Goal: Task Accomplishment & Management: Complete application form

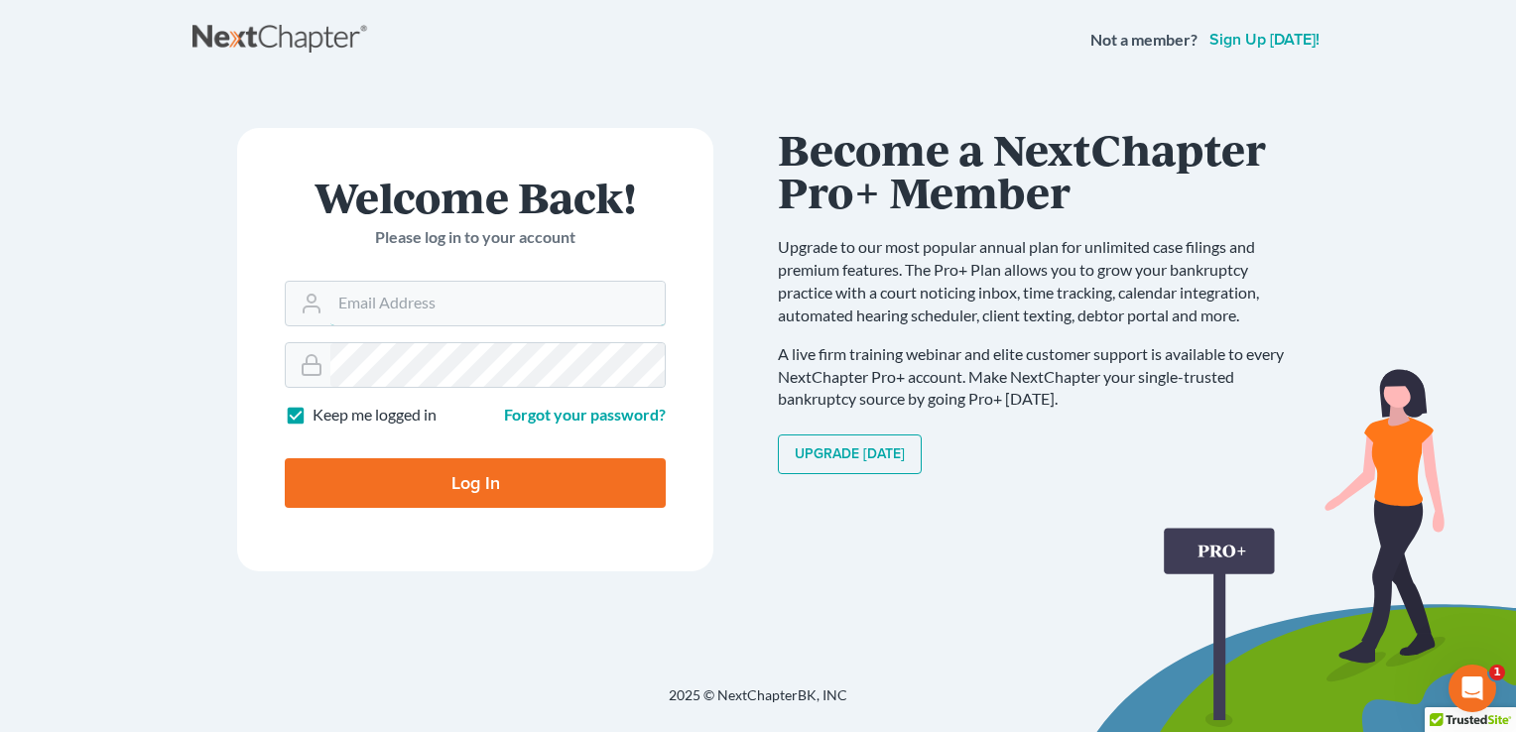
type input "[EMAIL_ADDRESS][DOMAIN_NAME]"
click at [441, 482] on input "Log In" at bounding box center [475, 483] width 381 height 50
type input "Thinking..."
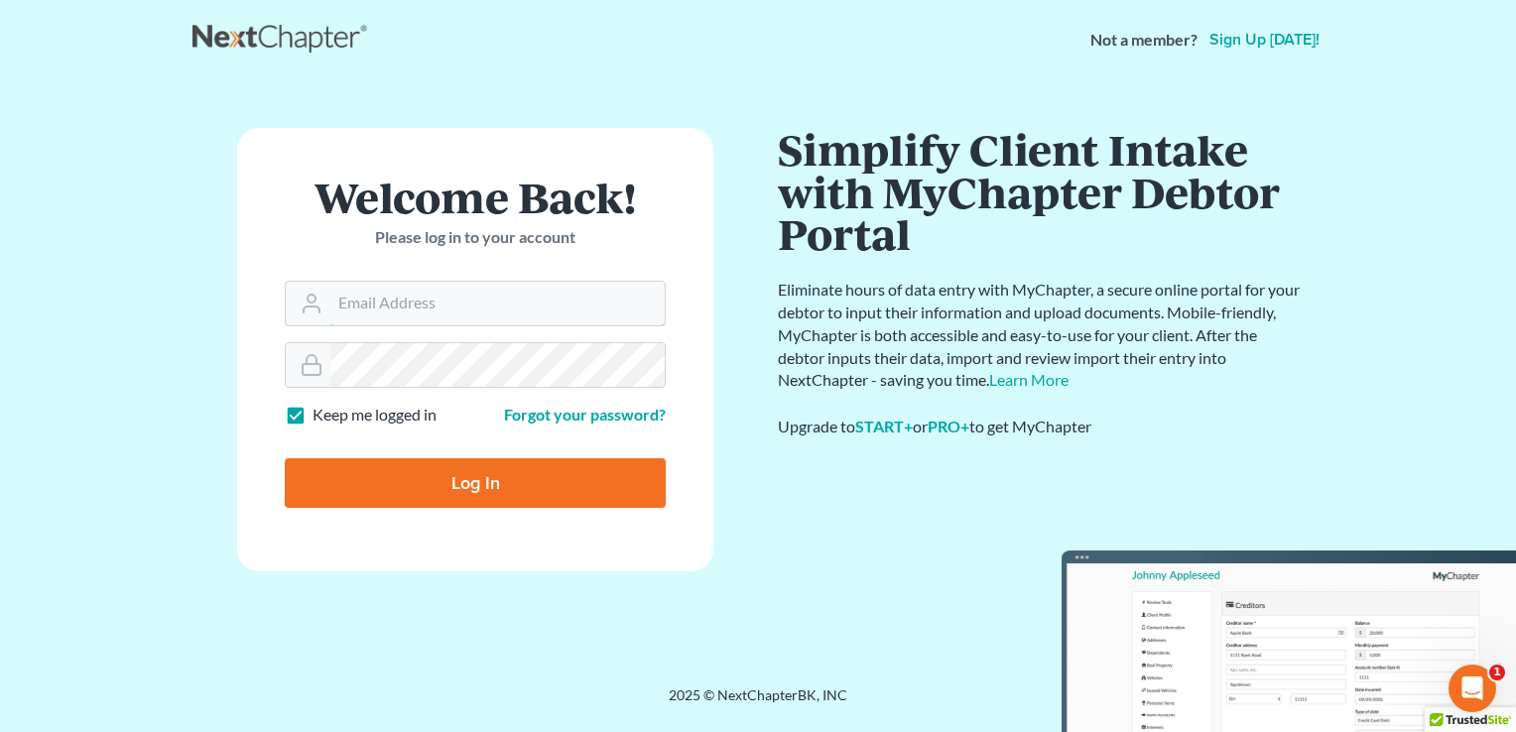
type input "[EMAIL_ADDRESS][DOMAIN_NAME]"
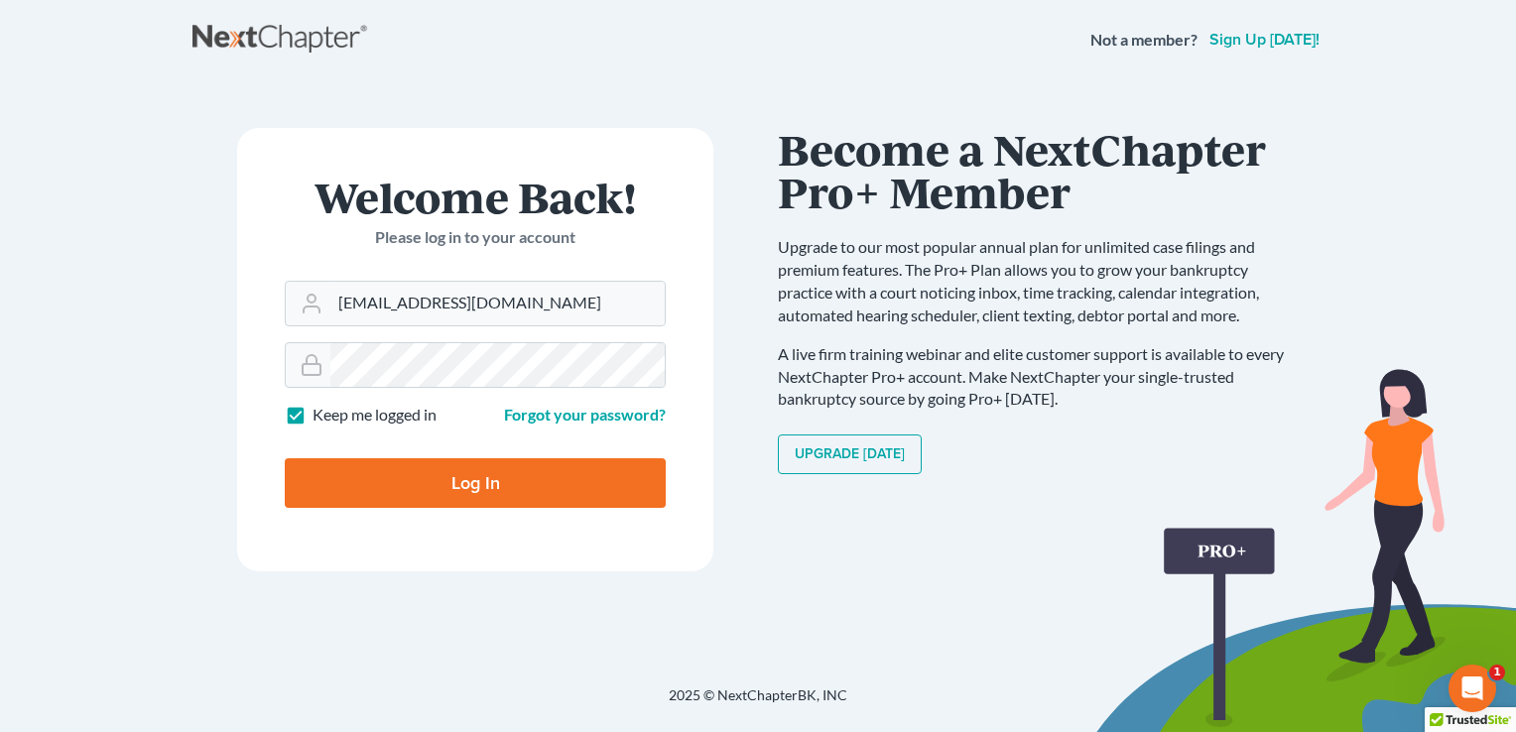
click at [484, 482] on input "Log In" at bounding box center [475, 483] width 381 height 50
type input "Thinking..."
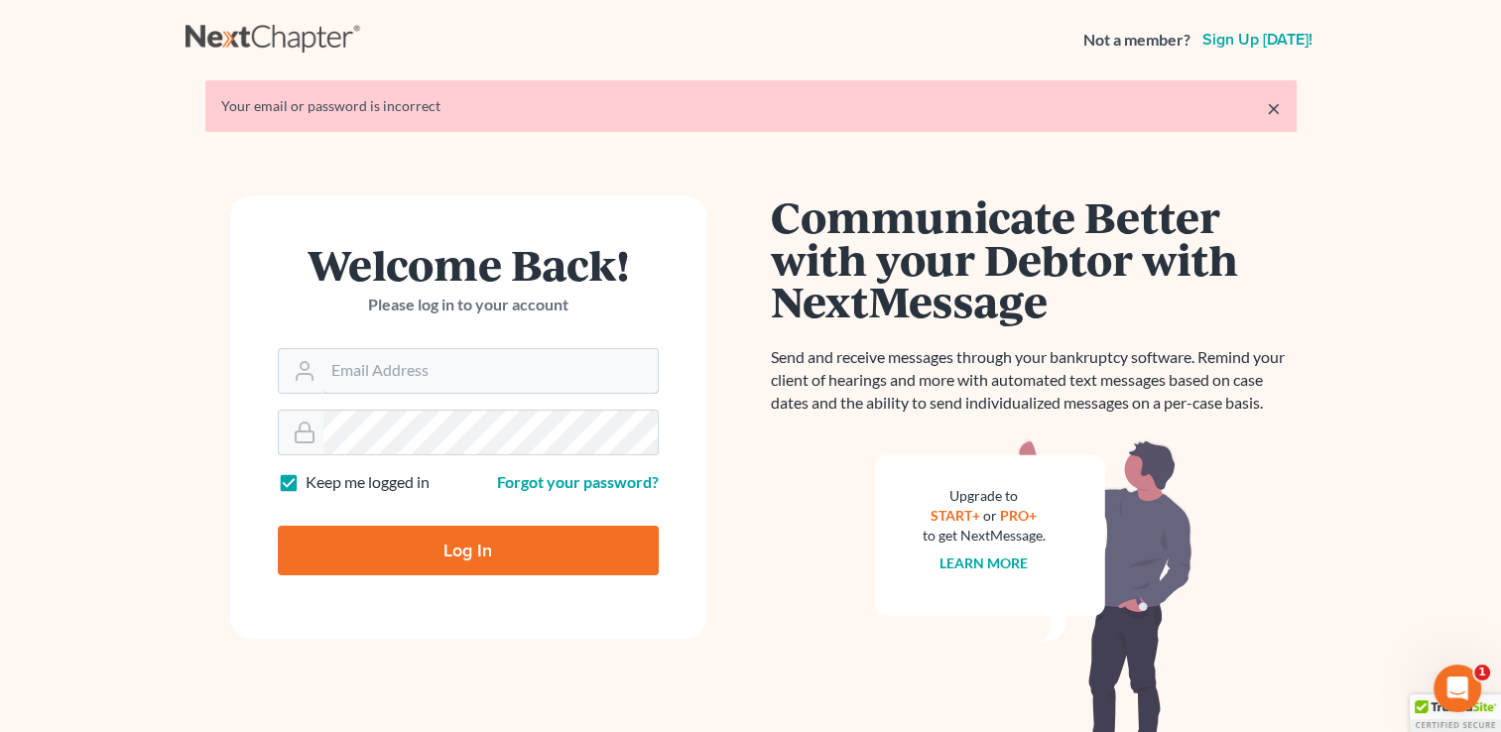
type input "kbruning@bruninglaw.com"
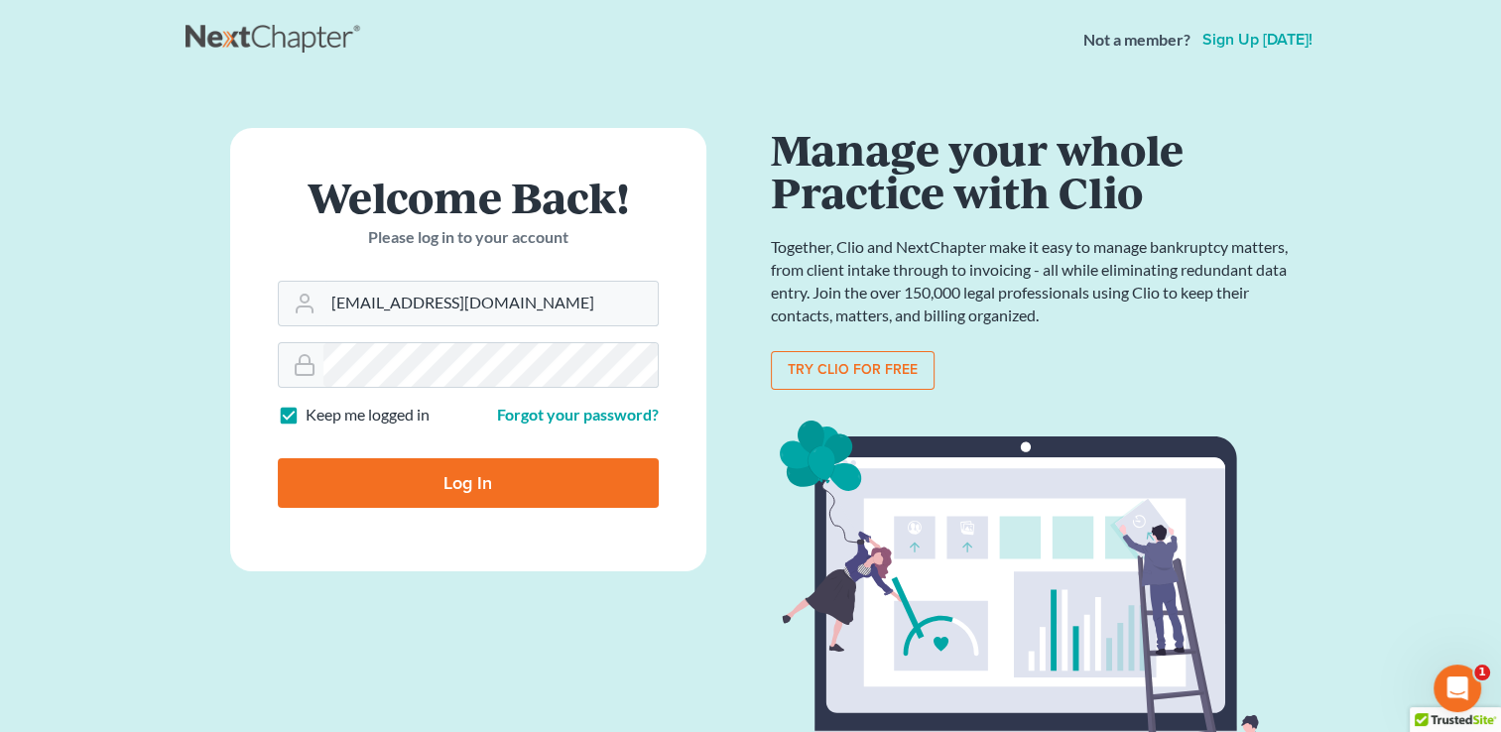
click at [306, 414] on label "Keep me logged in" at bounding box center [368, 415] width 124 height 23
click at [314, 414] on input "Keep me logged in" at bounding box center [320, 410] width 13 height 13
checkbox input "false"
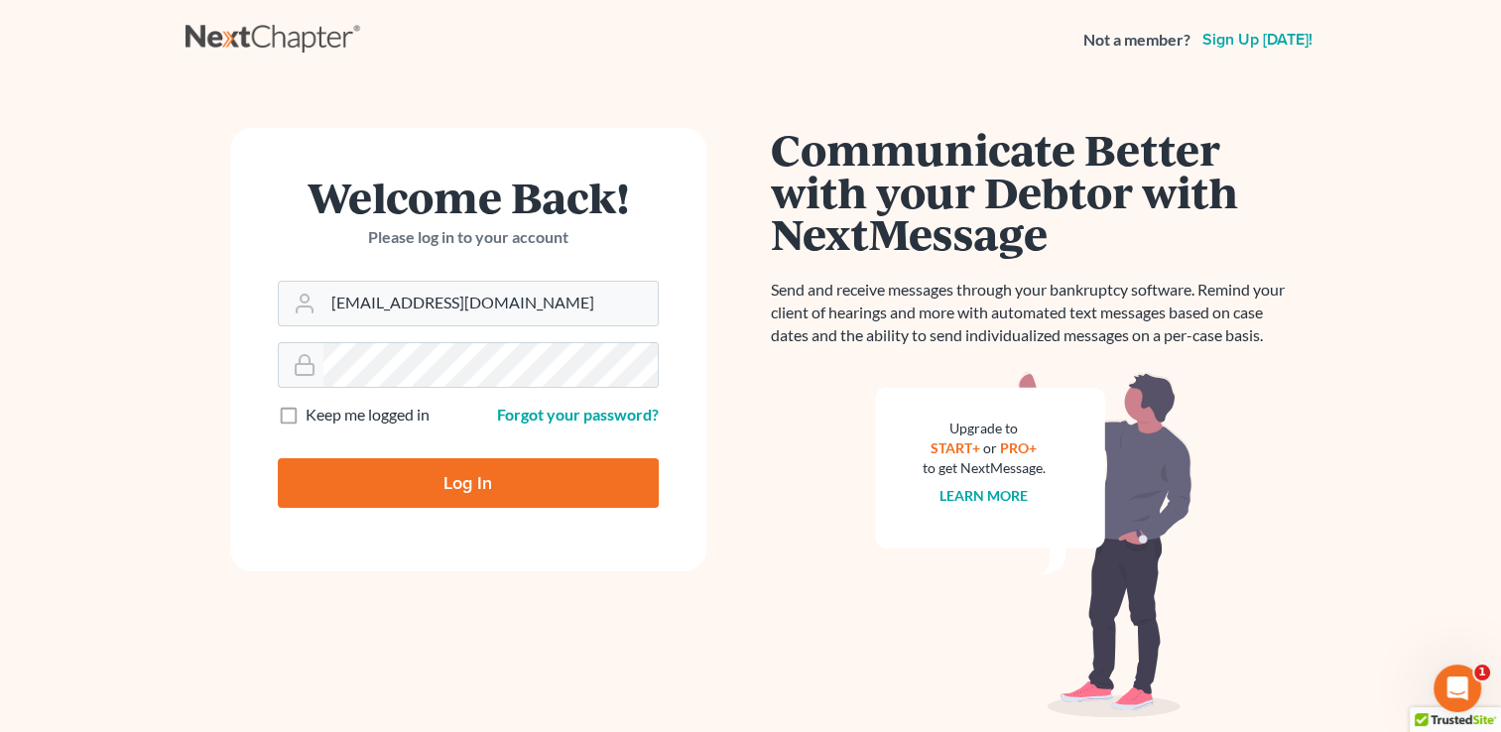
click at [425, 477] on input "Log In" at bounding box center [468, 483] width 381 height 50
type input "Thinking..."
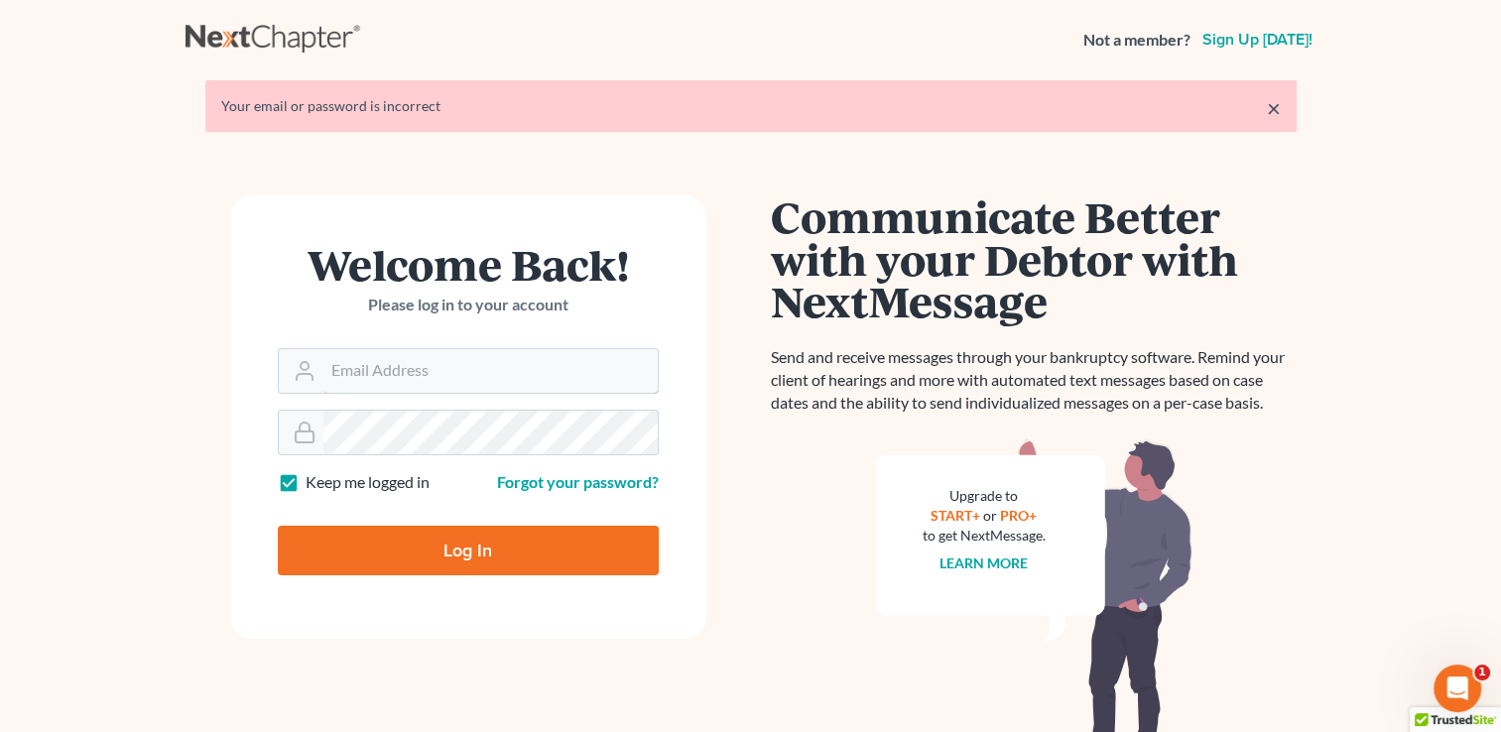
type input "[EMAIL_ADDRESS][DOMAIN_NAME]"
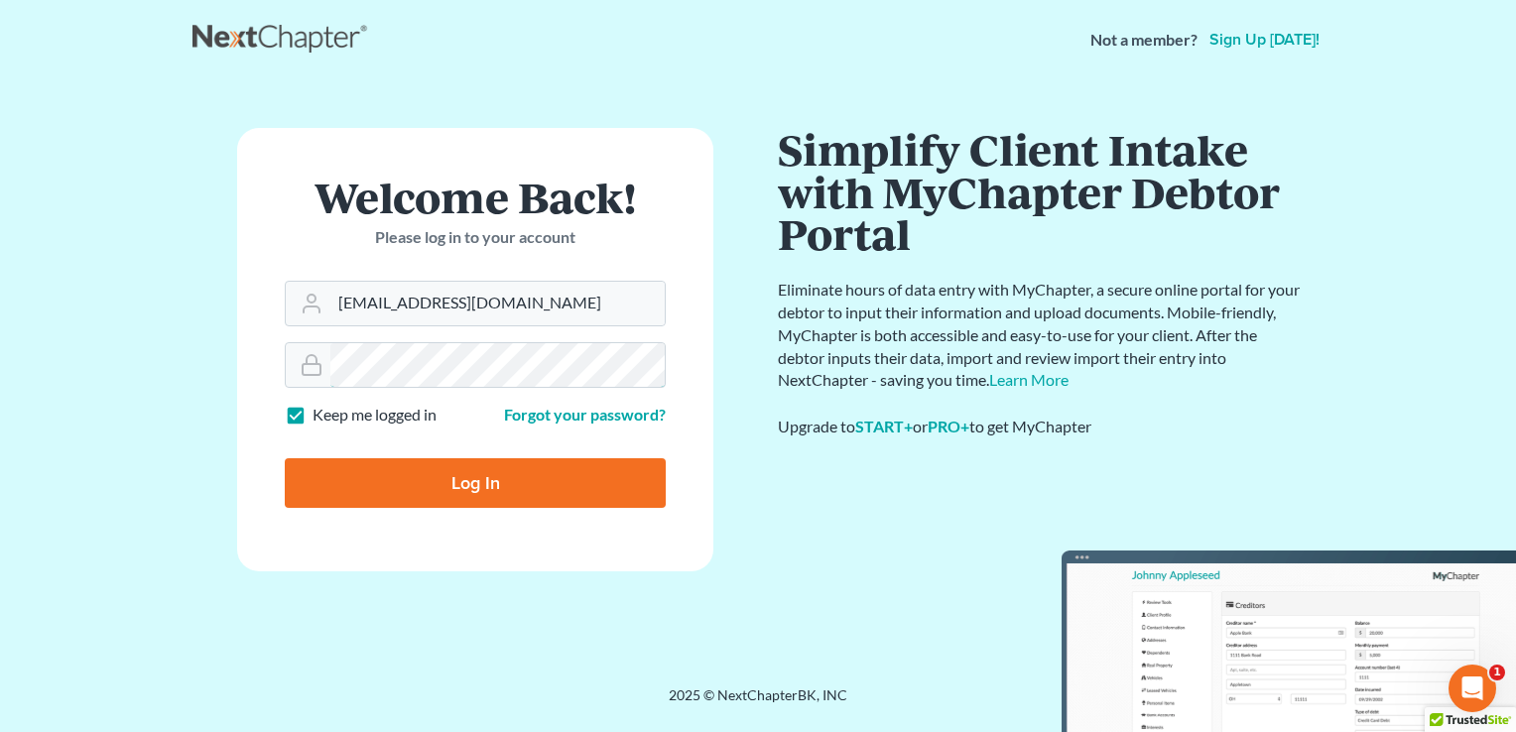
click at [325, 414] on form "Welcome Back! Please log in to your account Email Address kbruning@bruninglaw.c…" at bounding box center [475, 350] width 476 height 444
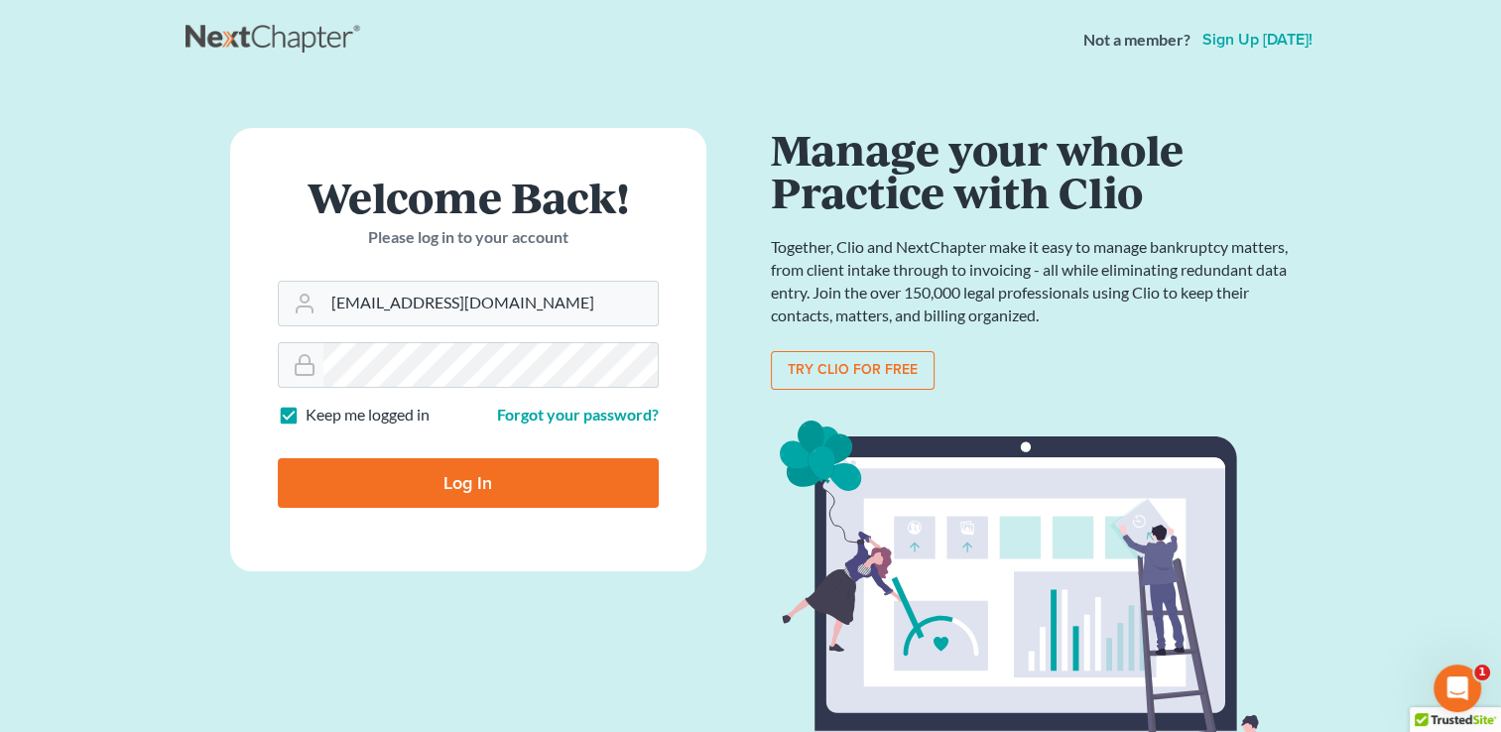
click at [306, 421] on label "Keep me logged in" at bounding box center [368, 415] width 124 height 23
click at [314, 417] on input "Keep me logged in" at bounding box center [320, 410] width 13 height 13
checkbox input "false"
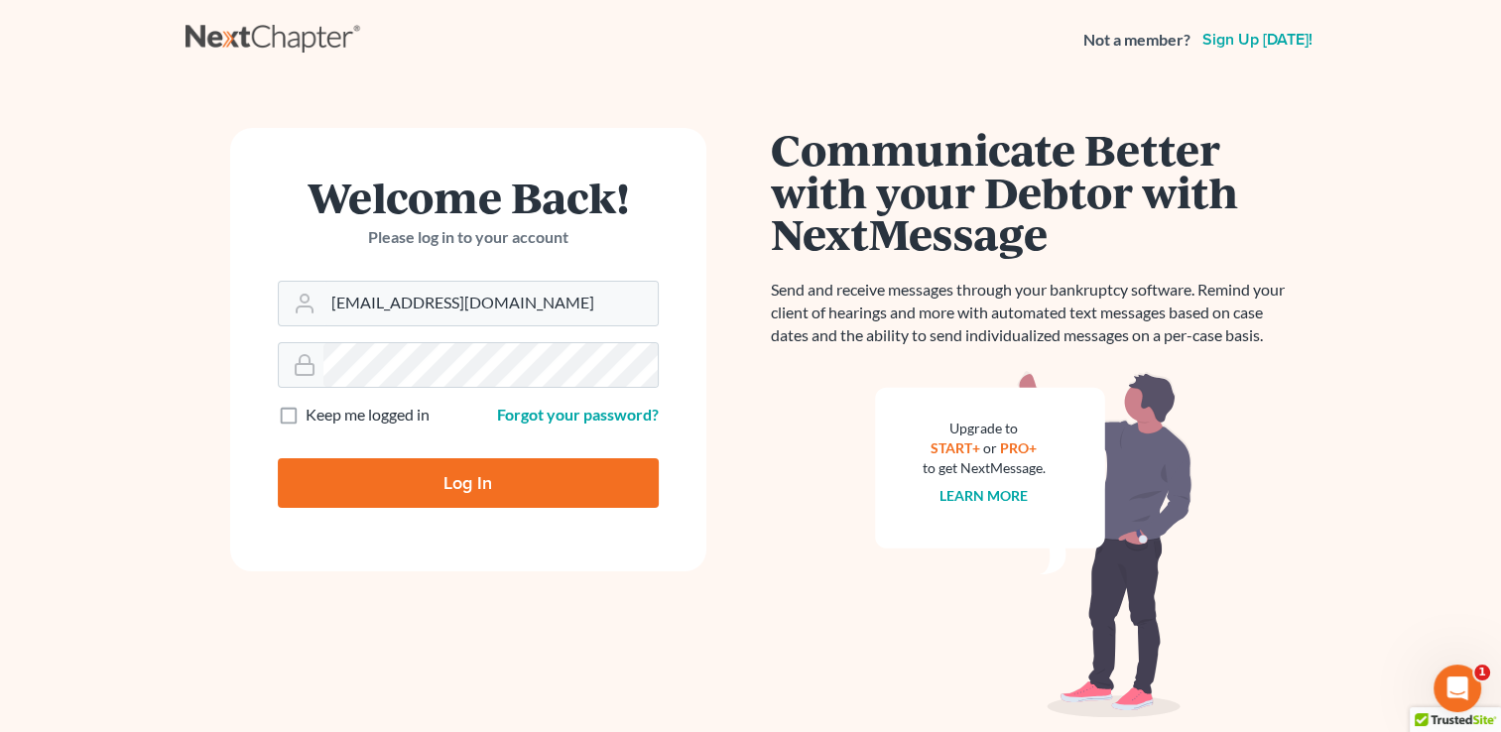
click at [462, 480] on input "Log In" at bounding box center [468, 483] width 381 height 50
type input "Thinking..."
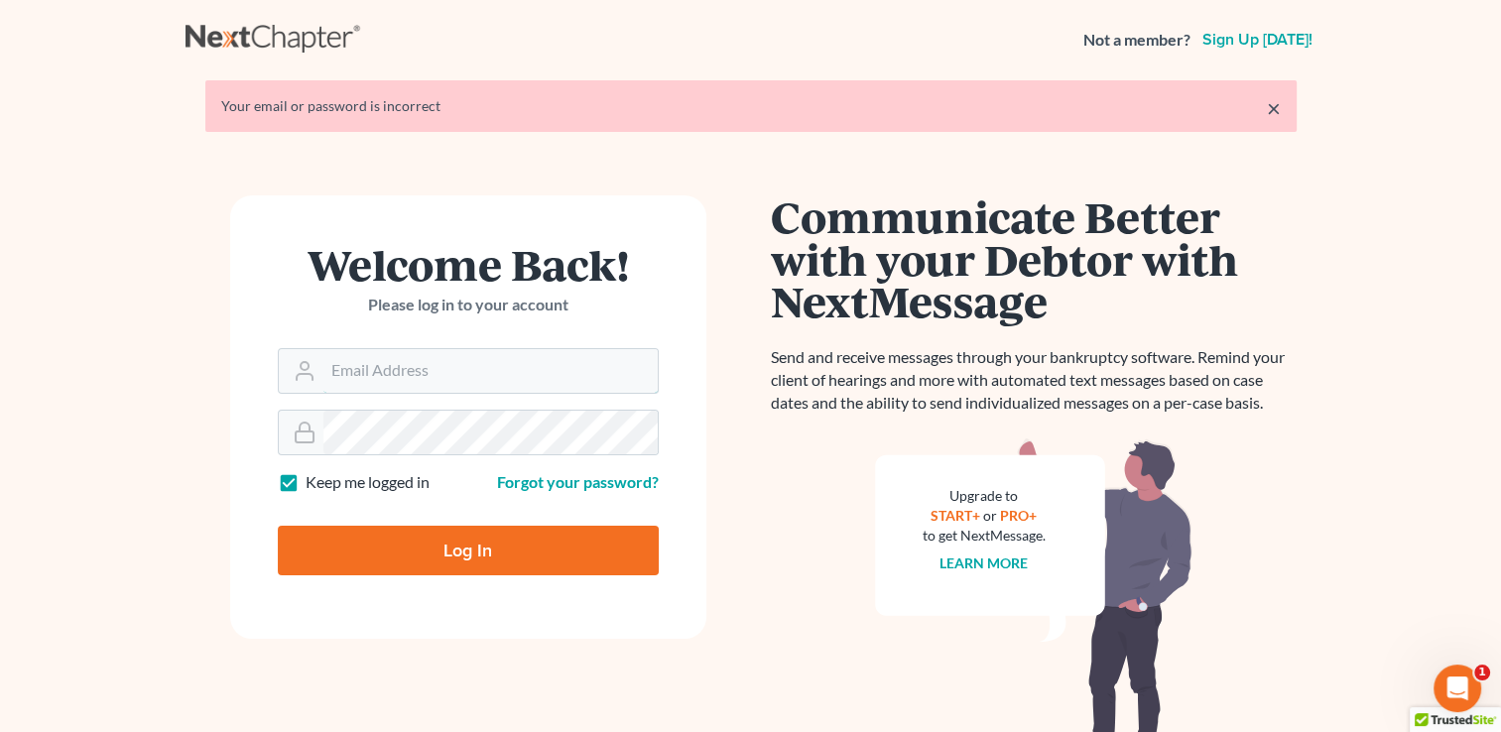
type input "[EMAIL_ADDRESS][DOMAIN_NAME]"
click at [695, 211] on form "Welcome Back! Please log in to your account Email Address kbruning@bruninglaw.c…" at bounding box center [468, 417] width 476 height 444
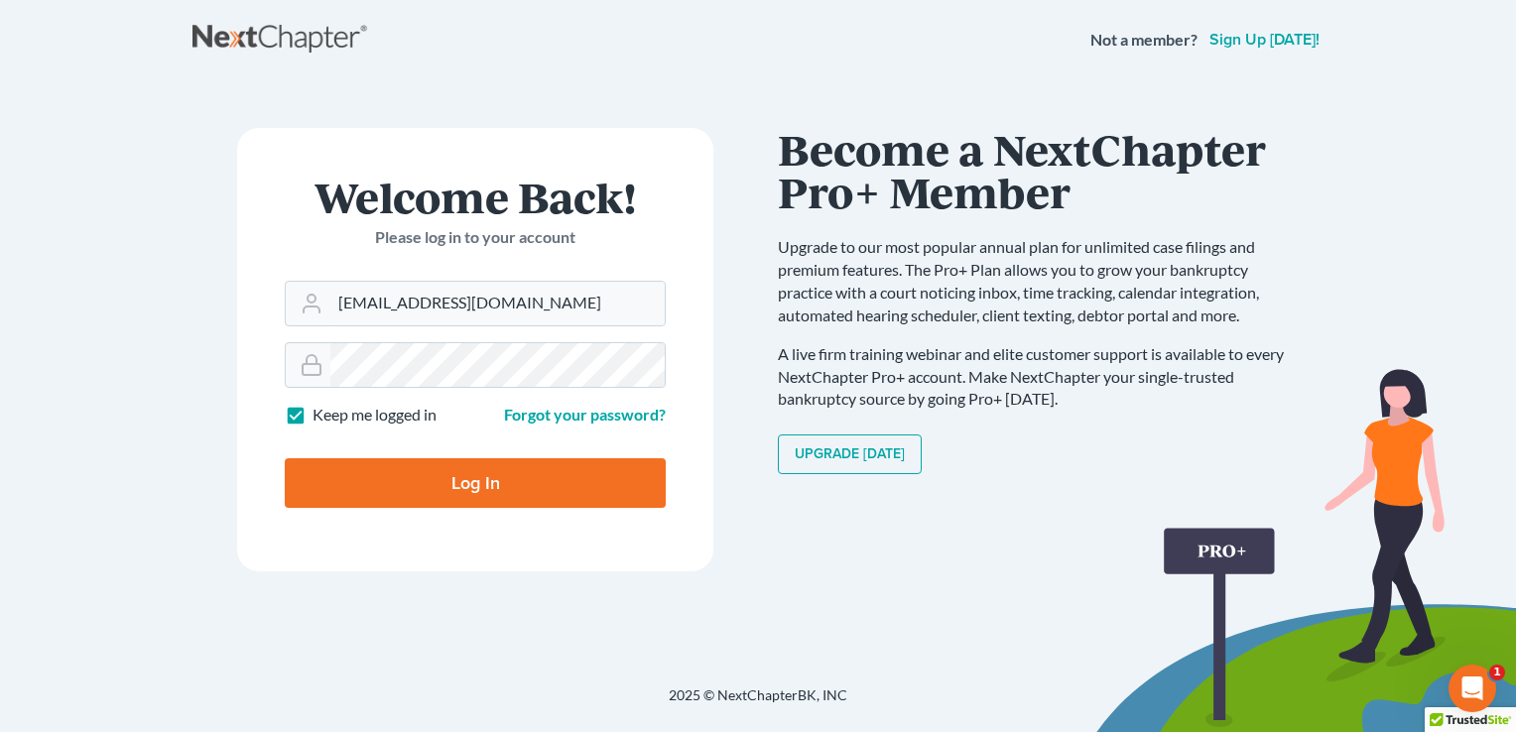
click at [481, 472] on input "Log In" at bounding box center [475, 483] width 381 height 50
type input "Thinking..."
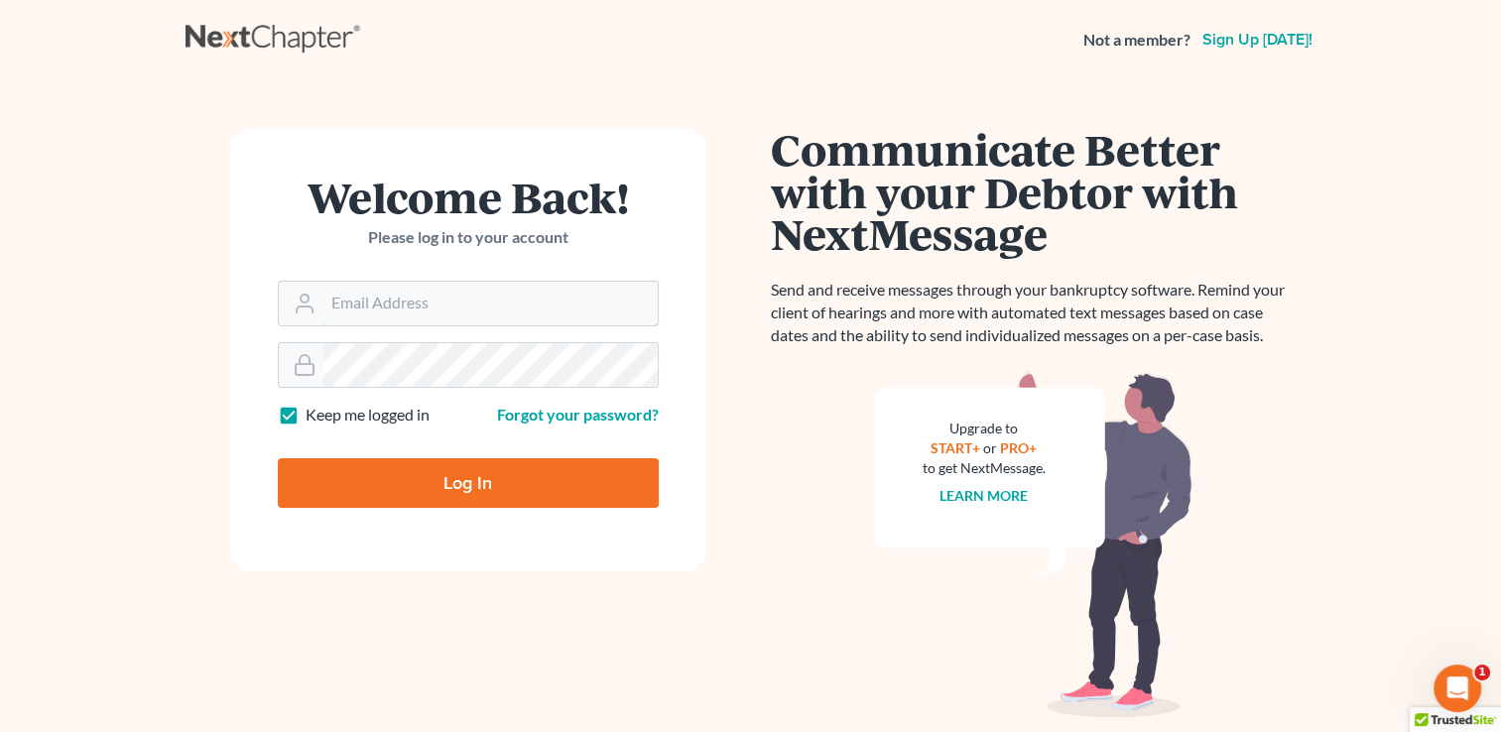
type input "[EMAIL_ADDRESS][DOMAIN_NAME]"
click at [517, 490] on input "Log In" at bounding box center [468, 483] width 381 height 50
type input "Thinking..."
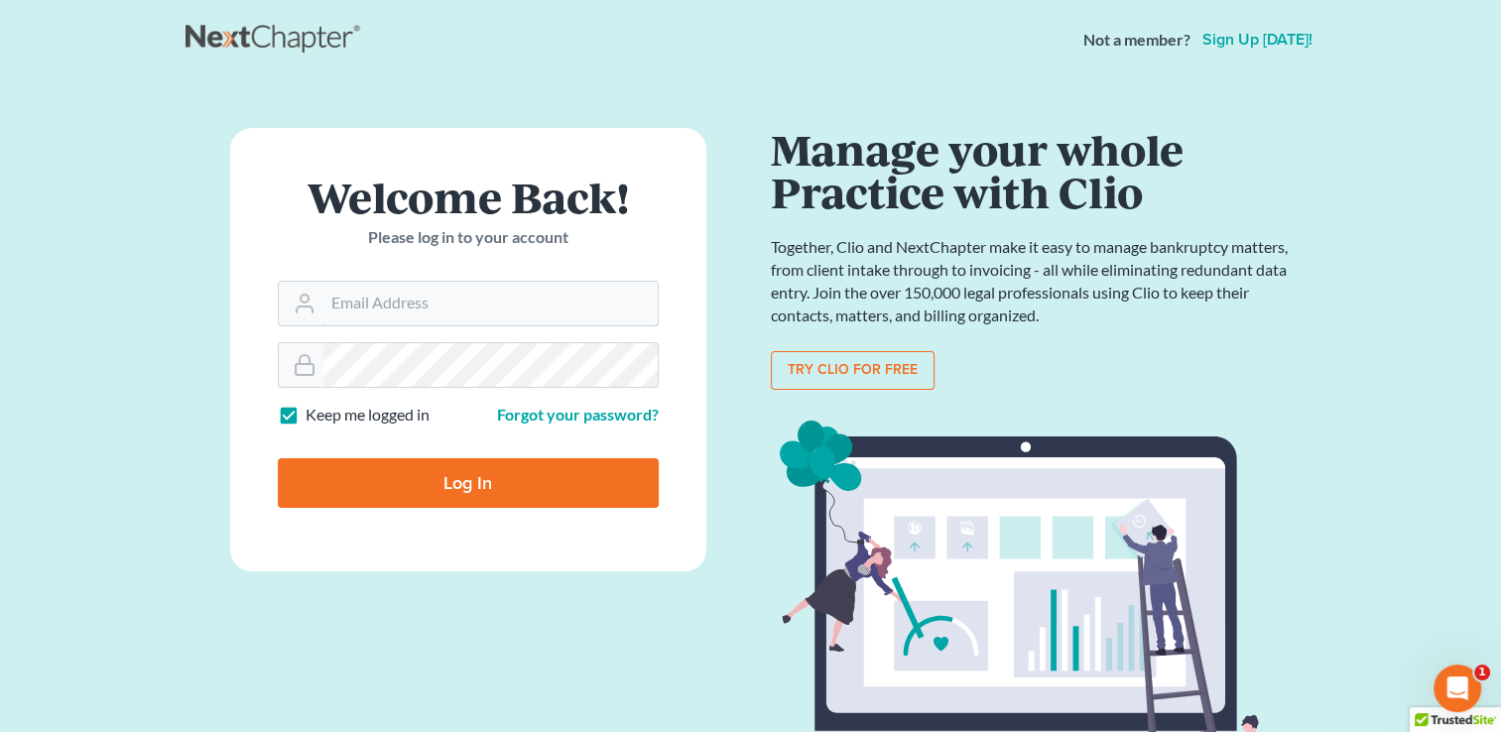
type input "[EMAIL_ADDRESS][DOMAIN_NAME]"
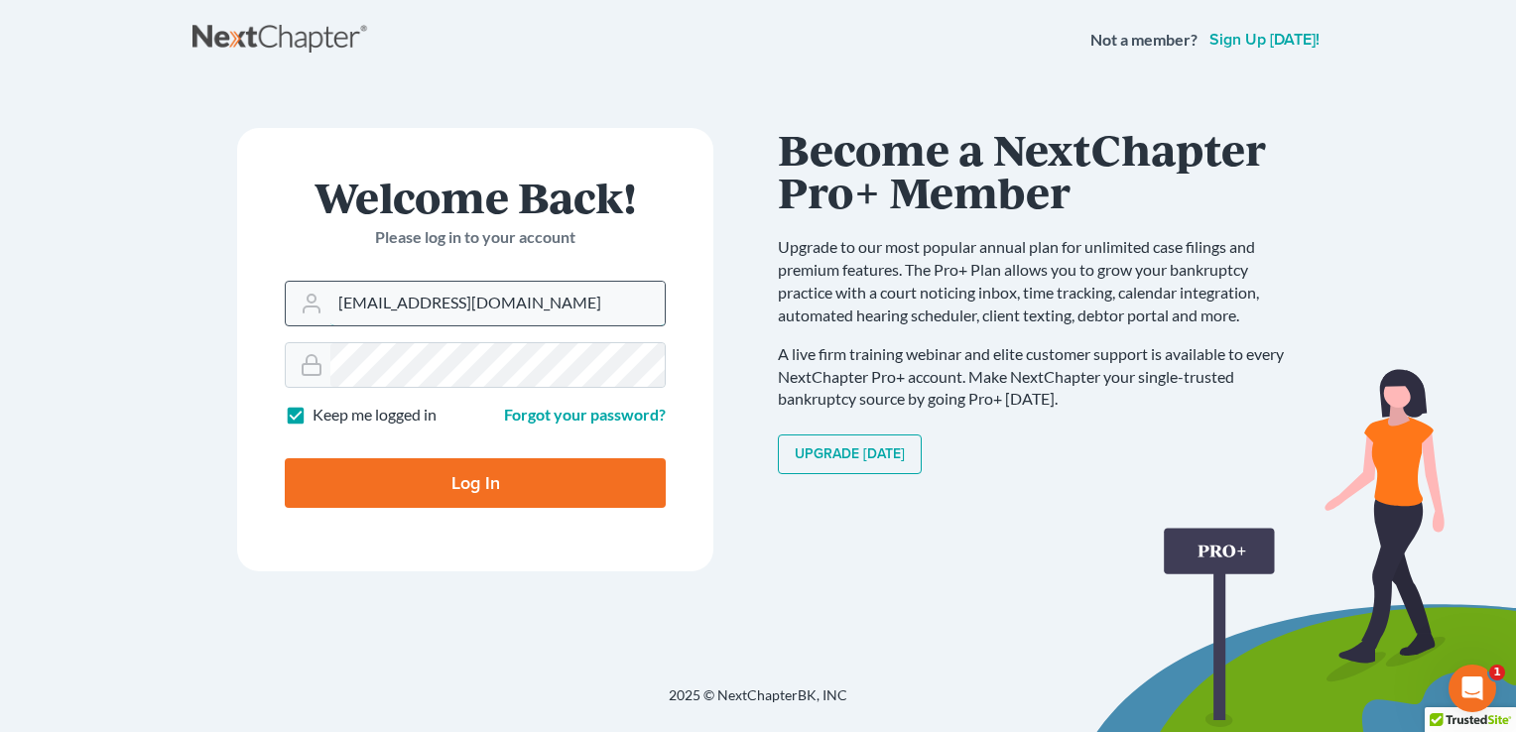
drag, startPoint x: 530, startPoint y: 303, endPoint x: 327, endPoint y: 306, distance: 202.4
click at [327, 306] on div "[EMAIL_ADDRESS][DOMAIN_NAME]" at bounding box center [475, 304] width 381 height 46
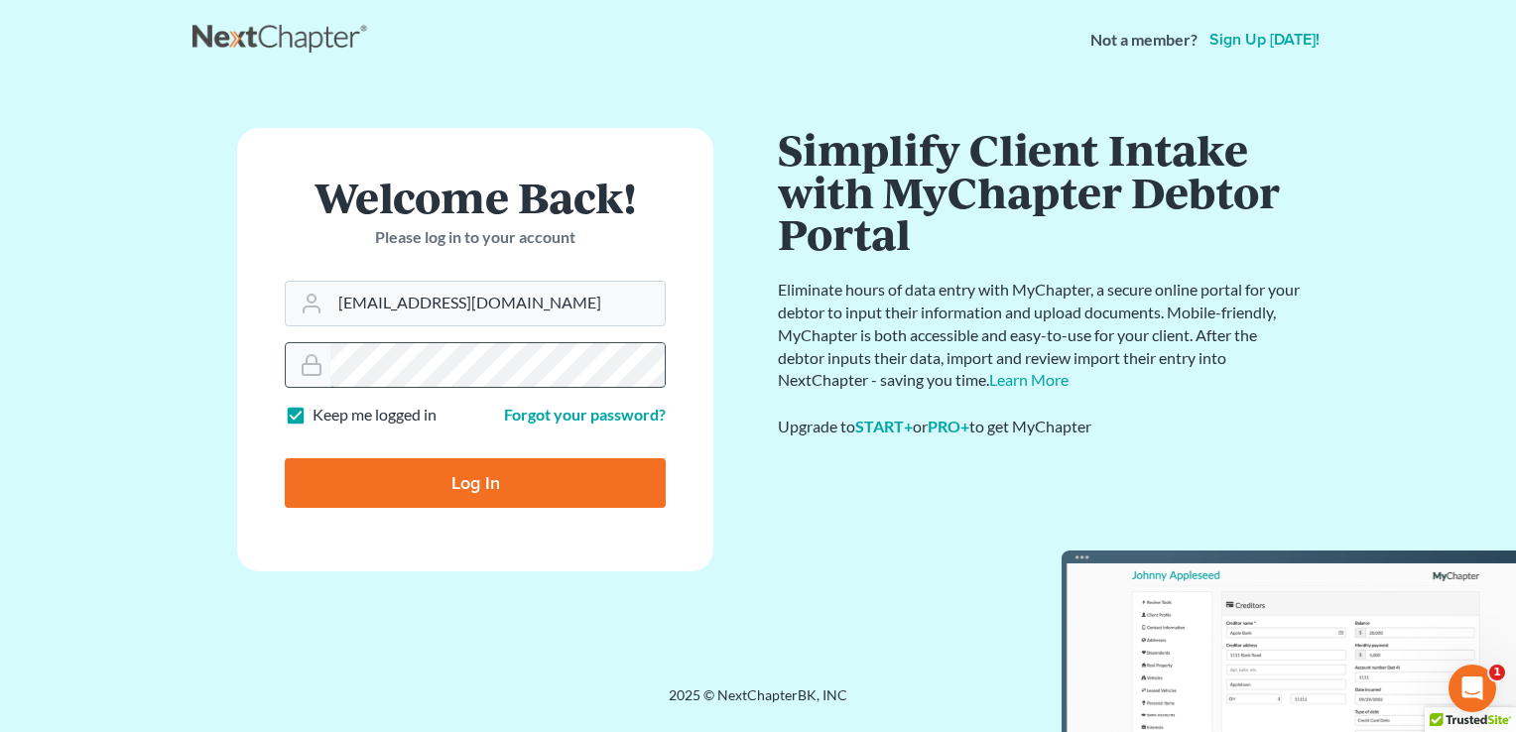
click at [320, 370] on div at bounding box center [475, 365] width 381 height 46
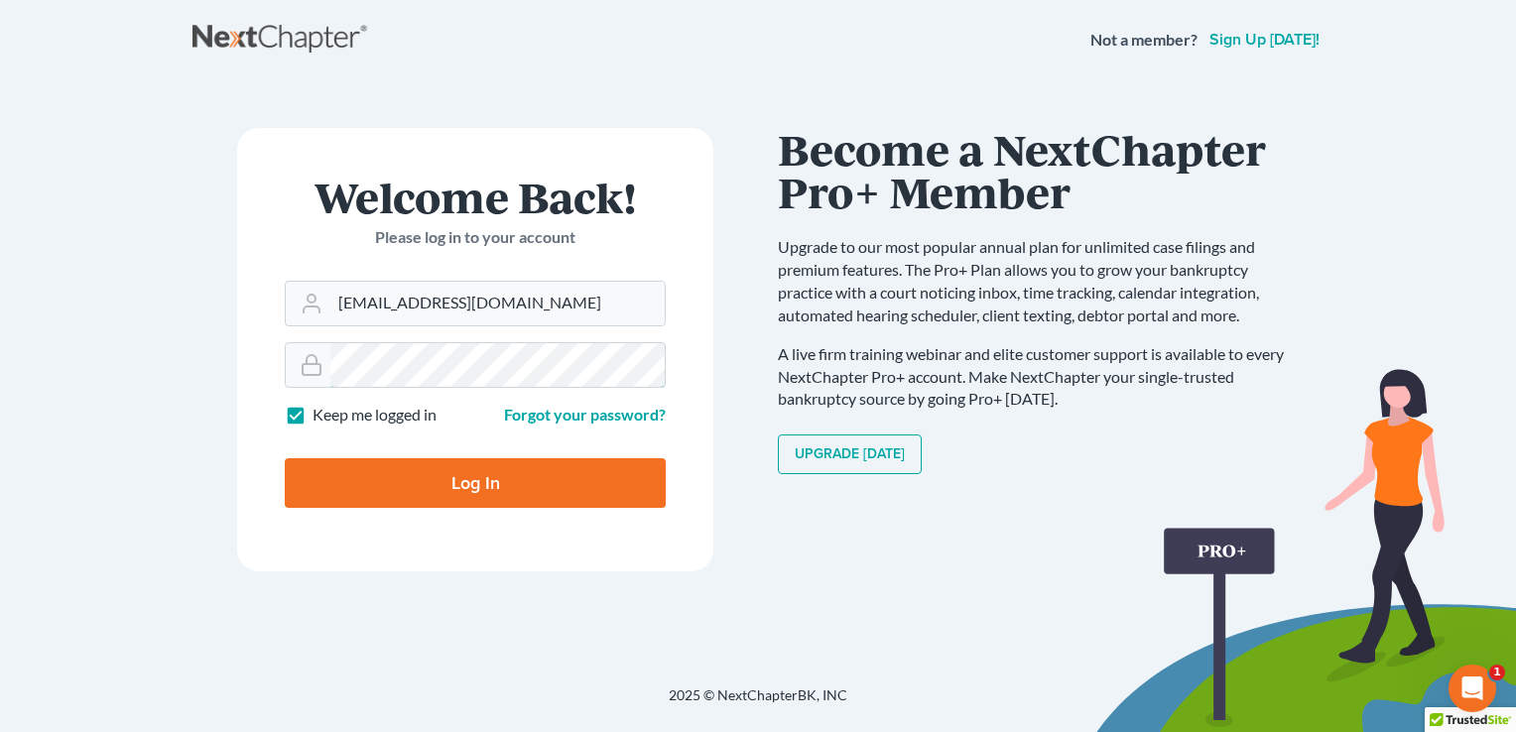
click at [285, 458] on input "Log In" at bounding box center [475, 483] width 381 height 50
type input "Thinking..."
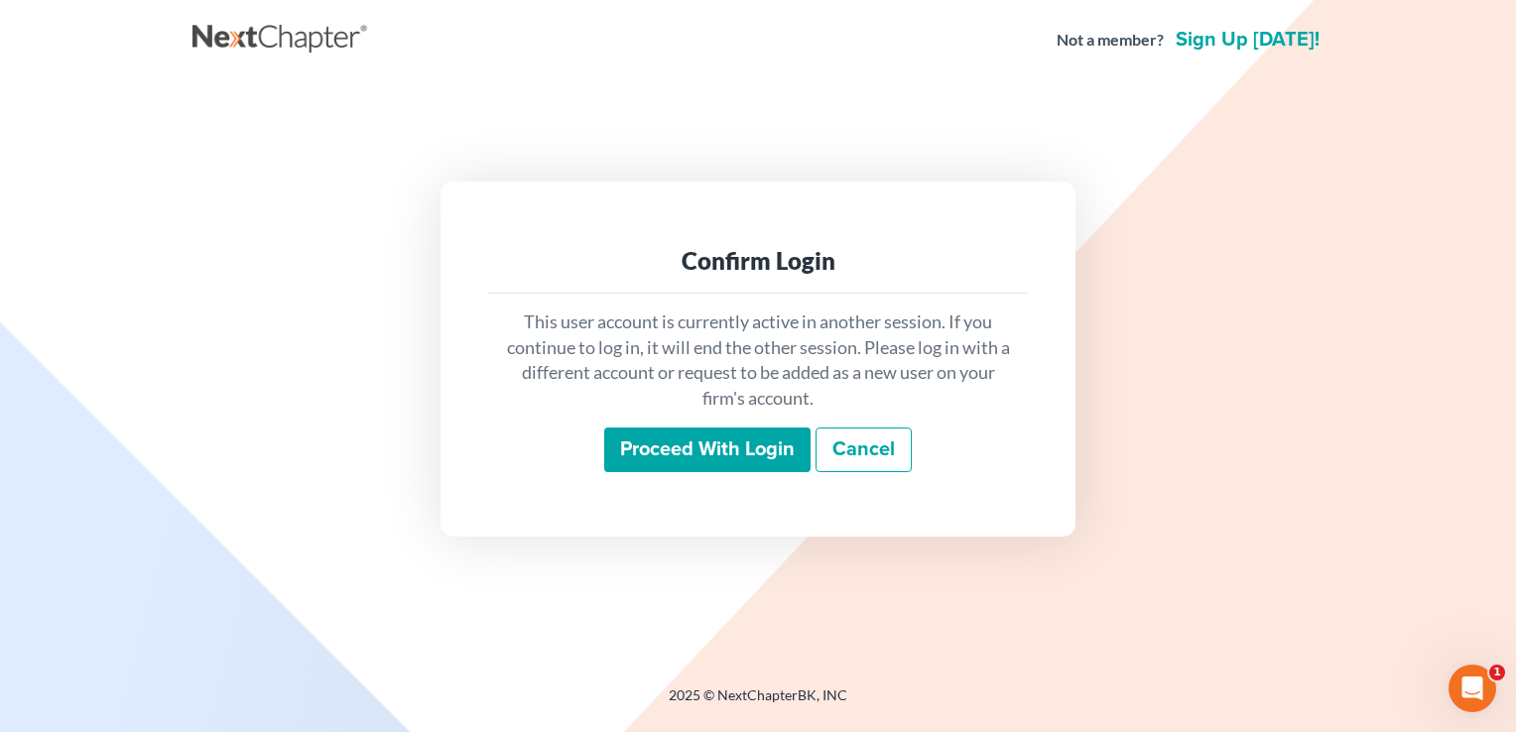
click at [707, 454] on input "Proceed with login" at bounding box center [707, 451] width 206 height 46
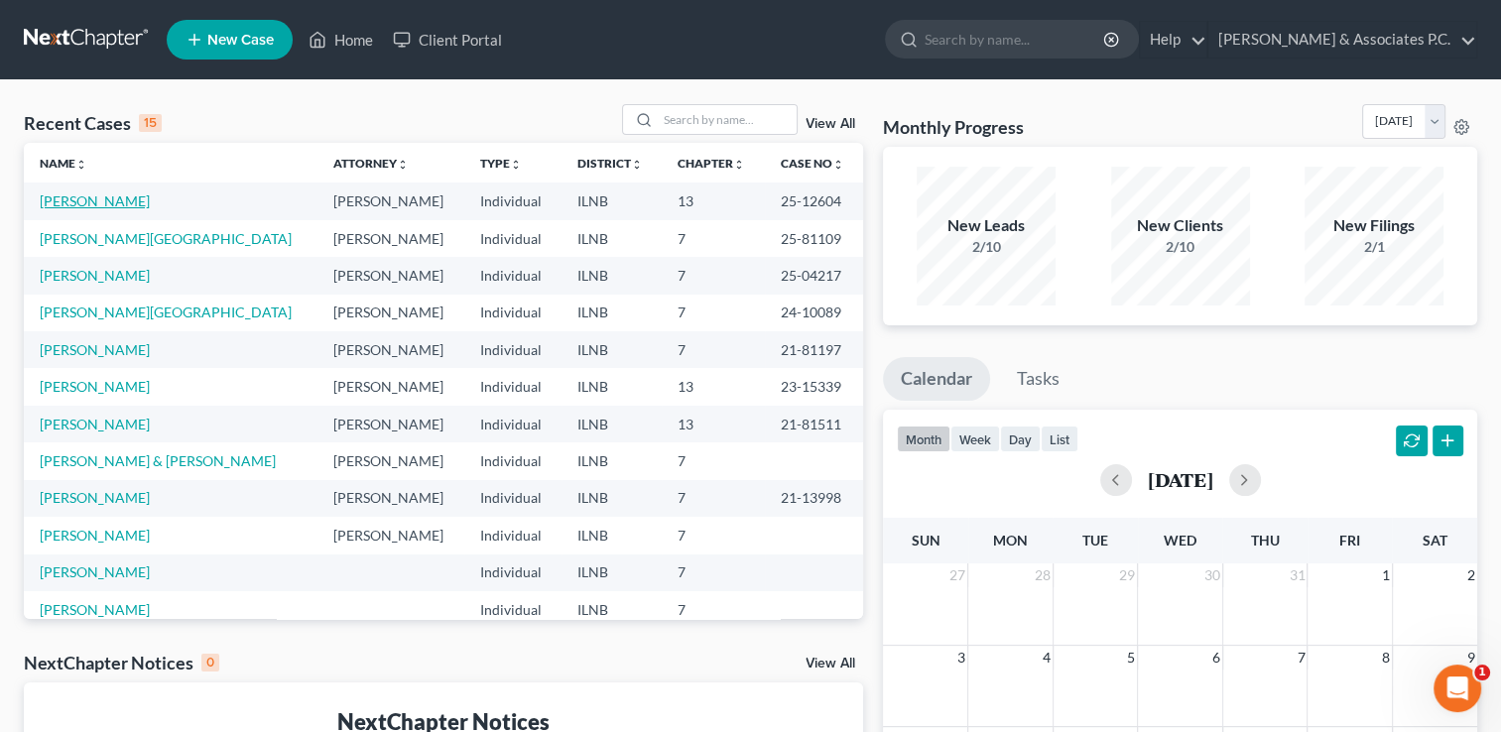
click at [76, 195] on link "[PERSON_NAME]" at bounding box center [95, 200] width 110 height 17
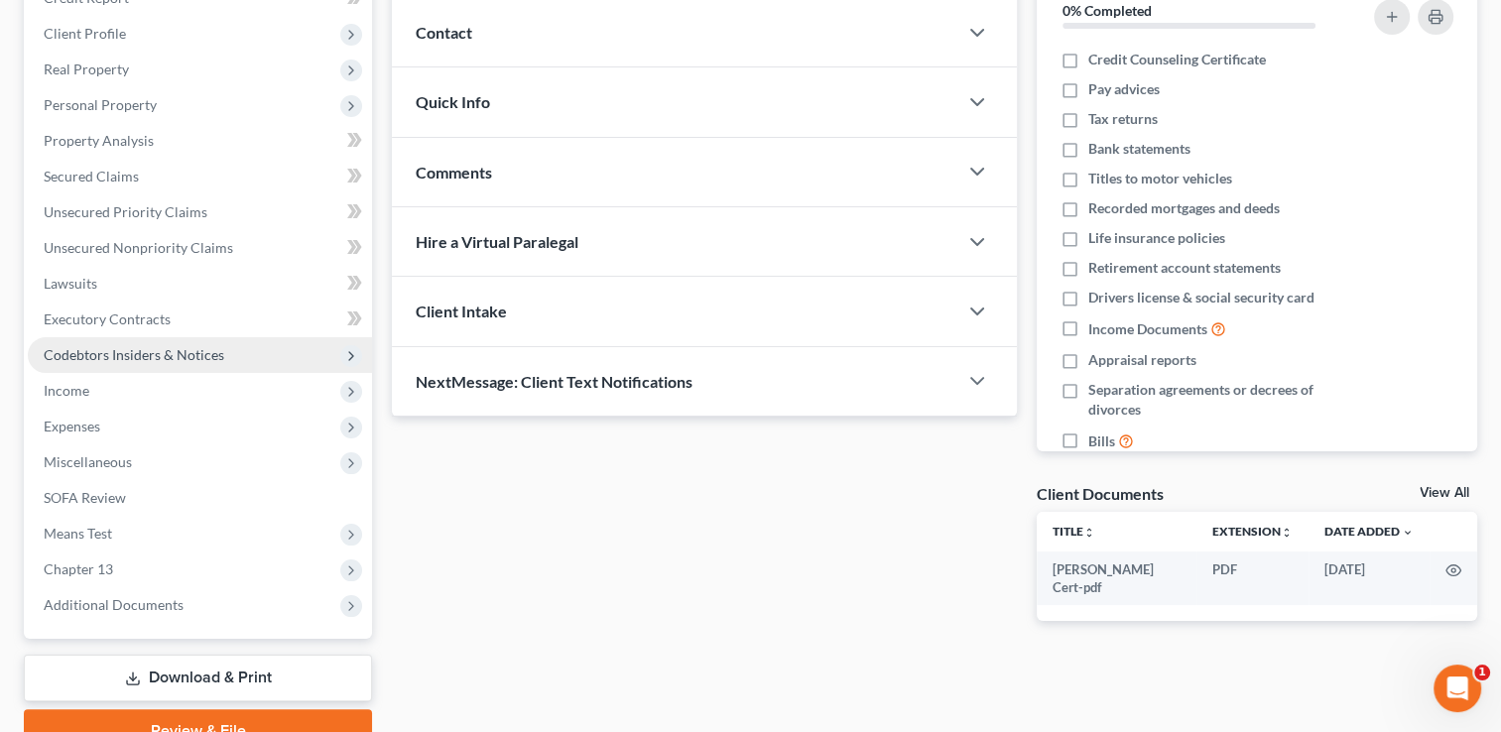
scroll to position [298, 0]
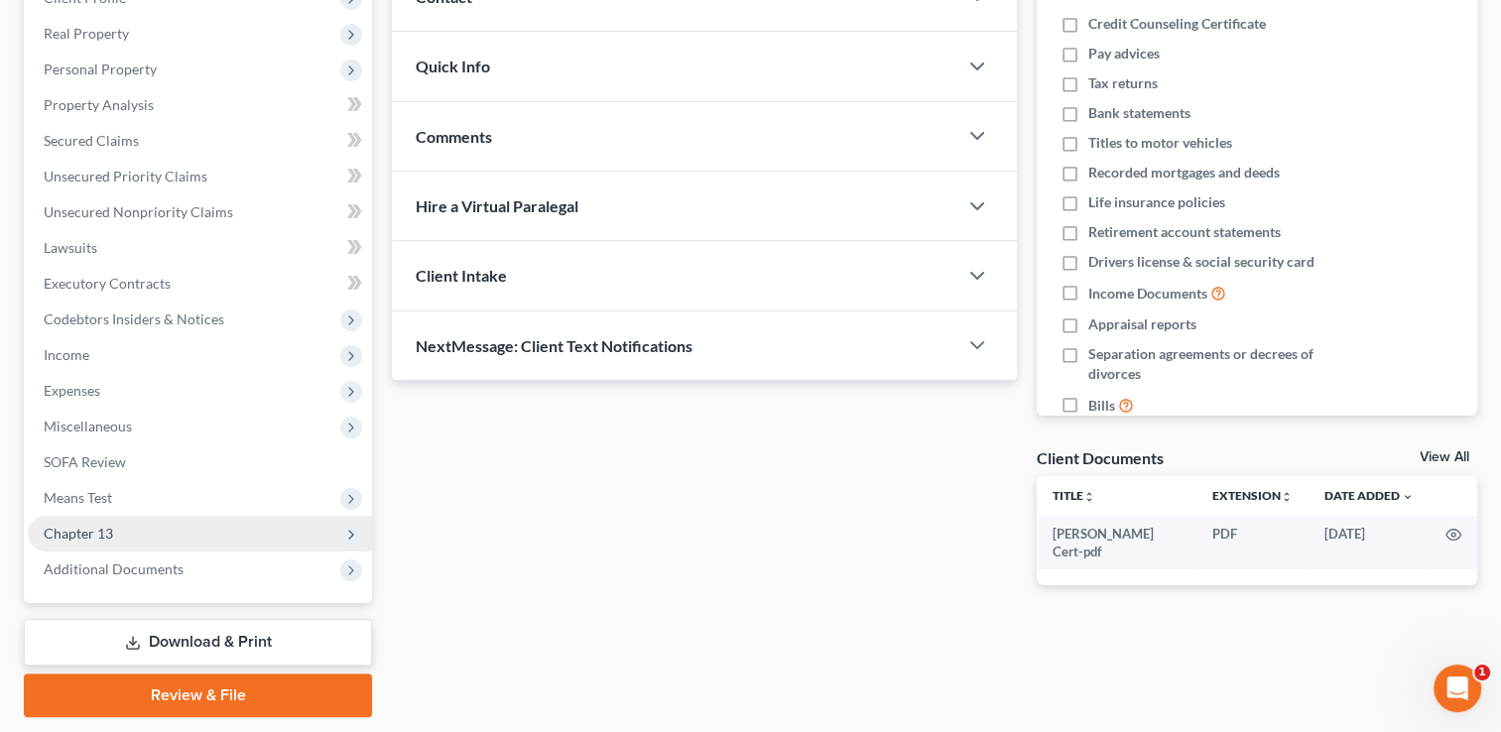
click at [191, 532] on span "Chapter 13" at bounding box center [200, 534] width 344 height 36
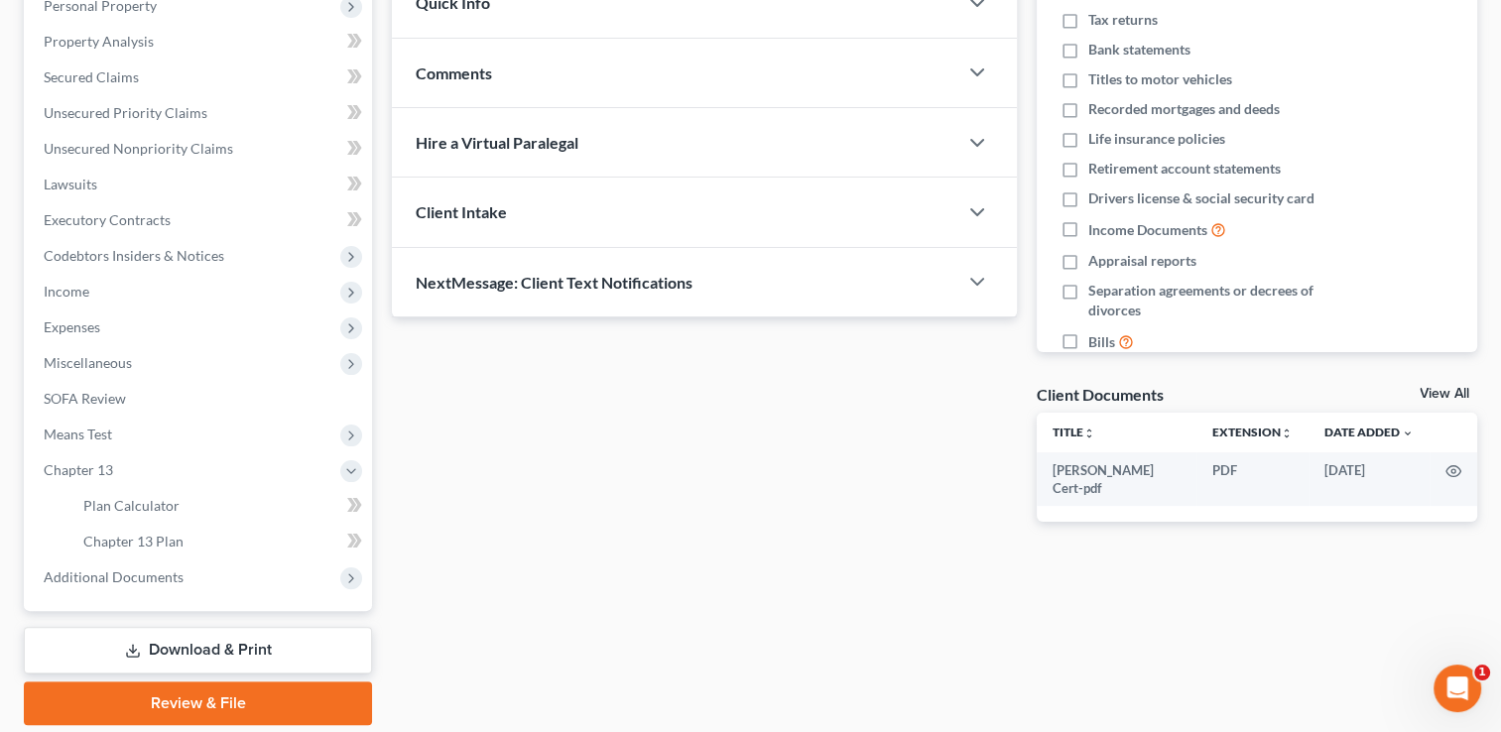
scroll to position [397, 0]
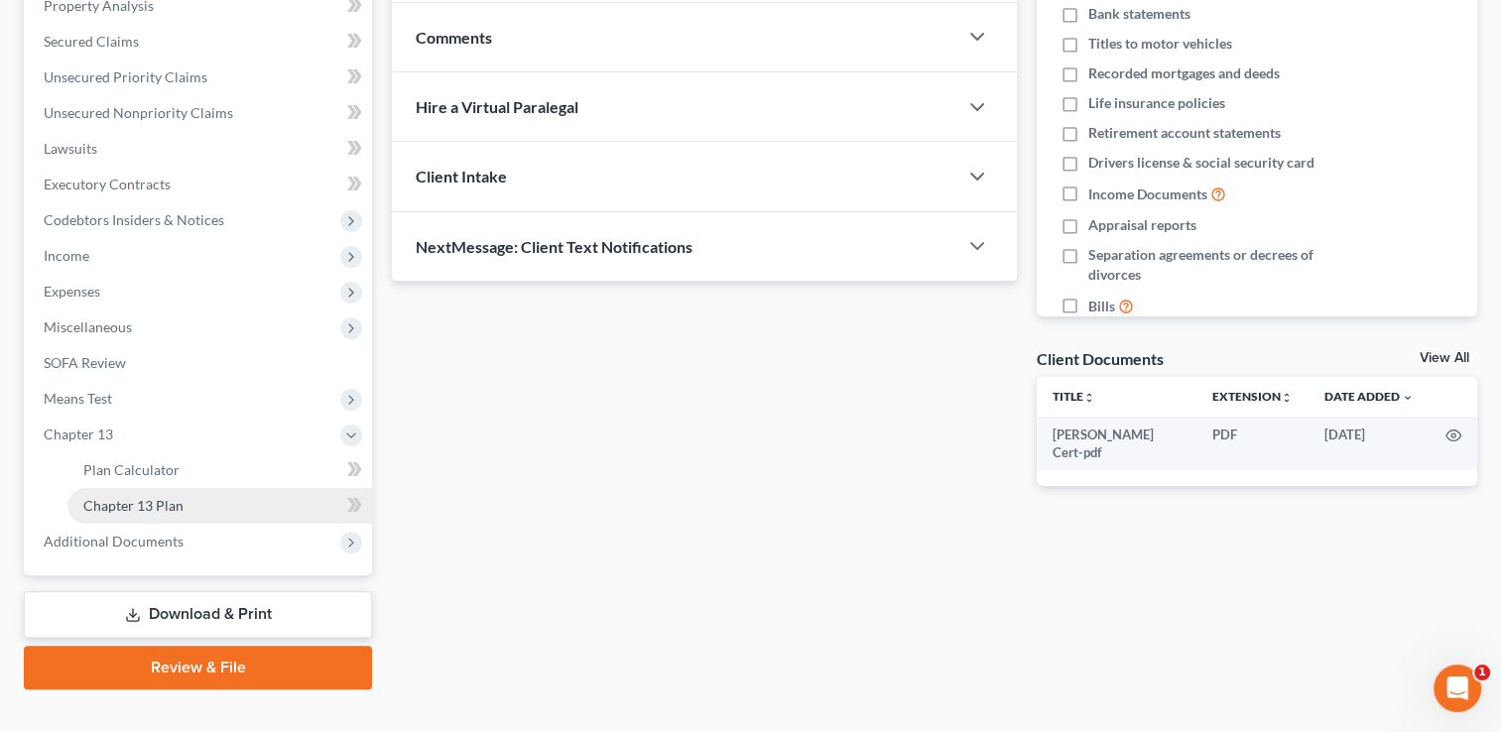
click at [293, 506] on link "Chapter 13 Plan" at bounding box center [219, 506] width 305 height 36
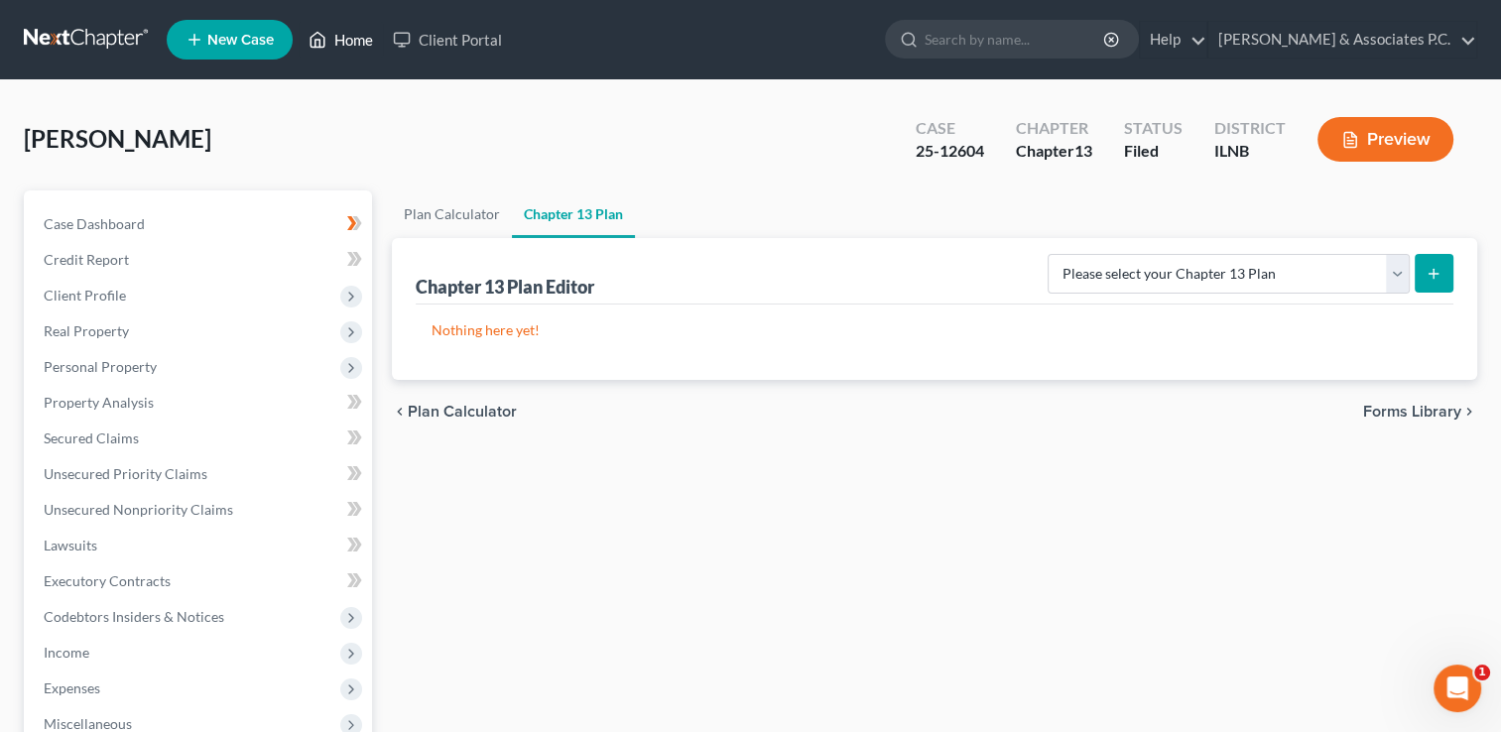
click at [345, 41] on link "Home" at bounding box center [341, 40] width 84 height 36
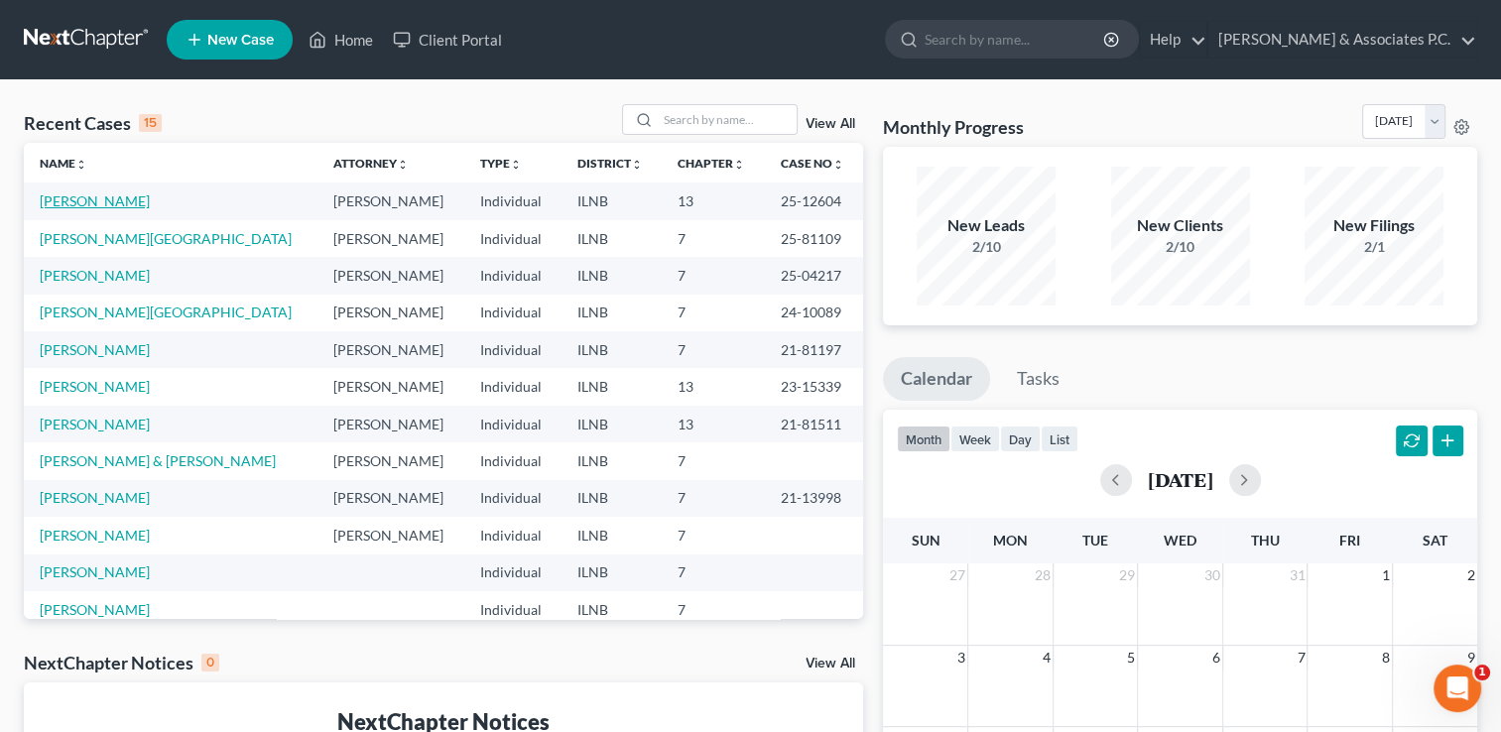
click at [77, 206] on link "[PERSON_NAME]" at bounding box center [95, 200] width 110 height 17
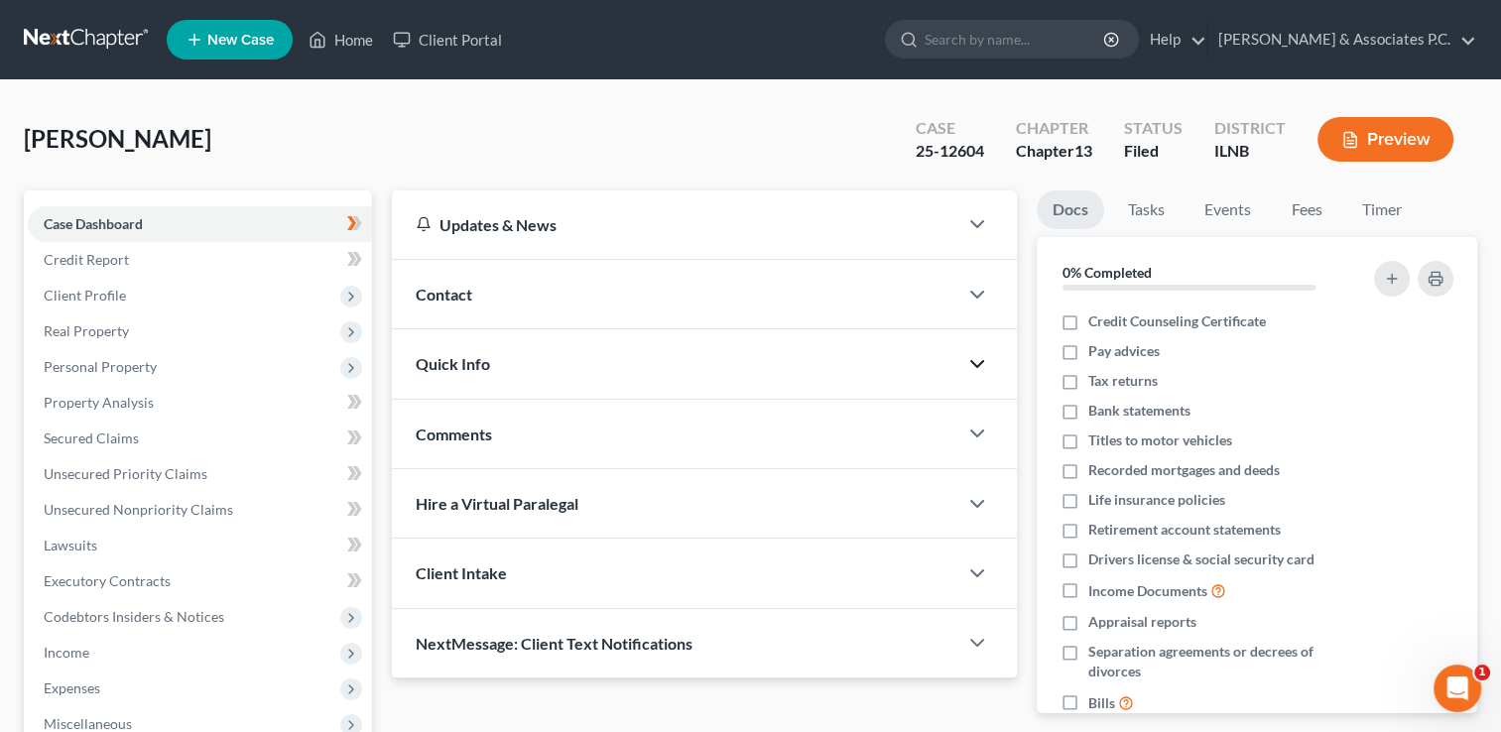
click at [973, 357] on icon "button" at bounding box center [977, 364] width 24 height 24
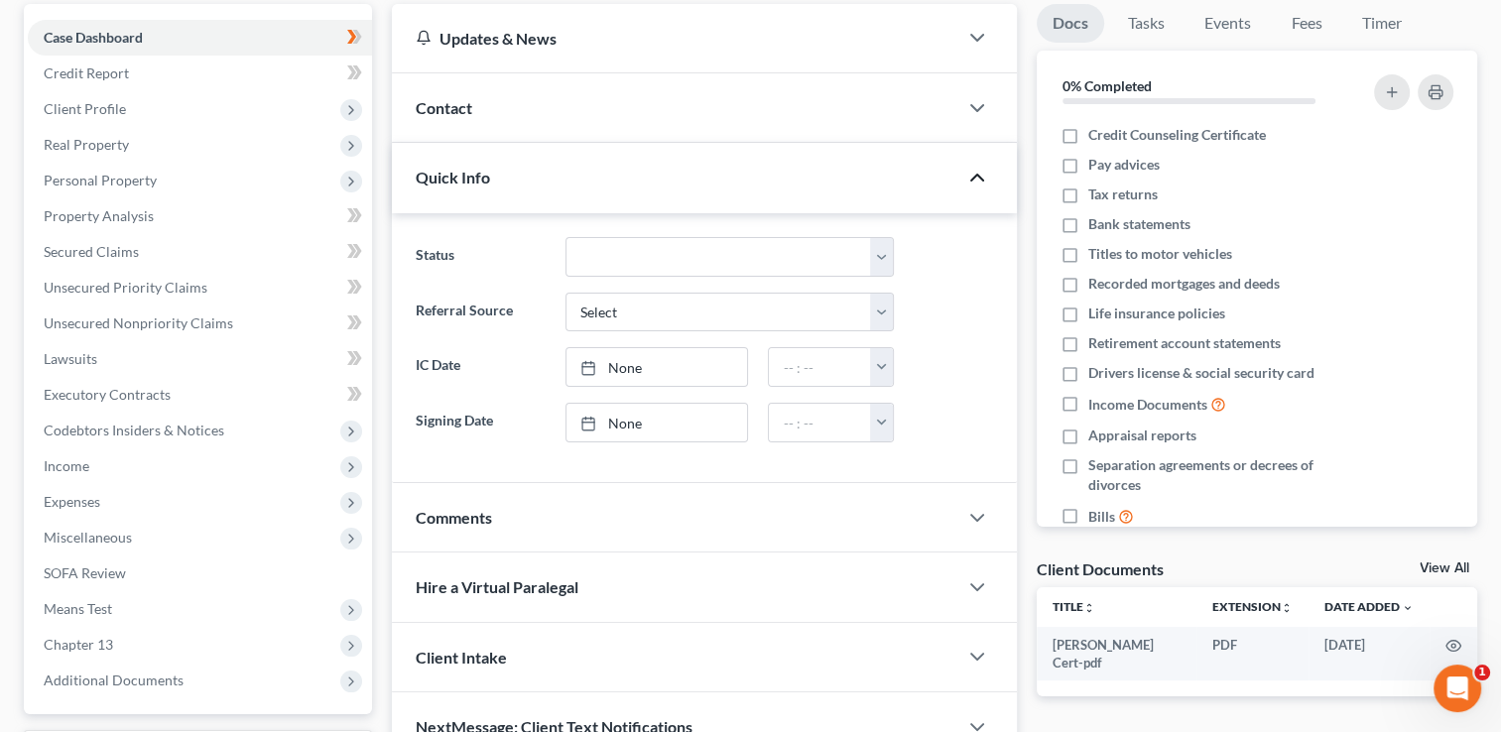
scroll to position [198, 0]
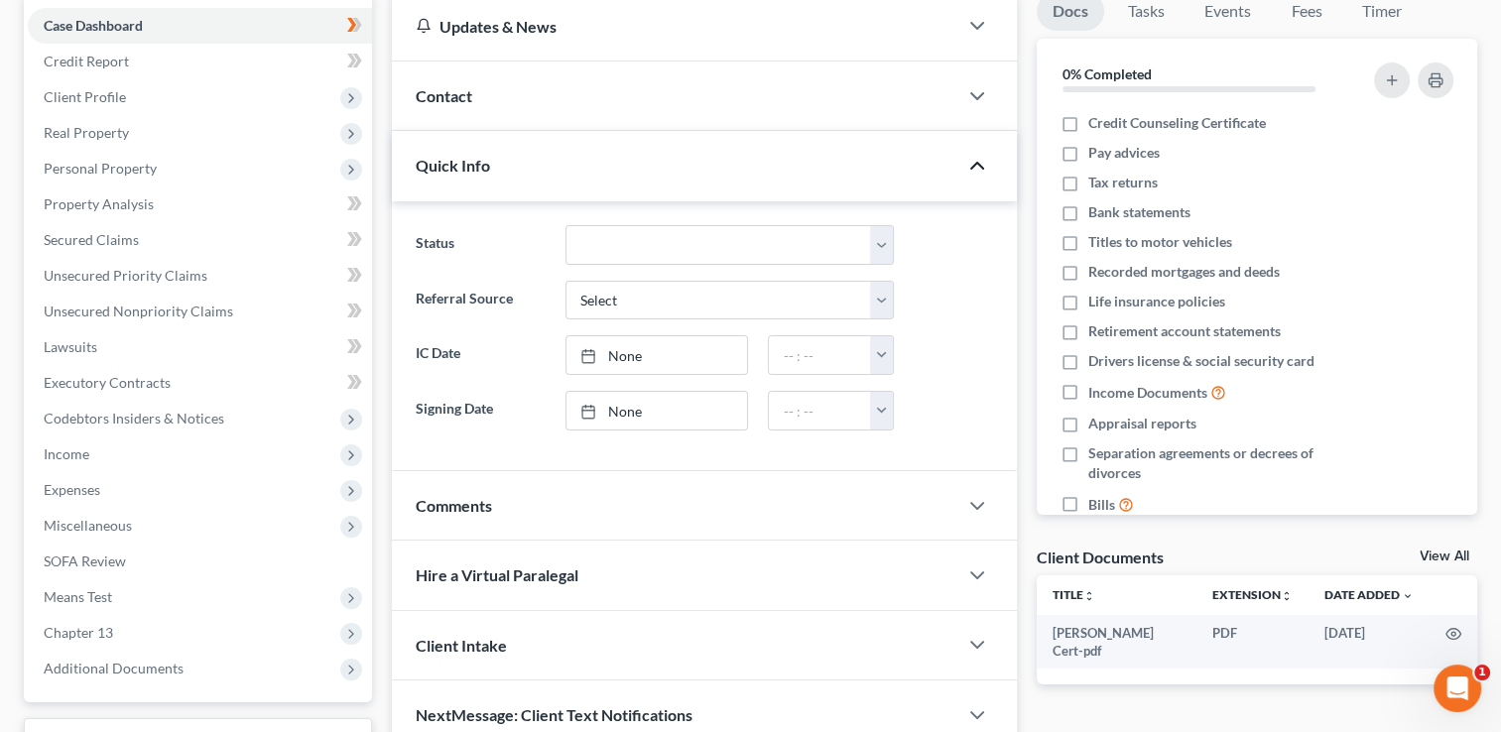
click at [976, 165] on icon "button" at bounding box center [977, 166] width 24 height 24
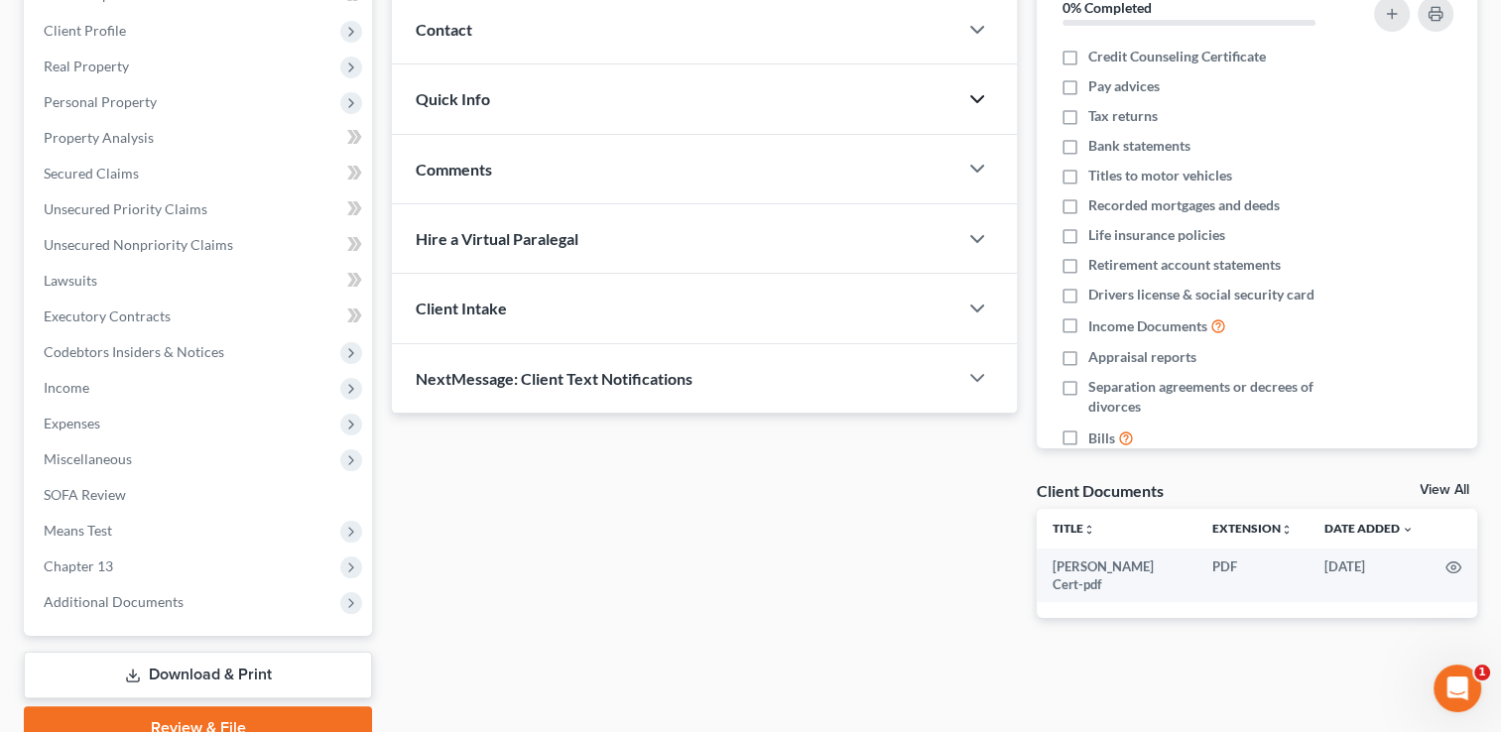
scroll to position [298, 0]
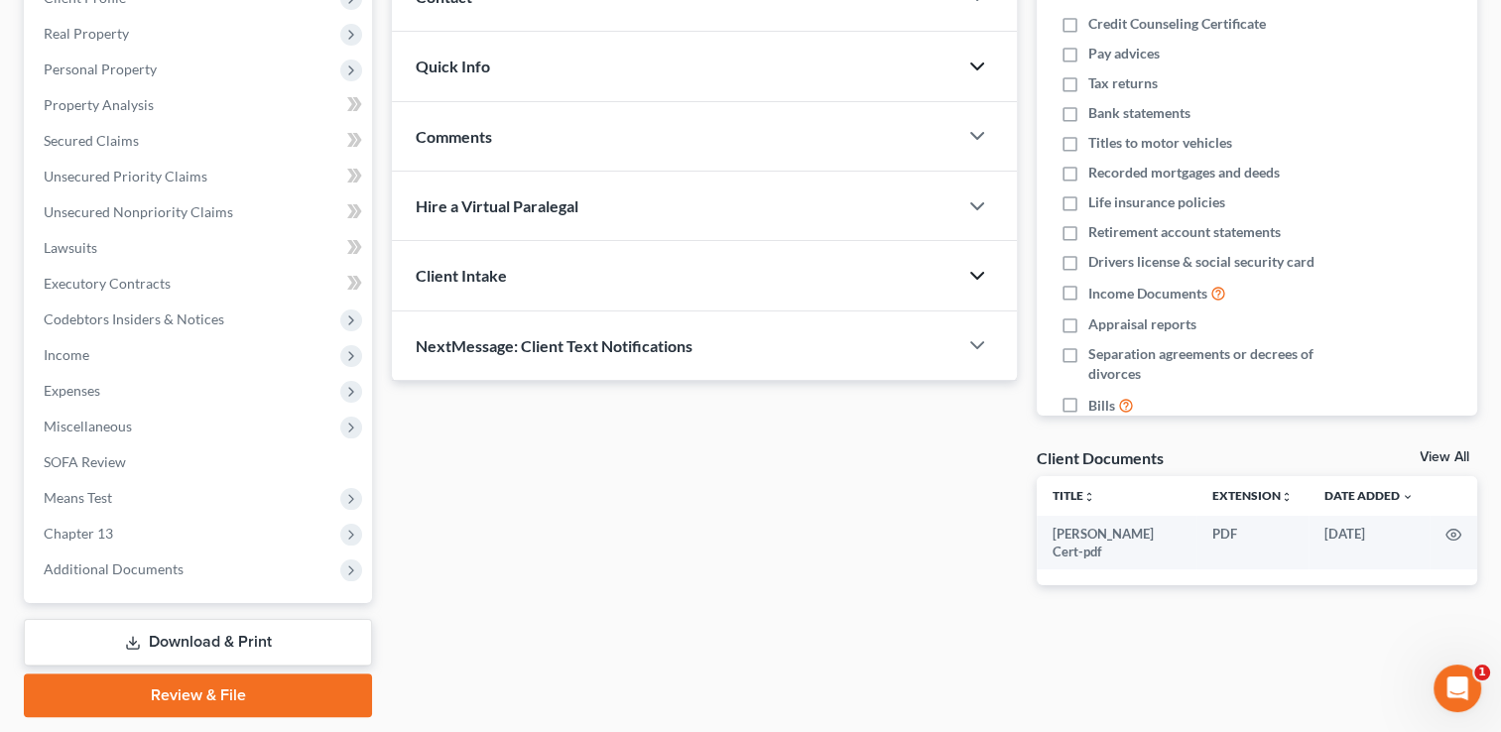
click at [974, 276] on icon "button" at bounding box center [977, 276] width 24 height 24
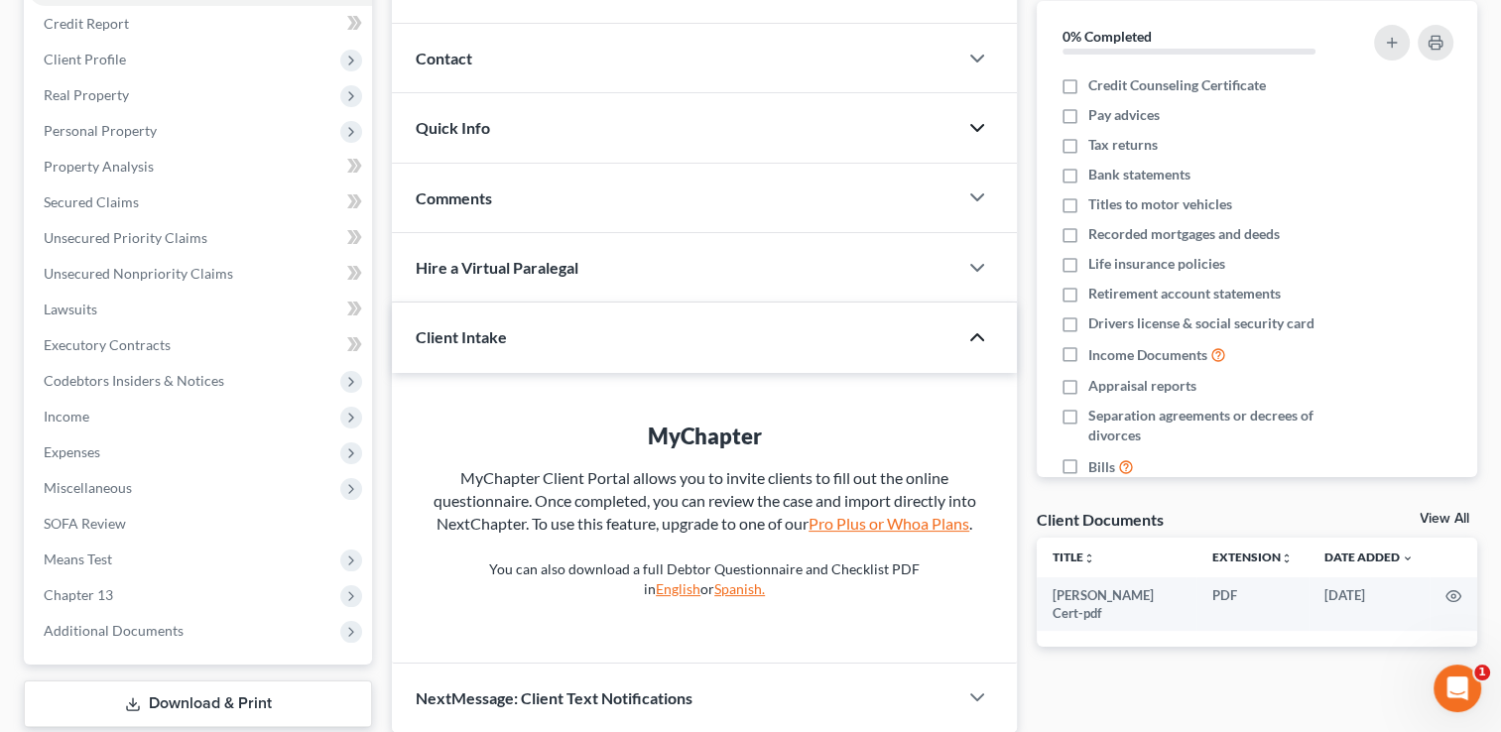
scroll to position [158, 0]
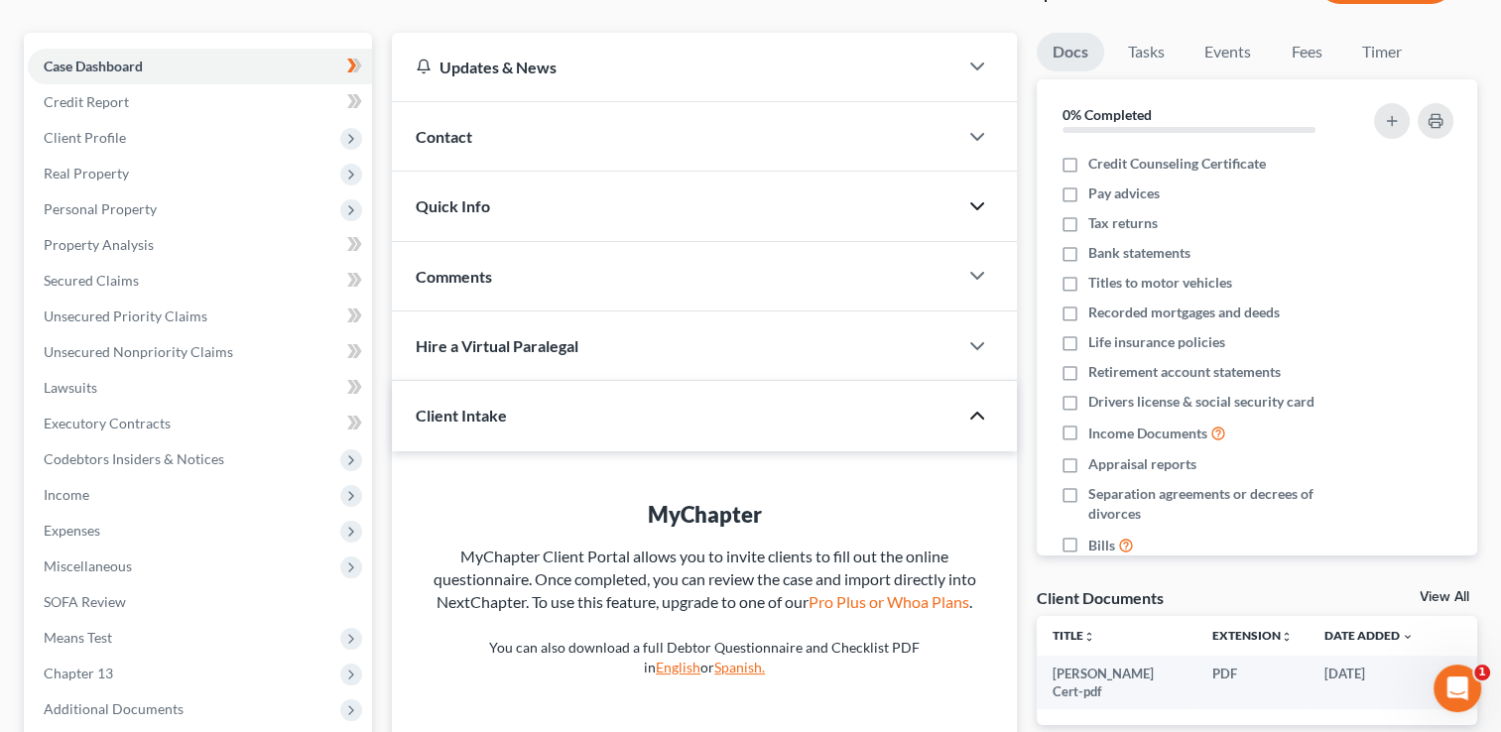
click at [969, 409] on icon "button" at bounding box center [977, 416] width 24 height 24
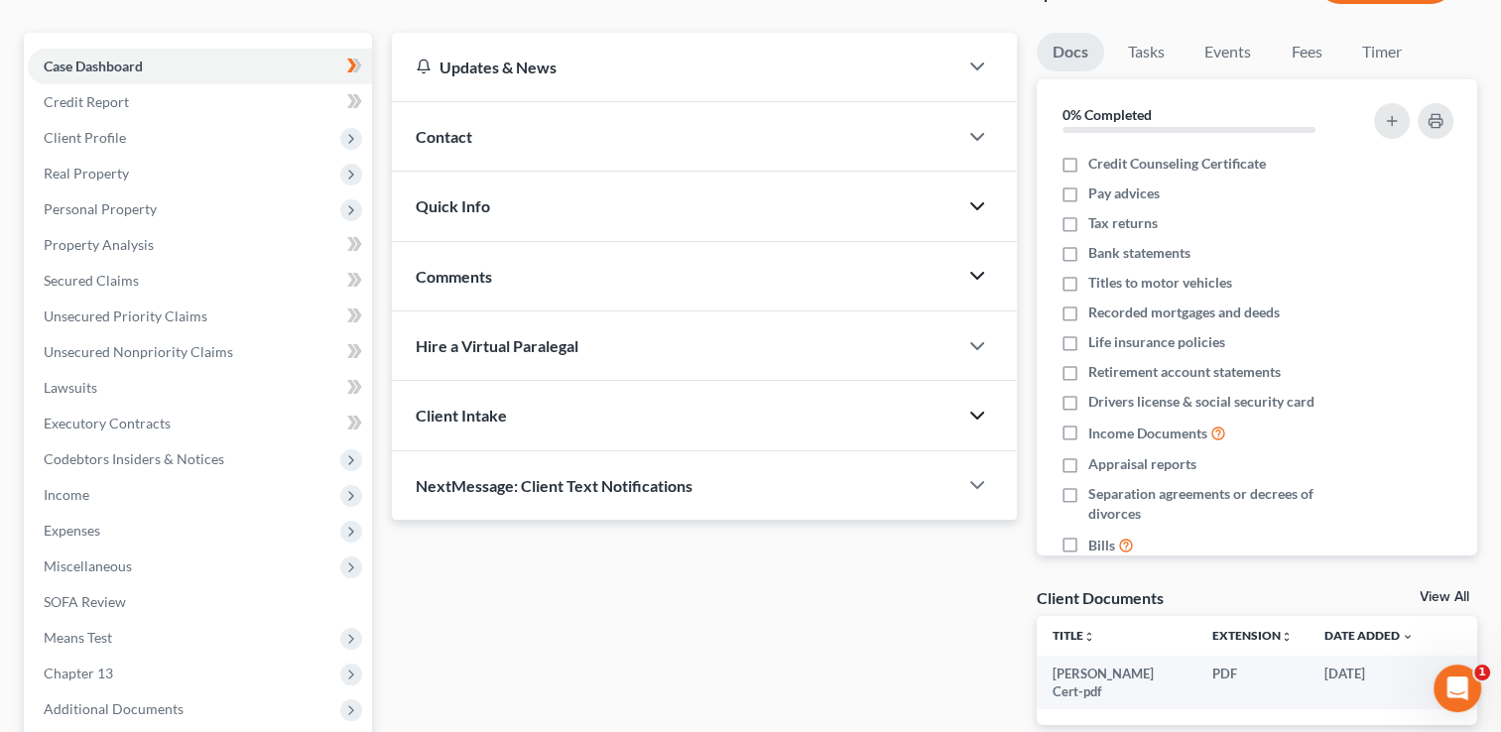
click at [980, 270] on icon "button" at bounding box center [977, 276] width 24 height 24
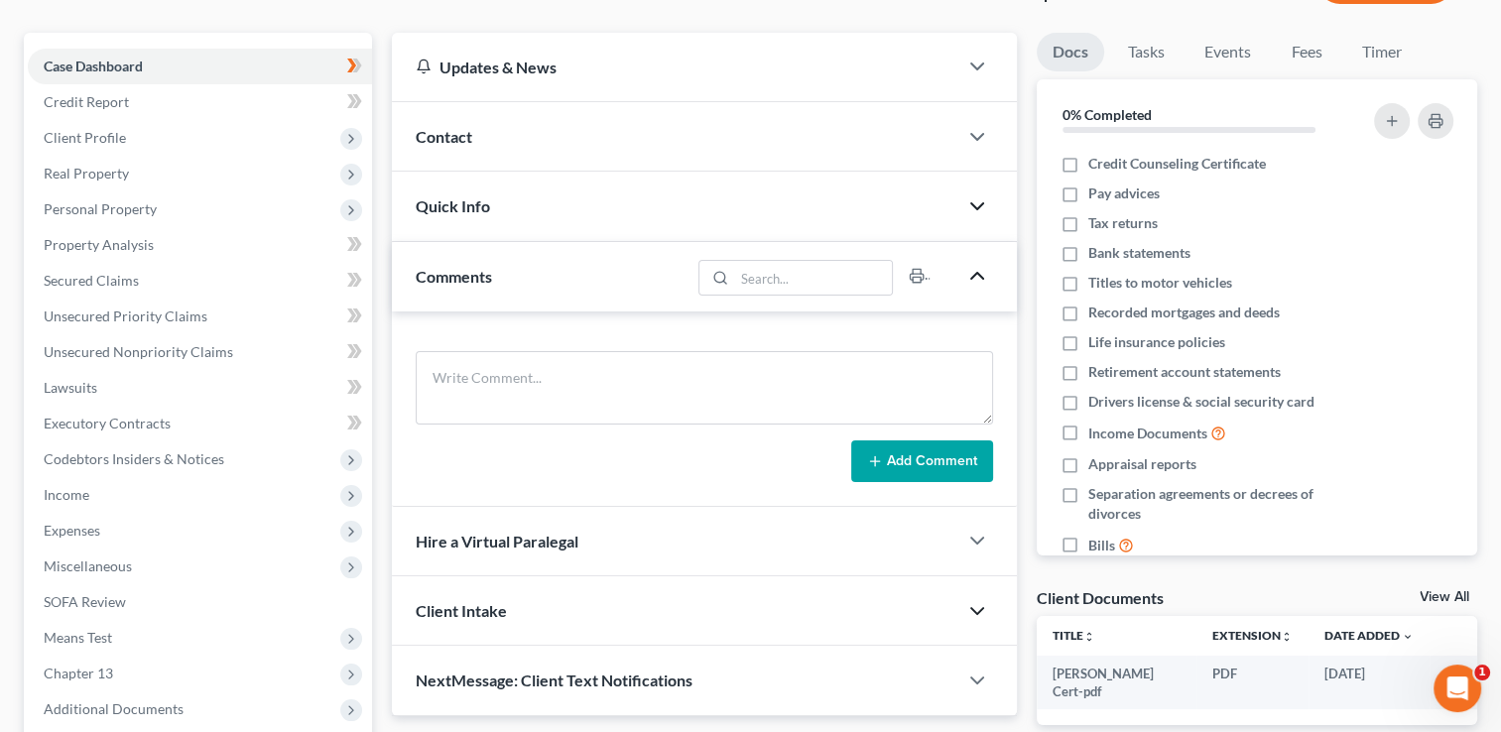
click at [980, 269] on icon "button" at bounding box center [977, 276] width 24 height 24
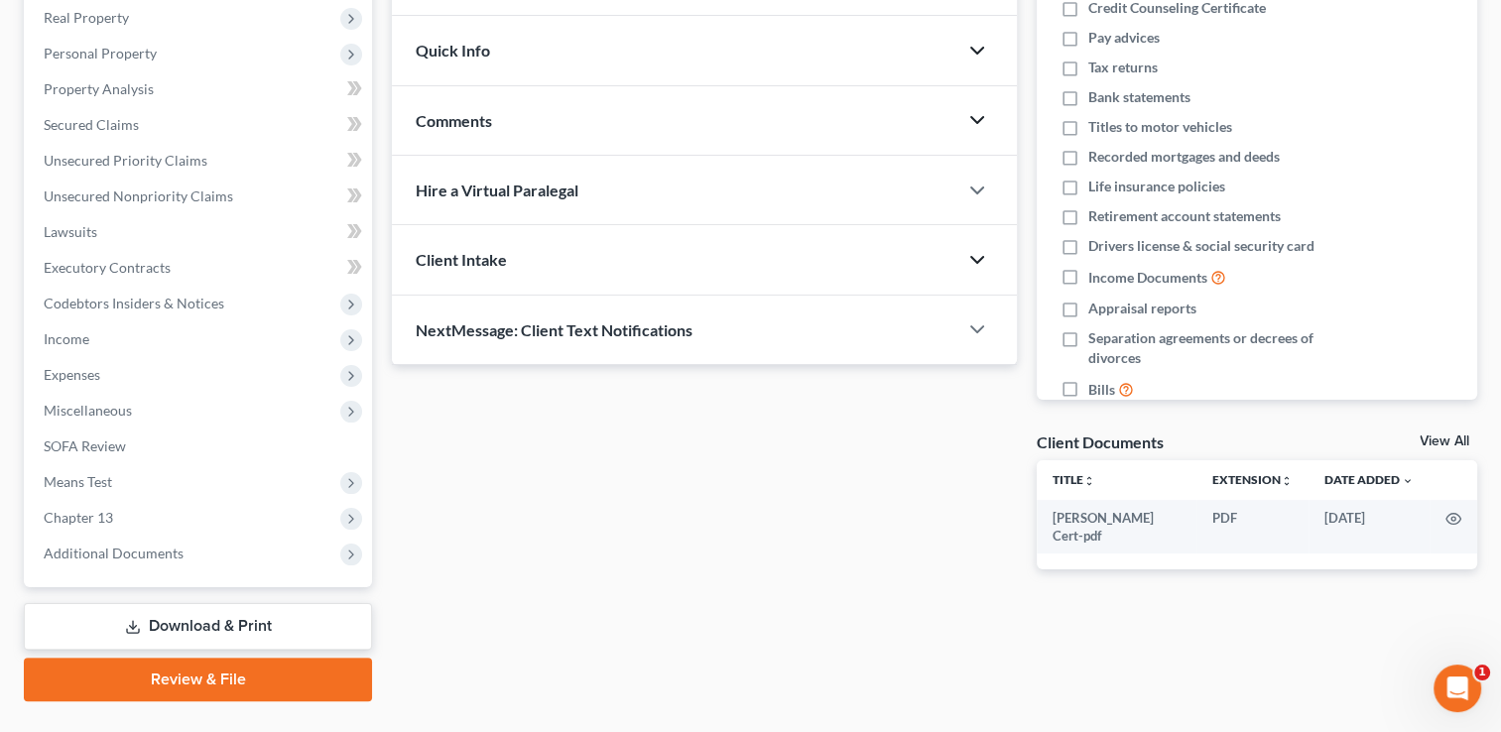
scroll to position [356, 0]
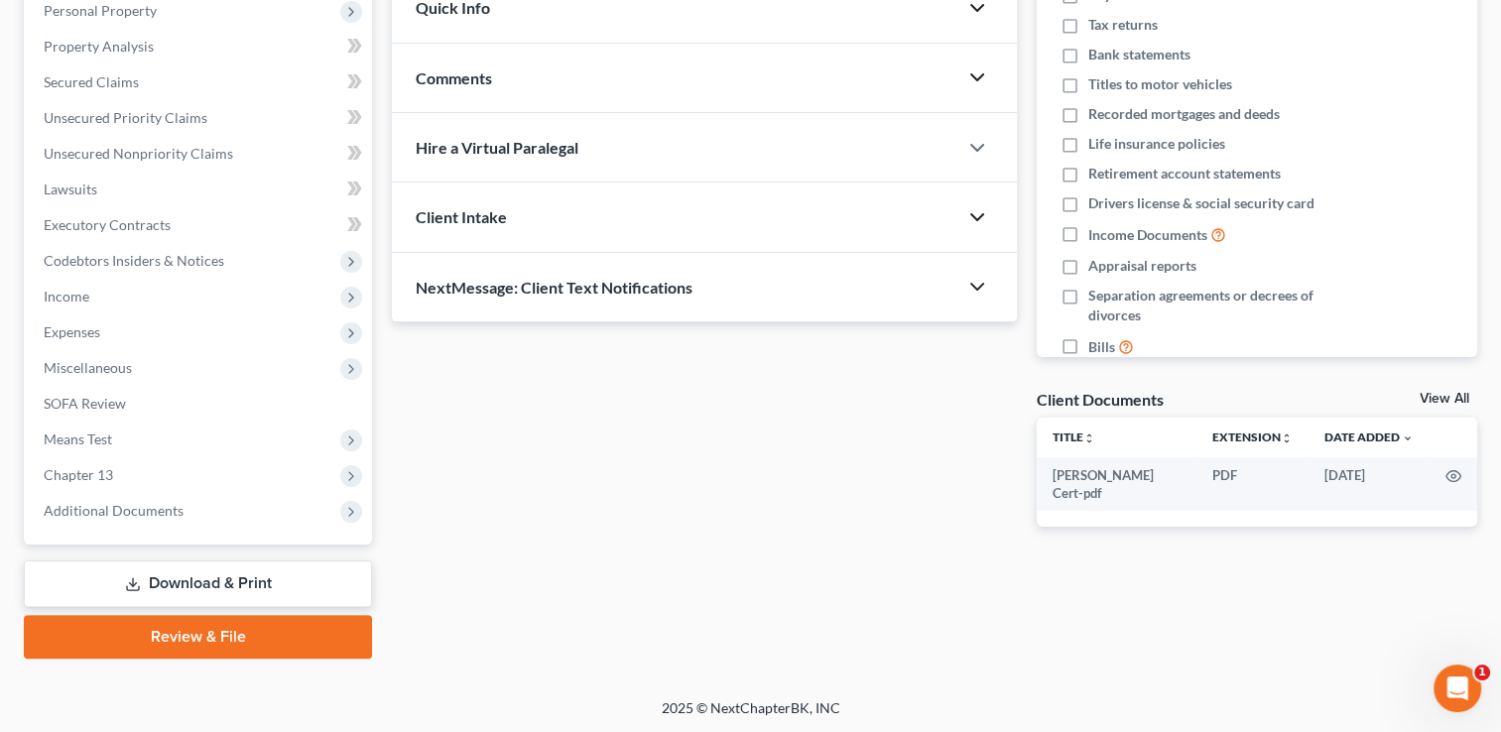
click at [973, 282] on icon "button" at bounding box center [977, 287] width 24 height 24
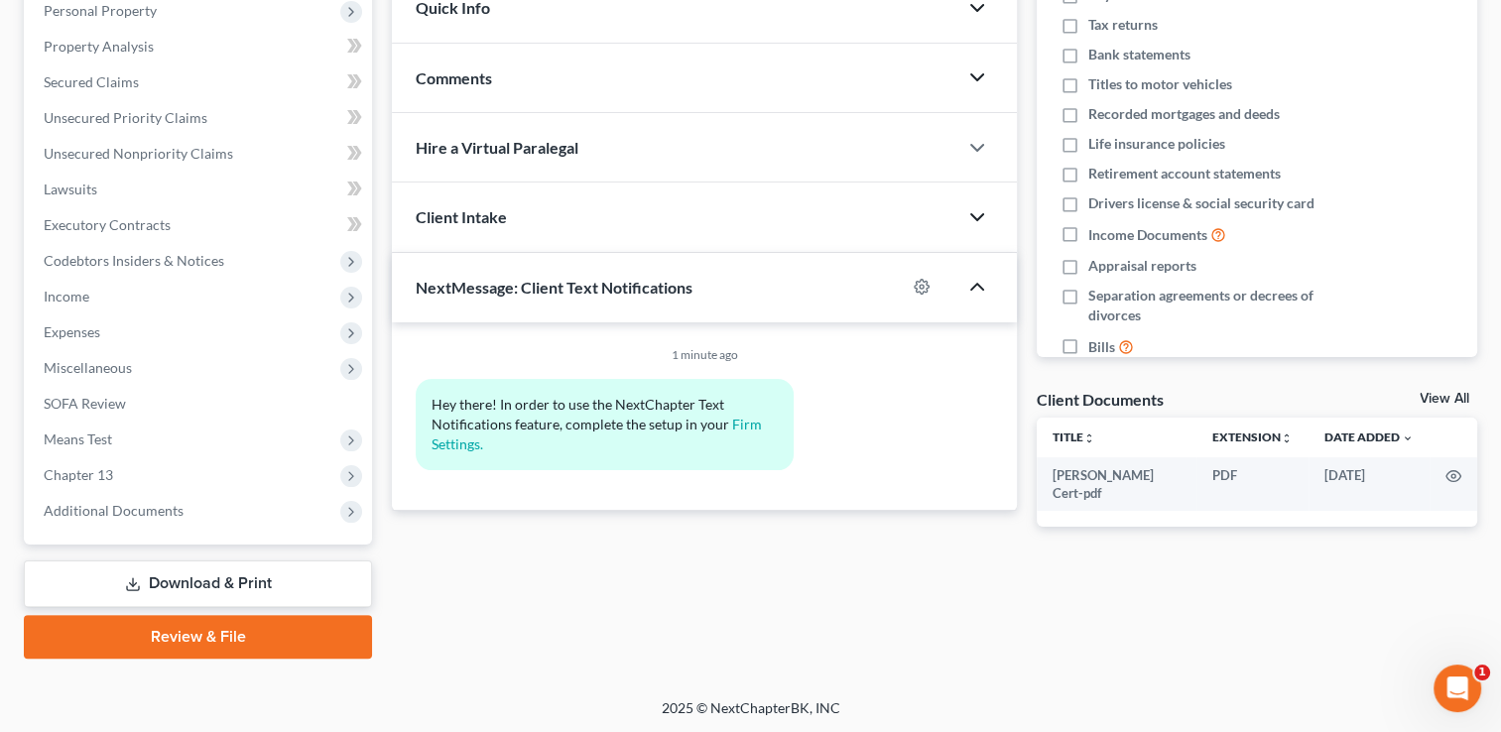
click at [973, 282] on icon "button" at bounding box center [977, 287] width 24 height 24
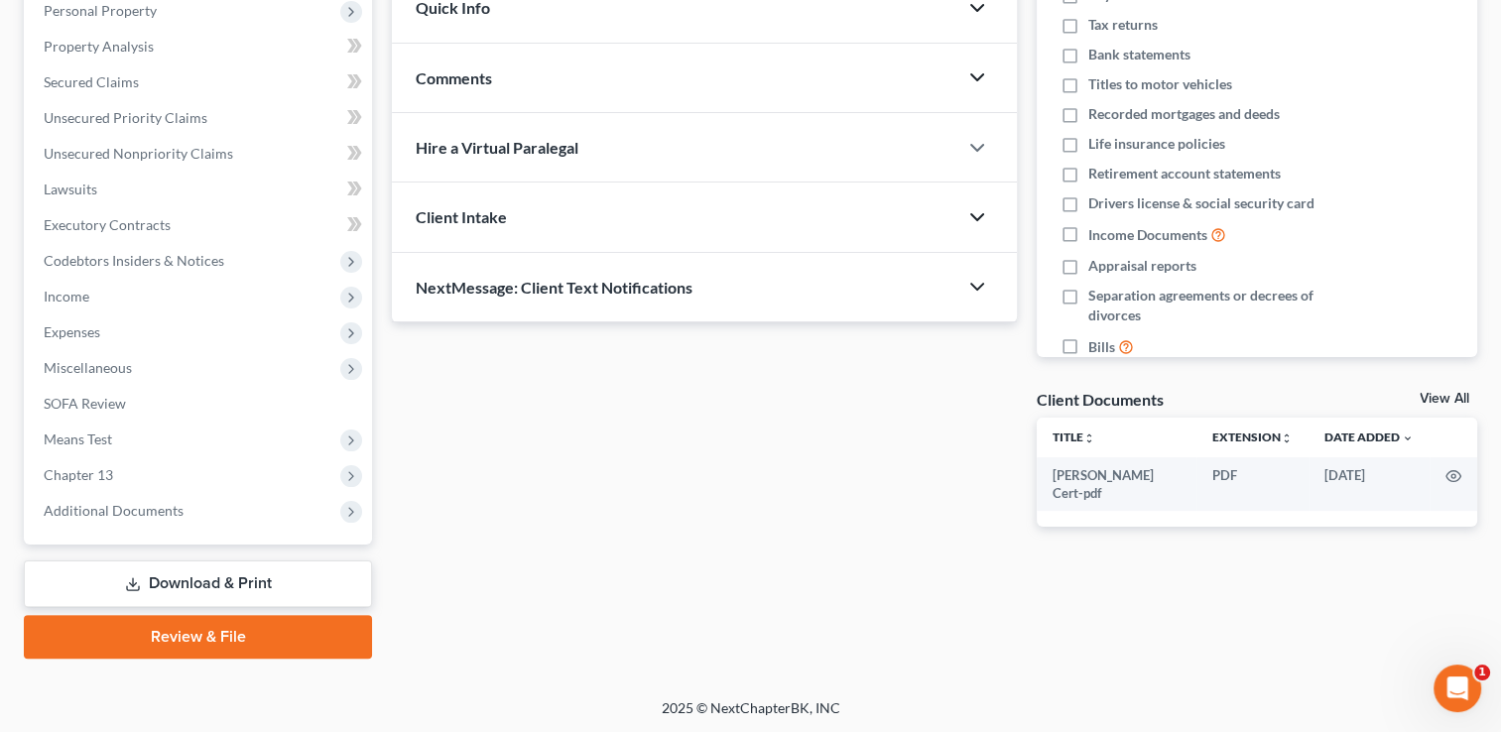
click at [205, 582] on link "Download & Print" at bounding box center [198, 584] width 348 height 47
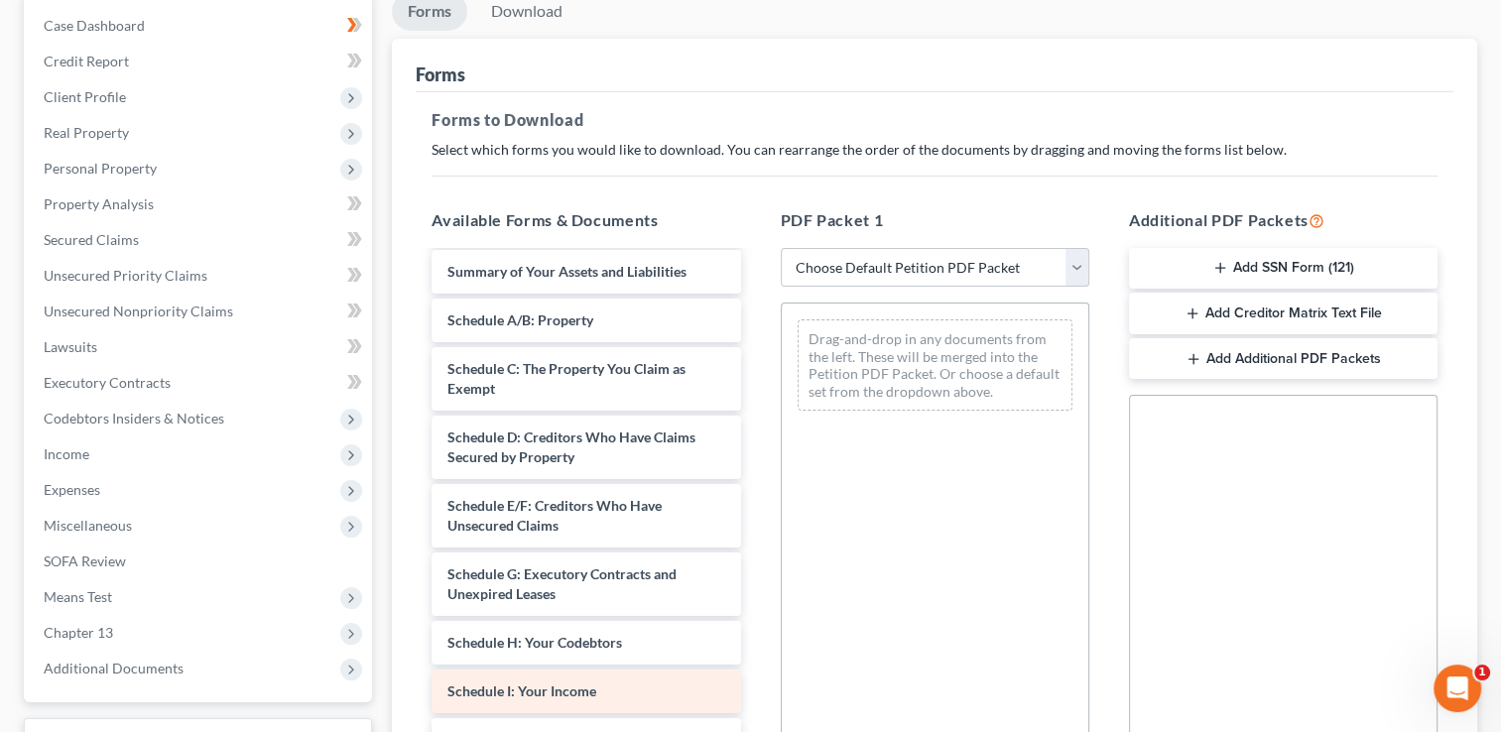
scroll to position [99, 0]
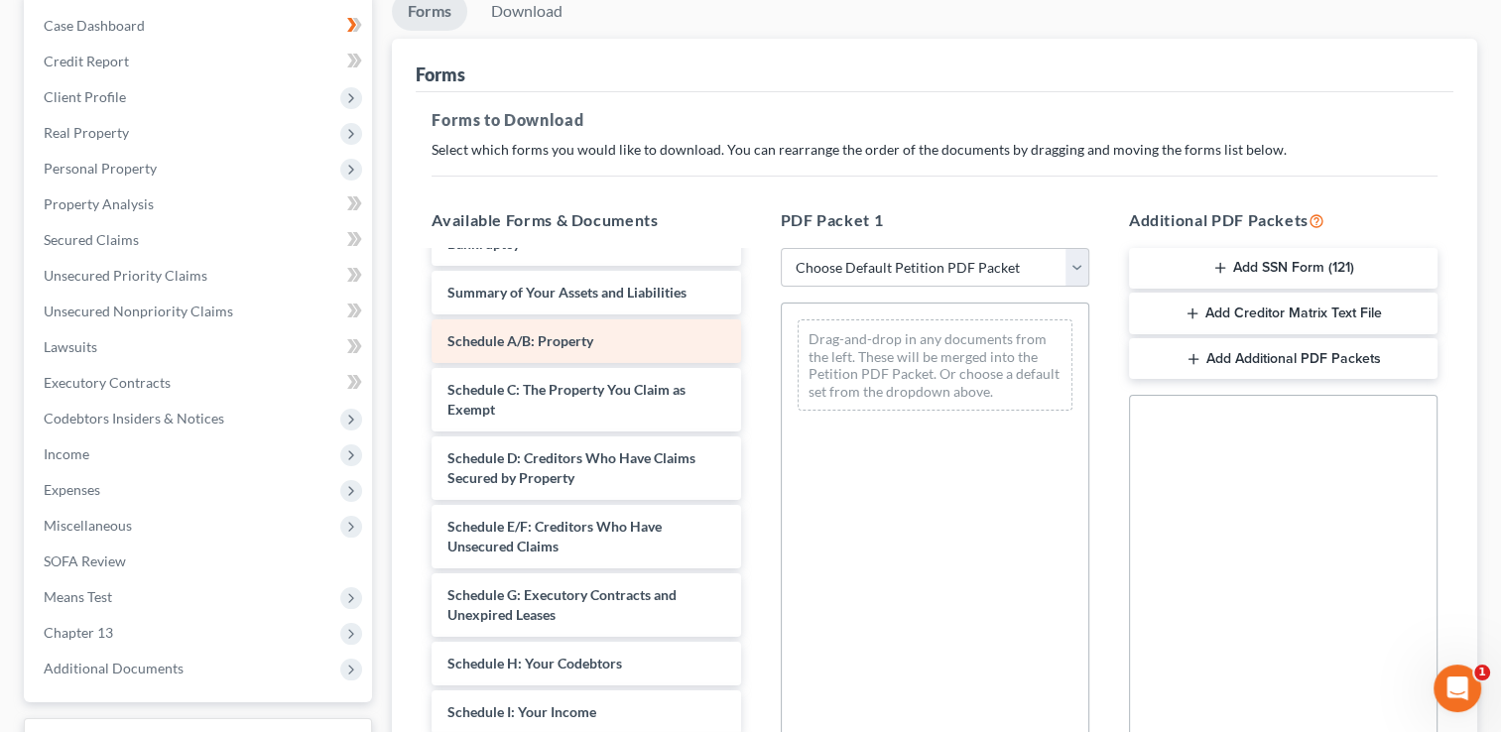
click at [541, 342] on span "Schedule A/B: Property" at bounding box center [521, 340] width 146 height 17
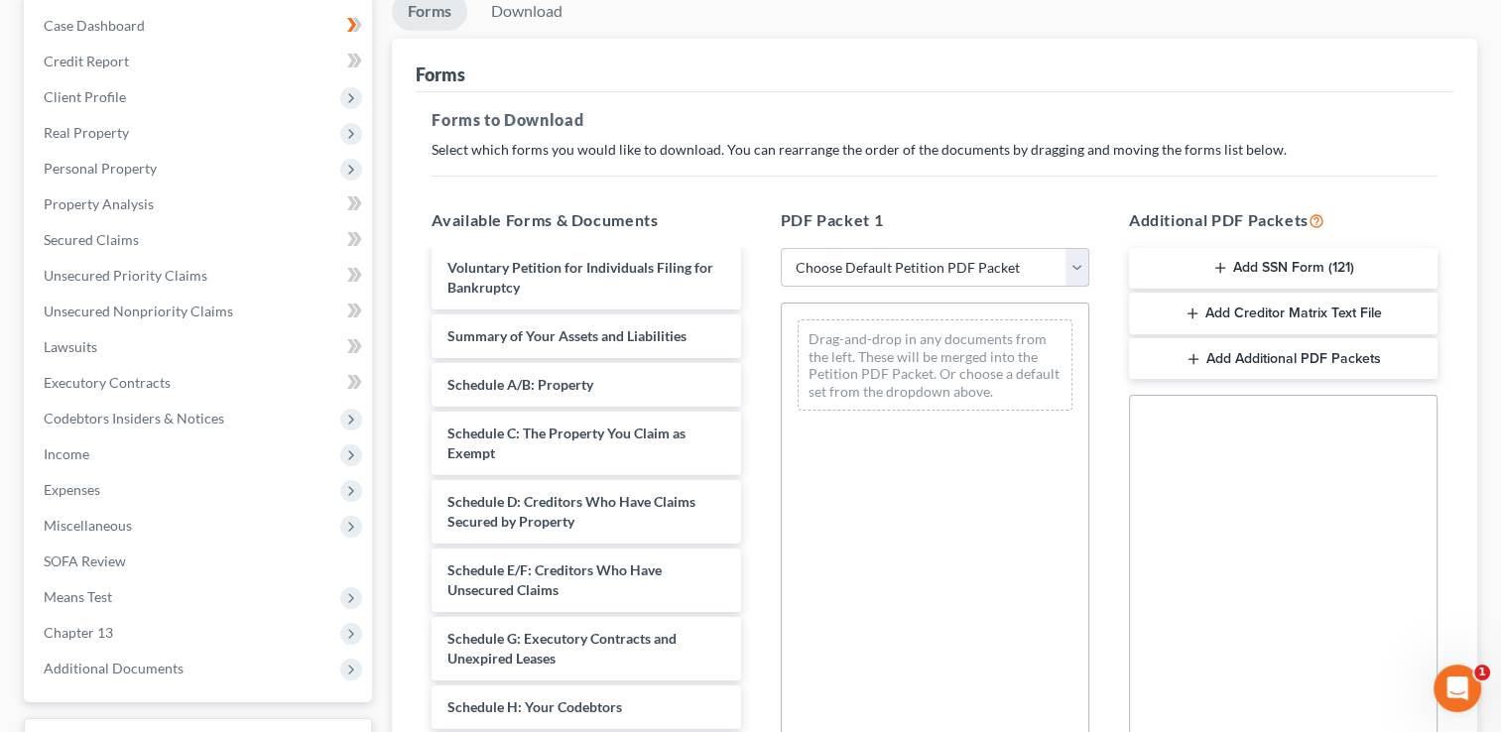
scroll to position [0, 0]
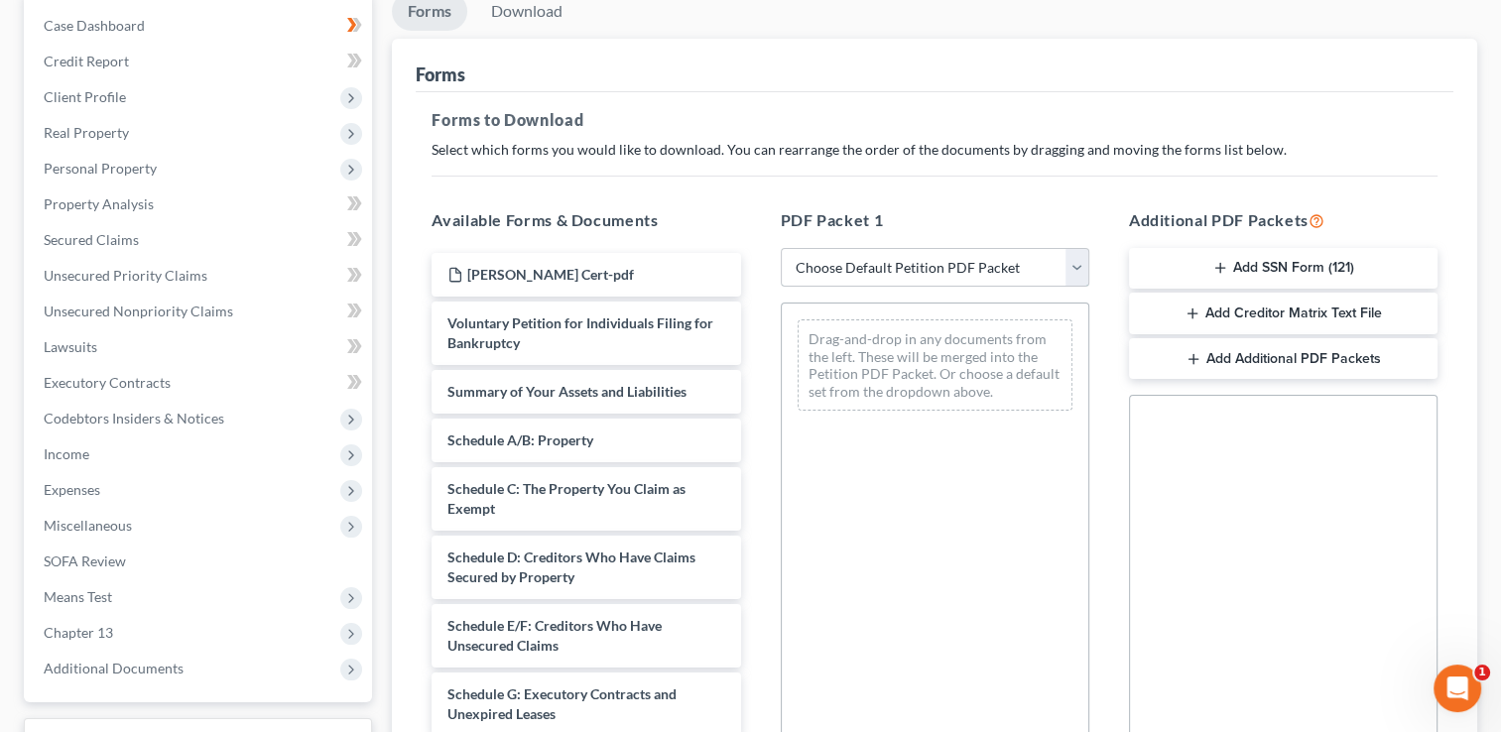
click at [1076, 264] on select "Choose Default Petition PDF Packet Complete Bankruptcy Petition (all forms and …" at bounding box center [935, 268] width 309 height 40
select select "2"
click at [781, 248] on select "Choose Default Petition PDF Packet Complete Bankruptcy Petition (all forms and …" at bounding box center [935, 268] width 309 height 40
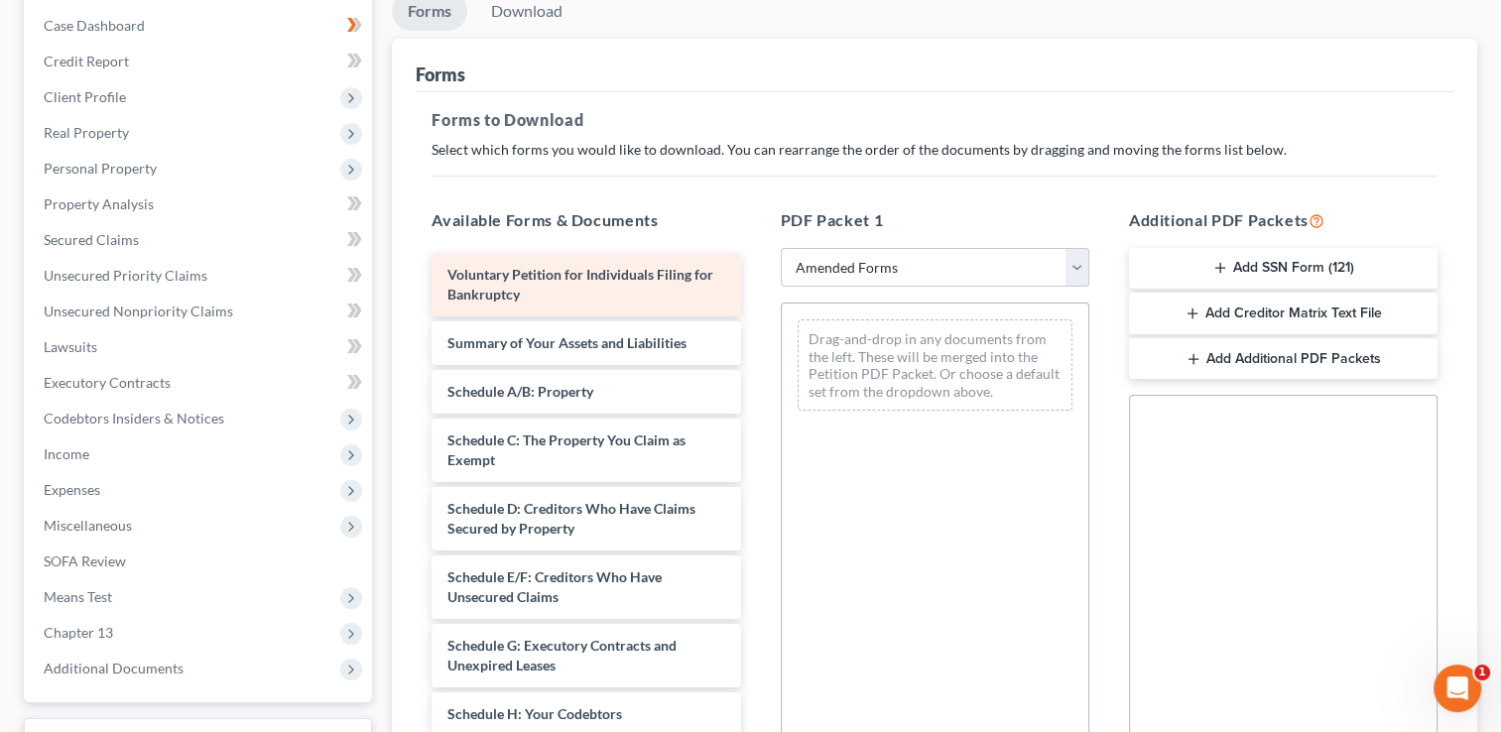
click at [608, 281] on span "Voluntary Petition for Individuals Filing for Bankruptcy" at bounding box center [581, 284] width 266 height 37
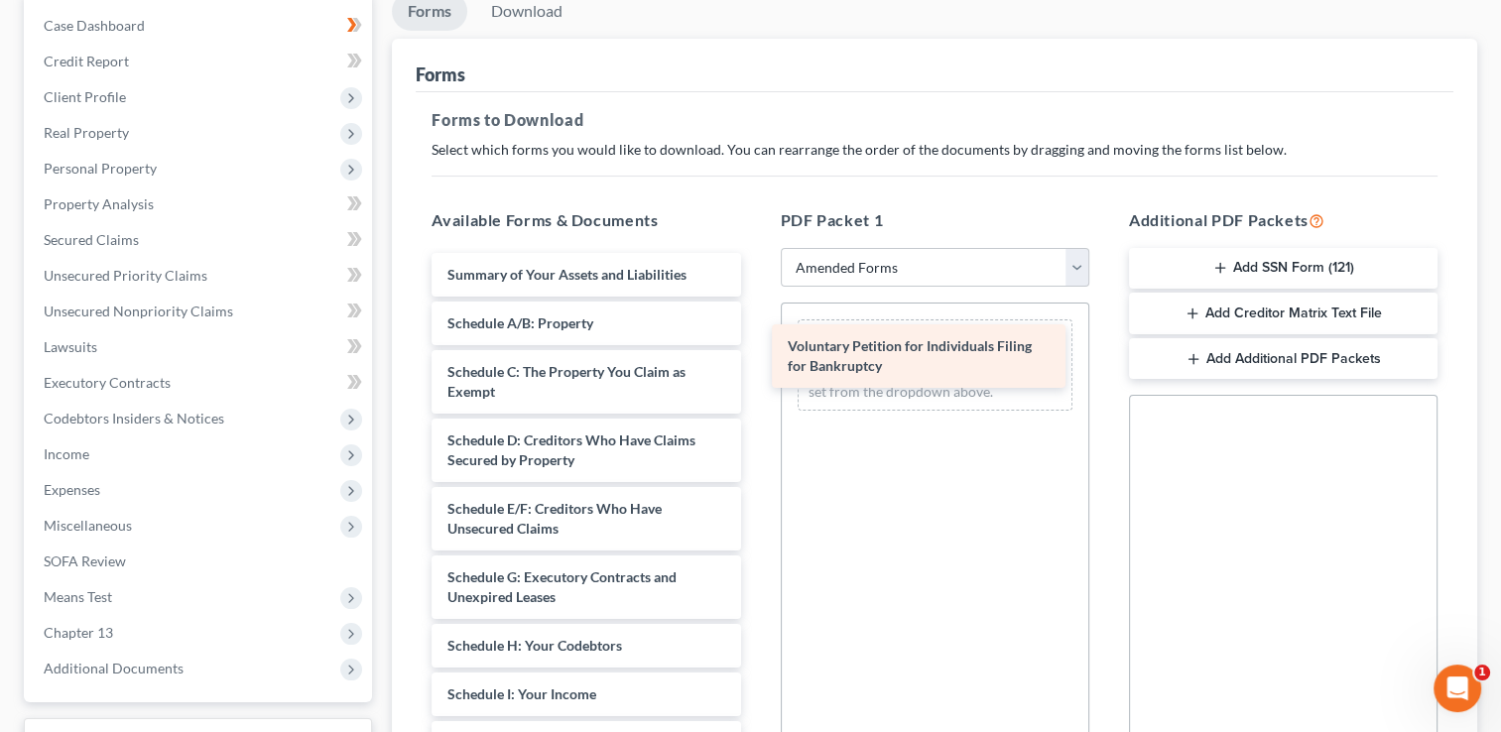
drag, startPoint x: 530, startPoint y: 279, endPoint x: 870, endPoint y: 352, distance: 348.2
click at [756, 352] on div "Voluntary Petition for Individuals Filing for Bankruptcy Voluntary Petition for…" at bounding box center [586, 719] width 340 height 932
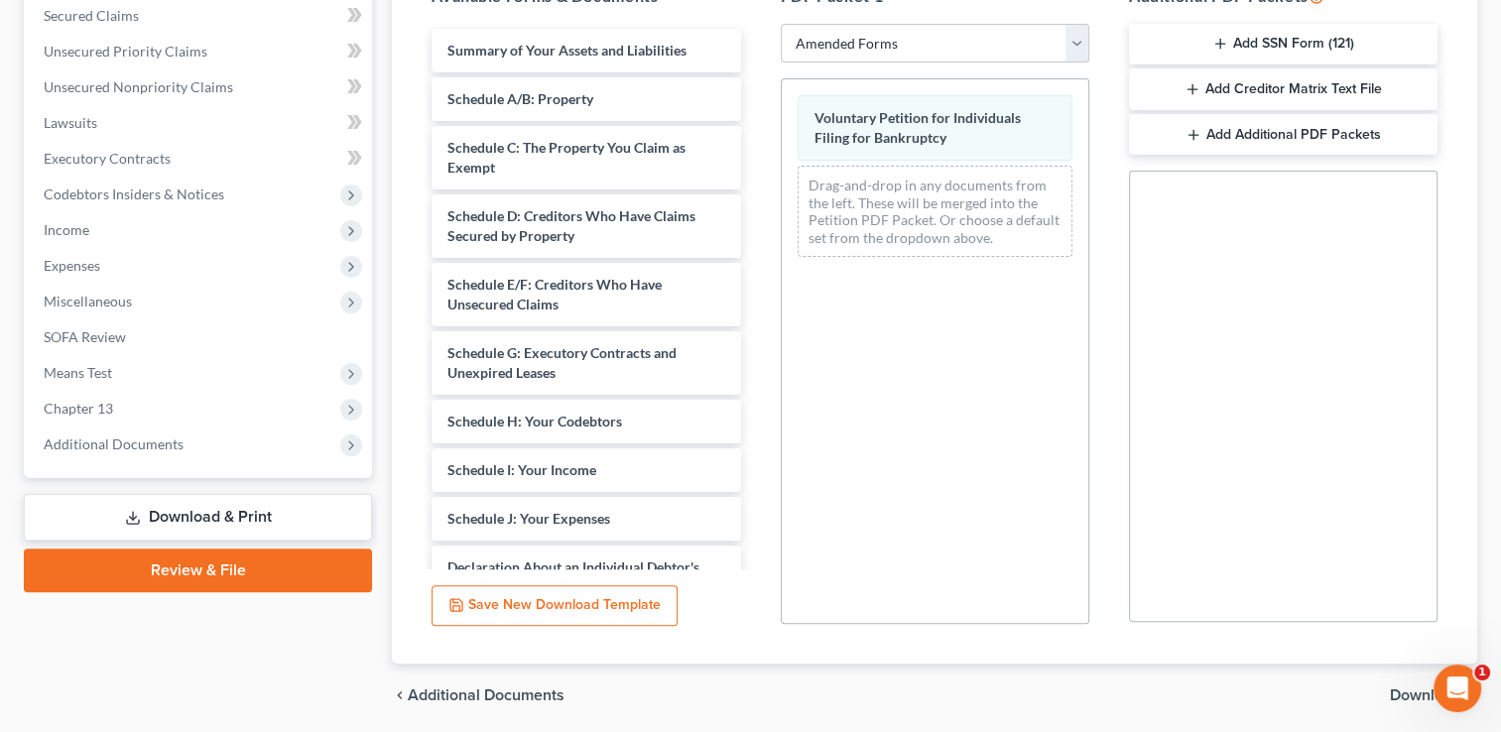
scroll to position [392, 0]
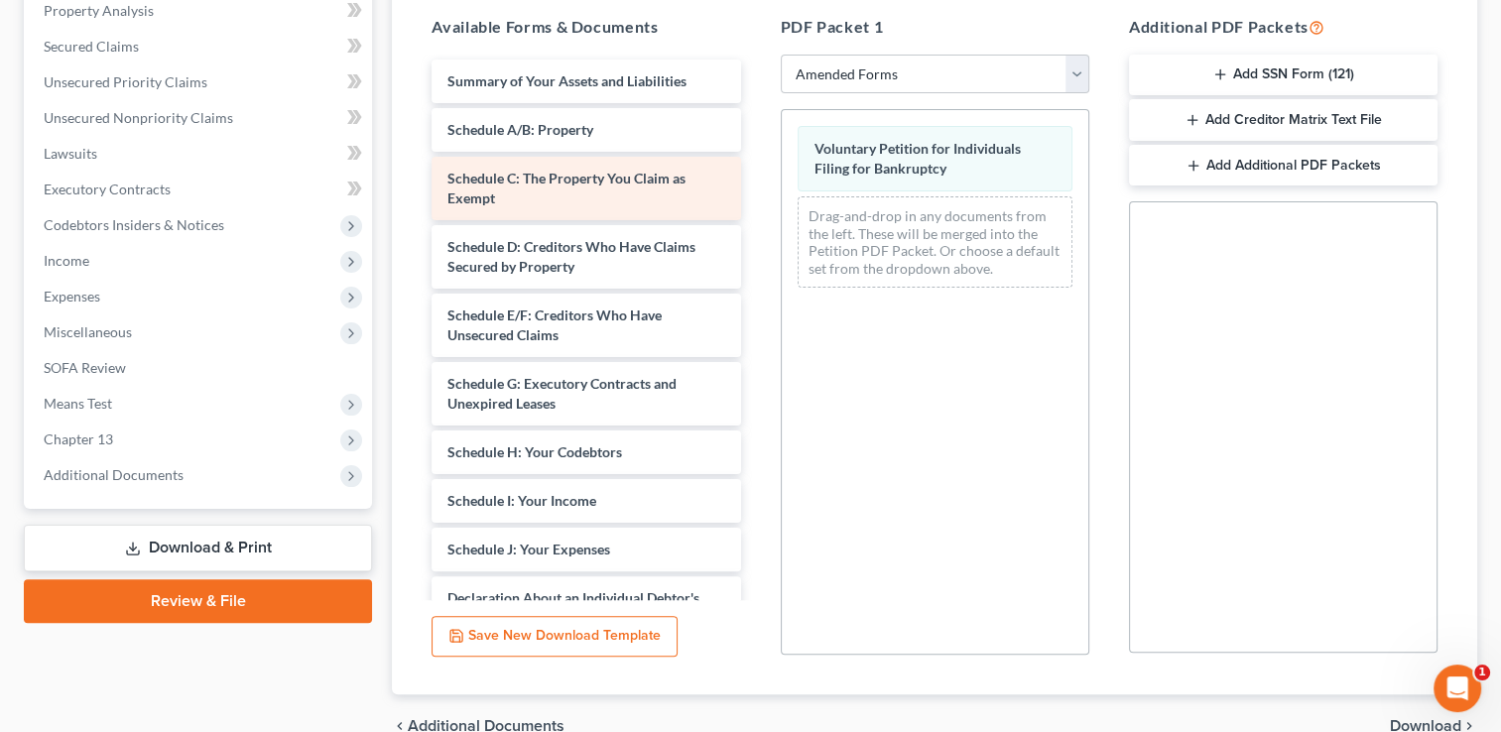
click at [544, 183] on div "Summary of Your Assets and Liabilities Schedule A/B: Property Schedule C: The P…" at bounding box center [586, 526] width 340 height 932
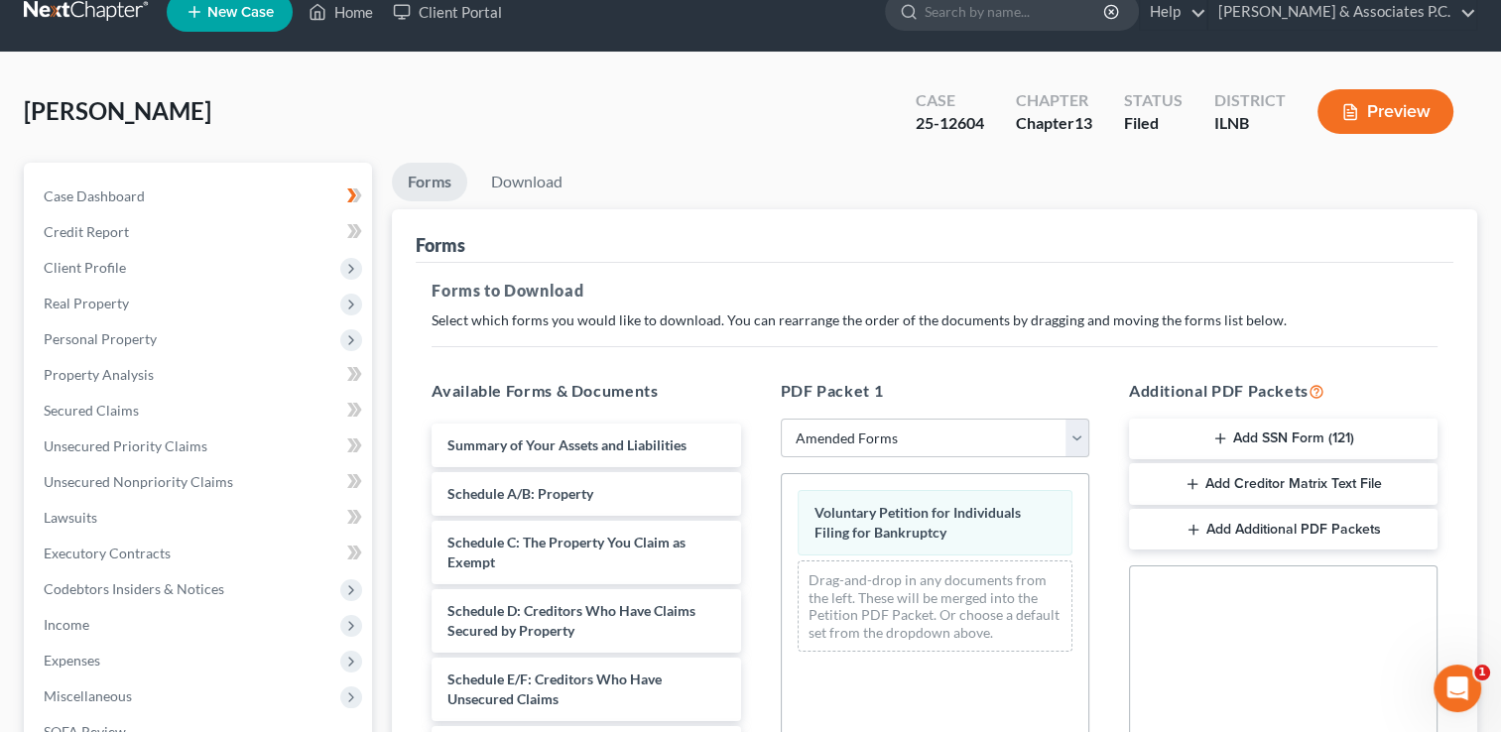
scroll to position [0, 0]
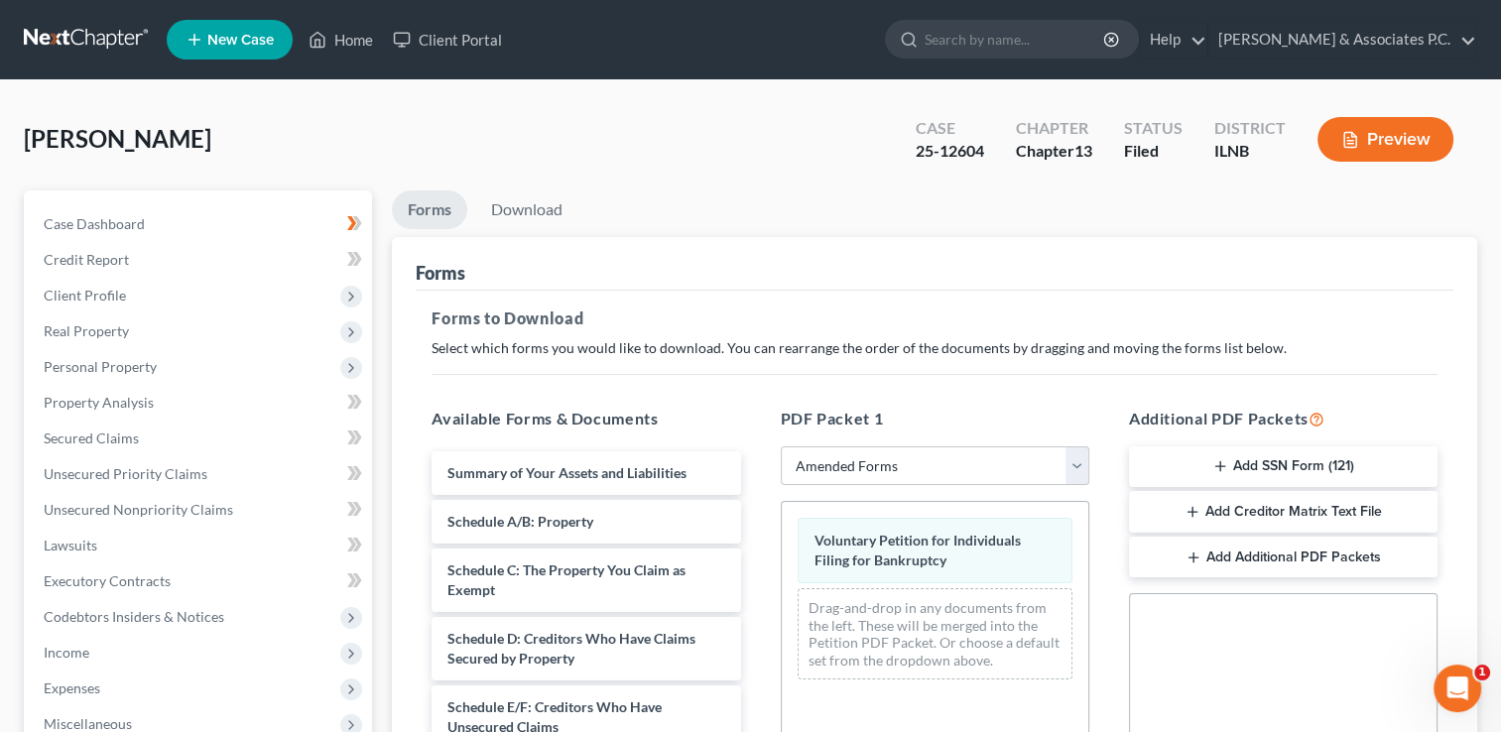
click at [429, 208] on link "Forms" at bounding box center [429, 210] width 75 height 39
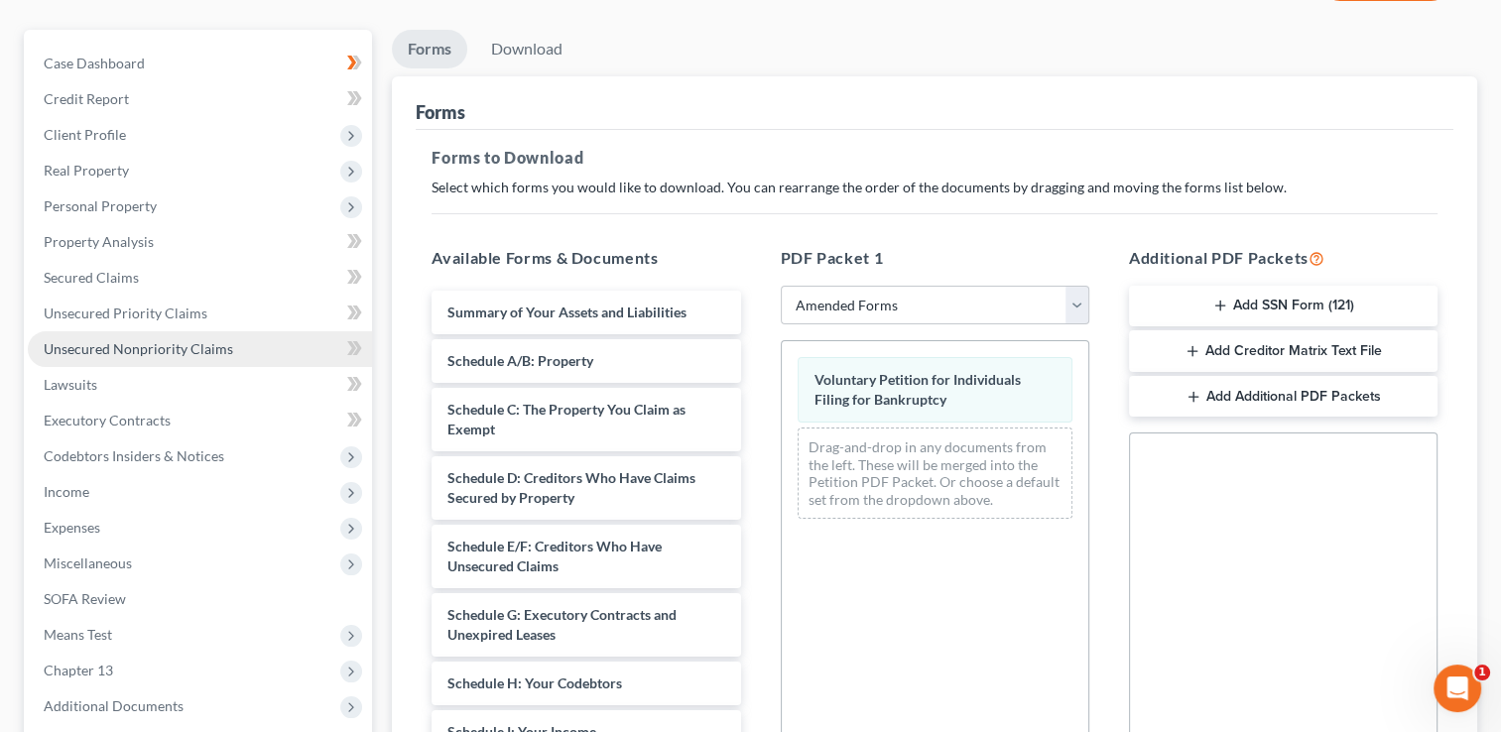
scroll to position [99, 0]
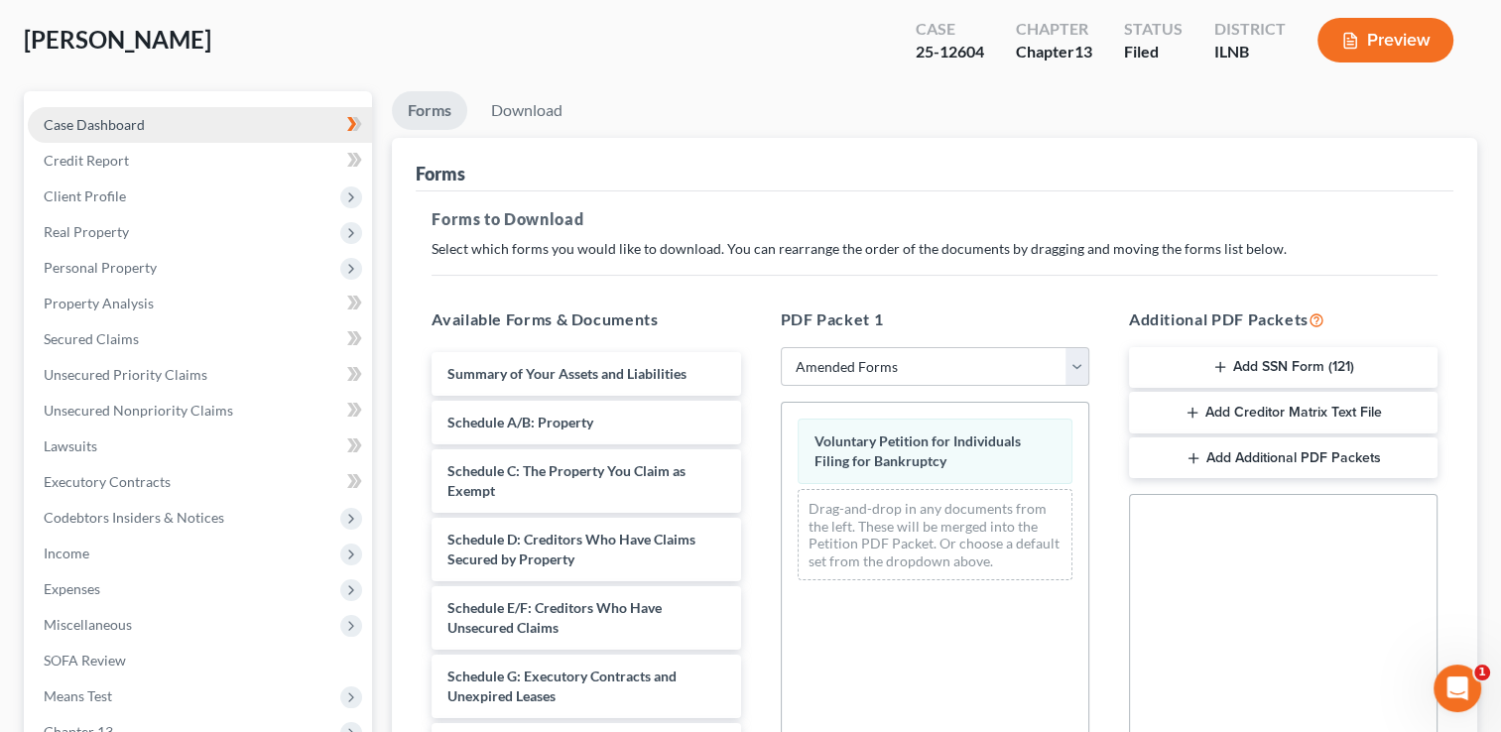
click at [187, 118] on link "Case Dashboard" at bounding box center [200, 125] width 344 height 36
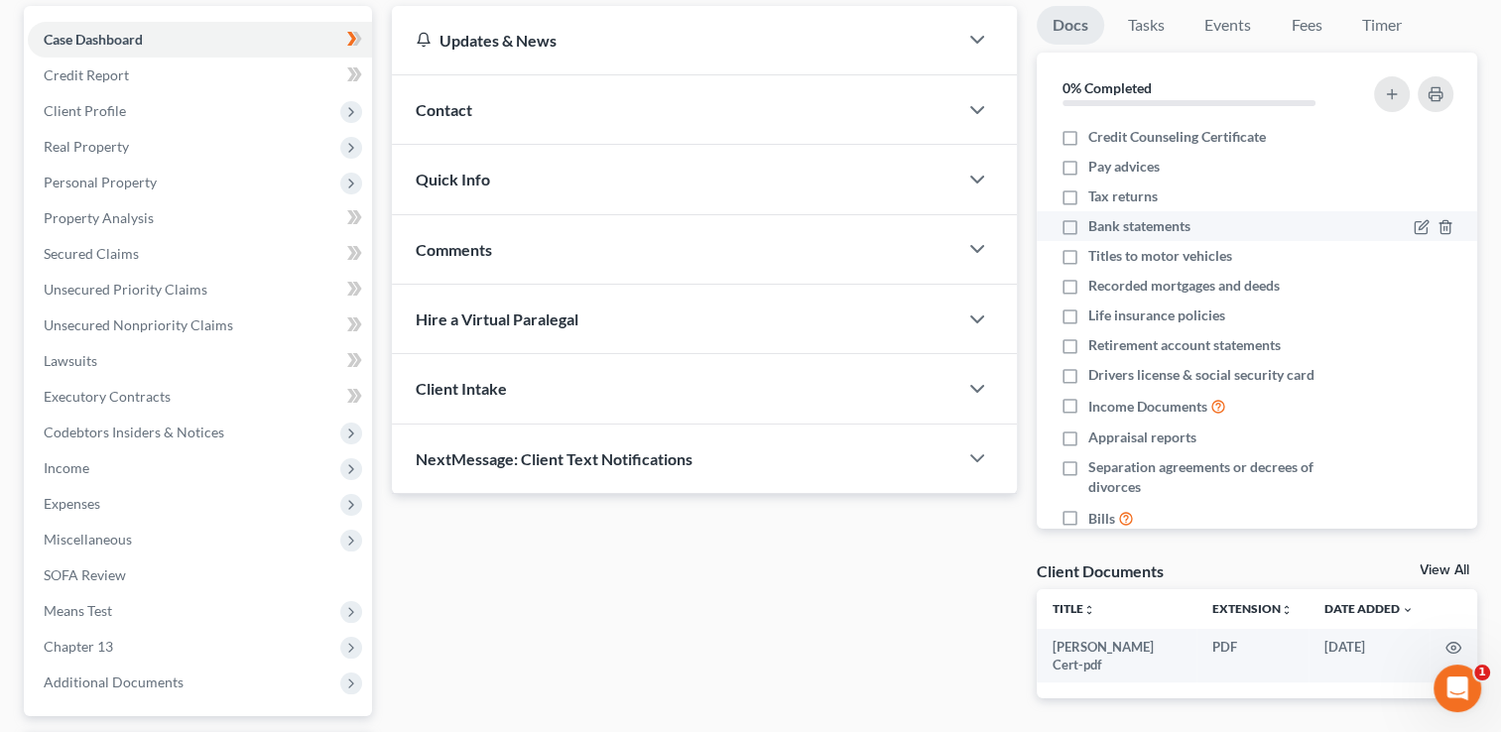
scroll to position [99, 0]
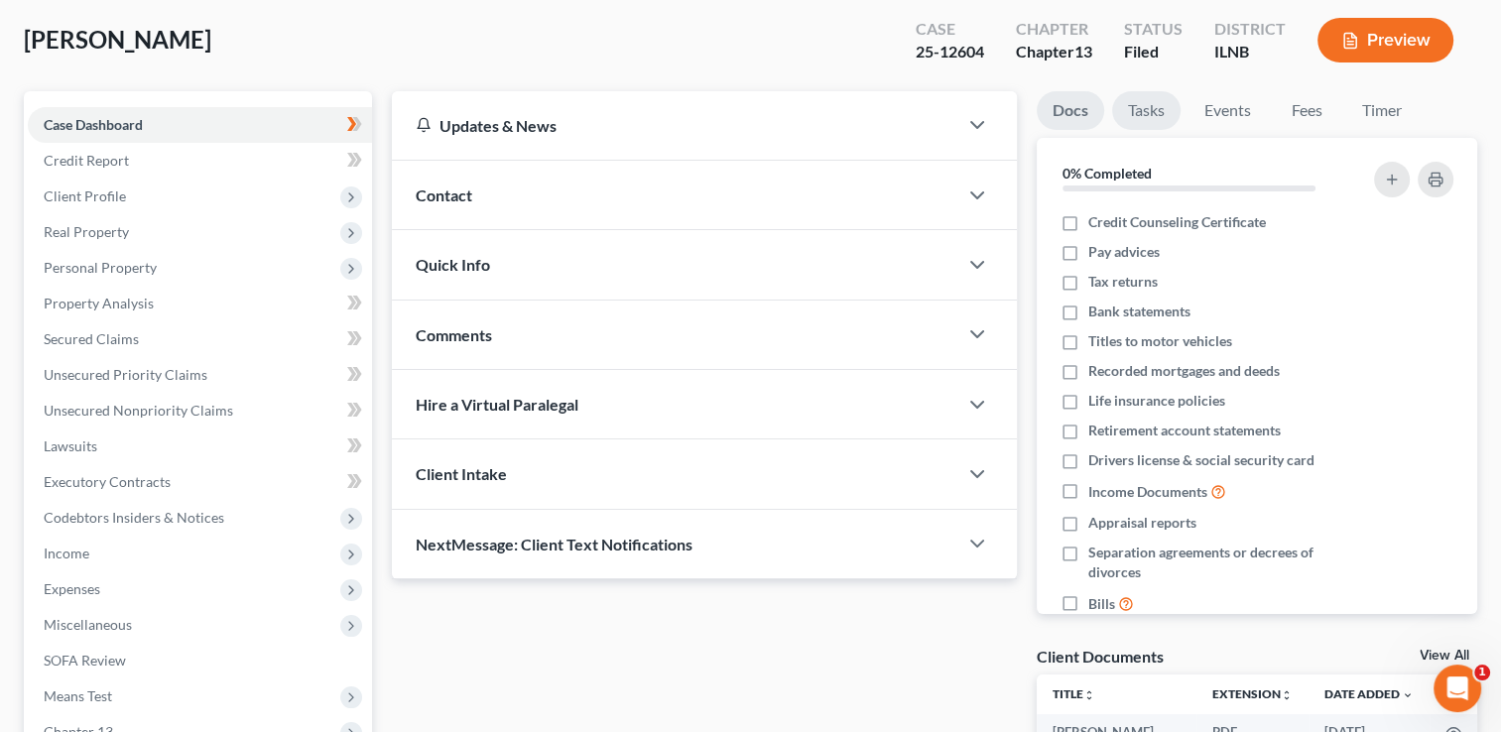
click at [1145, 105] on link "Tasks" at bounding box center [1146, 110] width 68 height 39
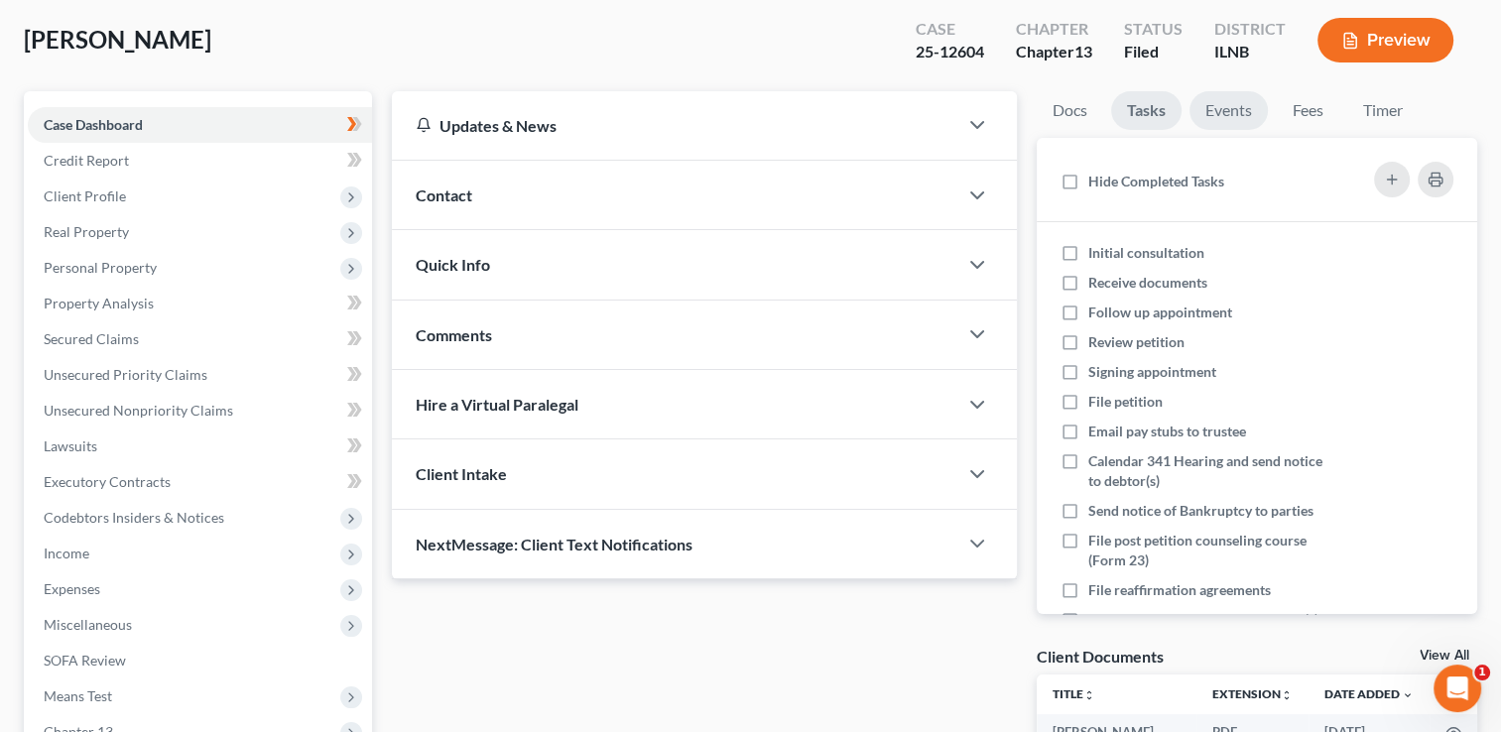
click at [1226, 108] on link "Events" at bounding box center [1229, 110] width 78 height 39
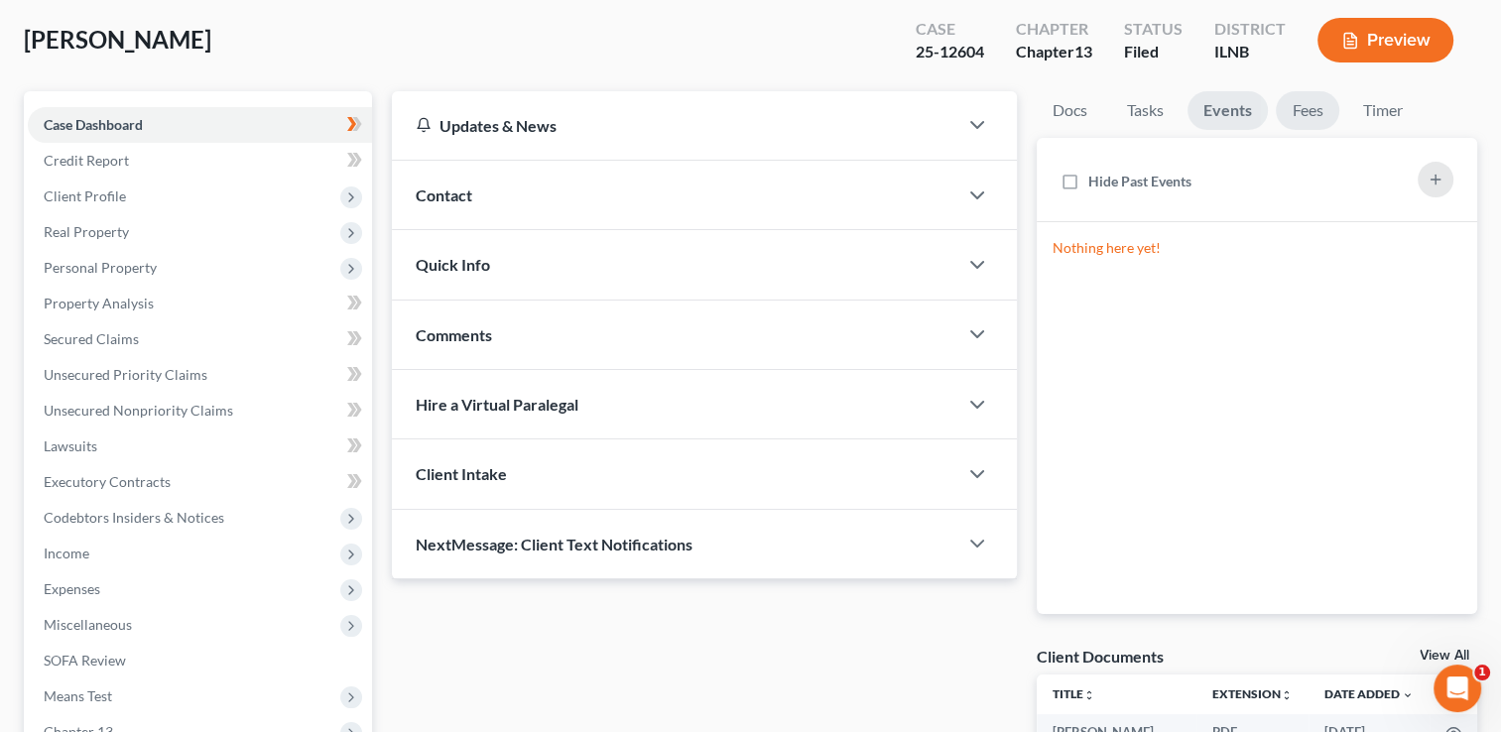
click at [1310, 112] on link "Fees" at bounding box center [1308, 110] width 64 height 39
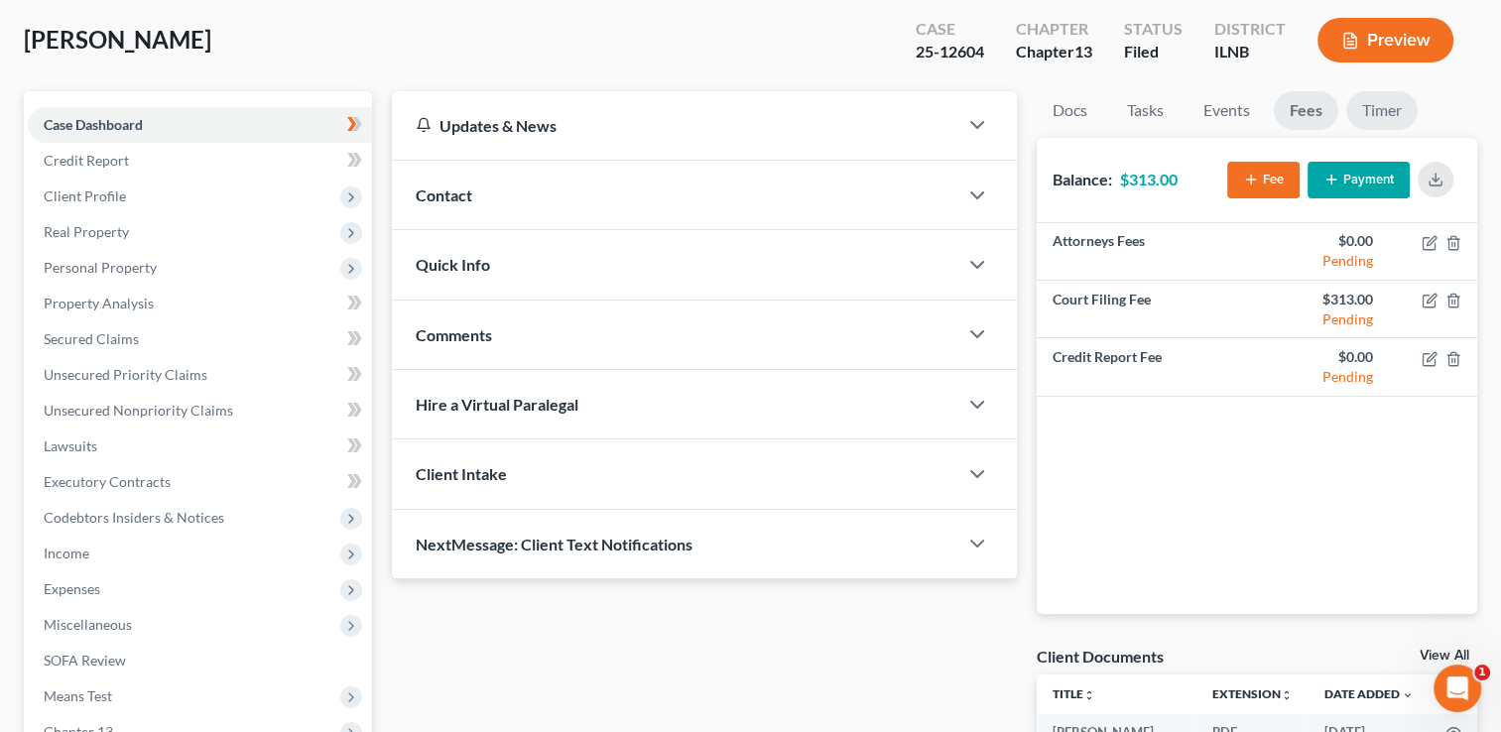
click at [1385, 113] on link "Timer" at bounding box center [1381, 110] width 71 height 39
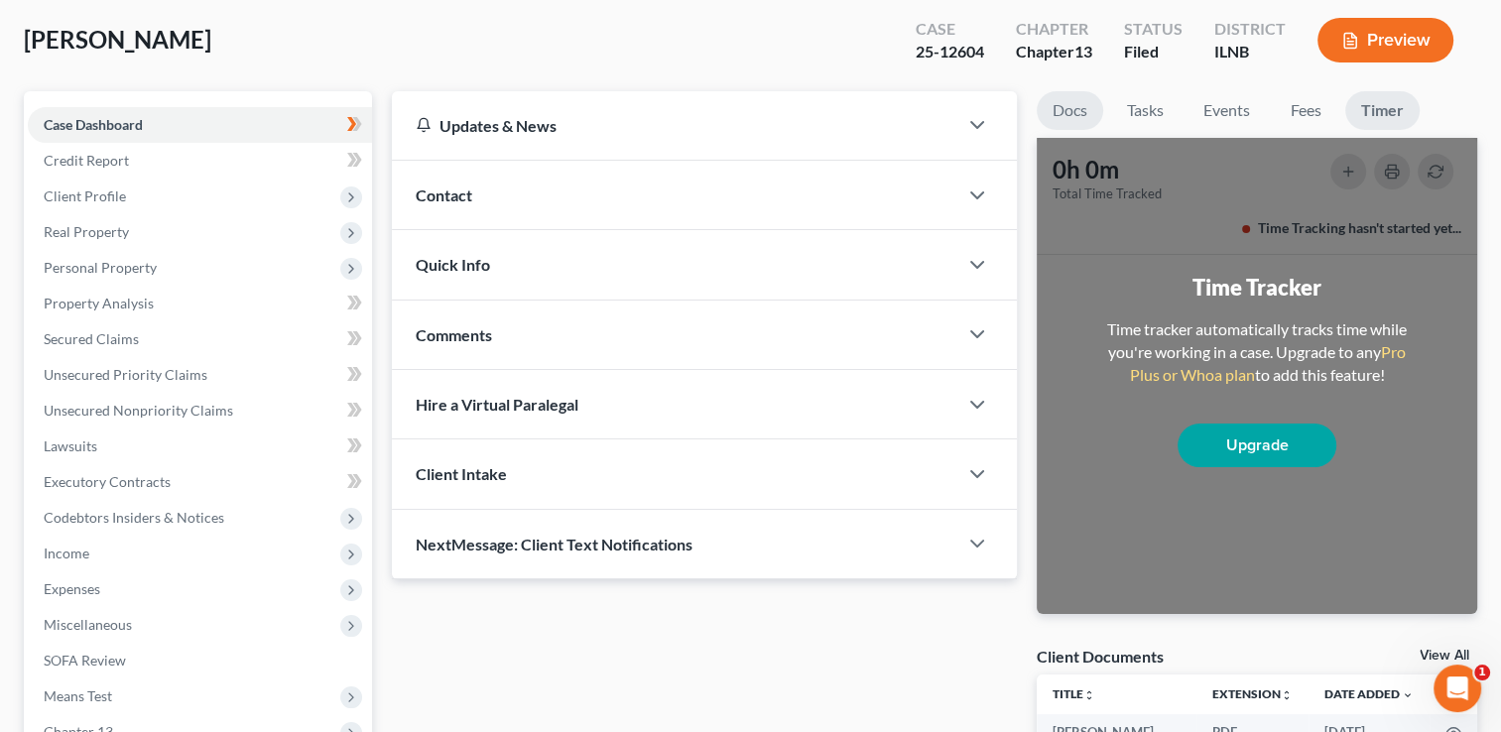
click at [1075, 105] on link "Docs" at bounding box center [1070, 110] width 66 height 39
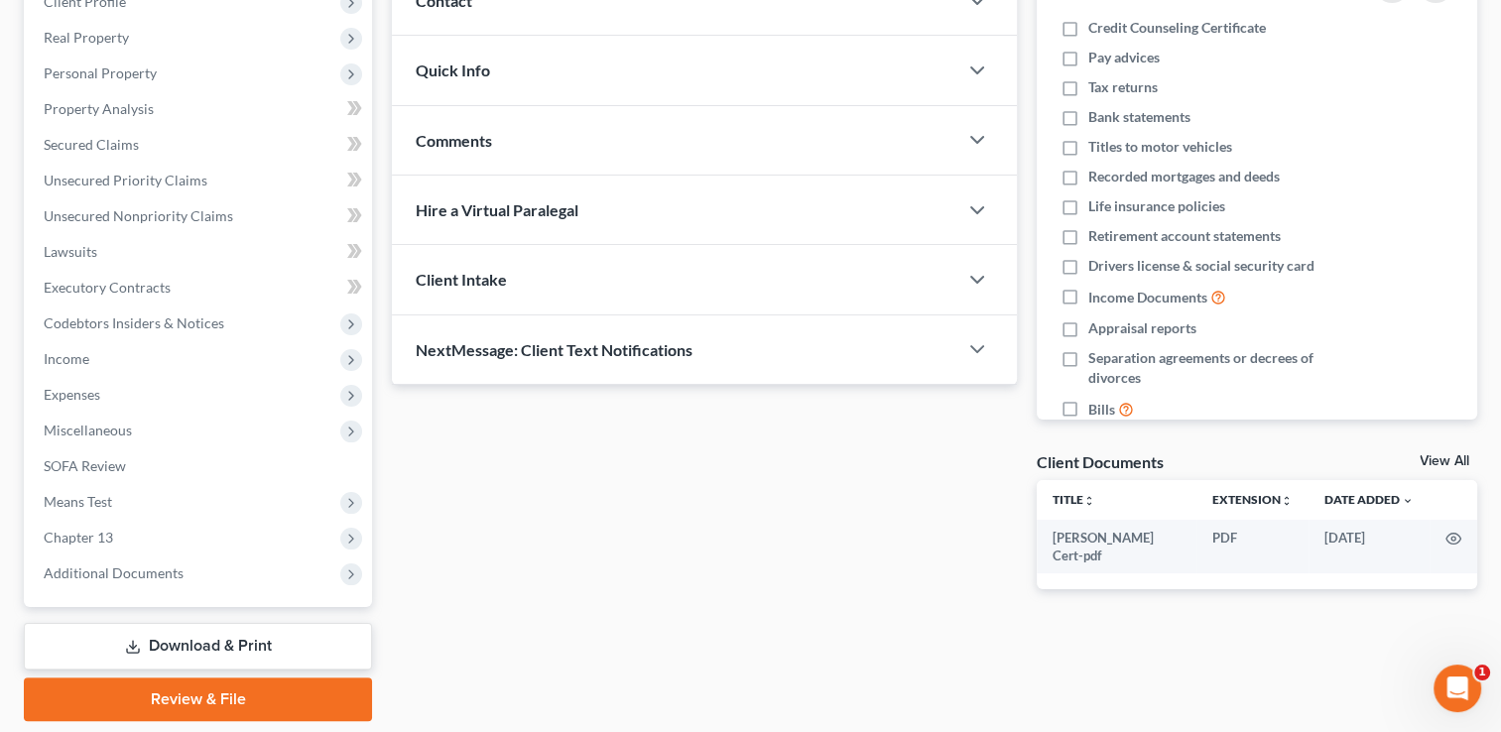
scroll to position [298, 0]
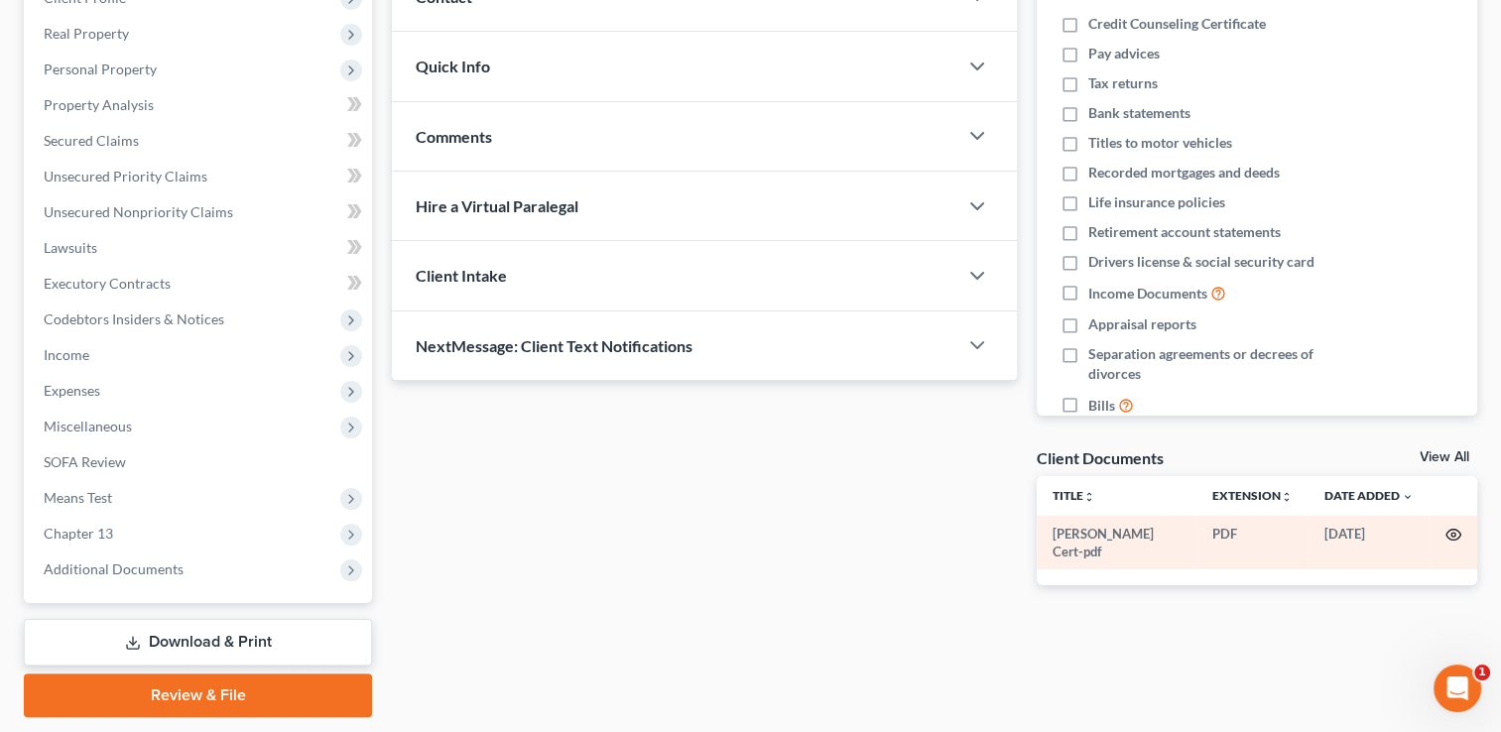
click at [1457, 535] on icon "button" at bounding box center [1454, 535] width 16 height 16
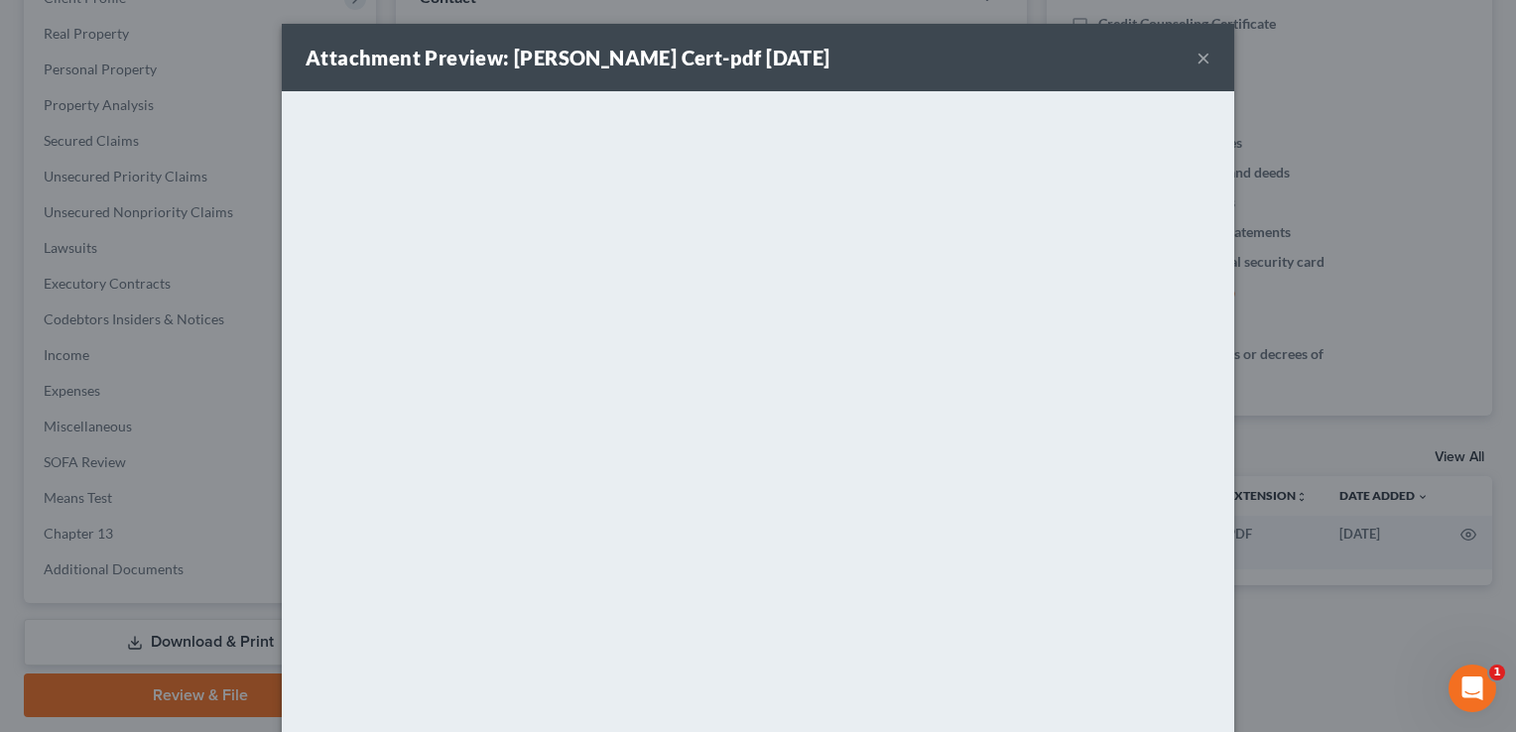
click at [1199, 54] on button "×" at bounding box center [1204, 58] width 14 height 24
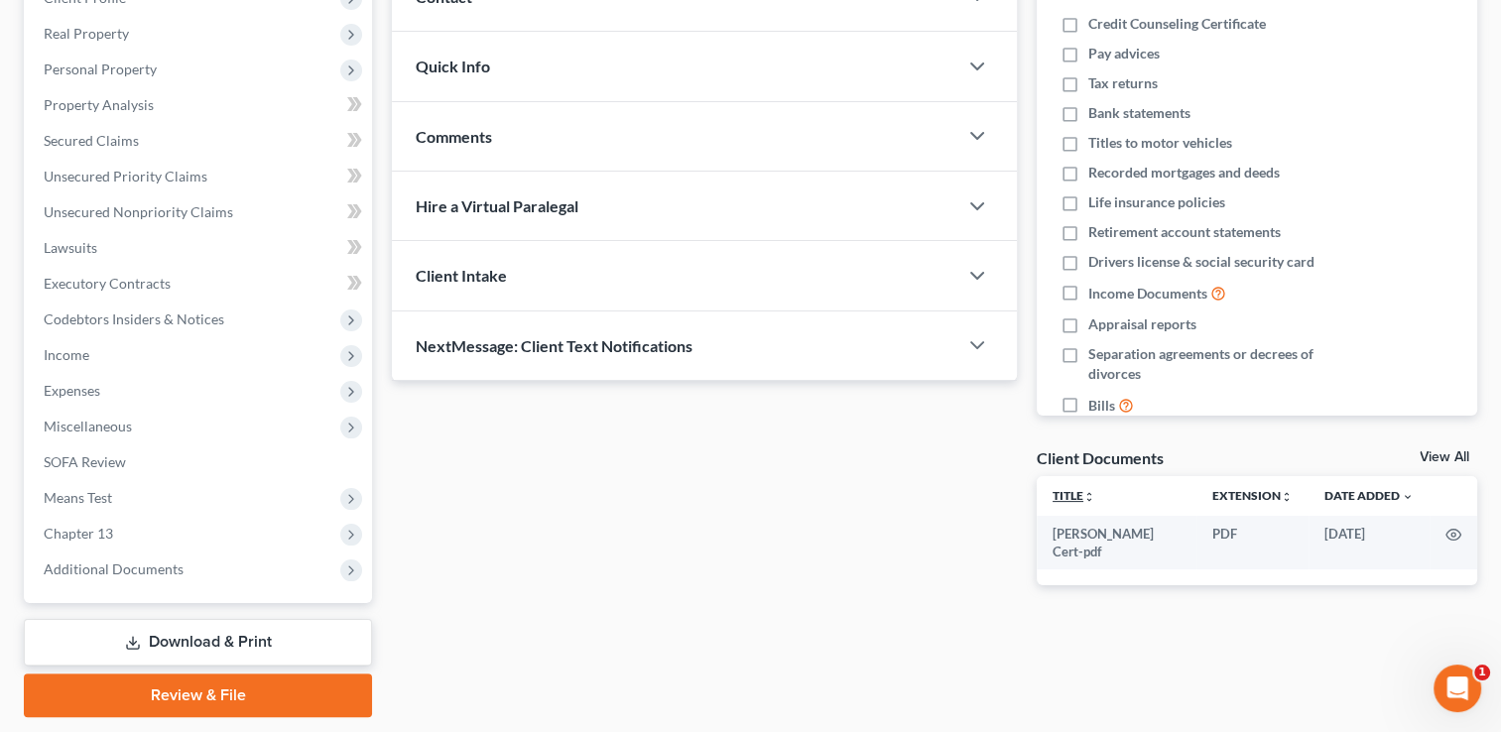
click at [1068, 492] on link "Title unfold_more expand_more expand_less" at bounding box center [1074, 495] width 43 height 15
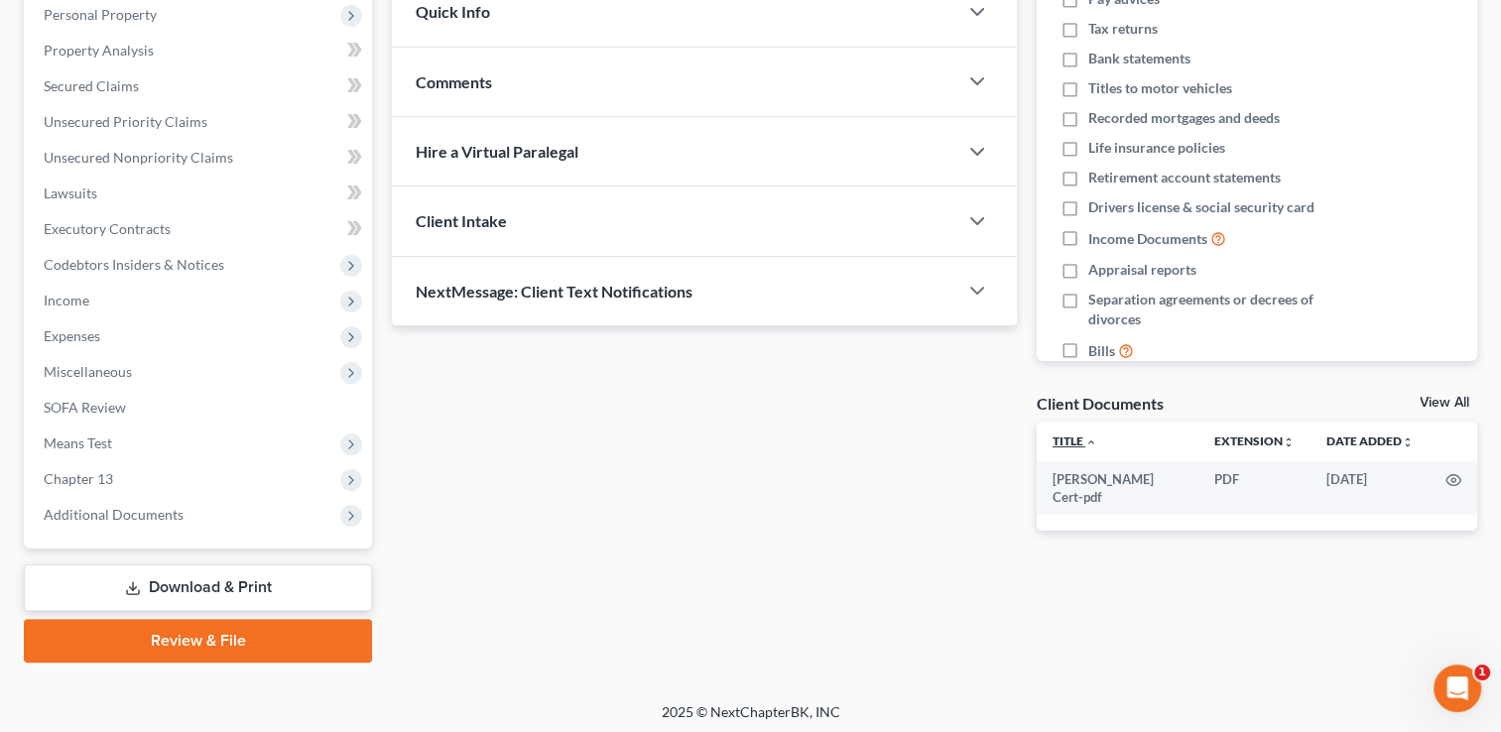
scroll to position [356, 0]
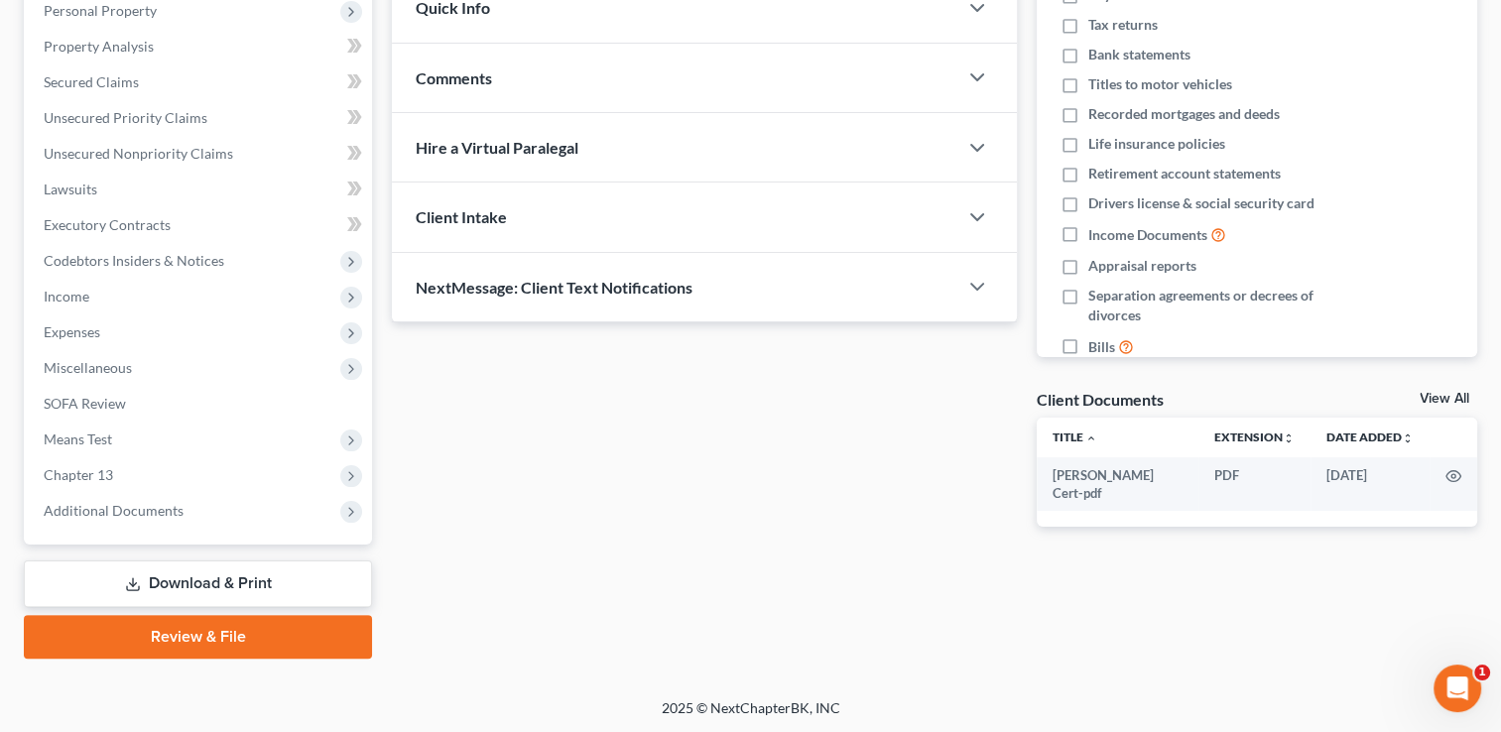
click at [1437, 395] on link "View All" at bounding box center [1445, 399] width 50 height 14
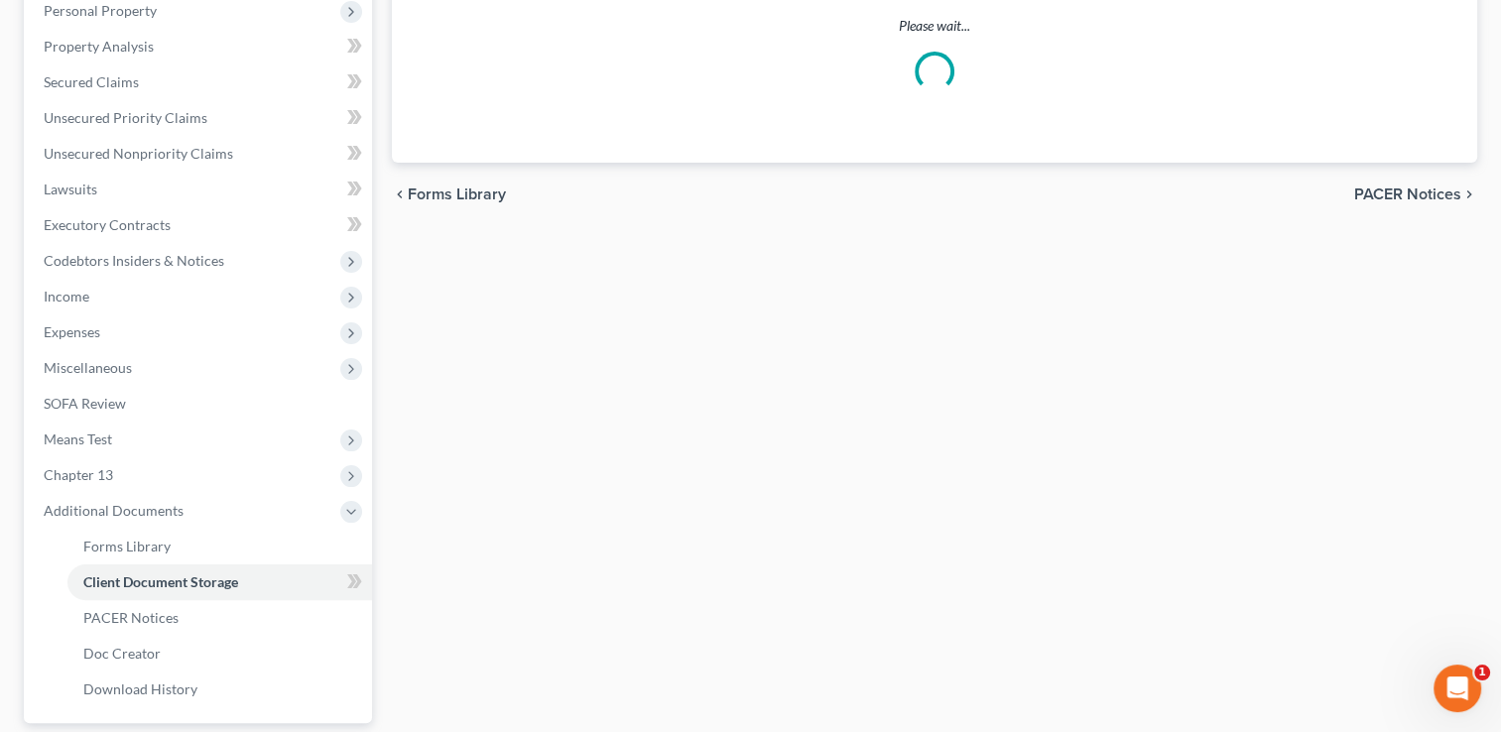
select select "0"
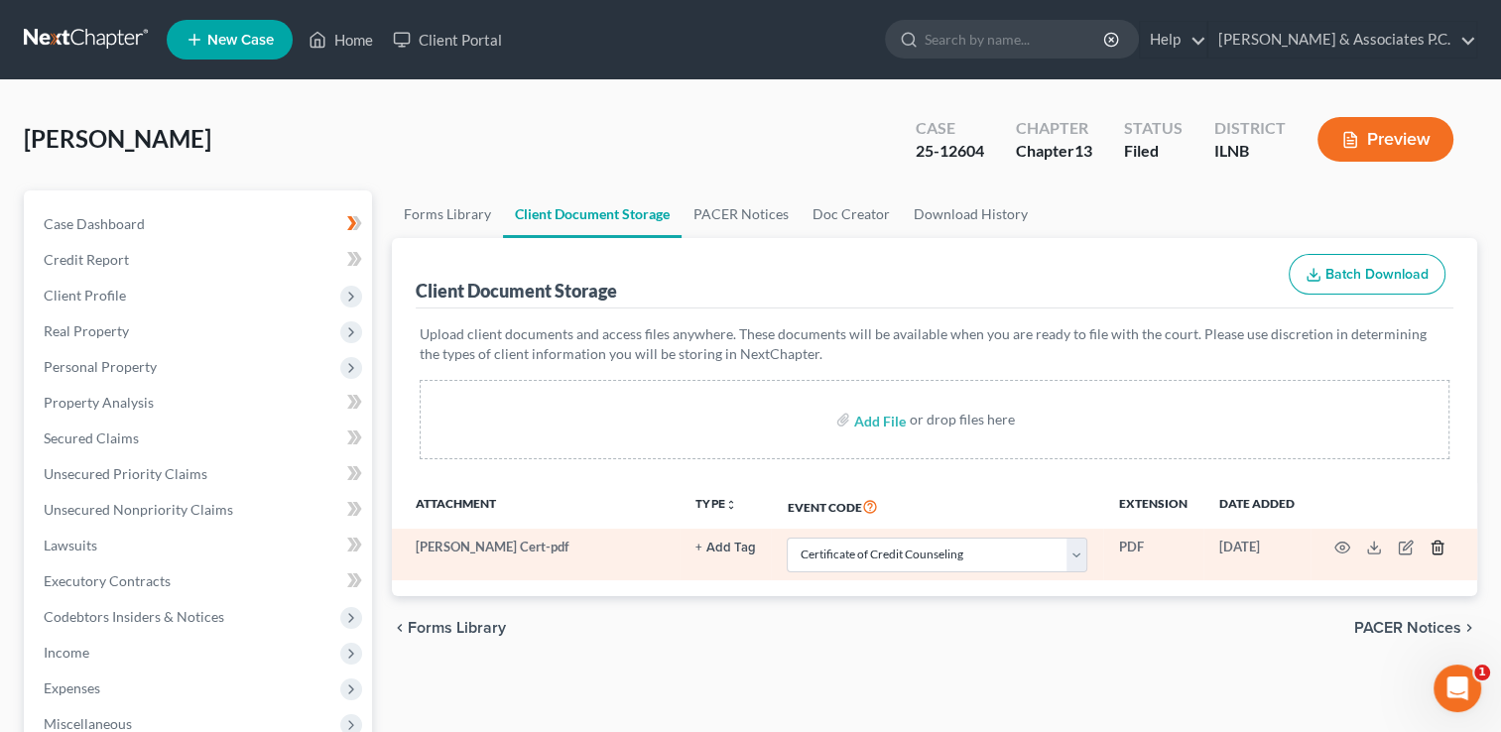
click at [1436, 545] on icon "button" at bounding box center [1438, 548] width 16 height 16
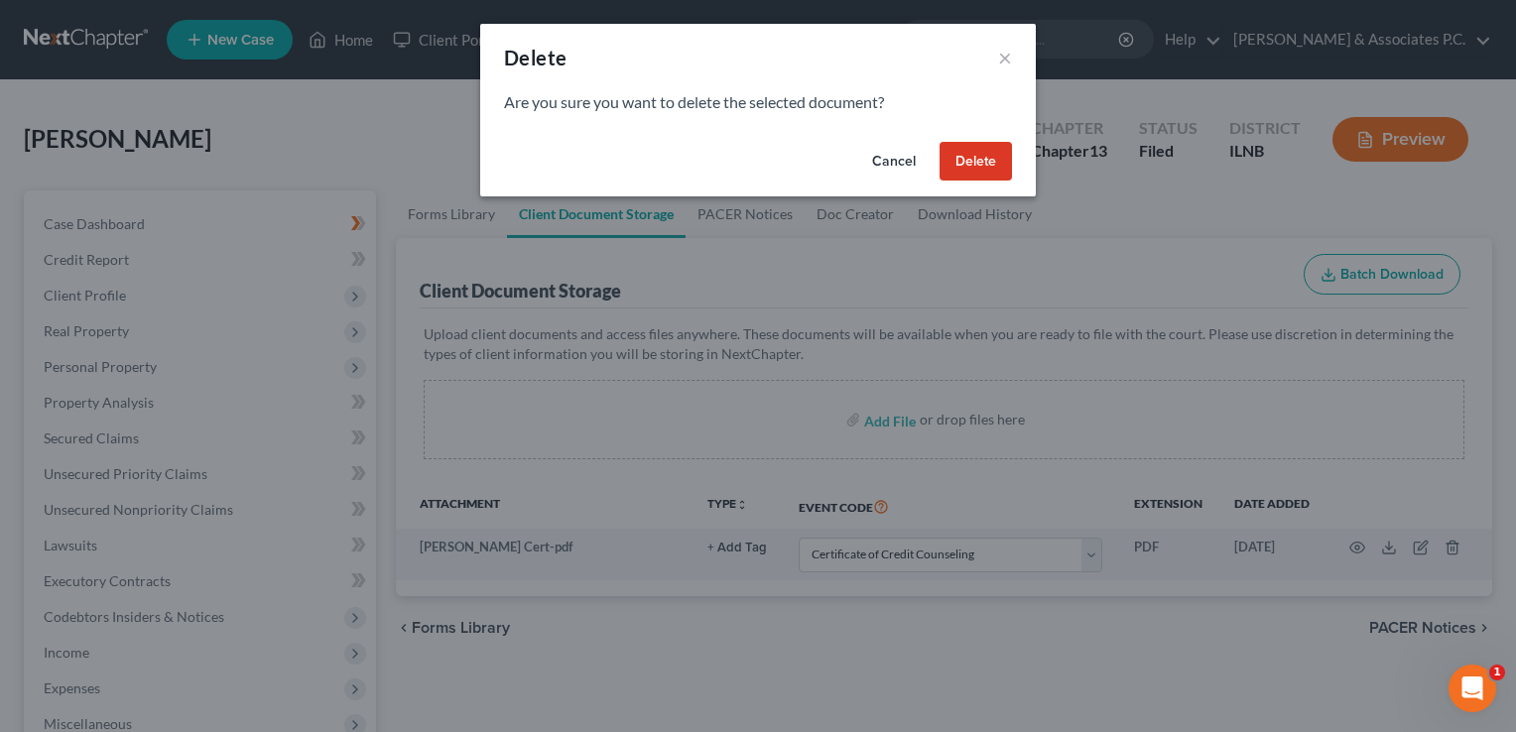
click at [972, 157] on button "Delete" at bounding box center [976, 162] width 72 height 40
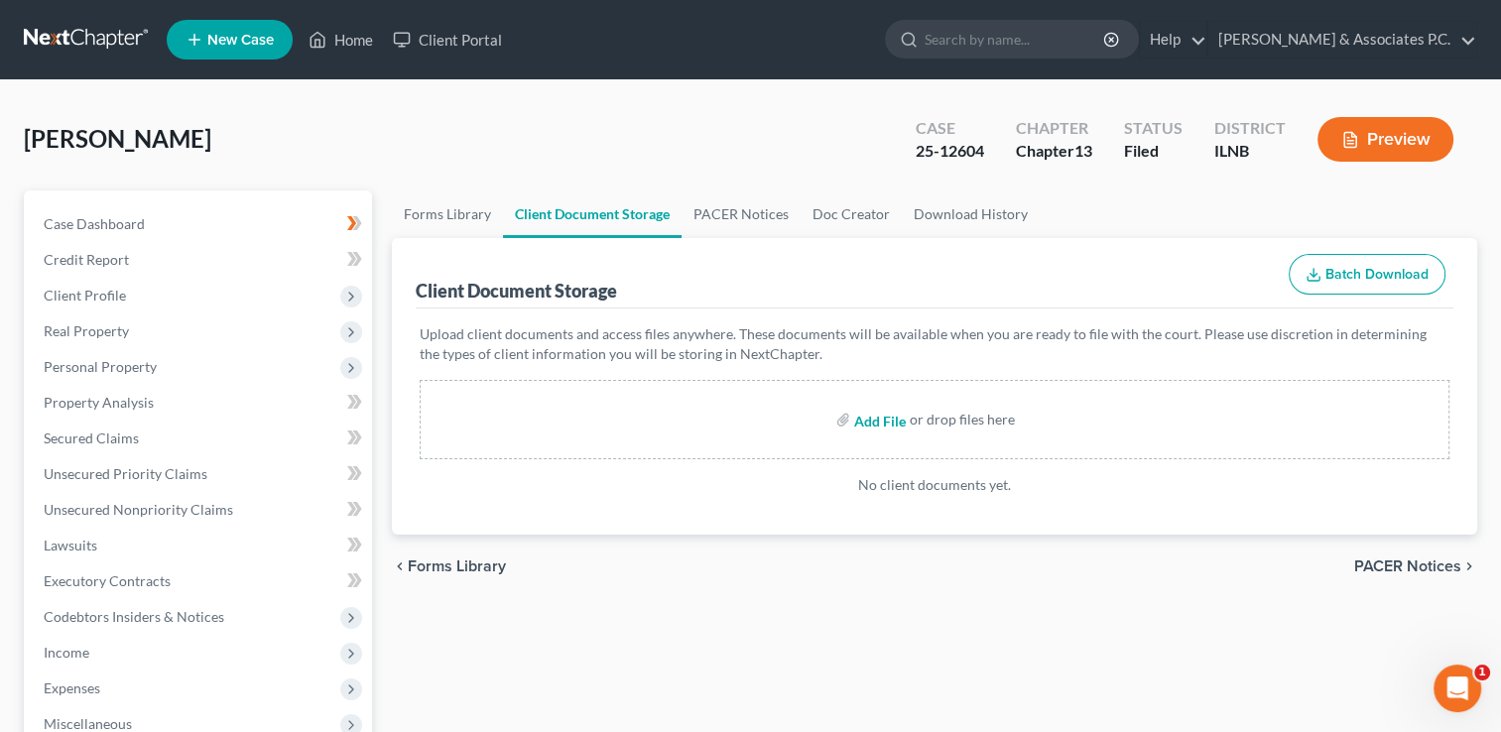
click at [863, 416] on input "file" at bounding box center [878, 420] width 48 height 36
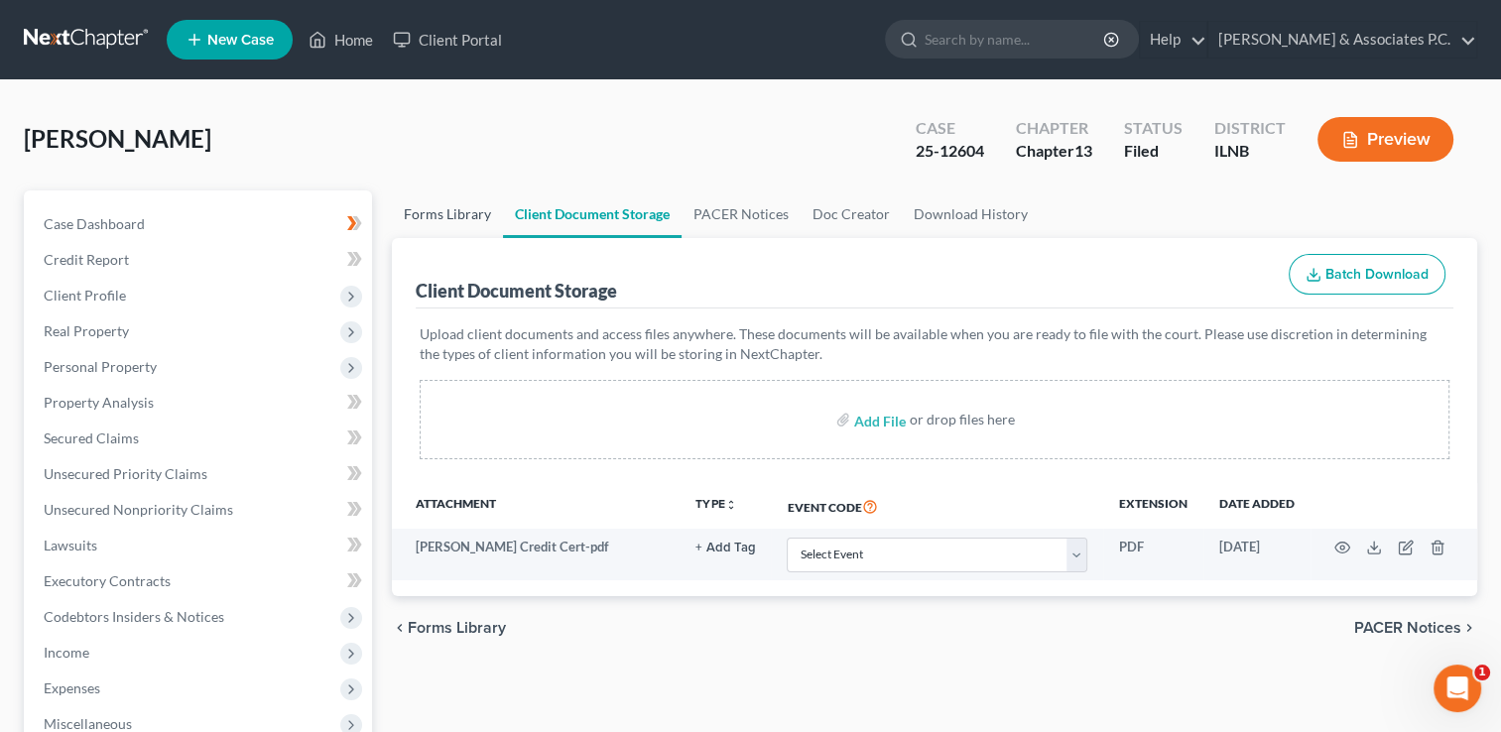
click at [440, 213] on link "Forms Library" at bounding box center [447, 215] width 111 height 48
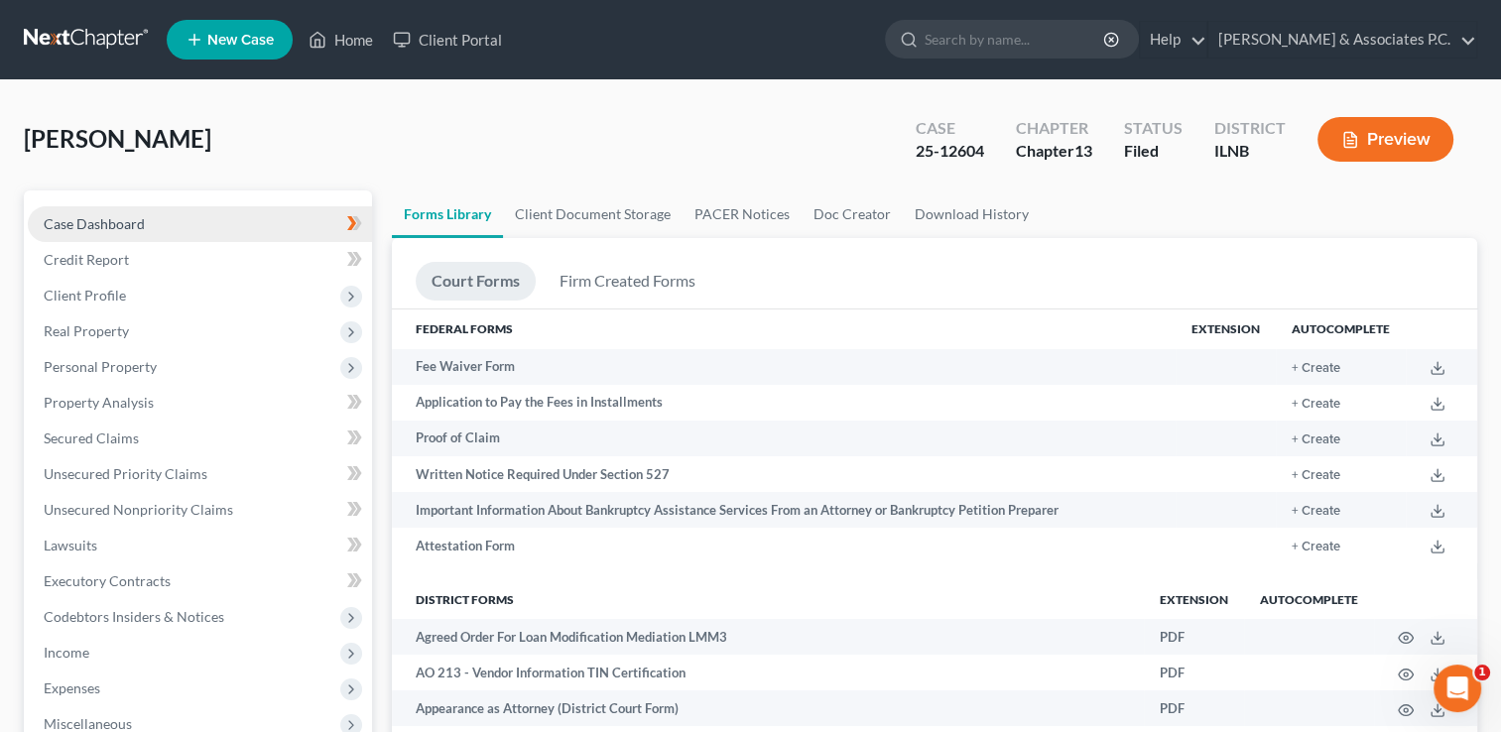
click at [246, 225] on link "Case Dashboard" at bounding box center [200, 224] width 344 height 36
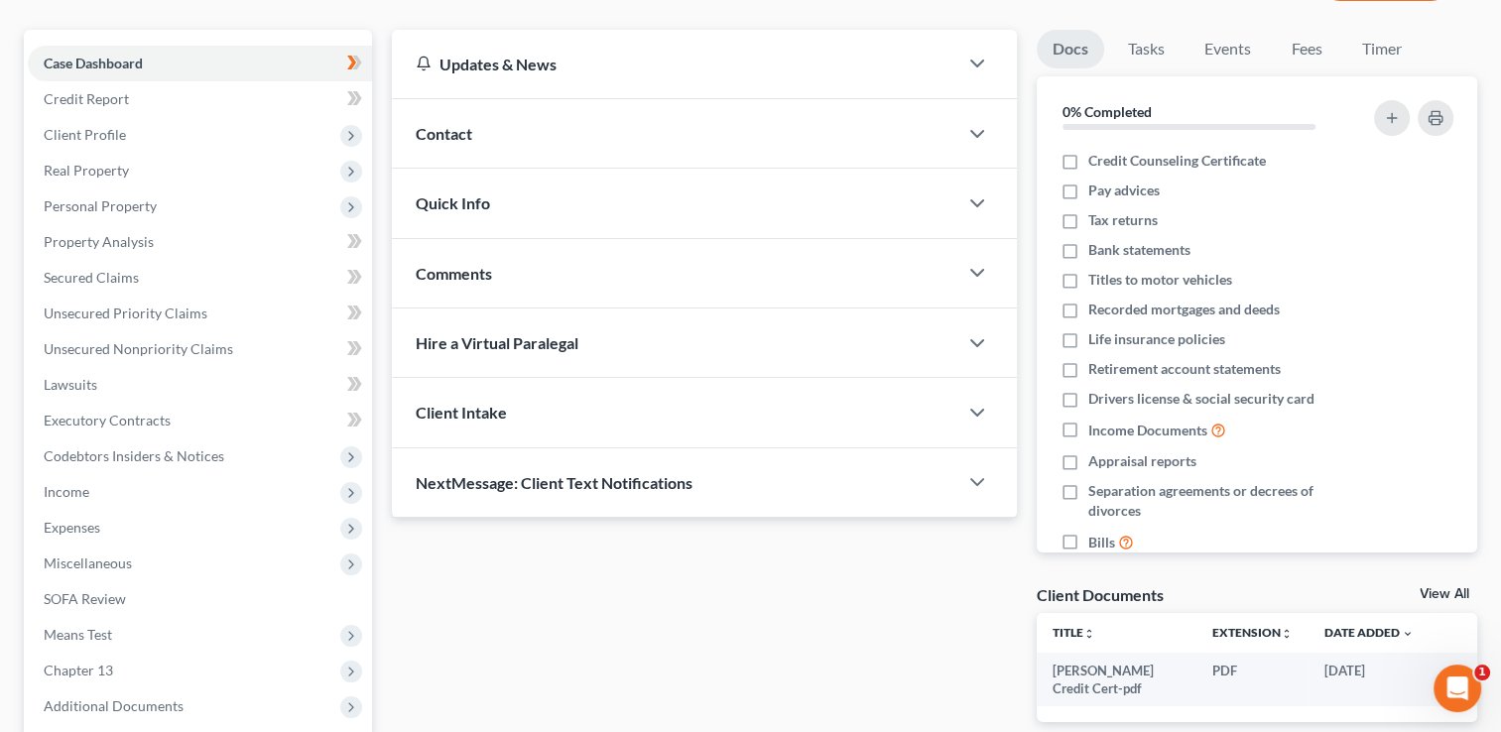
scroll to position [298, 0]
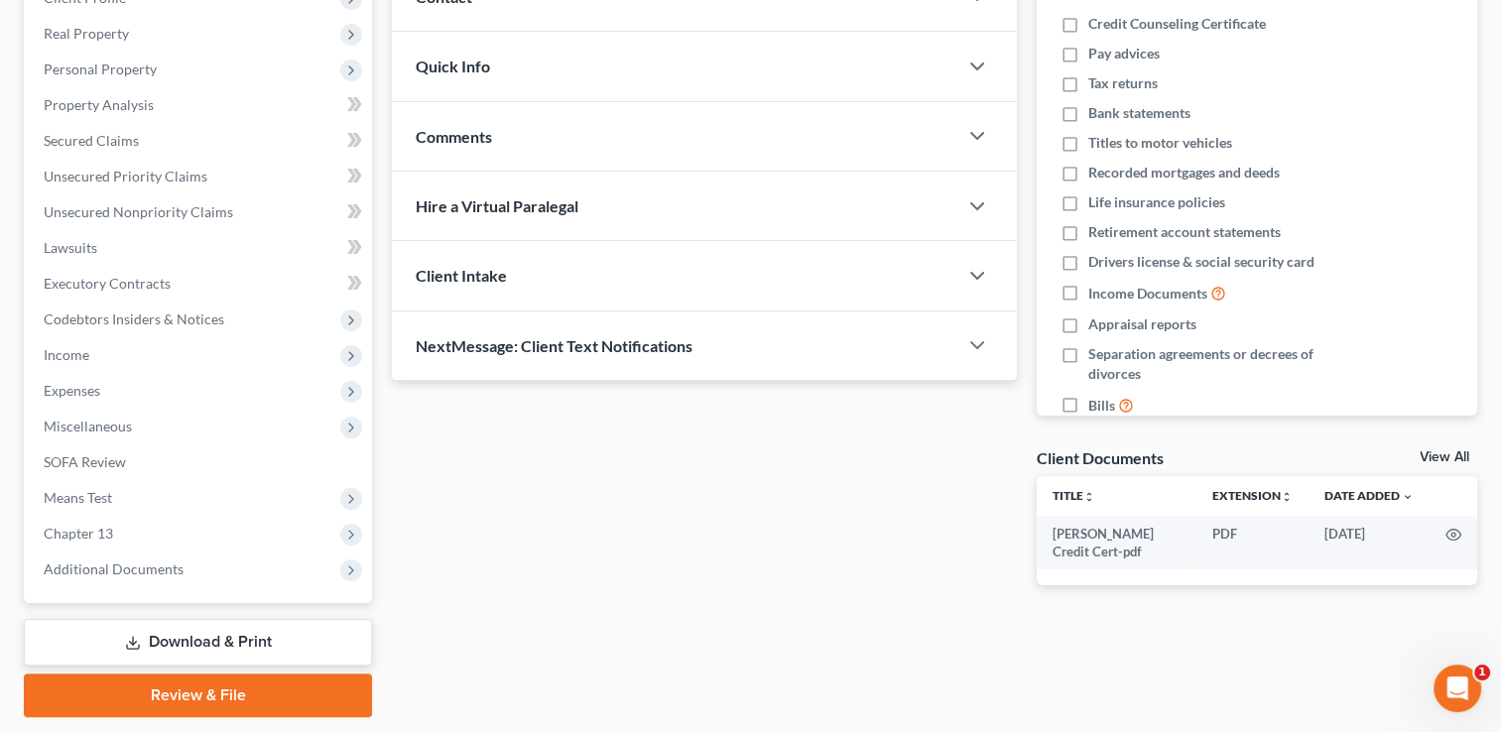
click at [226, 637] on link "Download & Print" at bounding box center [198, 642] width 348 height 47
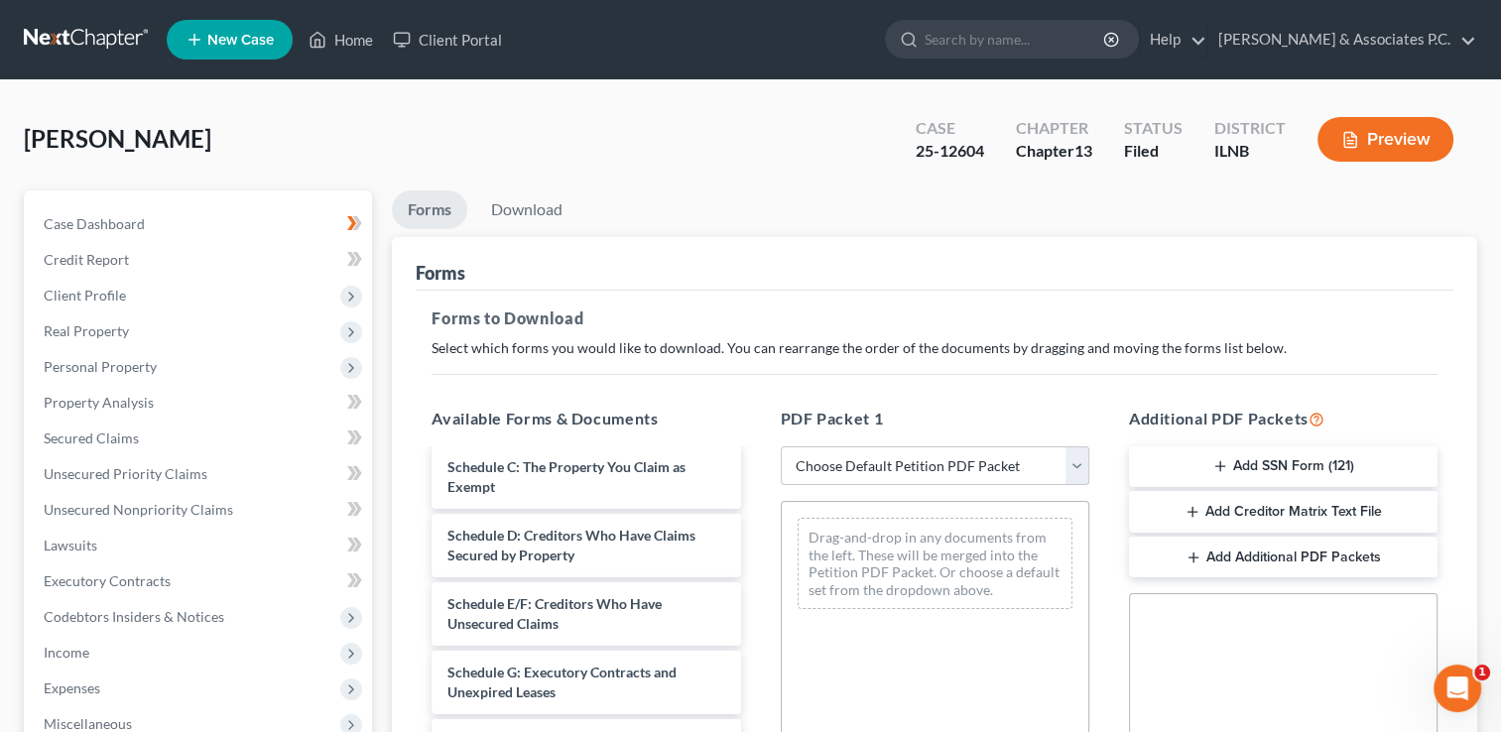
scroll to position [99, 0]
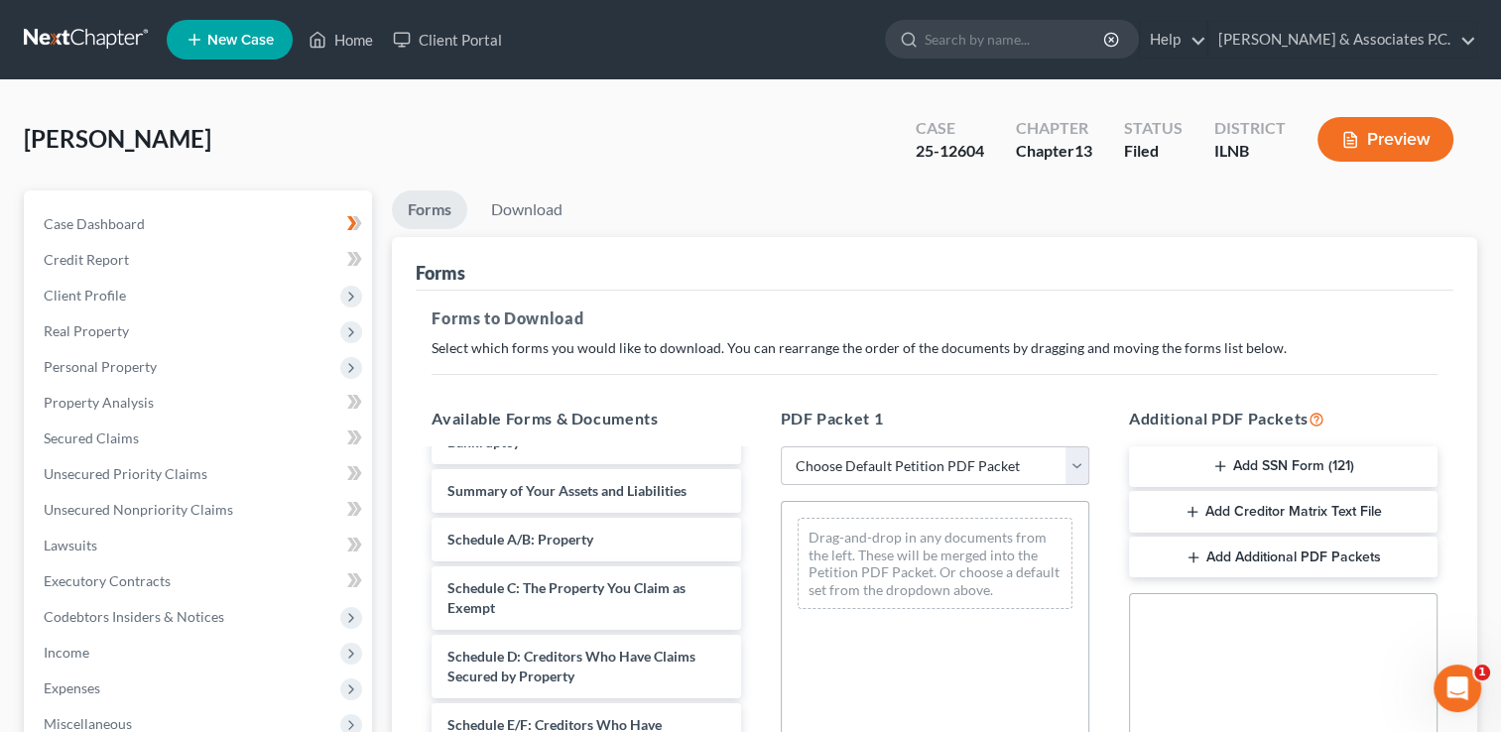
click at [917, 461] on select "Choose Default Petition PDF Packet Complete Bankruptcy Petition (all forms and …" at bounding box center [935, 467] width 309 height 40
select select "2"
click at [781, 447] on select "Choose Default Petition PDF Packet Complete Bankruptcy Petition (all forms and …" at bounding box center [935, 467] width 309 height 40
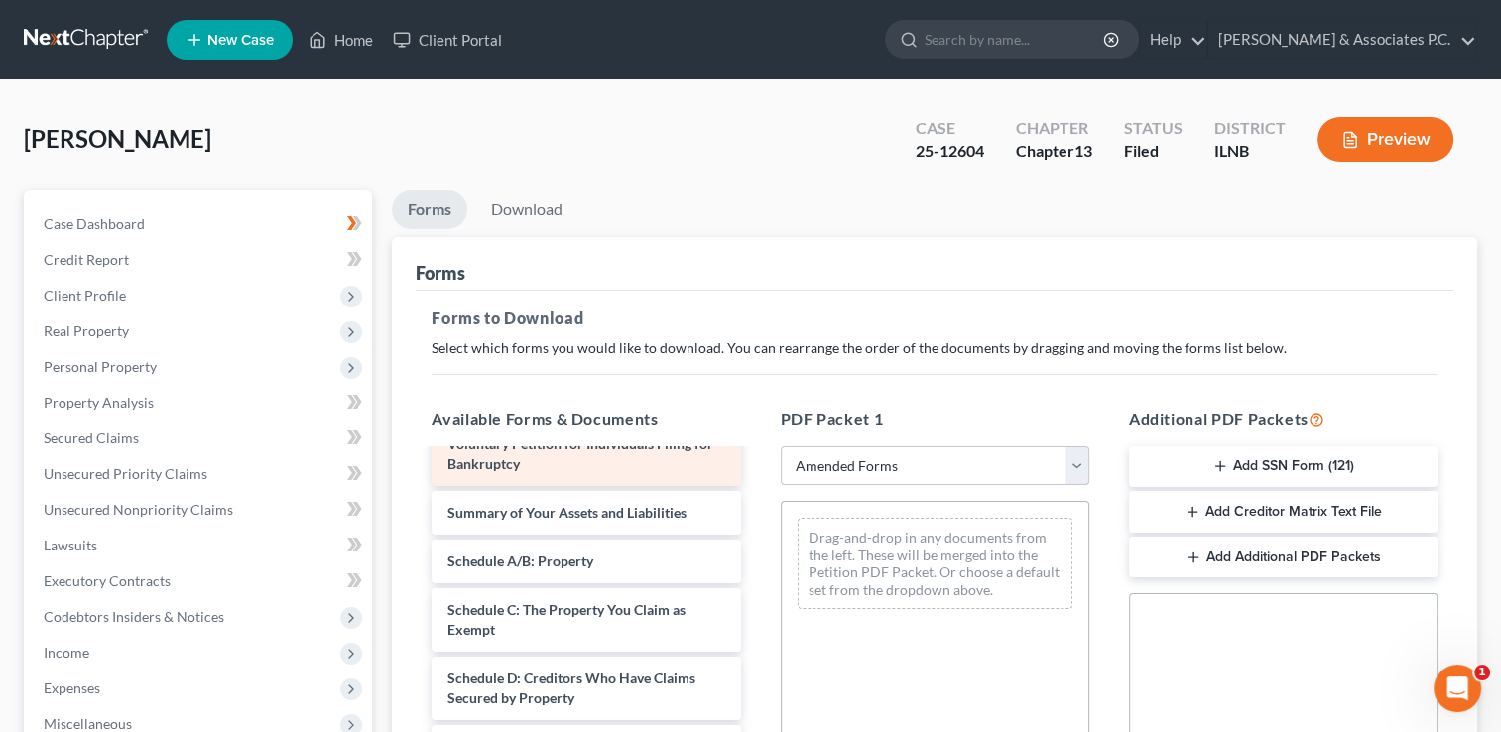
scroll to position [0, 0]
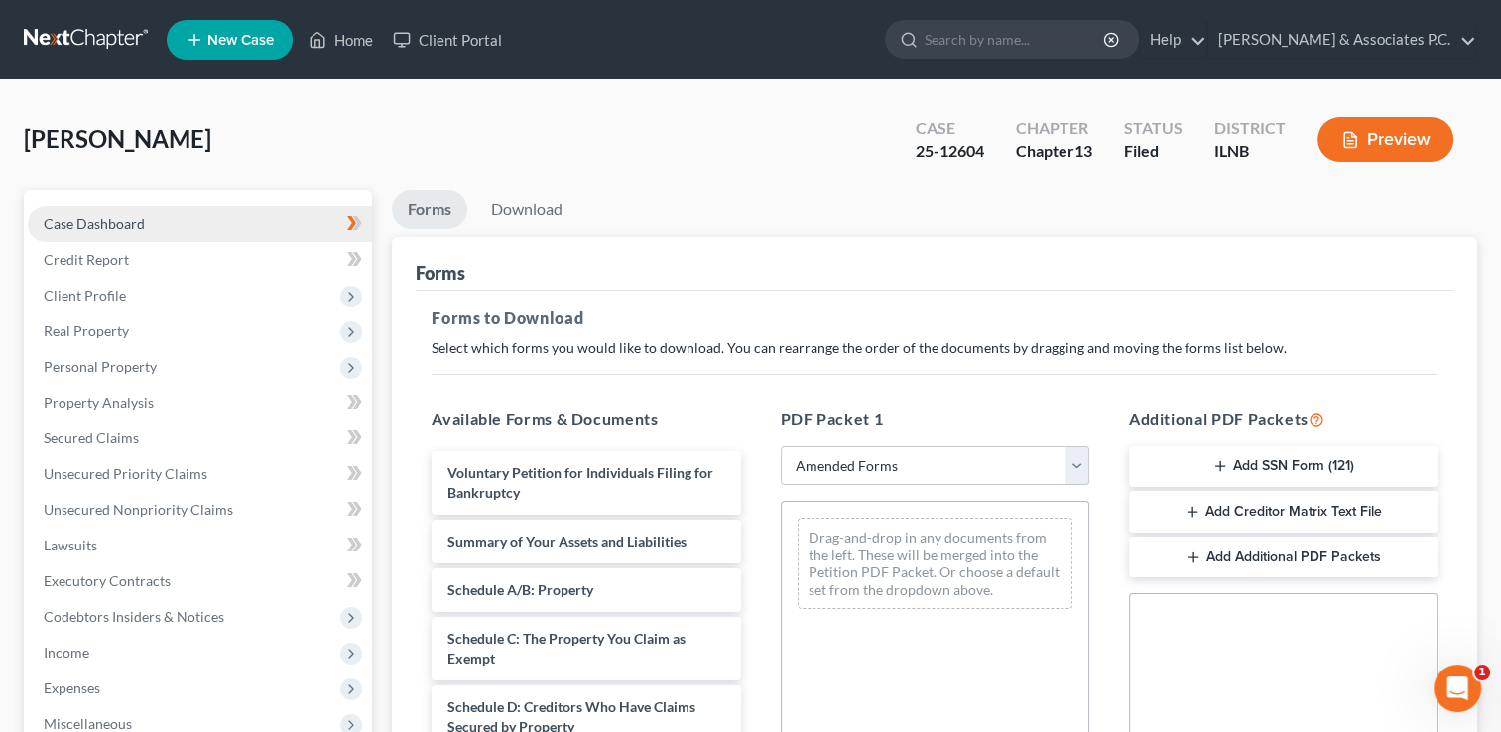
click at [126, 216] on span "Case Dashboard" at bounding box center [94, 223] width 101 height 17
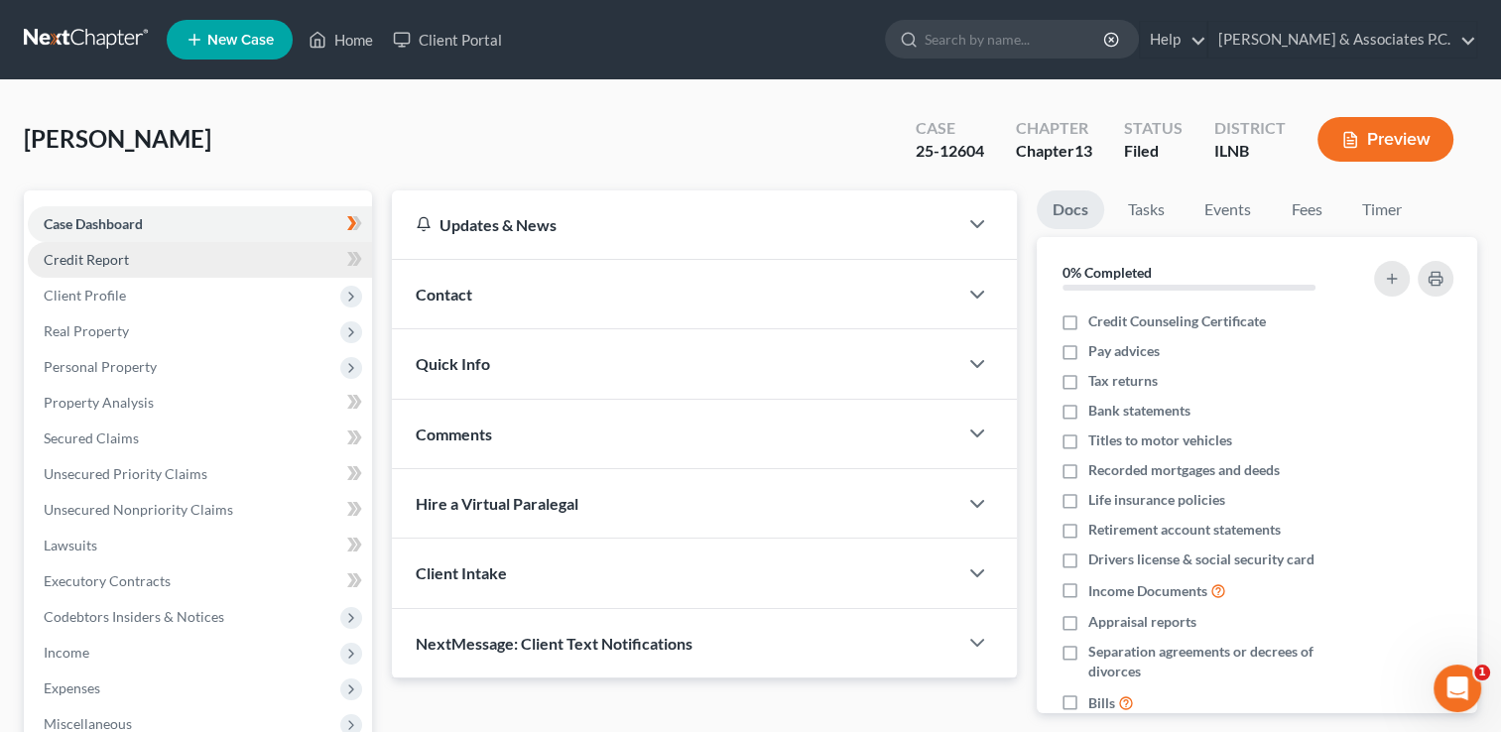
click at [155, 264] on link "Credit Report" at bounding box center [200, 260] width 344 height 36
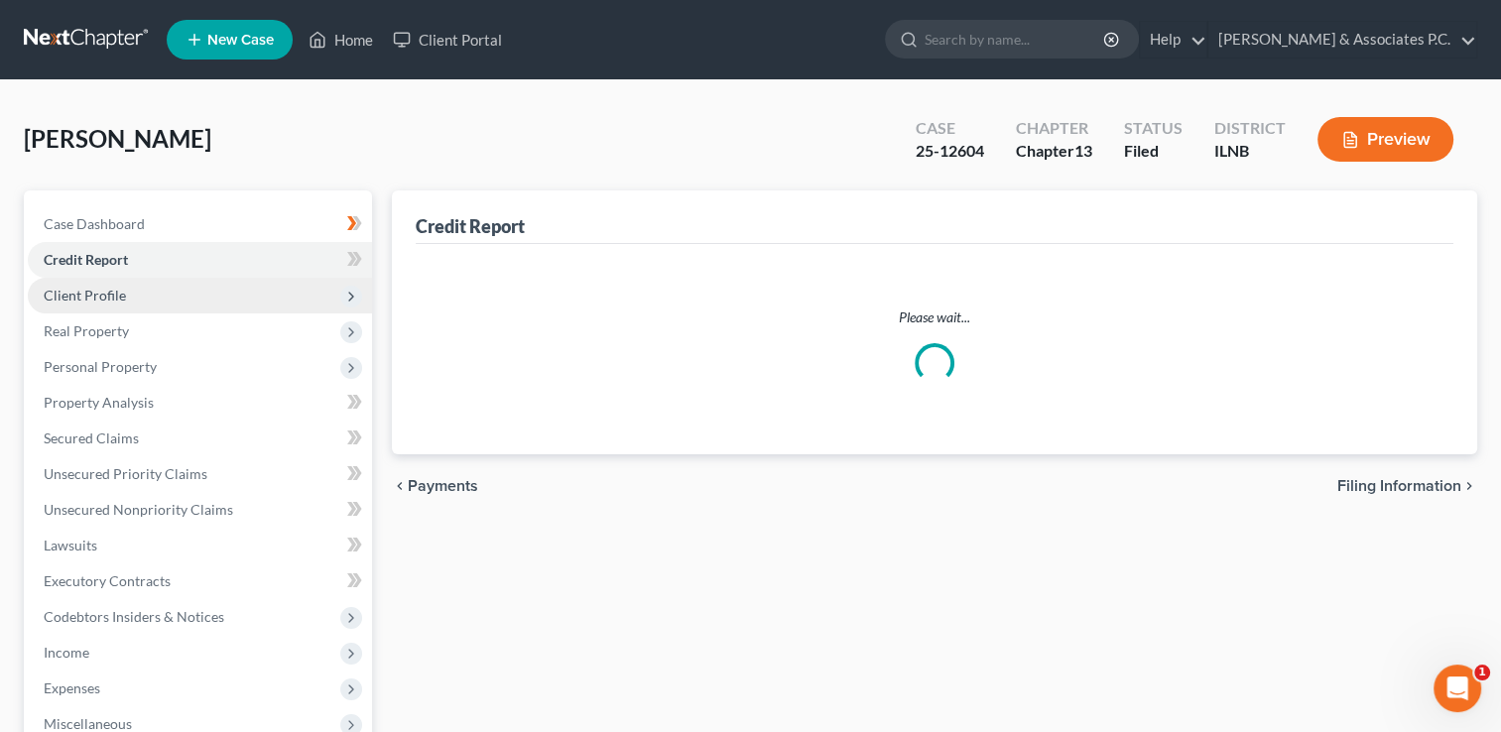
click at [147, 294] on span "Client Profile" at bounding box center [200, 296] width 344 height 36
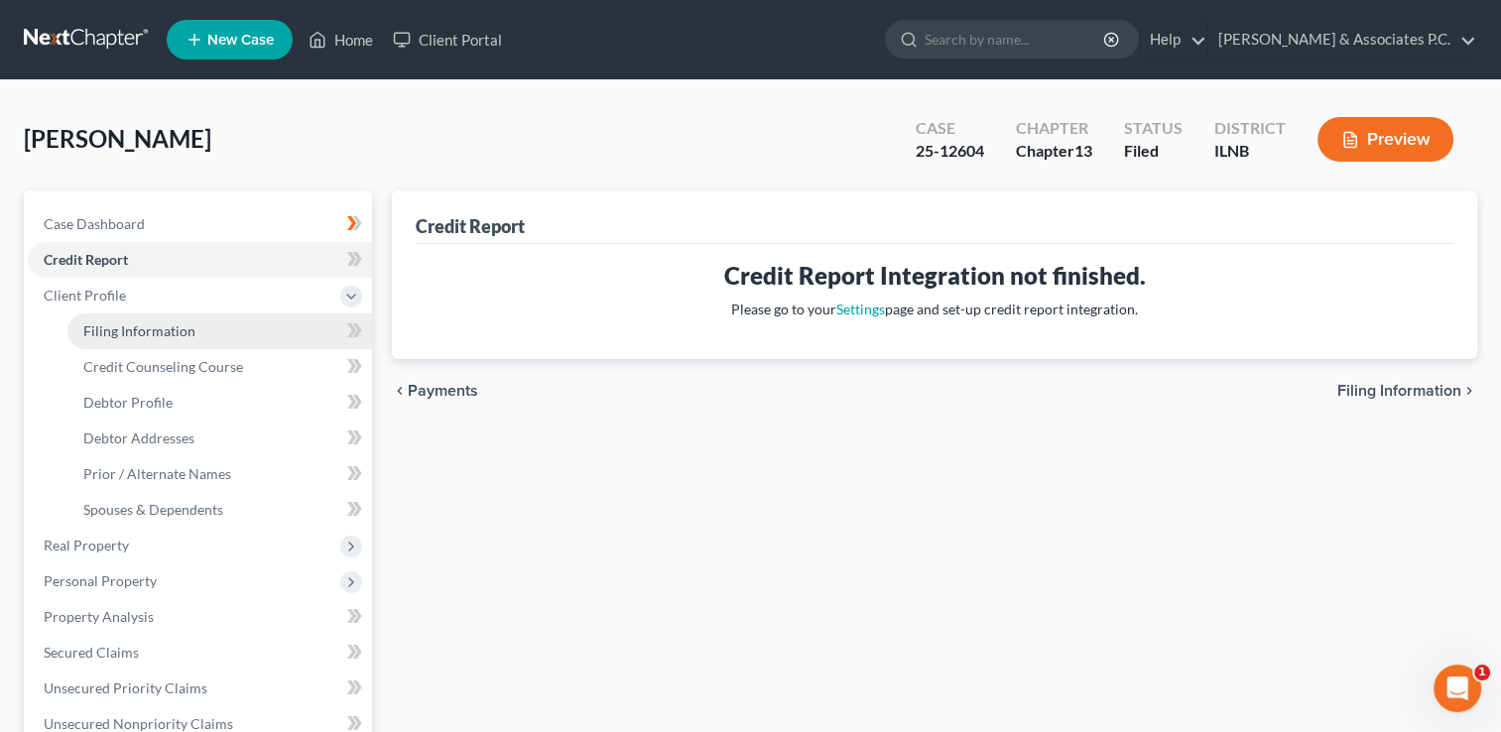
click at [179, 335] on span "Filing Information" at bounding box center [139, 330] width 112 height 17
select select "1"
select select "0"
select select "3"
select select "14"
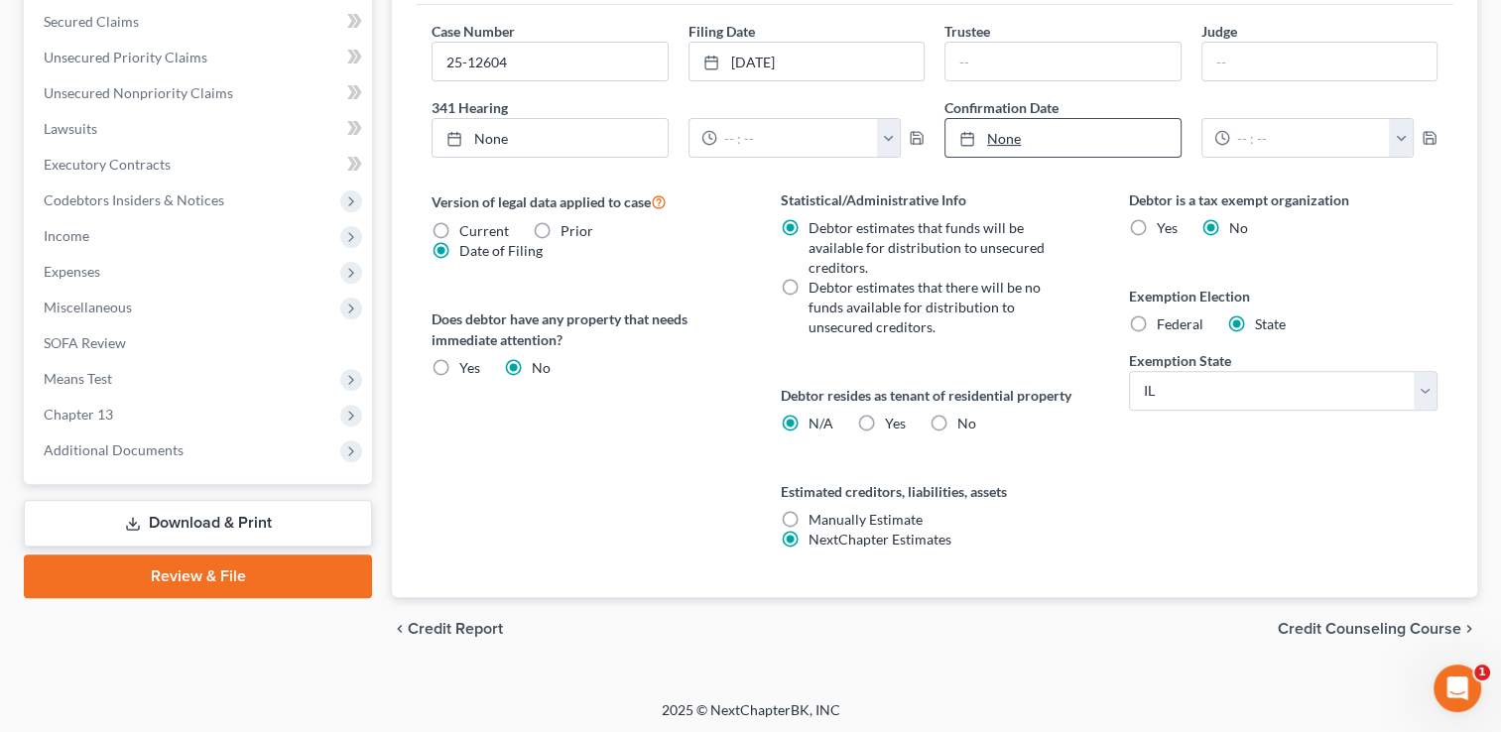
scroll to position [631, 0]
click at [1352, 624] on span "Credit Counseling Course" at bounding box center [1370, 629] width 184 height 16
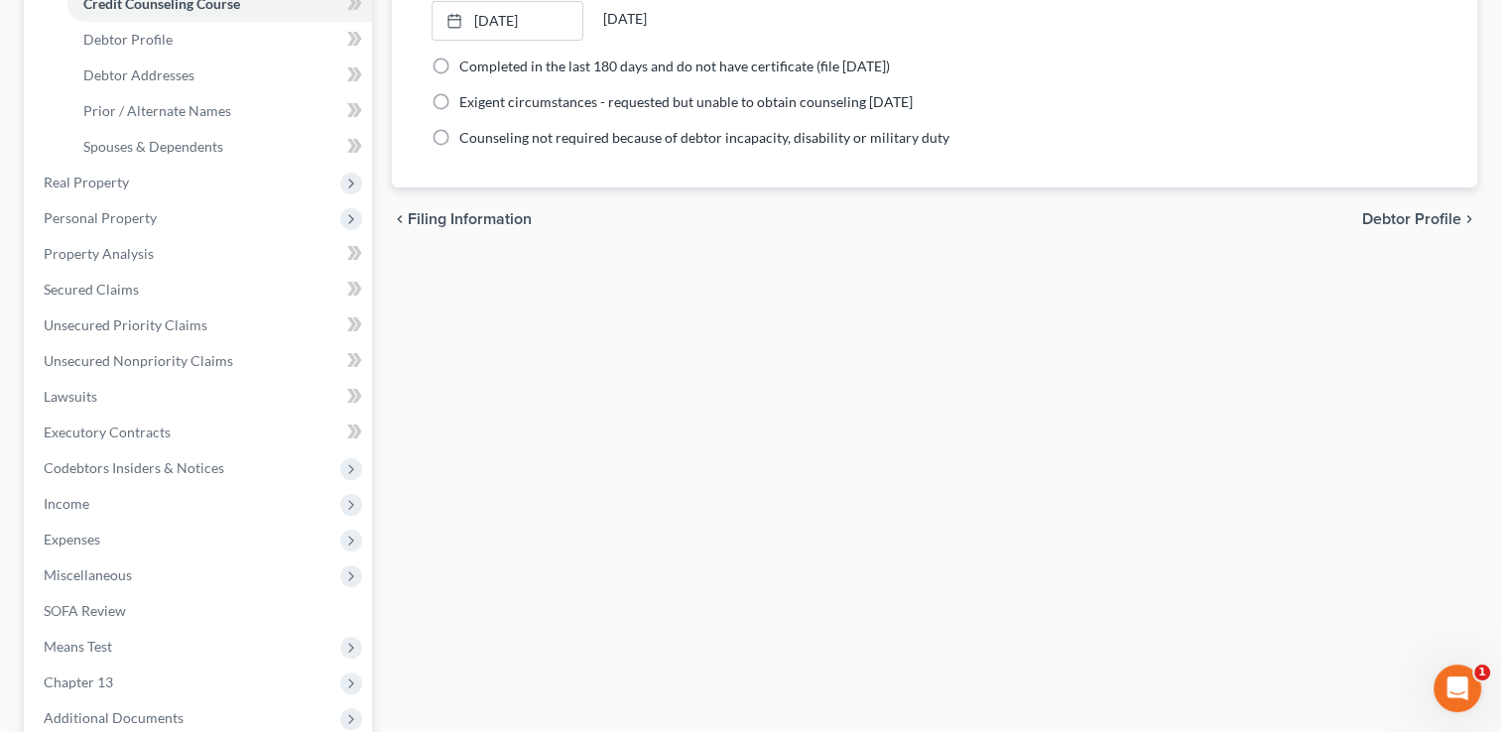
scroll to position [397, 0]
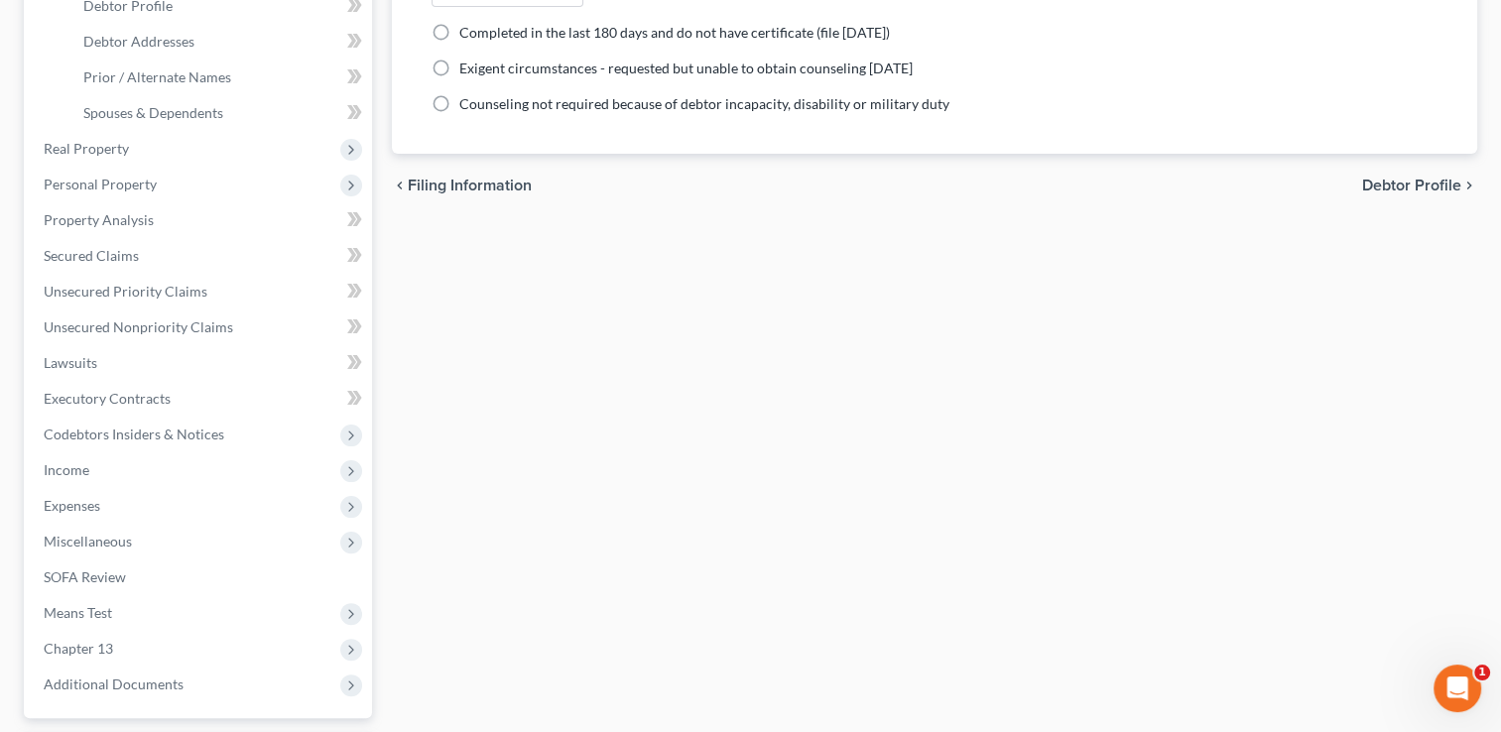
click at [1395, 184] on span "Debtor Profile" at bounding box center [1411, 186] width 99 height 16
select select "1"
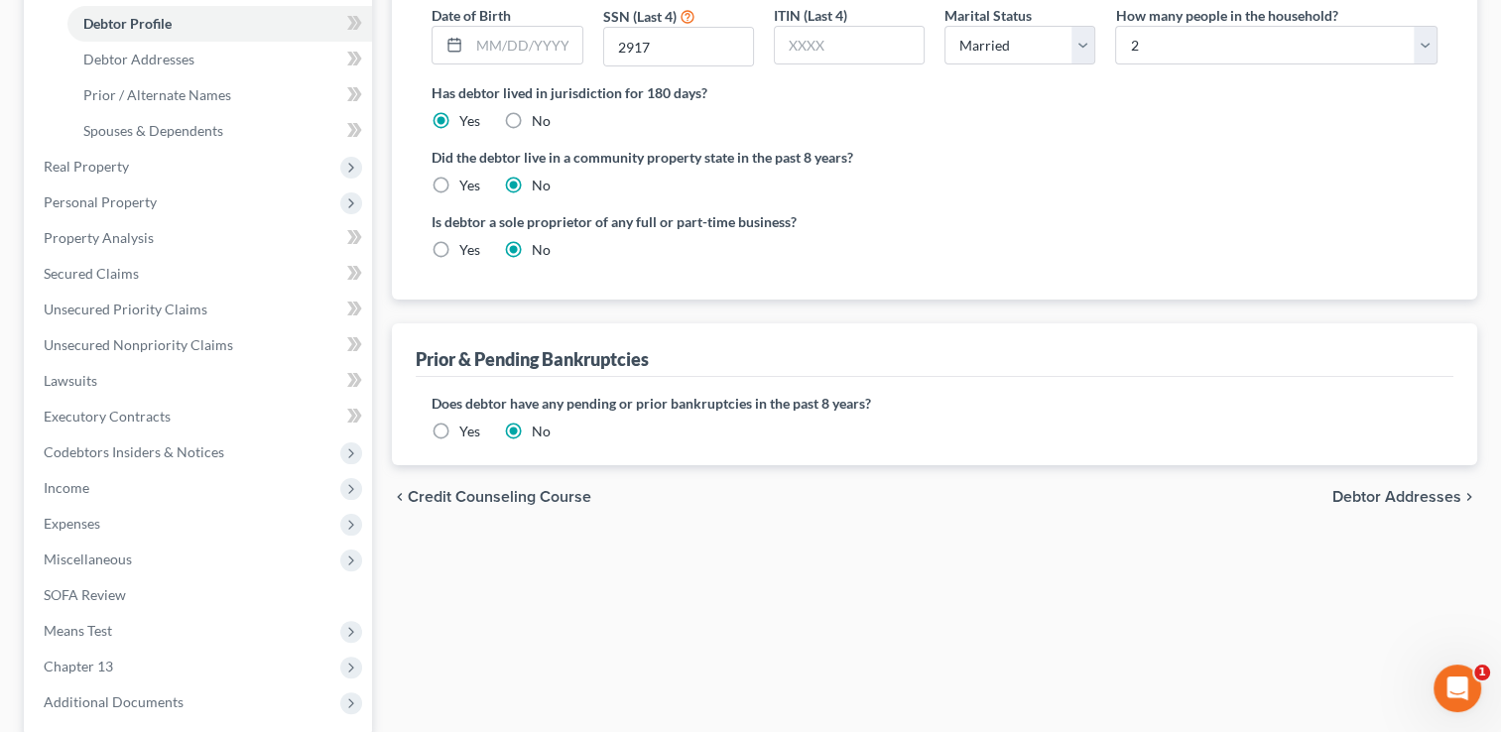
scroll to position [397, 0]
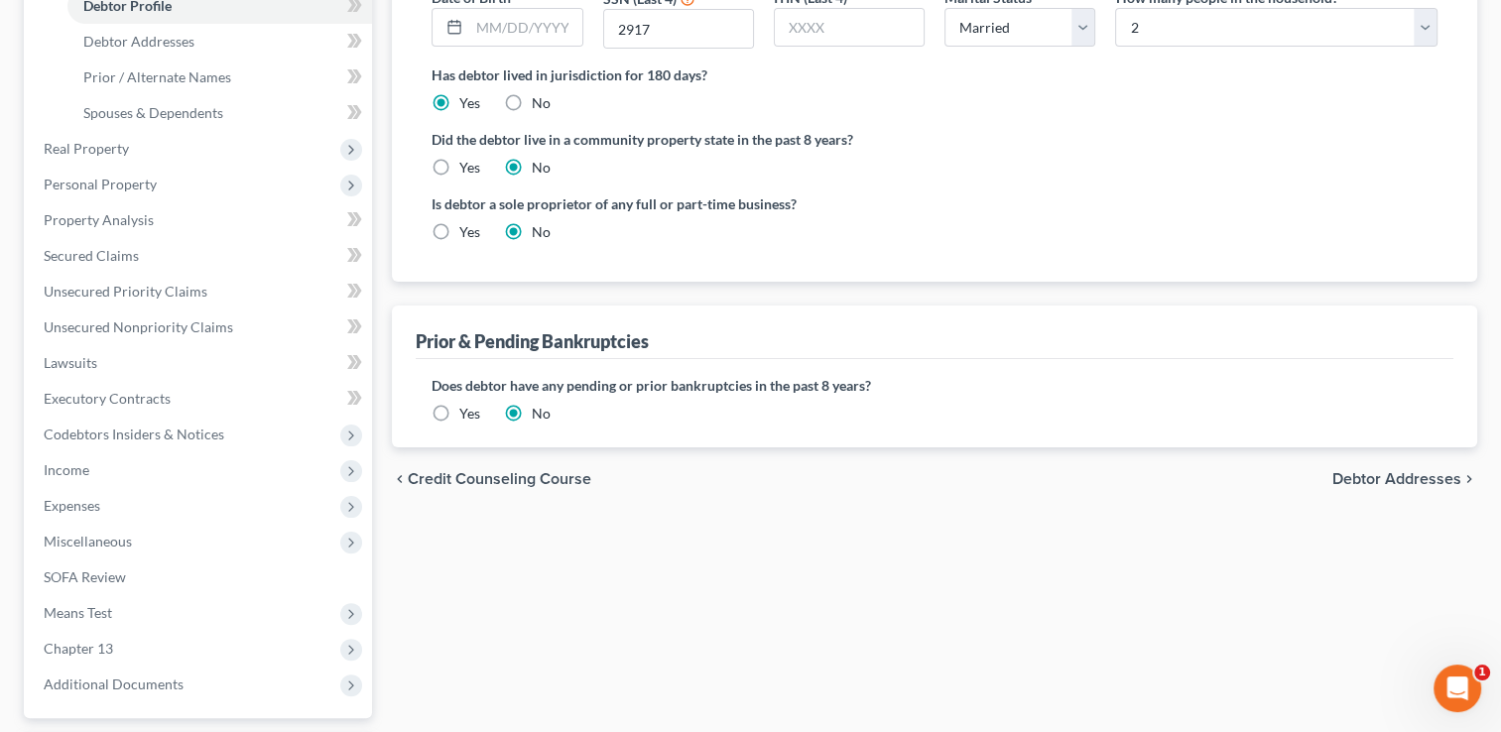
click at [1391, 480] on span "Debtor Addresses" at bounding box center [1397, 479] width 129 height 16
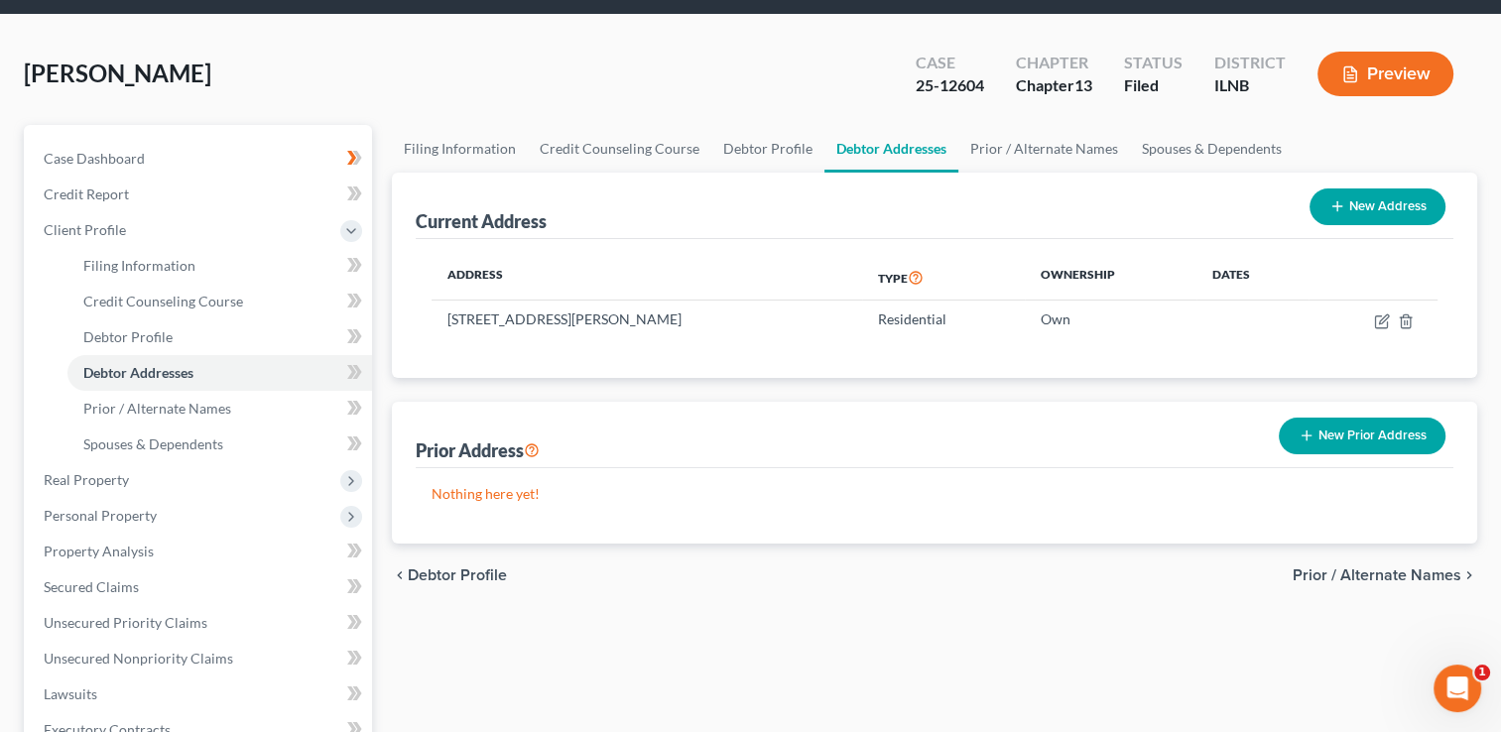
scroll to position [99, 0]
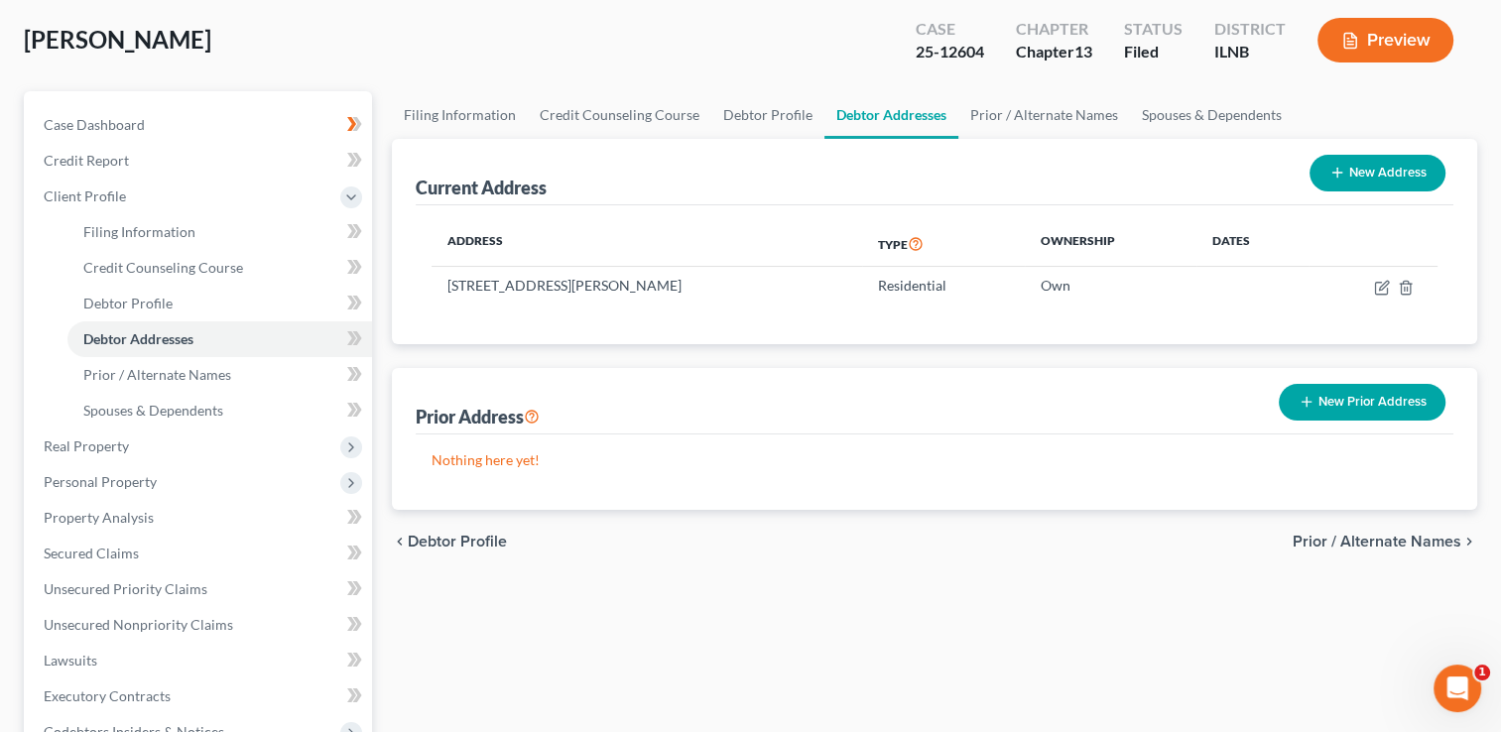
click at [1373, 542] on span "Prior / Alternate Names" at bounding box center [1377, 542] width 169 height 16
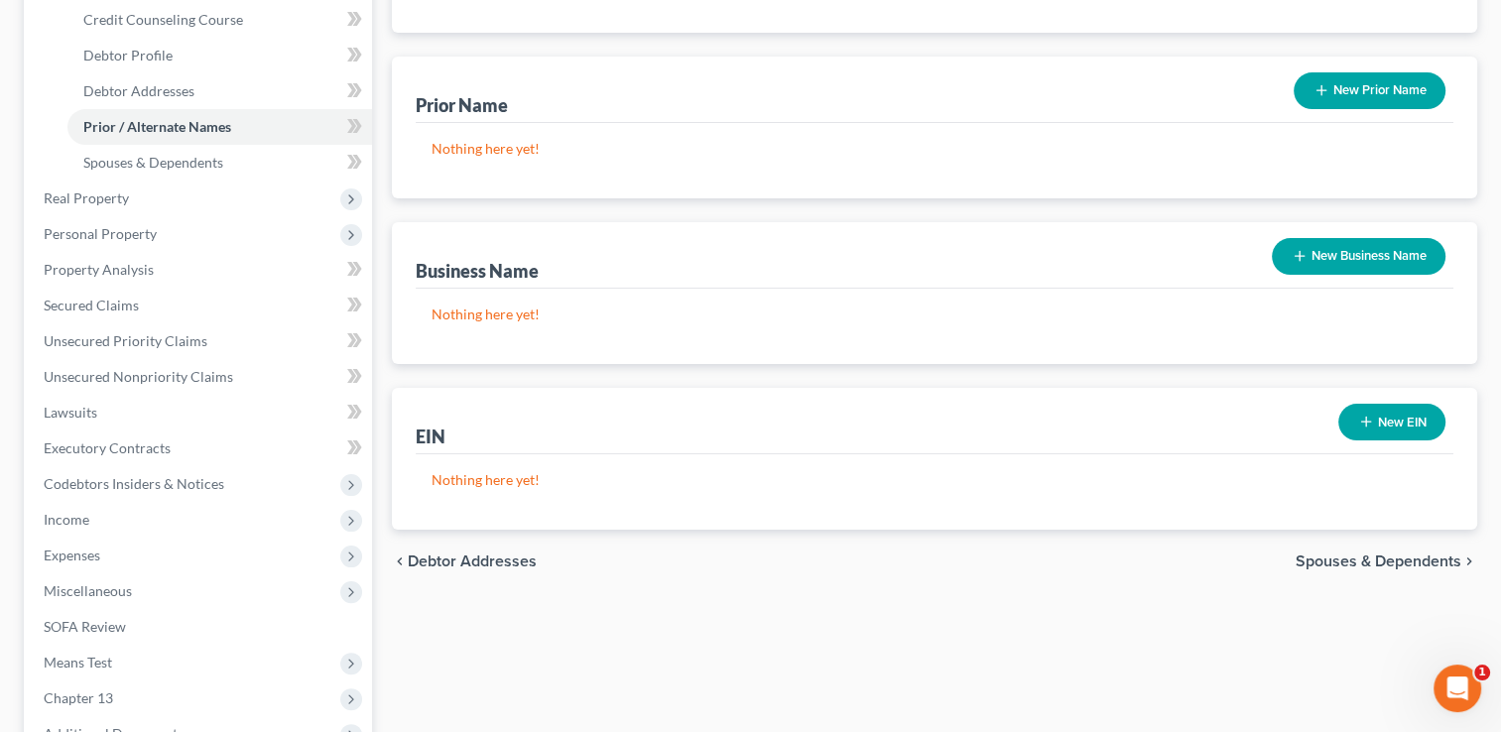
scroll to position [397, 0]
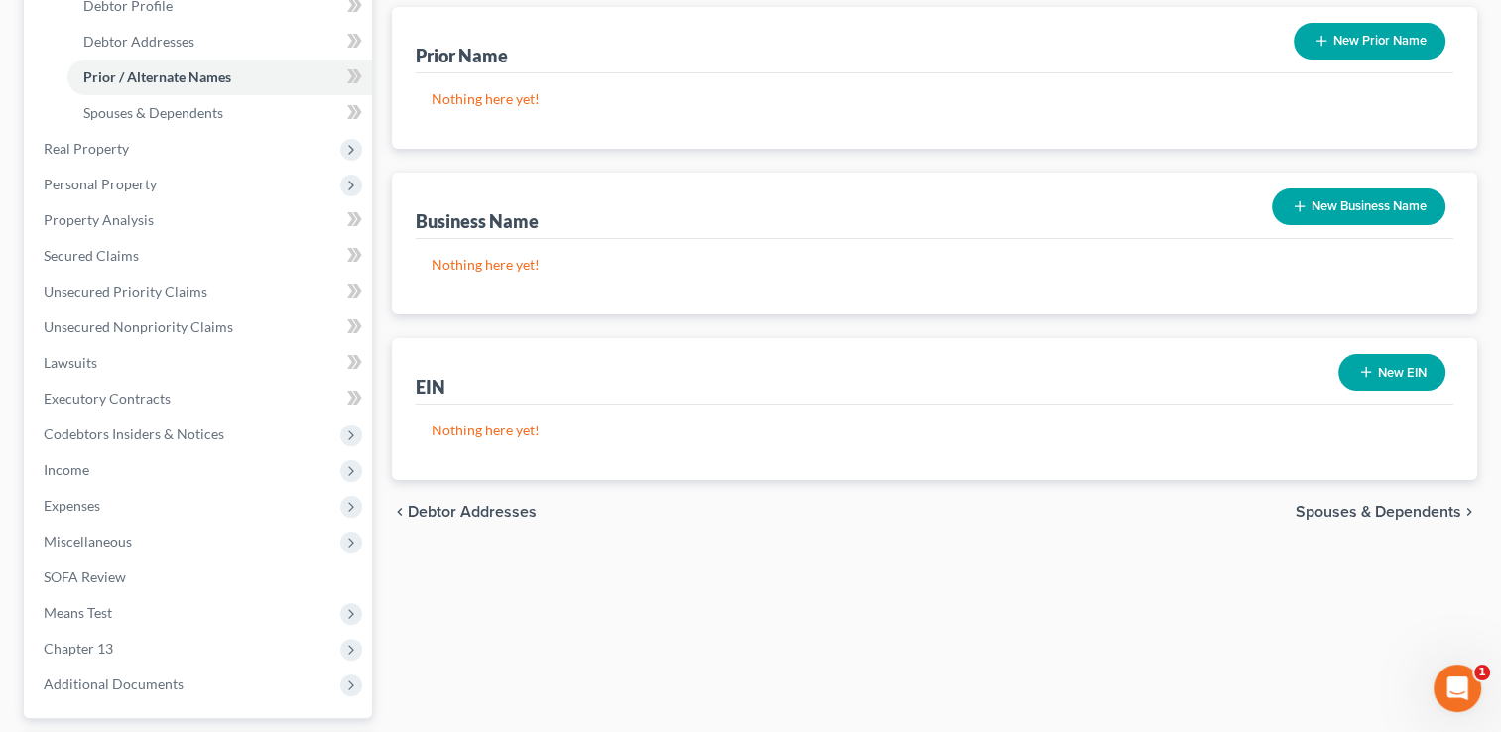
click at [1352, 508] on span "Spouses & Dependents" at bounding box center [1379, 512] width 166 height 16
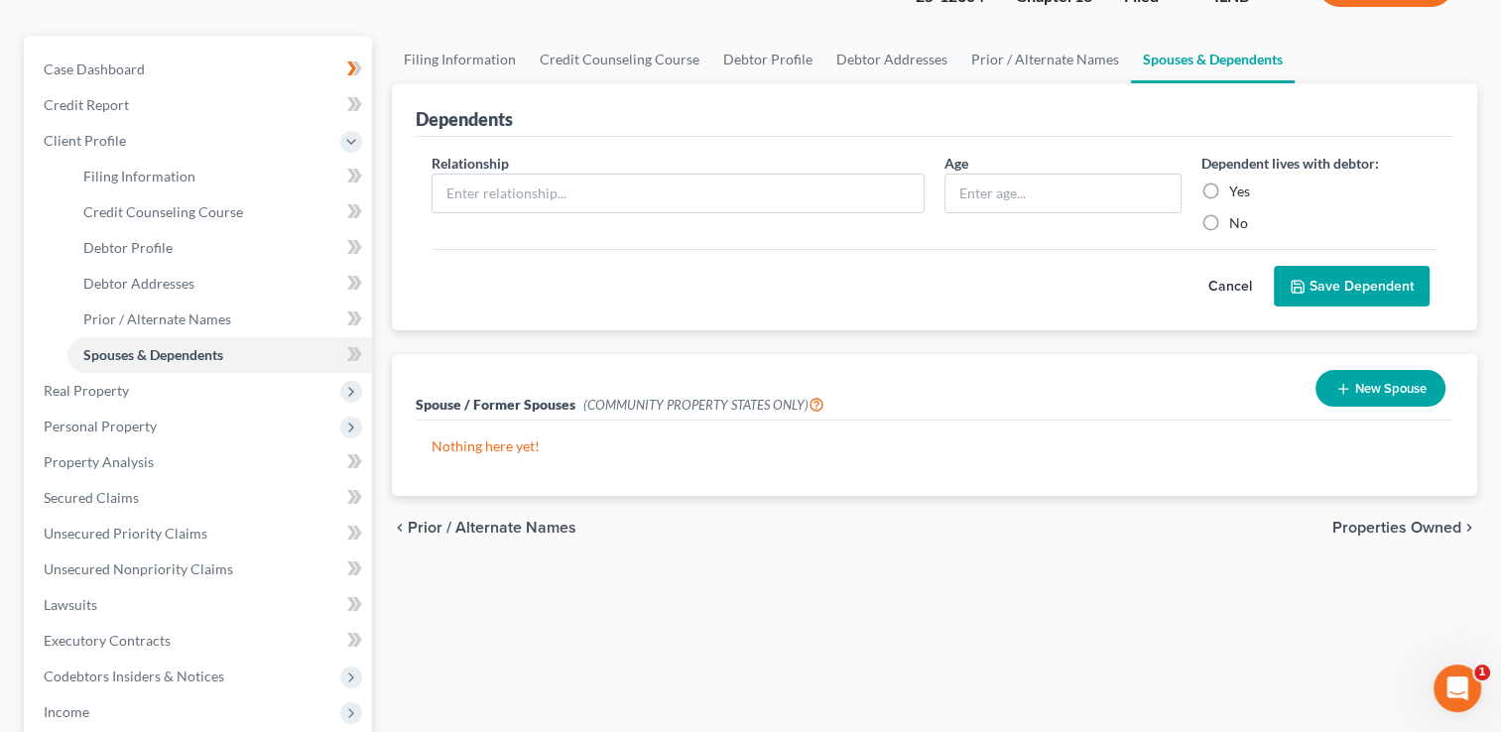
scroll to position [198, 0]
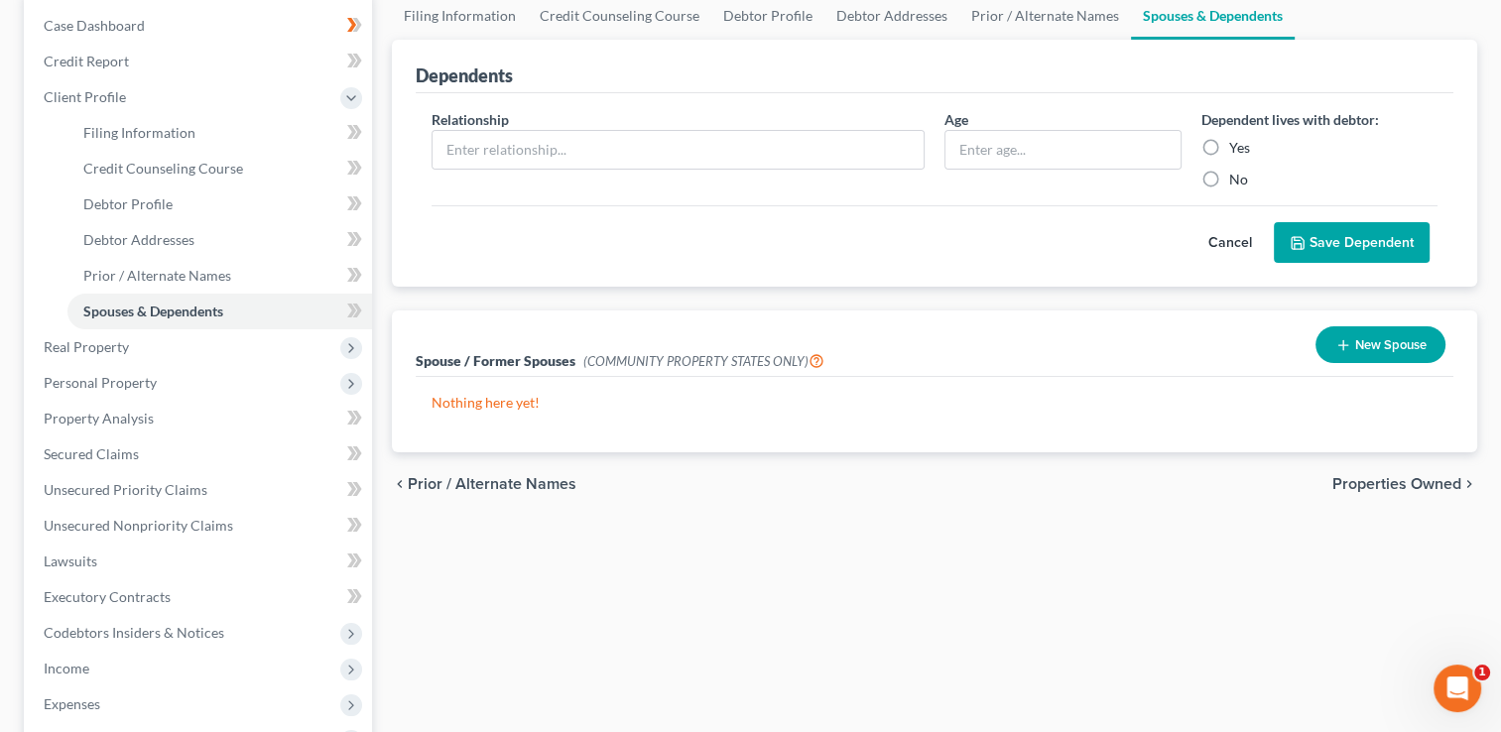
click at [1379, 482] on span "Properties Owned" at bounding box center [1397, 484] width 129 height 16
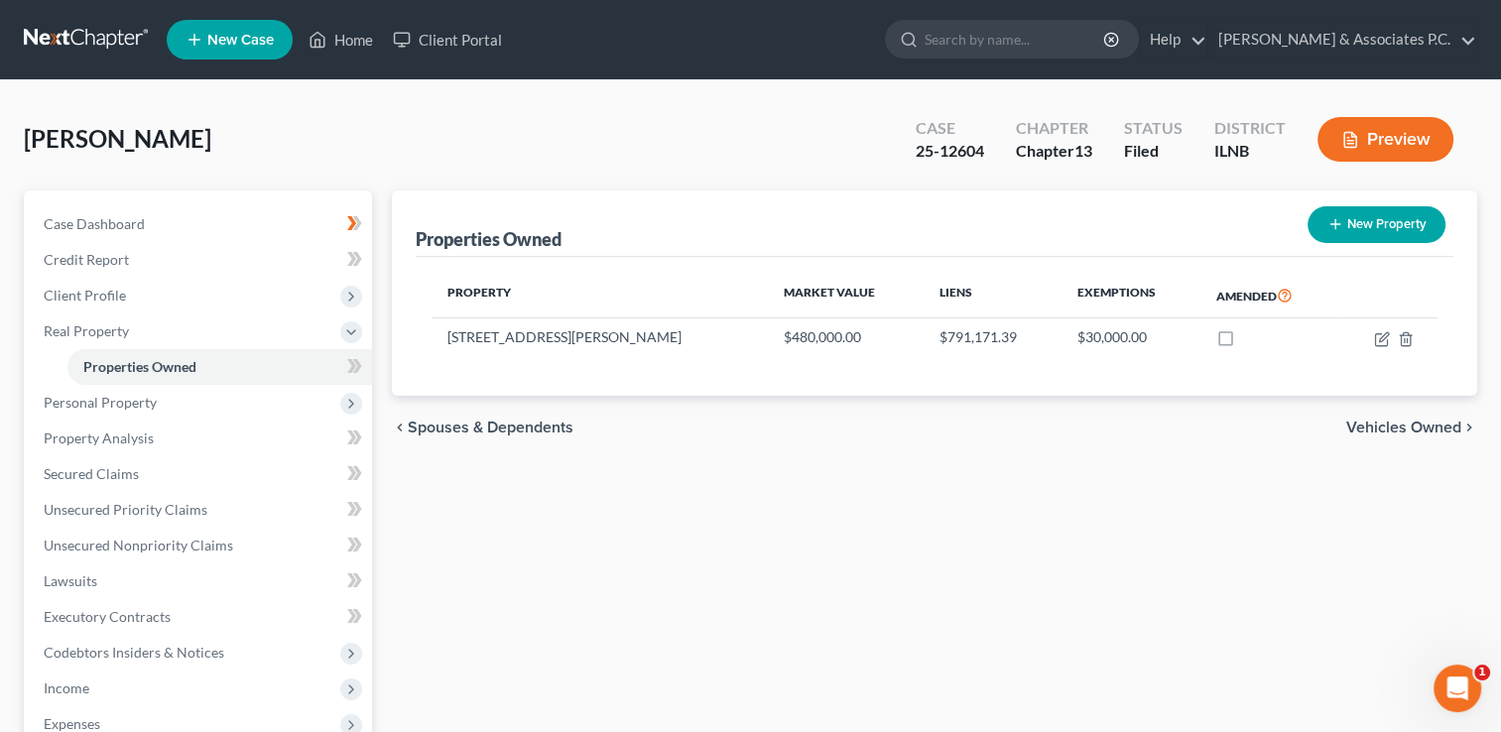
click at [1393, 425] on span "Vehicles Owned" at bounding box center [1403, 428] width 115 height 16
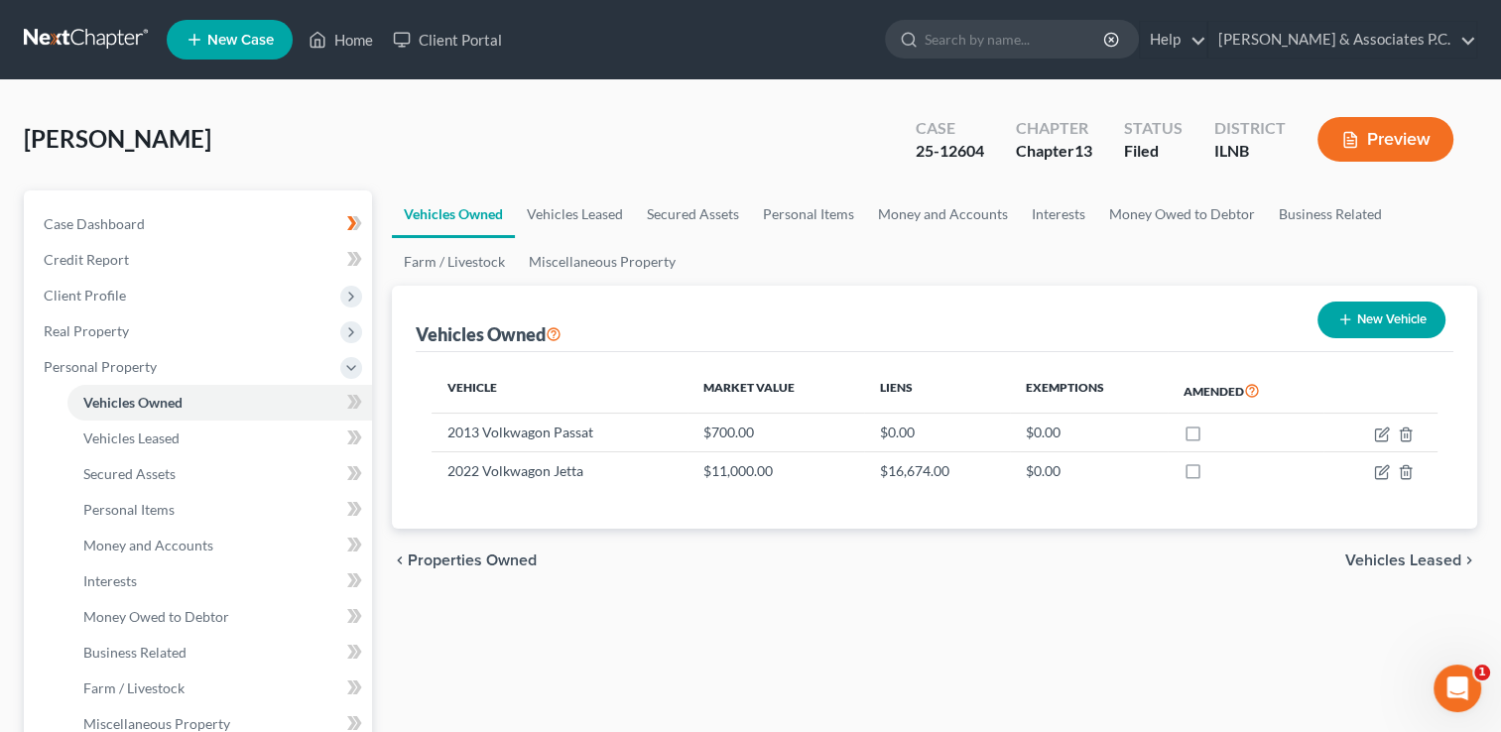
click at [1387, 556] on span "Vehicles Leased" at bounding box center [1403, 561] width 116 height 16
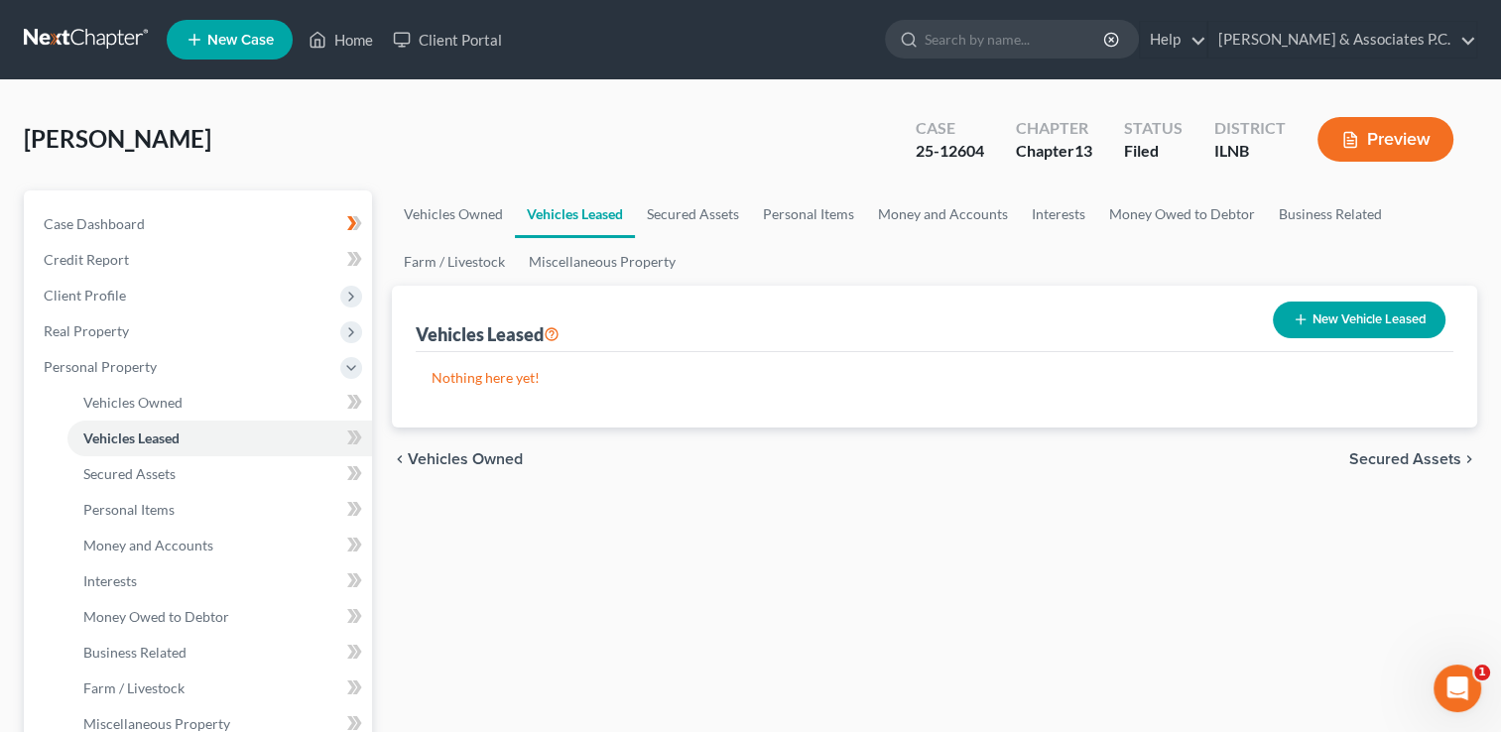
click at [1381, 462] on span "Secured Assets" at bounding box center [1405, 459] width 112 height 16
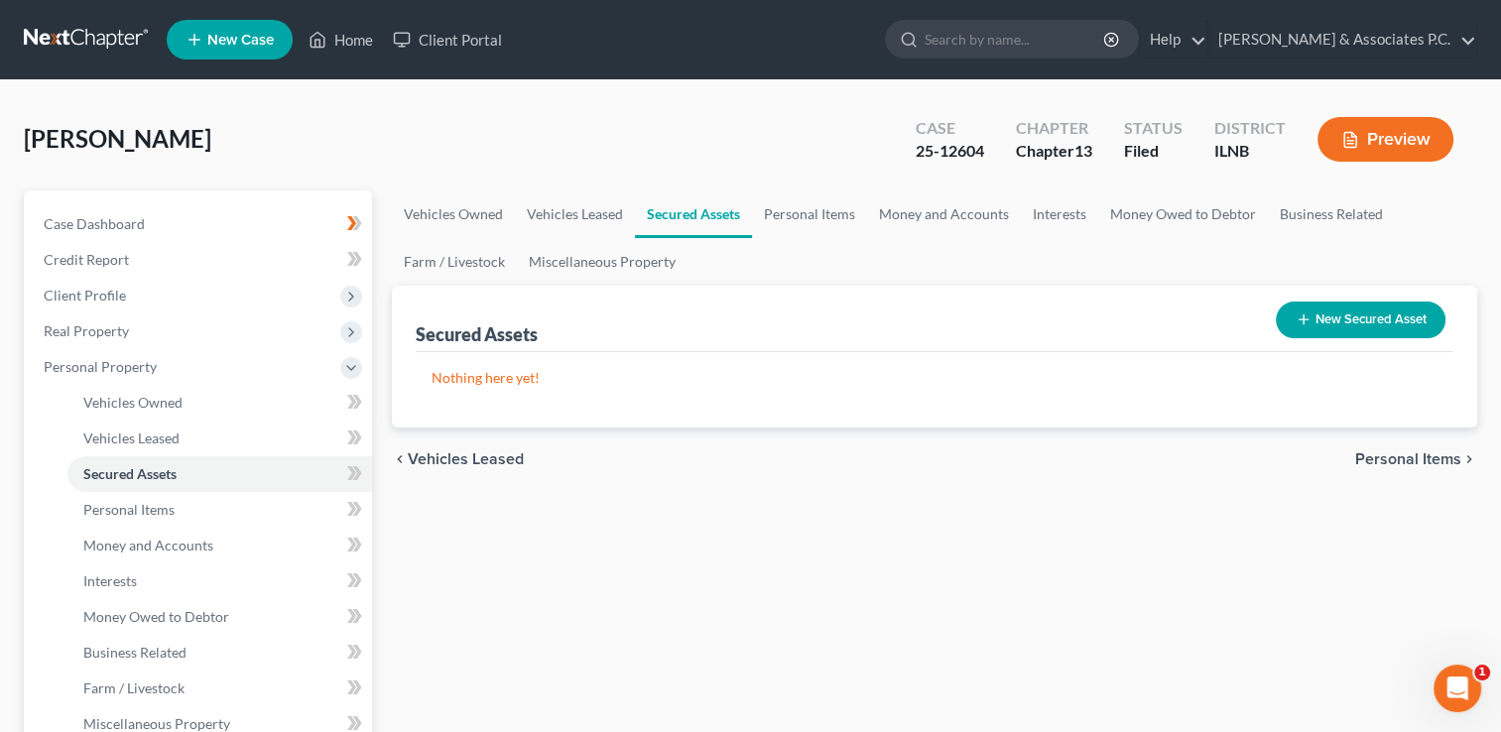
click at [1381, 461] on span "Personal Items" at bounding box center [1408, 459] width 106 height 16
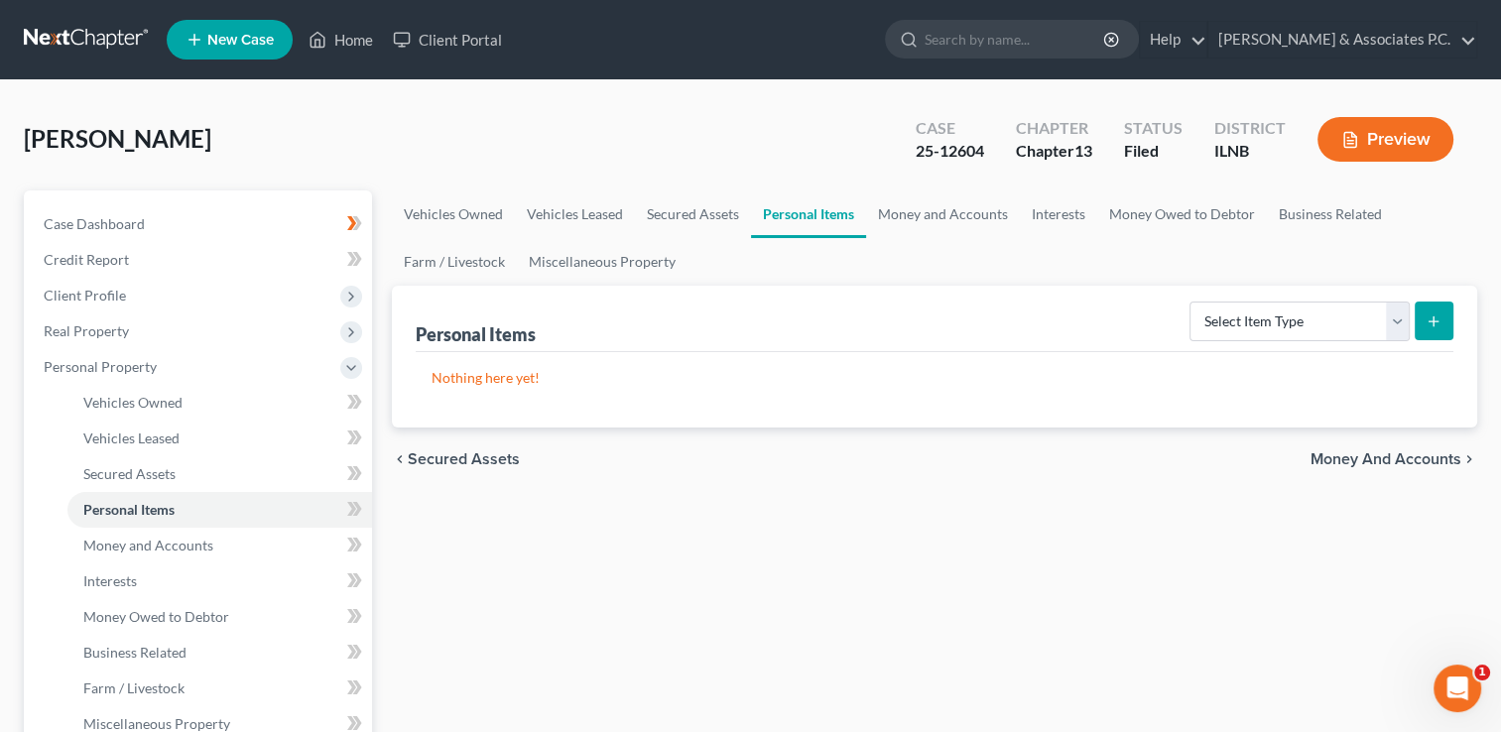
click at [1381, 461] on span "Money and Accounts" at bounding box center [1386, 459] width 151 height 16
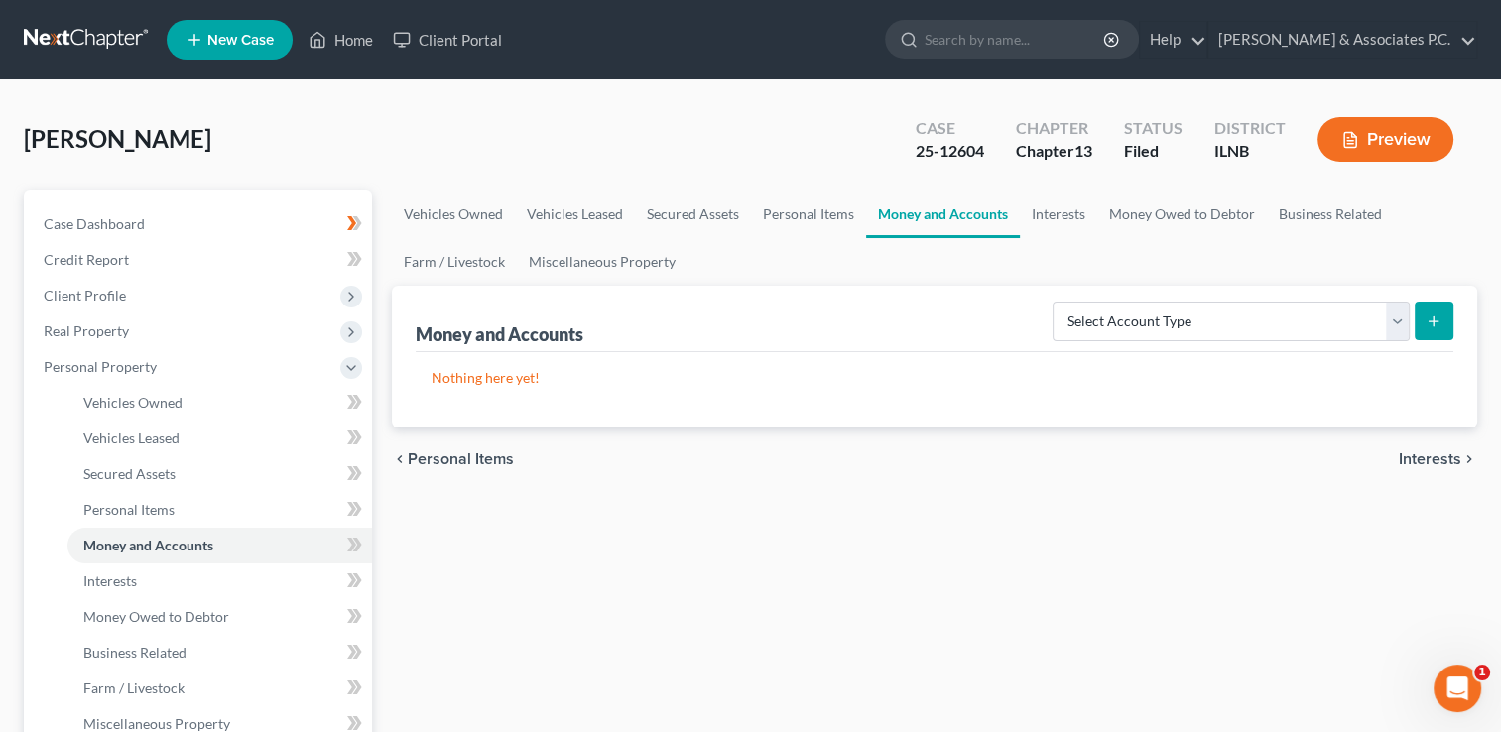
click at [1420, 458] on span "Interests" at bounding box center [1430, 459] width 63 height 16
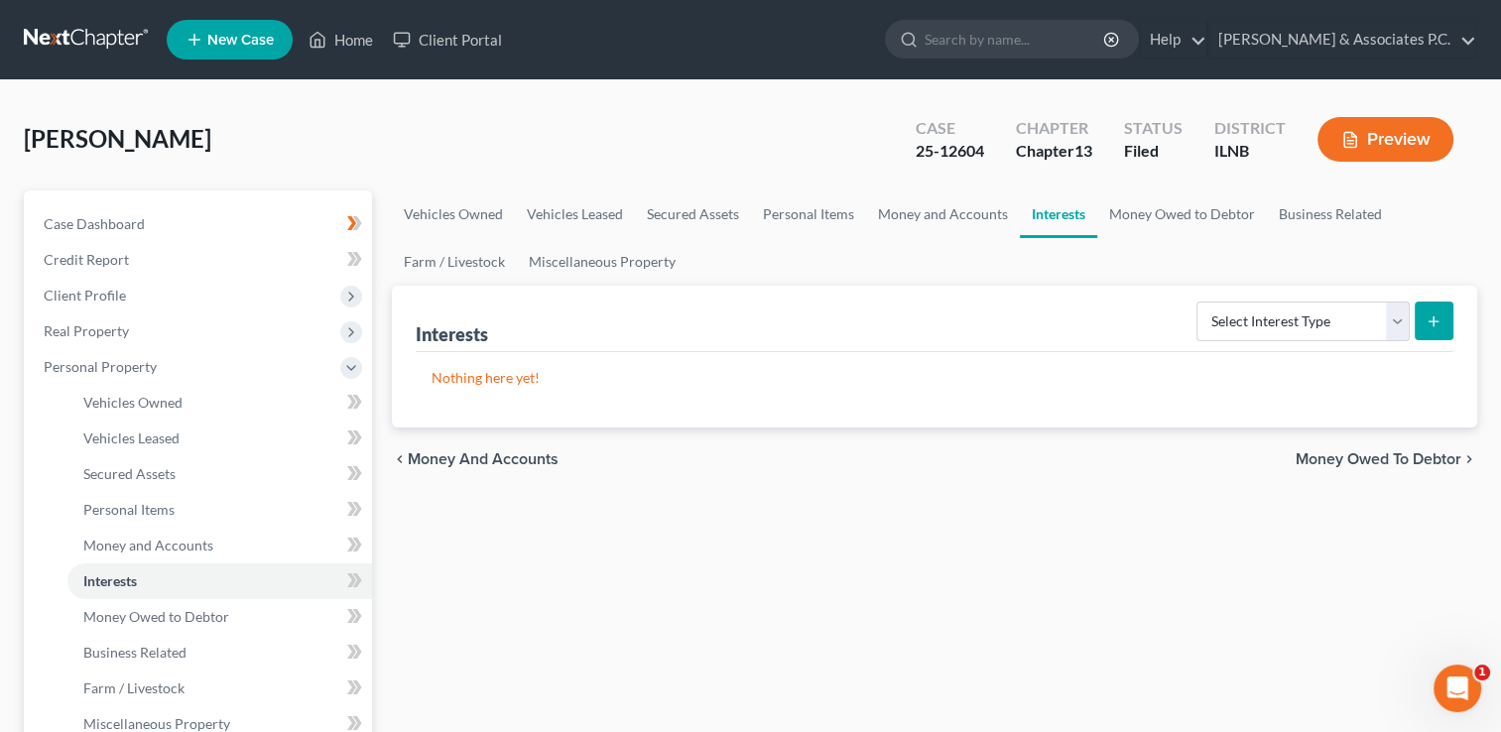
click at [1361, 458] on span "Money Owed to Debtor" at bounding box center [1379, 459] width 166 height 16
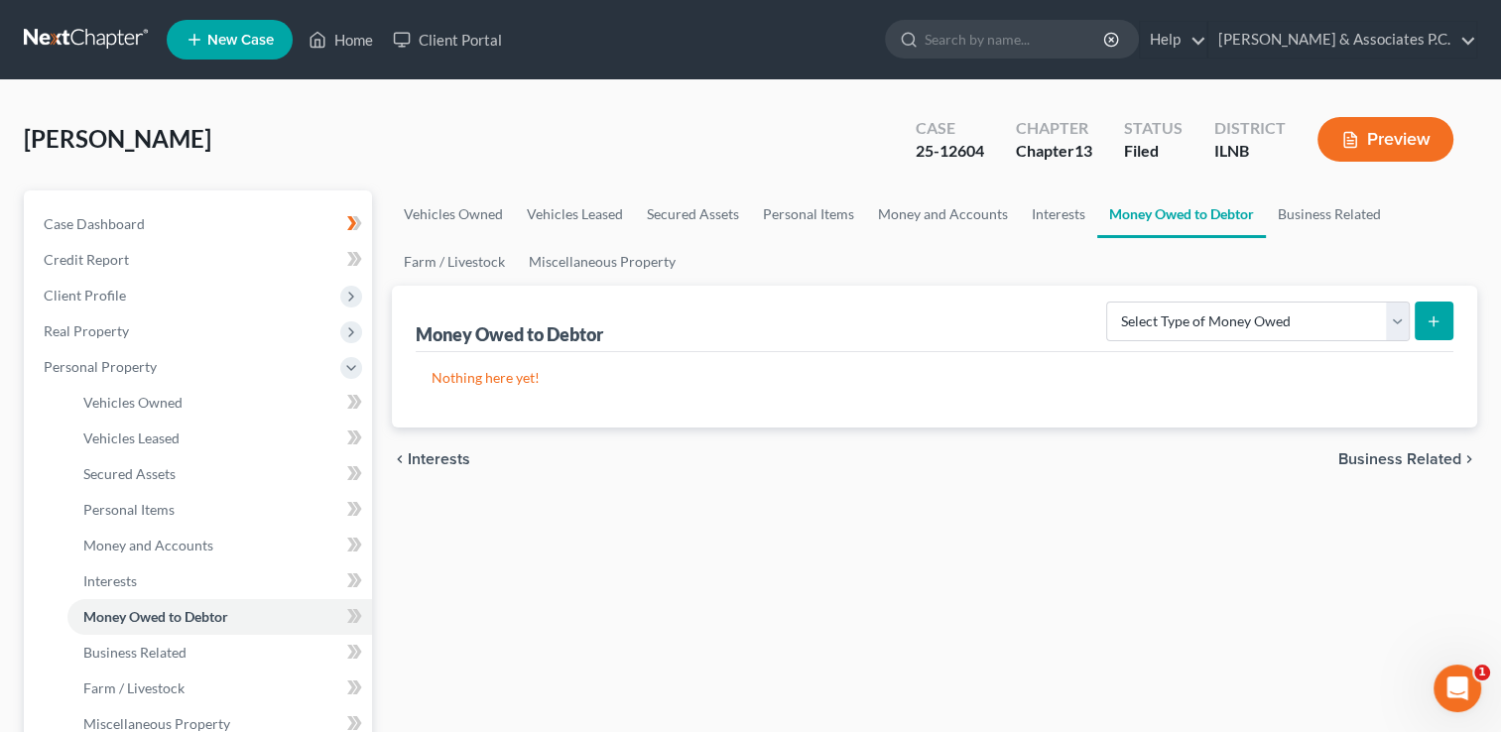
click at [1361, 458] on span "Business Related" at bounding box center [1400, 459] width 123 height 16
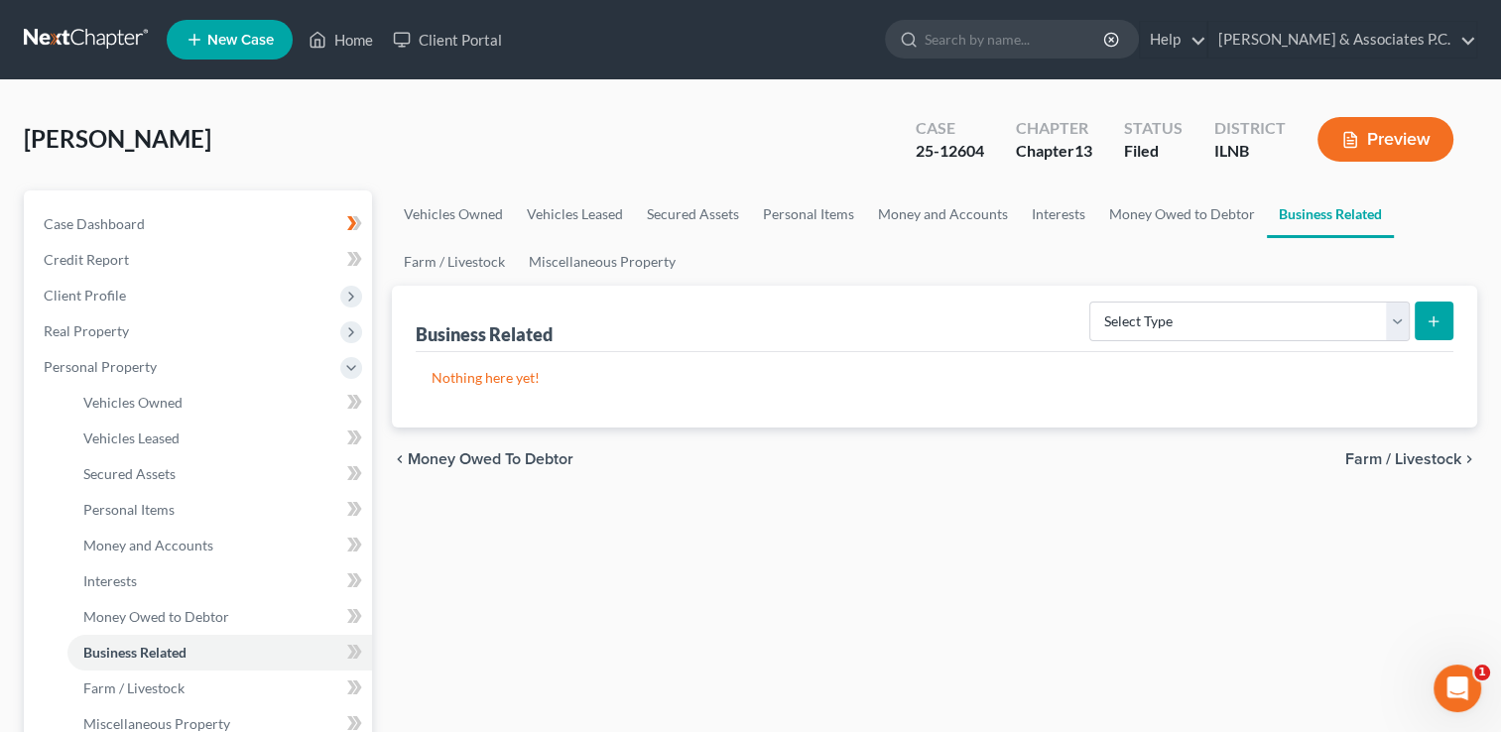
click at [1361, 458] on span "Farm / Livestock" at bounding box center [1403, 459] width 116 height 16
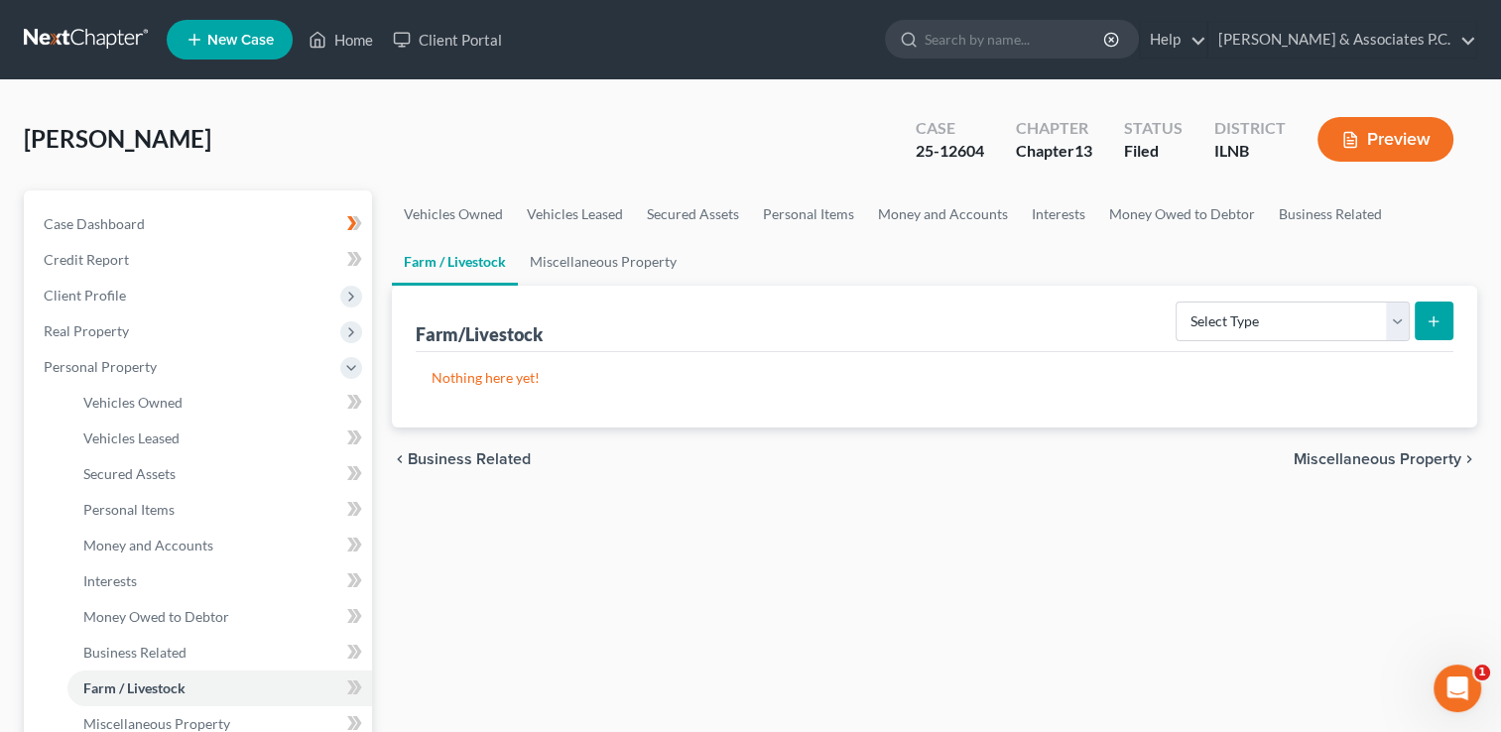
click at [1361, 458] on span "Miscellaneous Property" at bounding box center [1378, 459] width 168 height 16
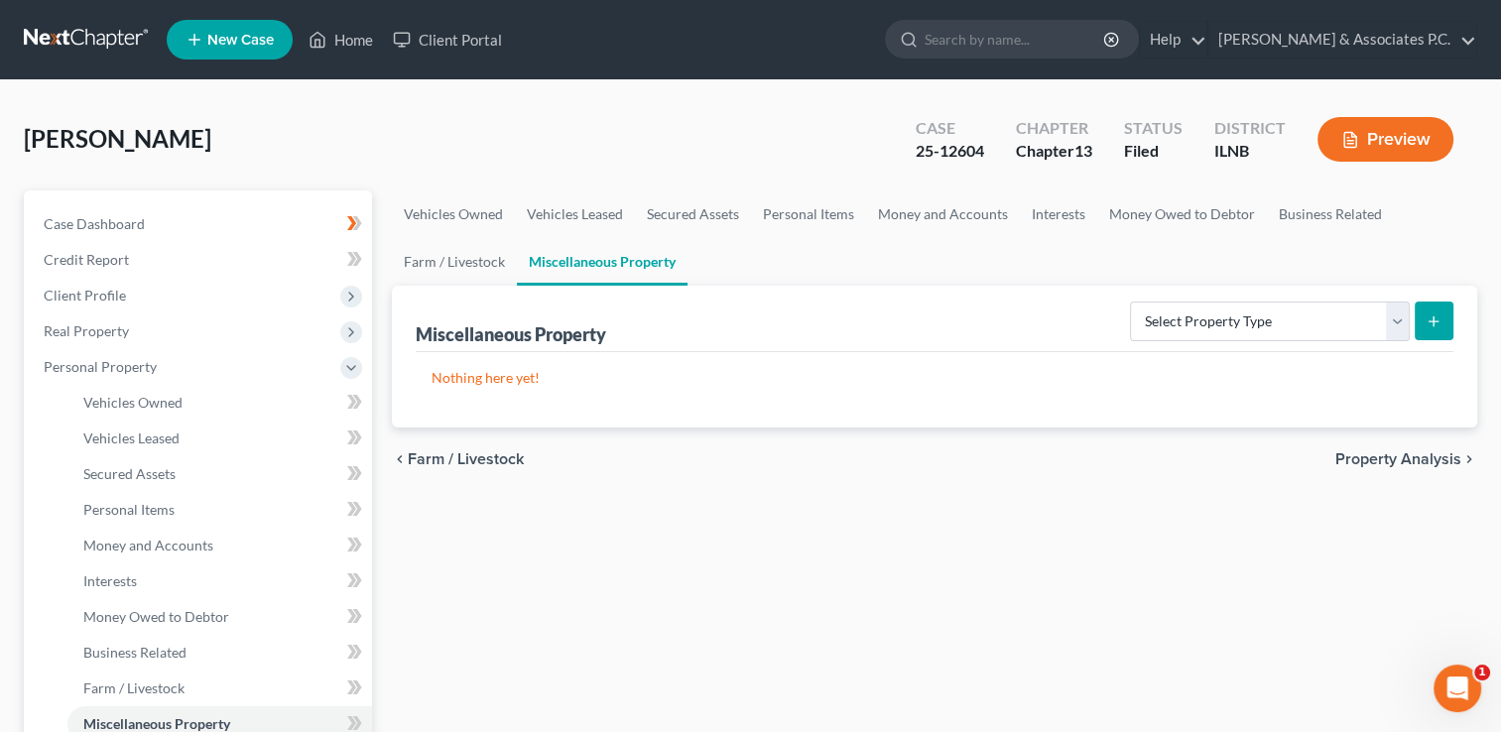
click at [1361, 458] on span "Property Analysis" at bounding box center [1399, 459] width 126 height 16
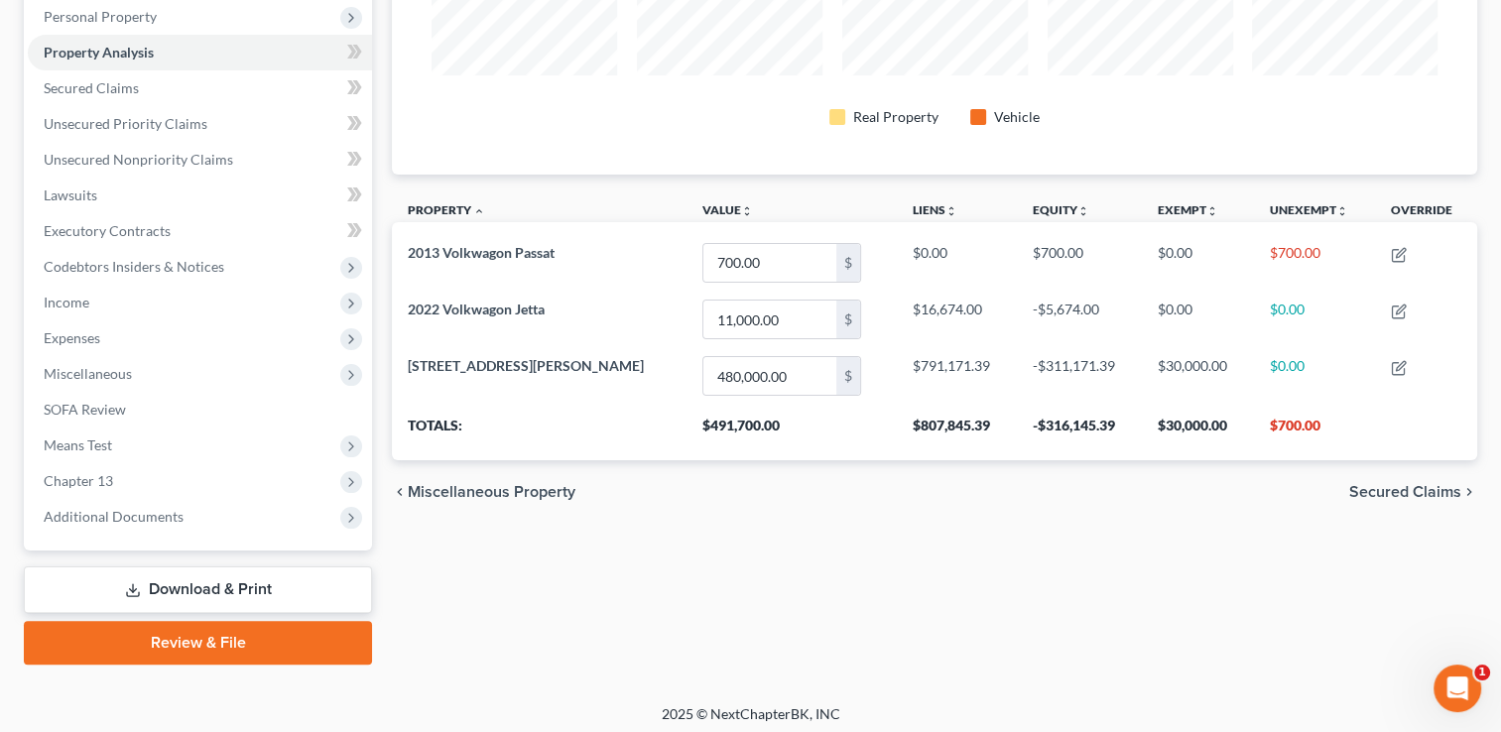
scroll to position [356, 0]
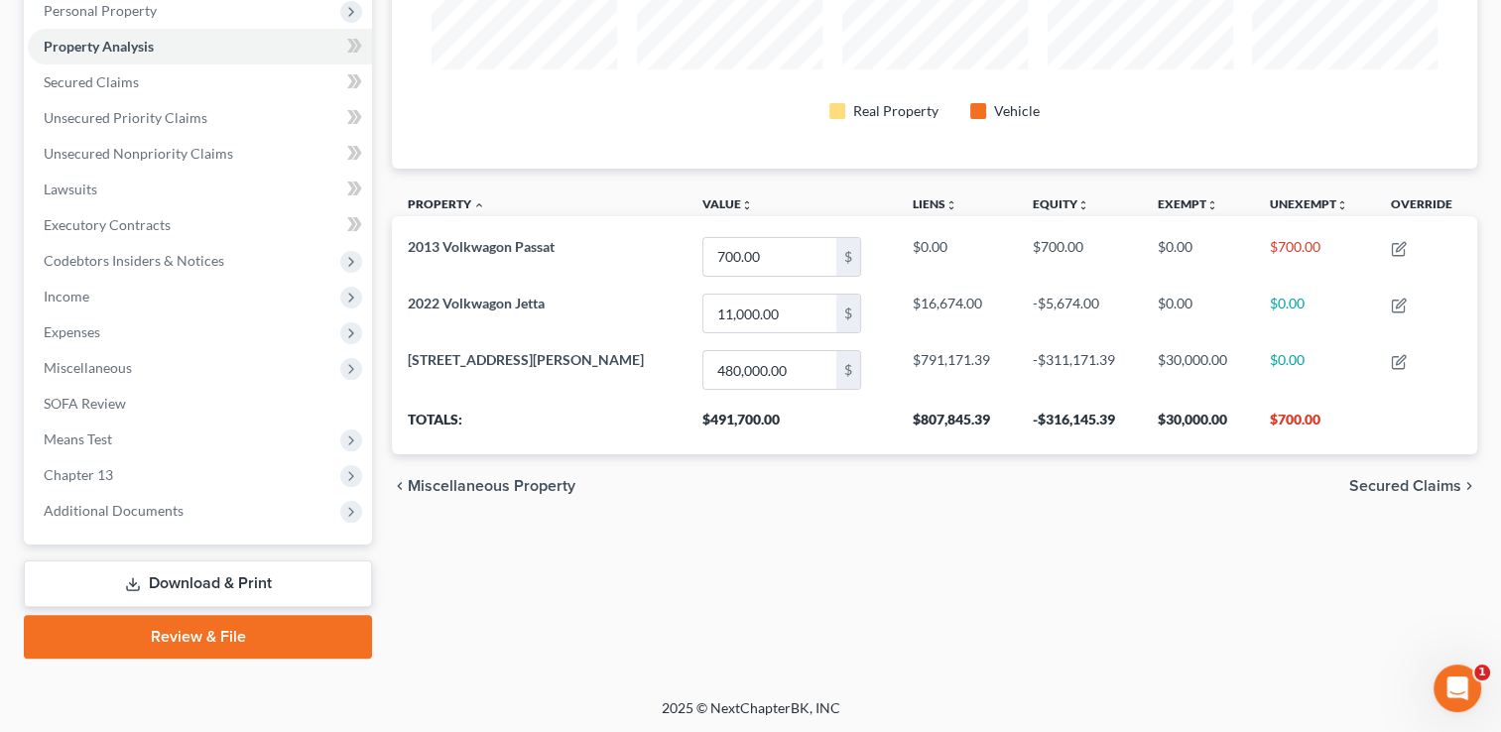
click at [1395, 486] on span "Secured Claims" at bounding box center [1405, 486] width 112 height 16
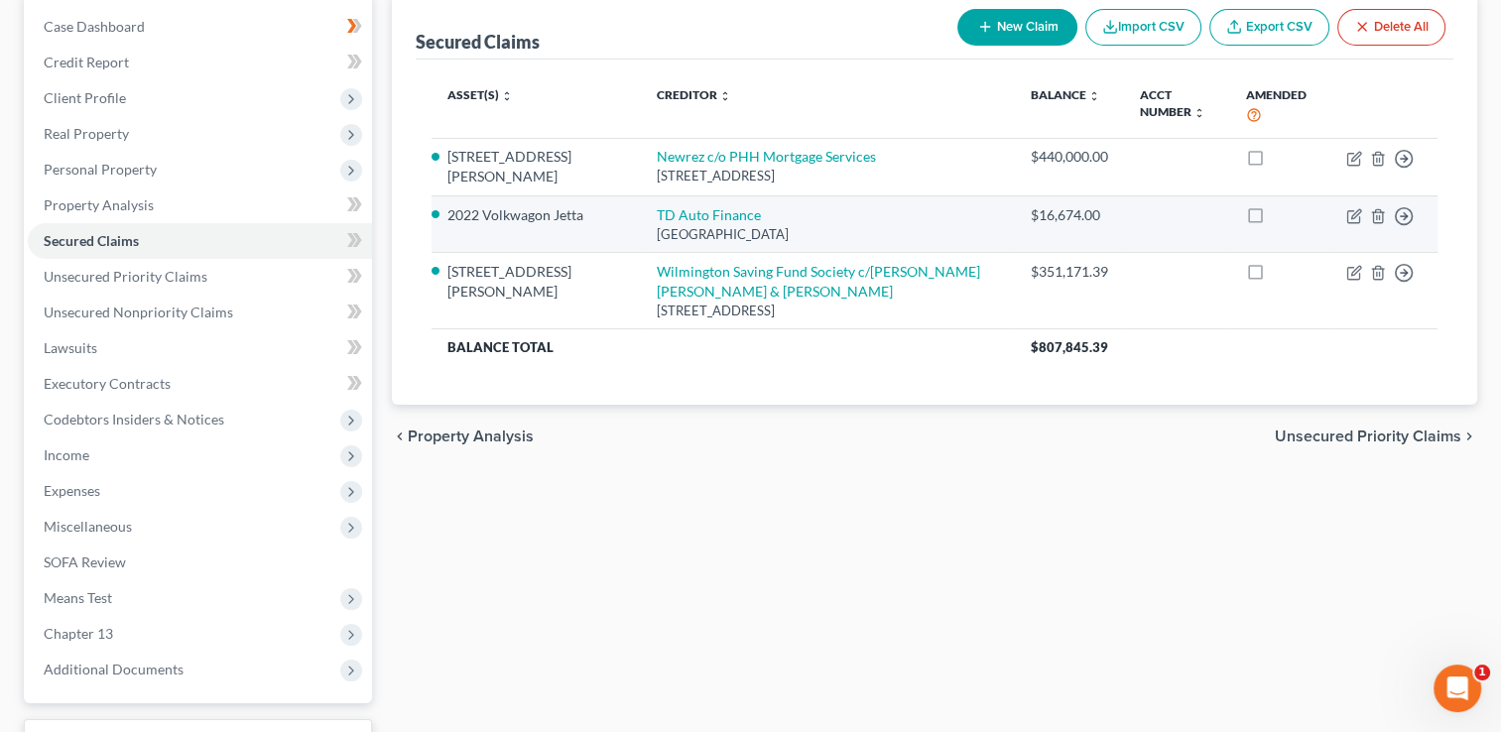
scroll to position [198, 0]
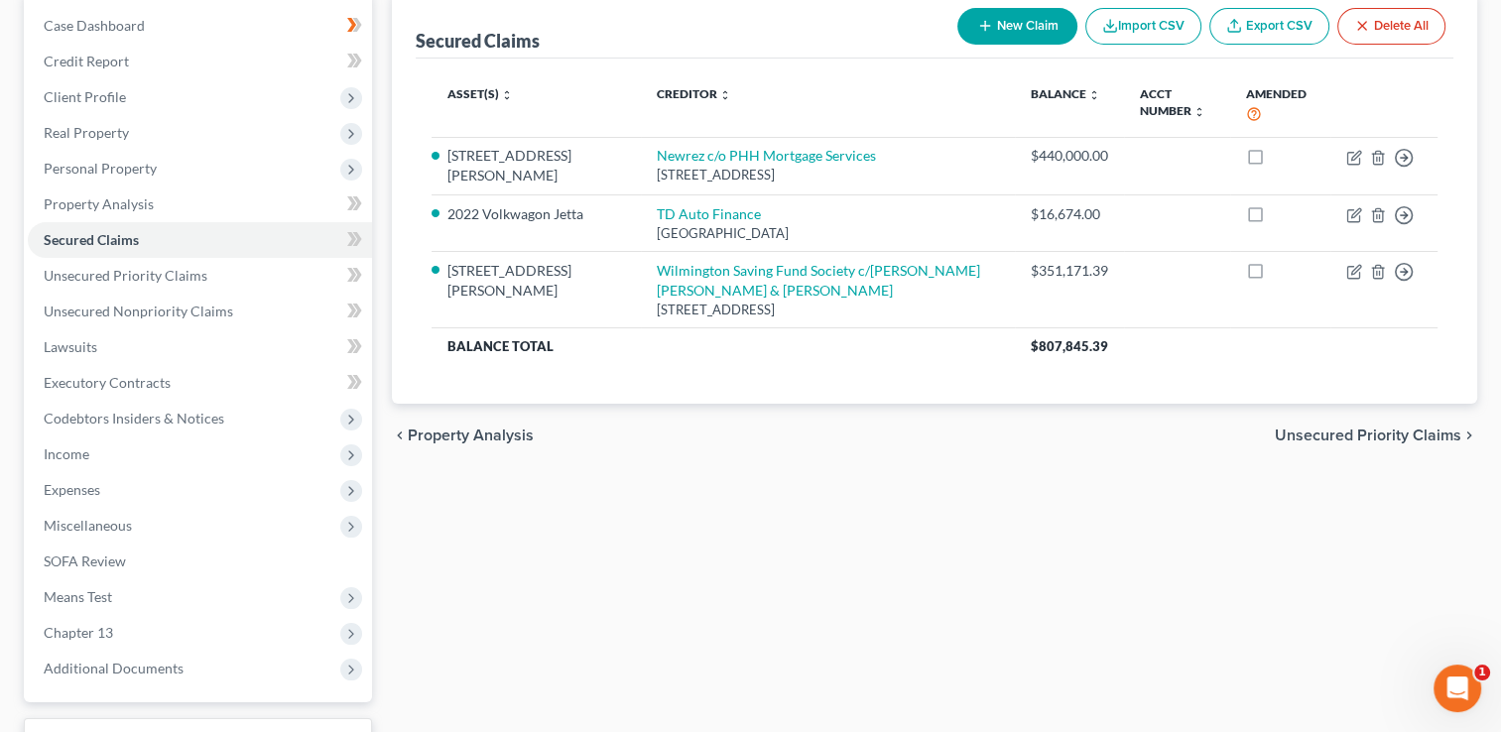
click at [1370, 437] on span "Unsecured Priority Claims" at bounding box center [1368, 436] width 187 height 16
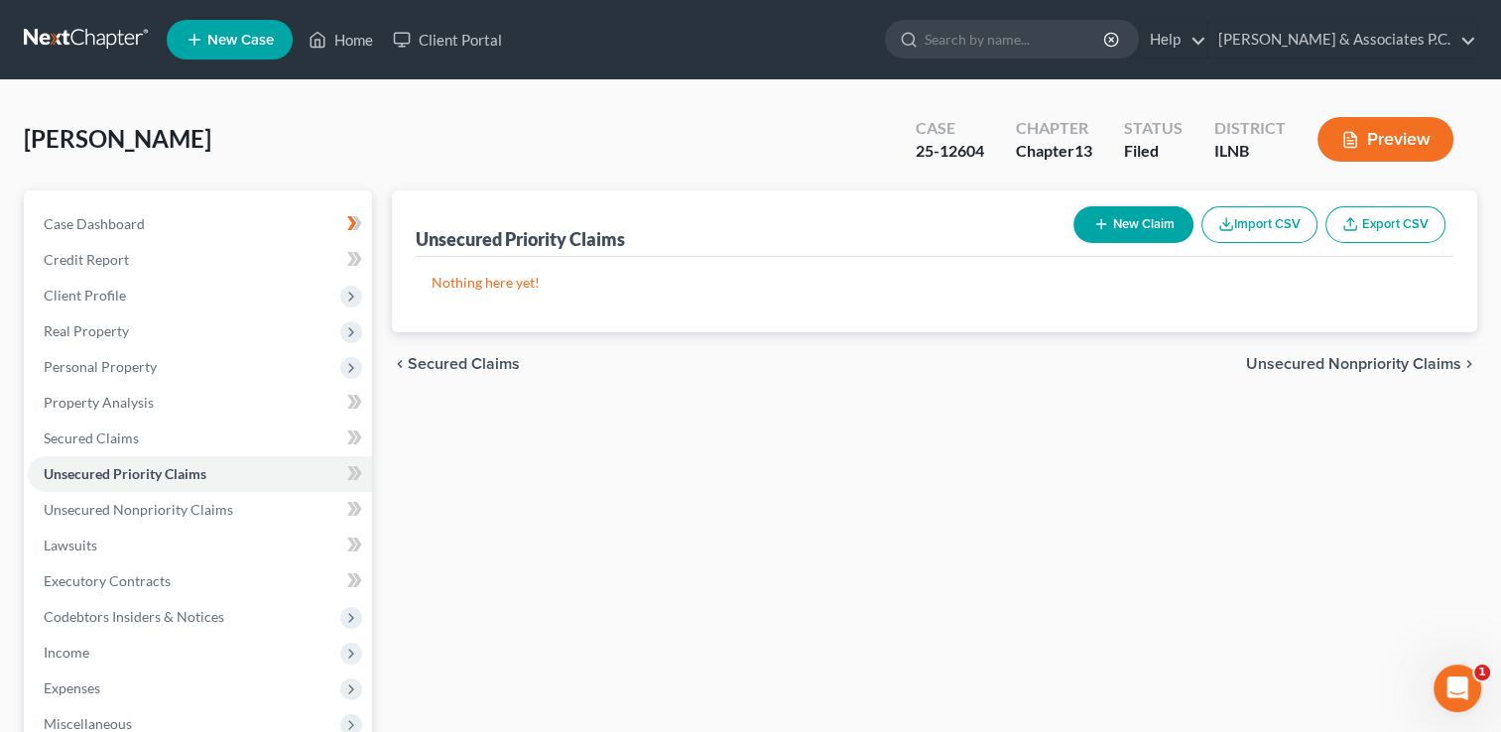
click at [1320, 363] on span "Unsecured Nonpriority Claims" at bounding box center [1353, 364] width 215 height 16
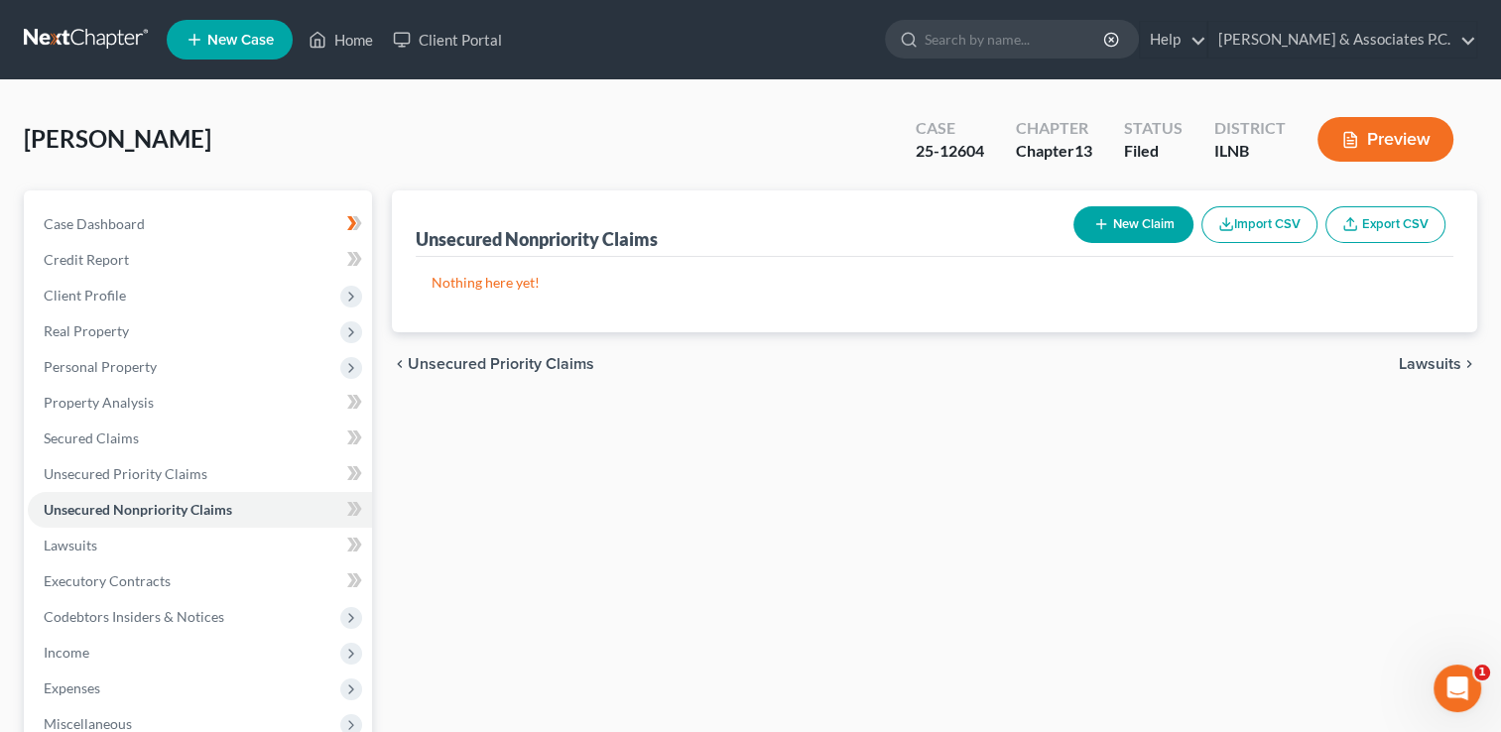
click at [1421, 363] on span "Lawsuits" at bounding box center [1430, 364] width 63 height 16
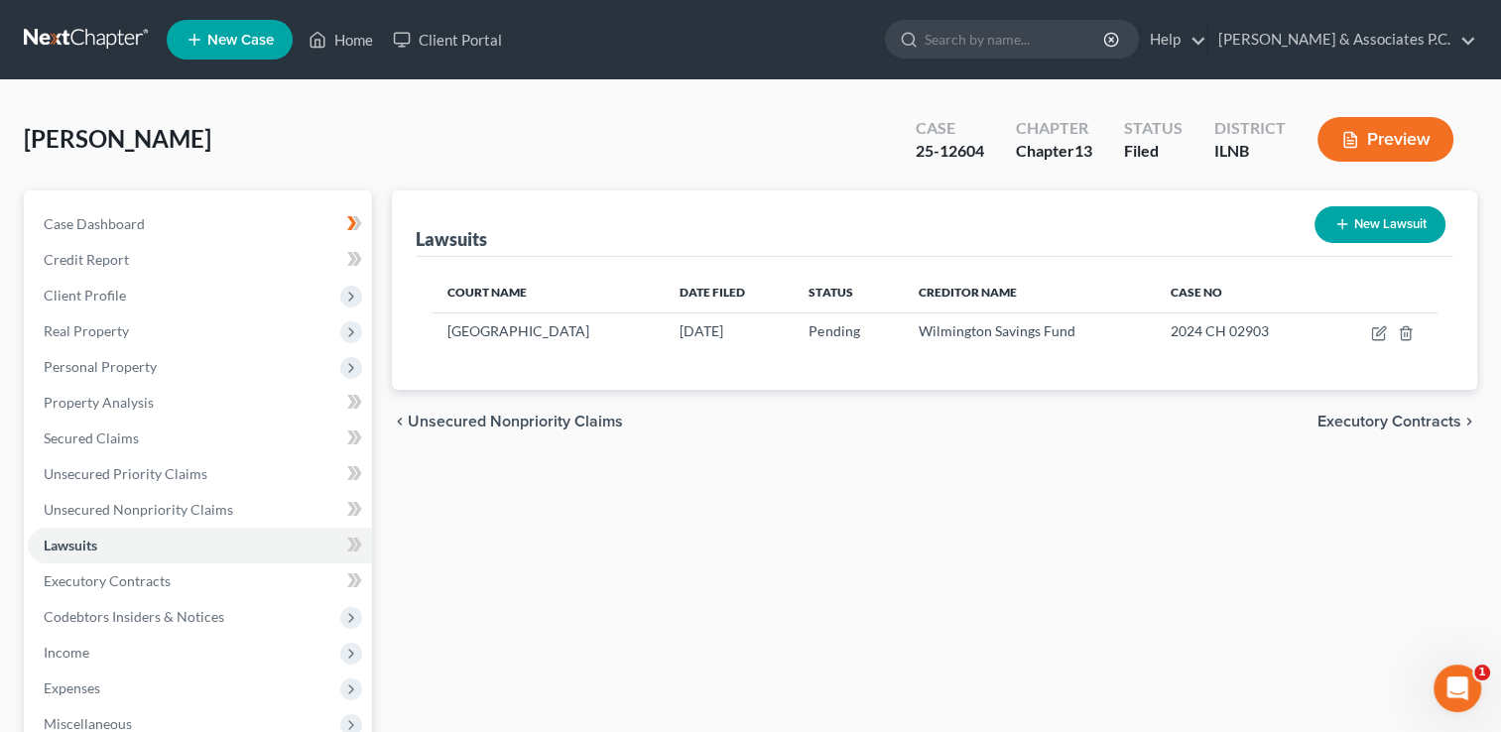
click at [1358, 423] on span "Executory Contracts" at bounding box center [1390, 422] width 144 height 16
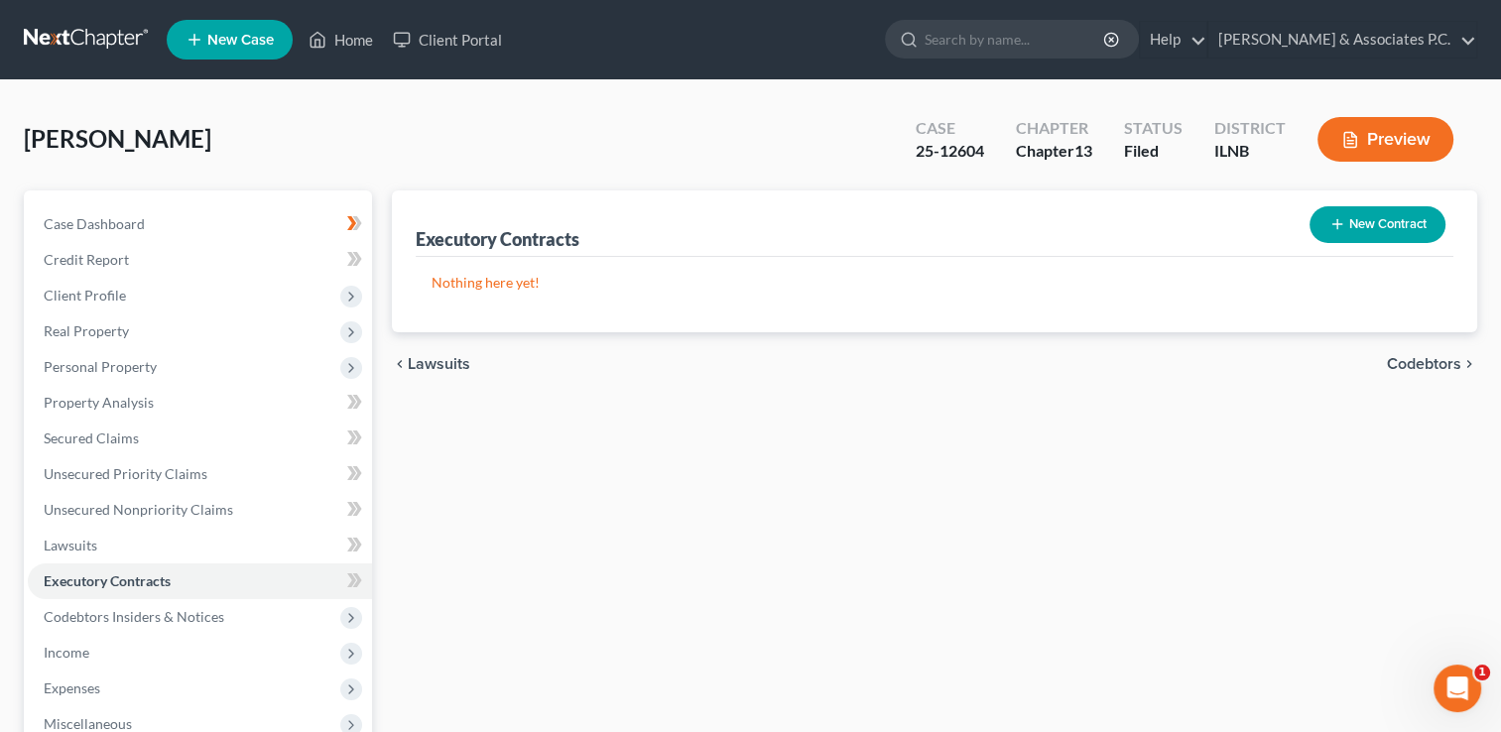
click at [1412, 363] on span "Codebtors" at bounding box center [1424, 364] width 74 height 16
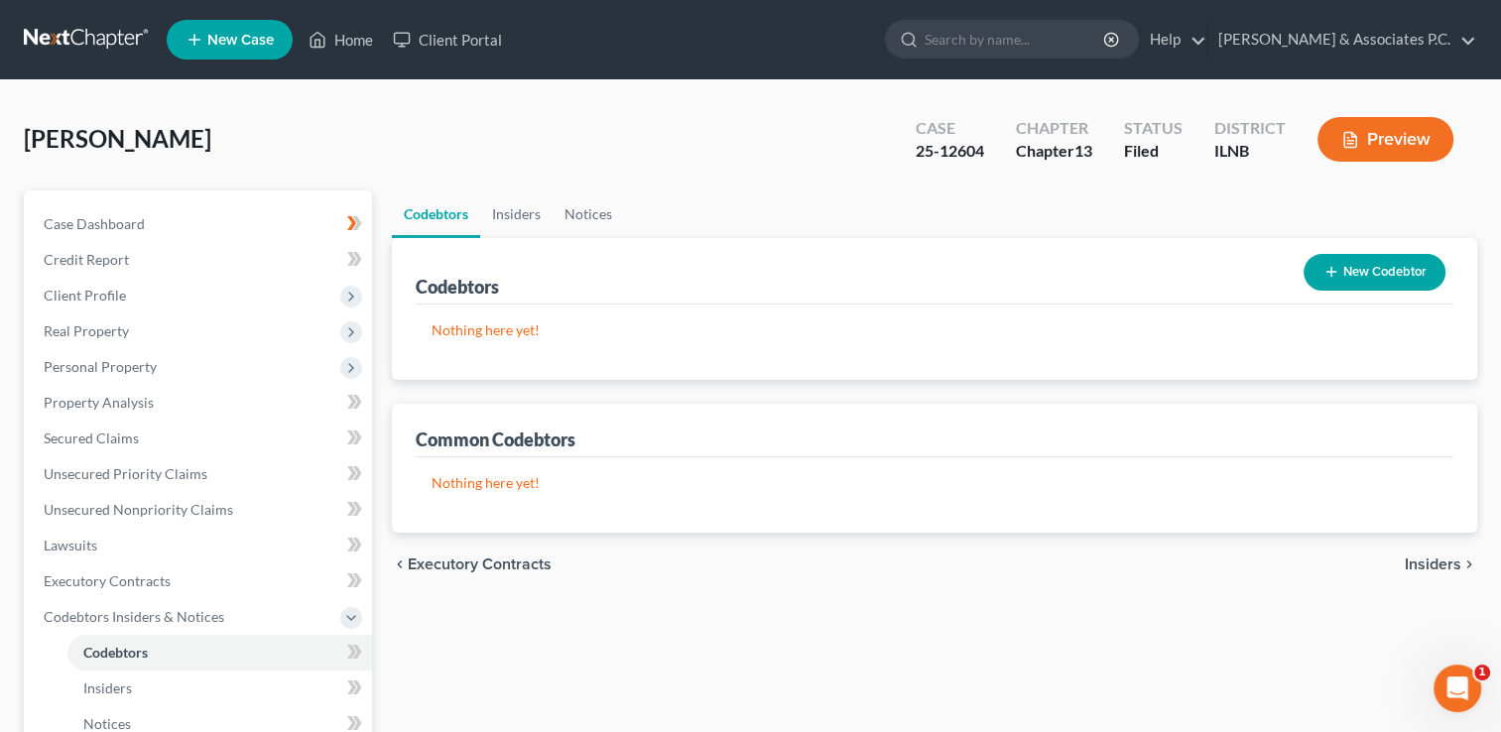
click at [1425, 563] on span "Insiders" at bounding box center [1433, 565] width 57 height 16
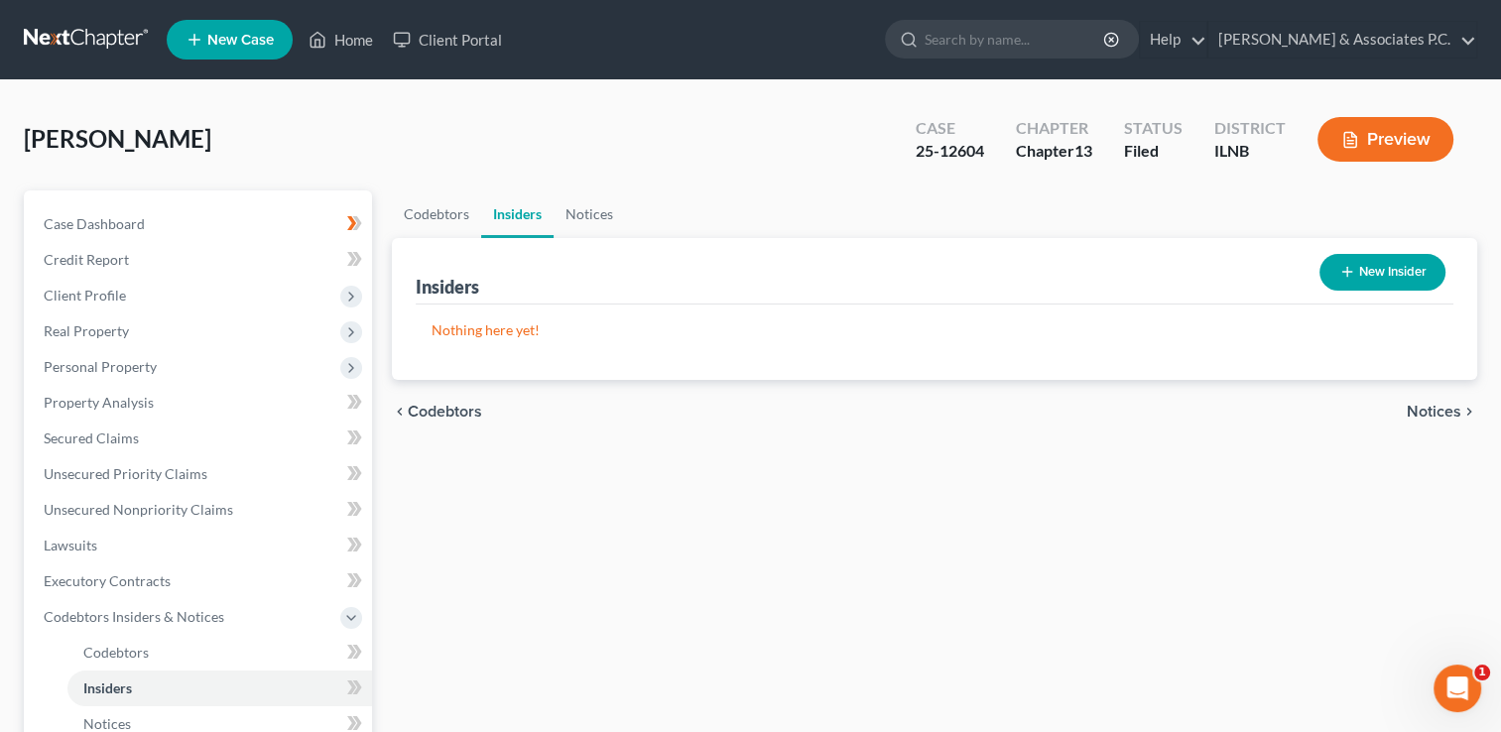
click at [1433, 405] on span "Notices" at bounding box center [1434, 412] width 55 height 16
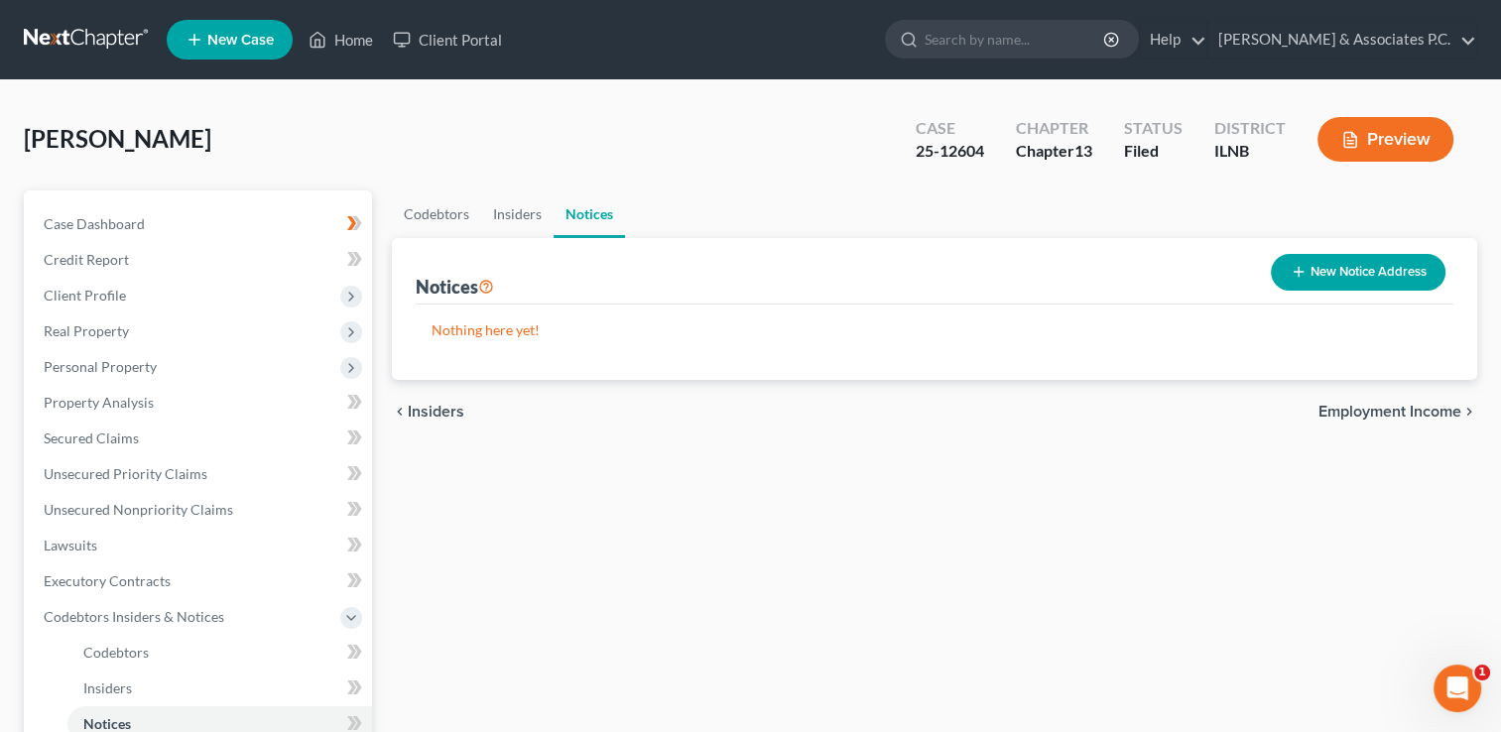
click at [1409, 407] on span "Employment Income" at bounding box center [1390, 412] width 143 height 16
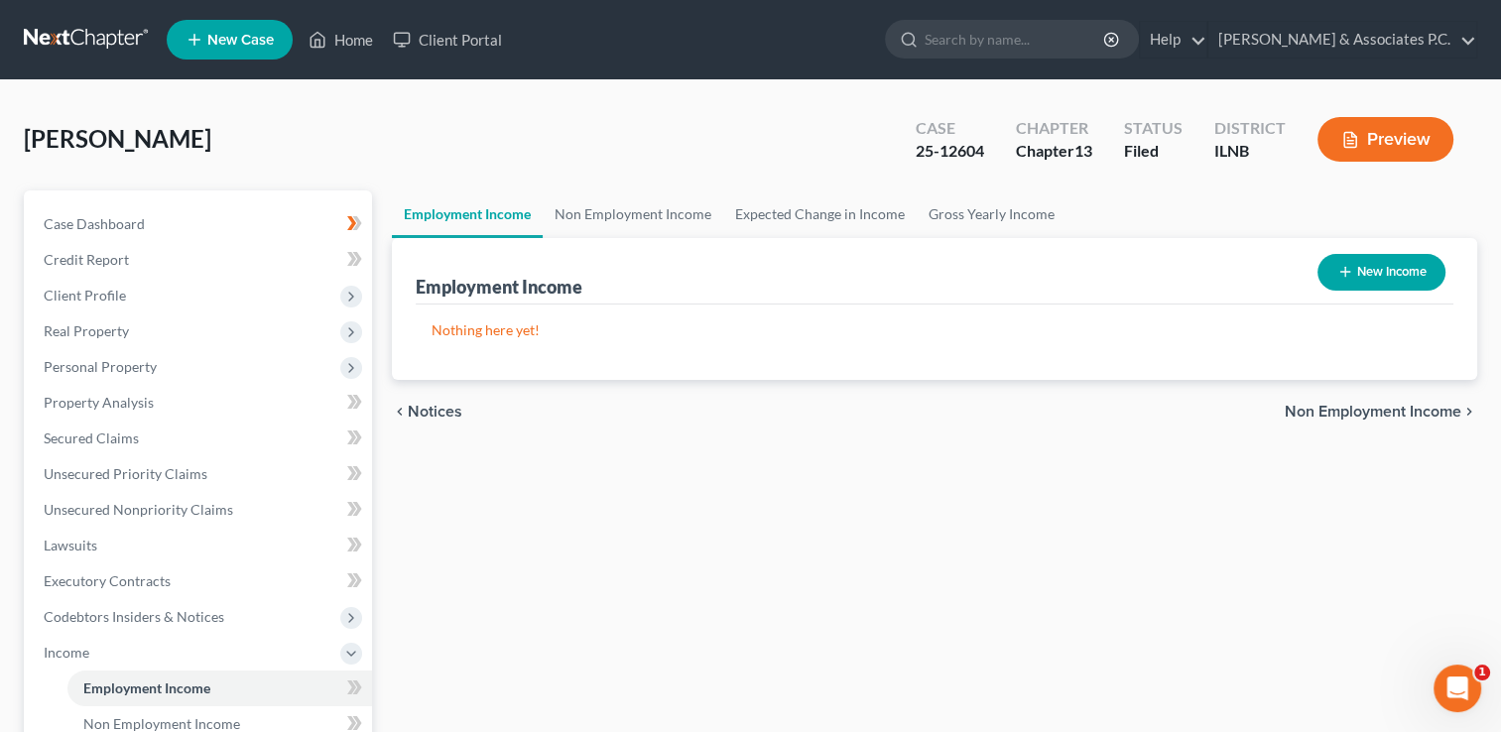
click at [1409, 407] on span "Non Employment Income" at bounding box center [1373, 412] width 177 height 16
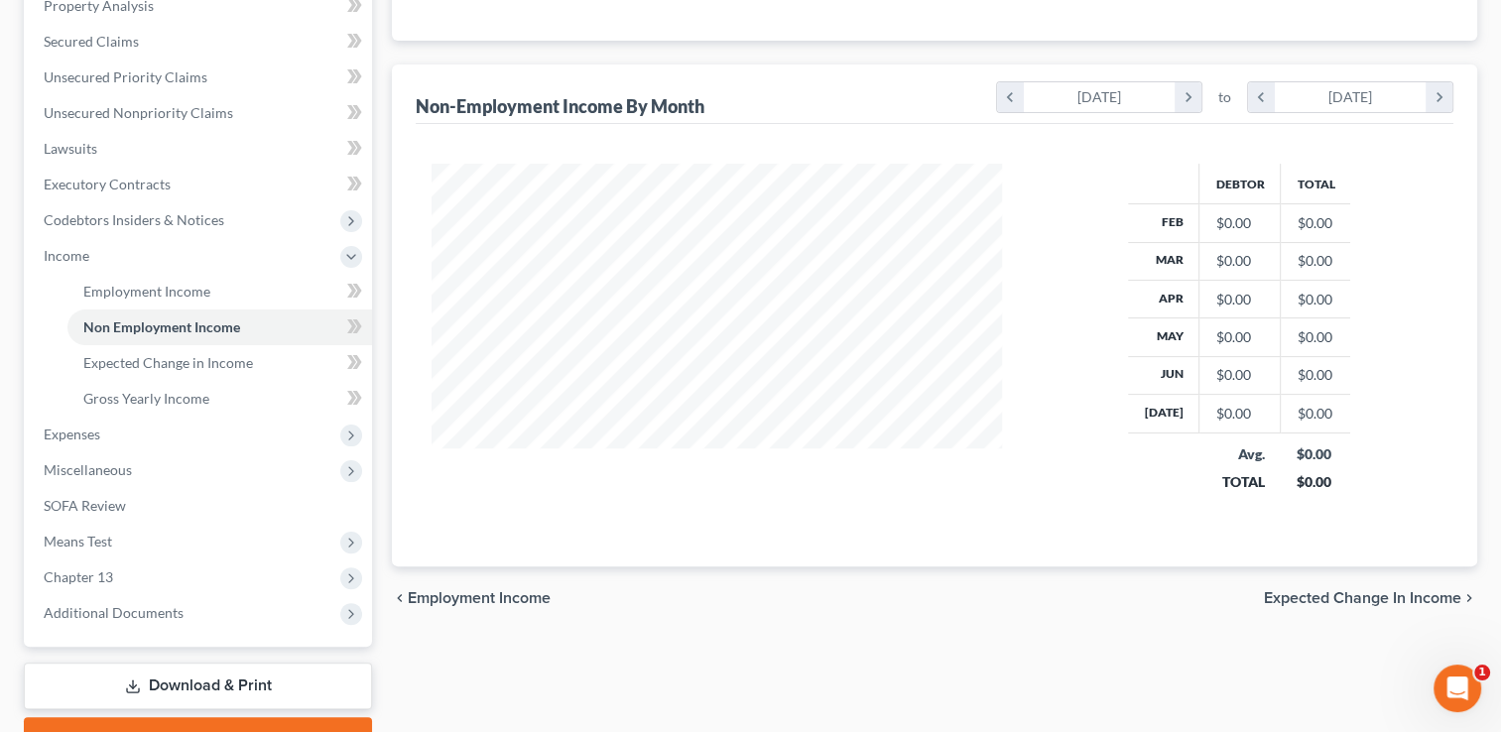
scroll to position [499, 0]
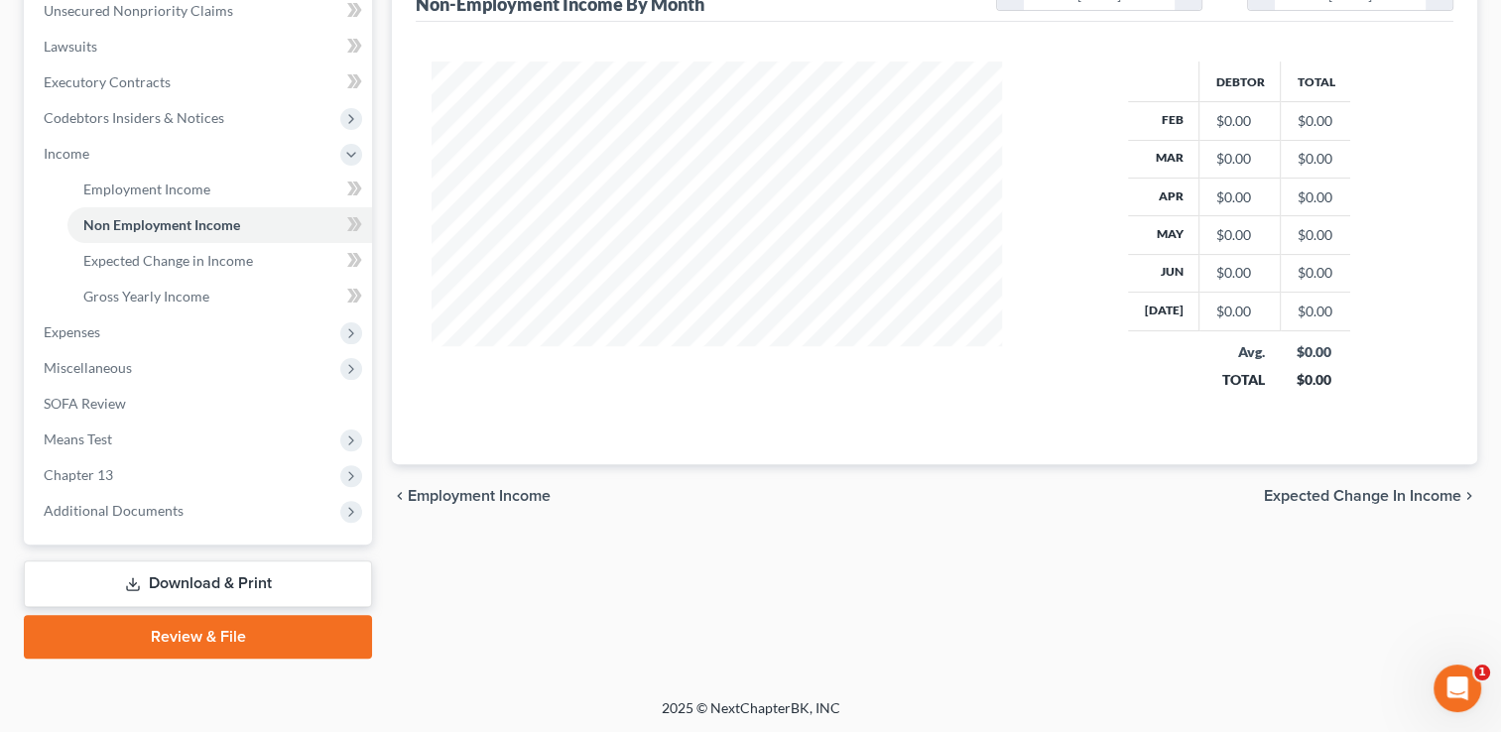
click at [1374, 494] on span "Expected Change in Income" at bounding box center [1362, 496] width 197 height 16
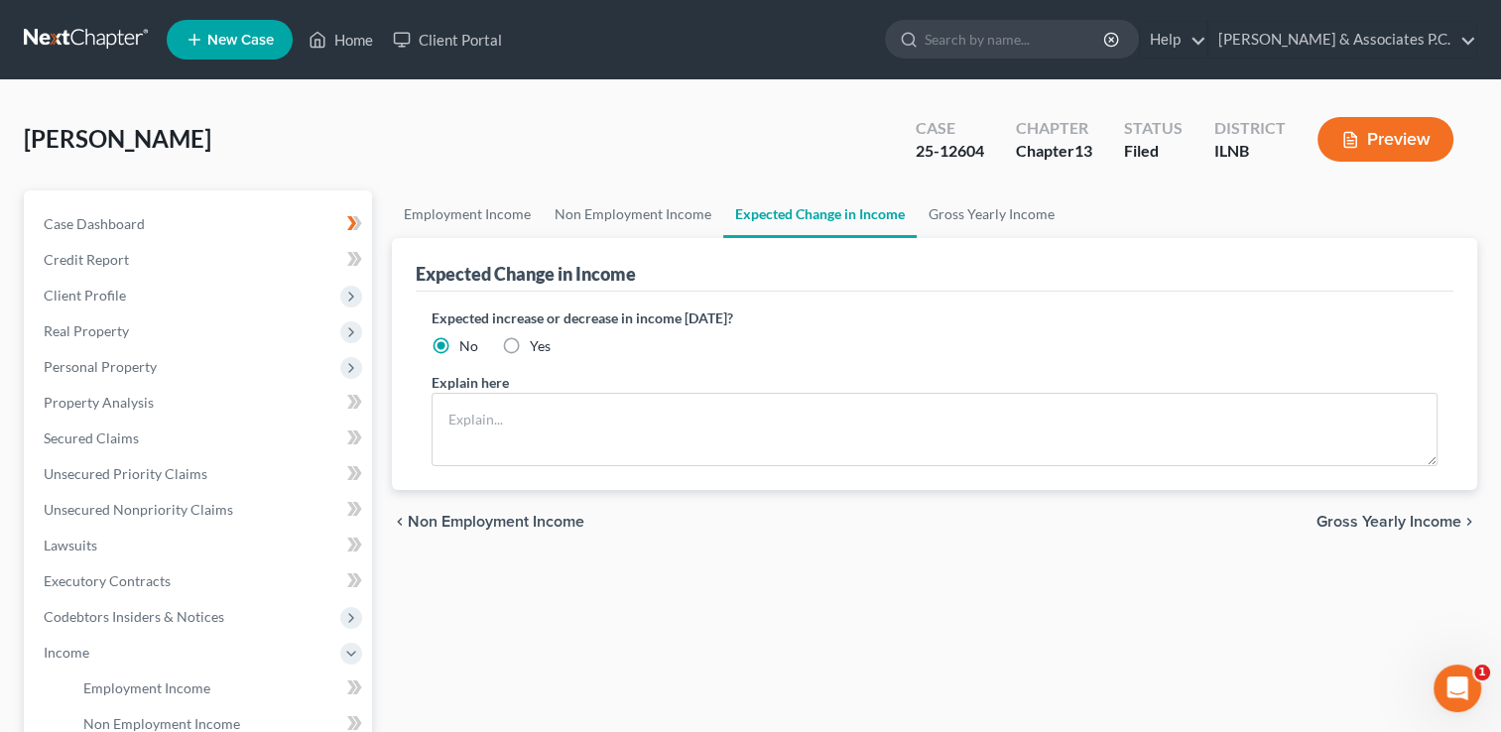
click at [1371, 518] on span "Gross Yearly Income" at bounding box center [1389, 522] width 145 height 16
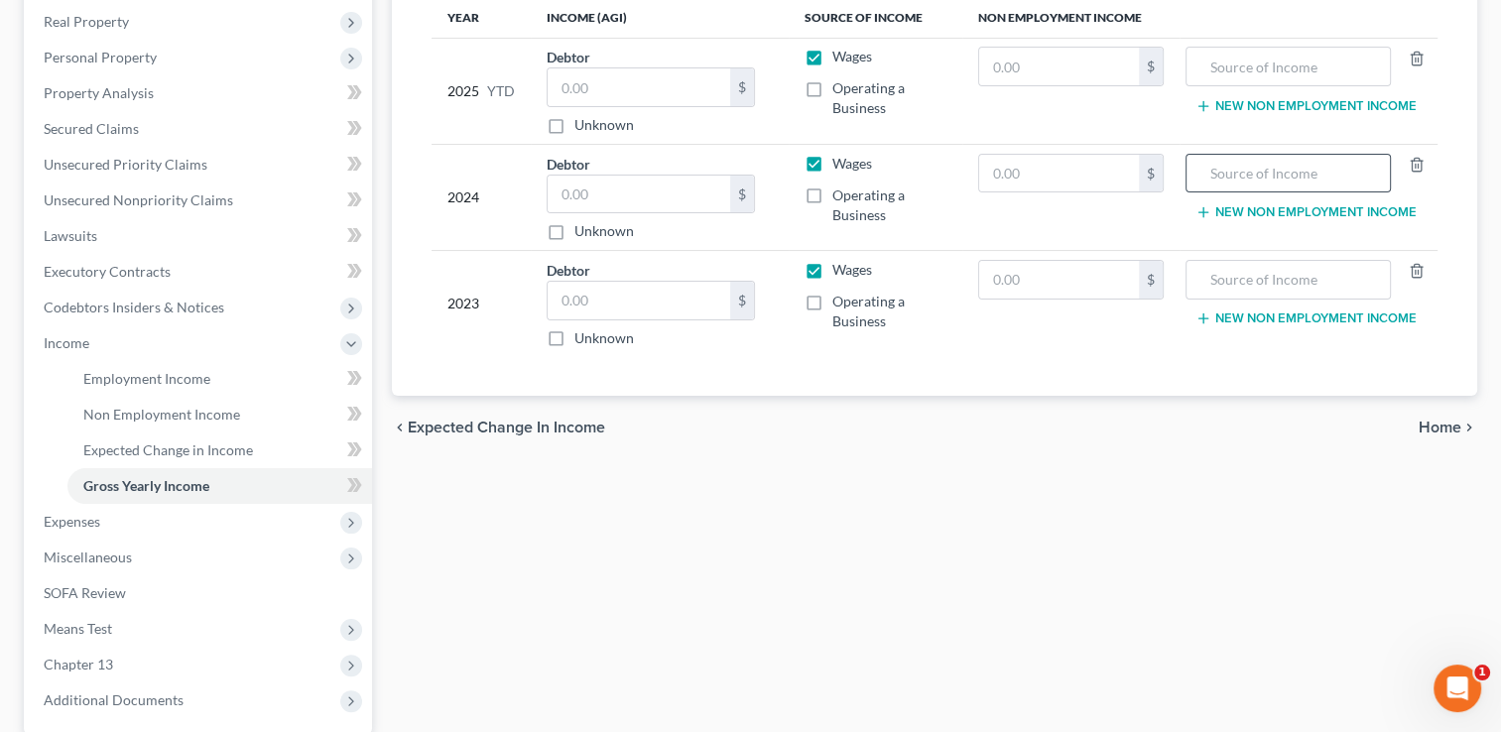
scroll to position [496, 0]
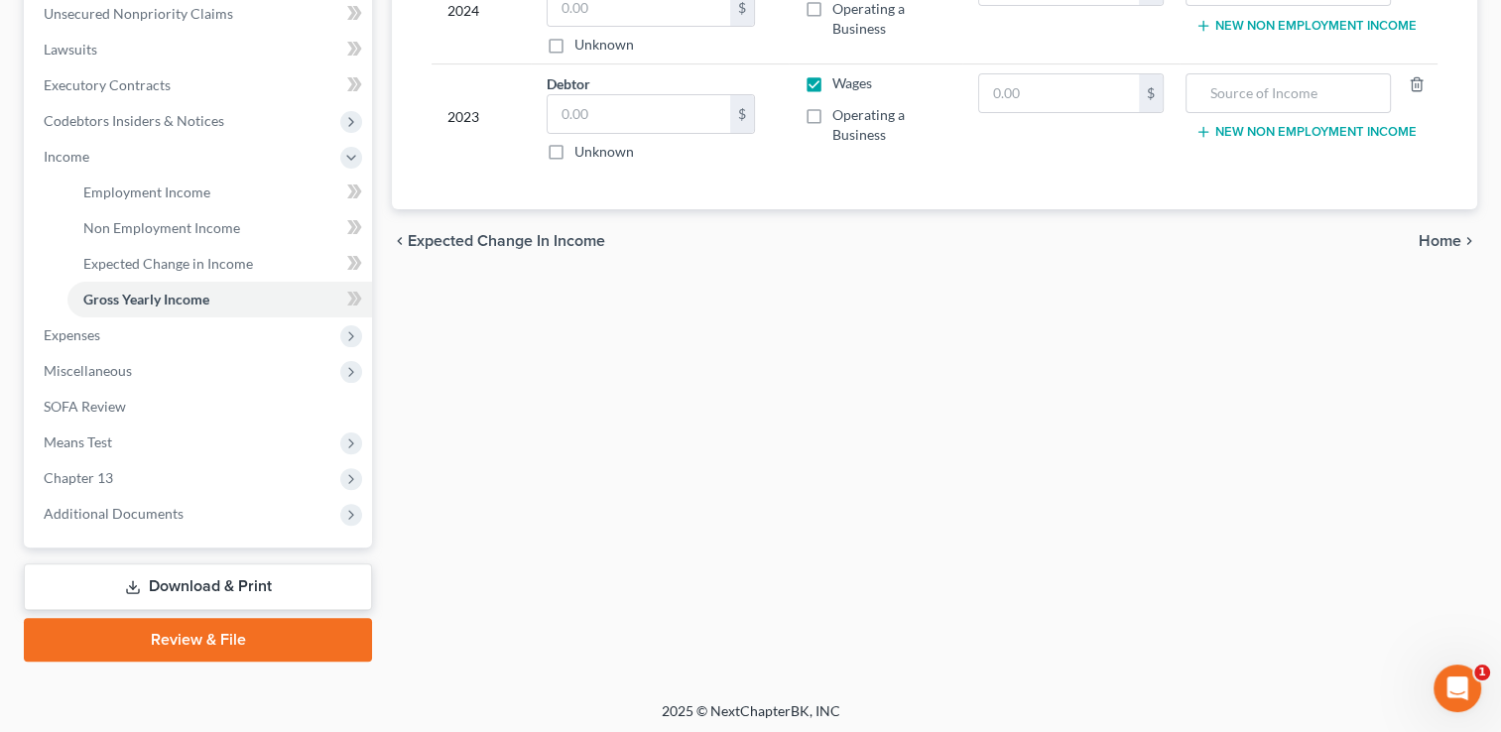
click at [1448, 240] on span "Home" at bounding box center [1440, 241] width 43 height 16
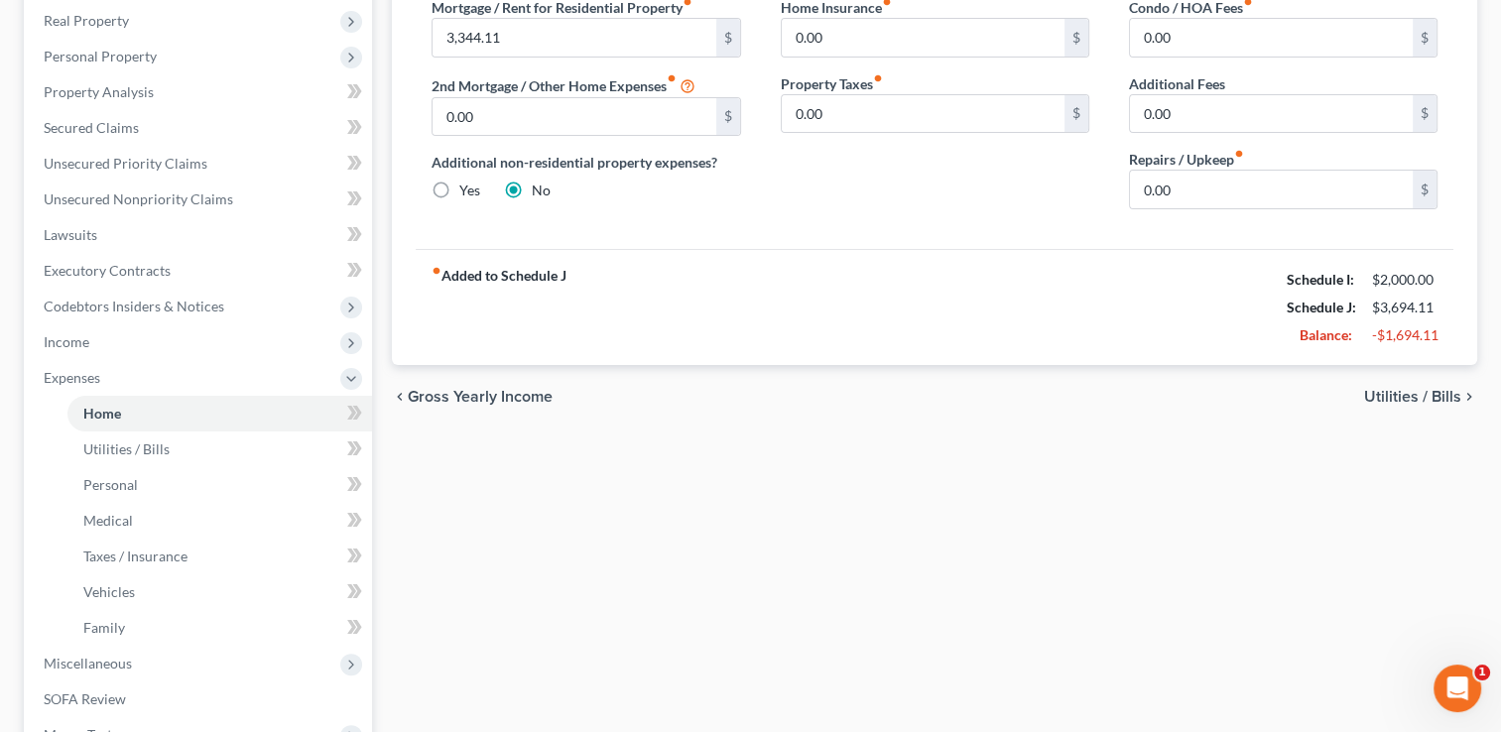
scroll to position [298, 0]
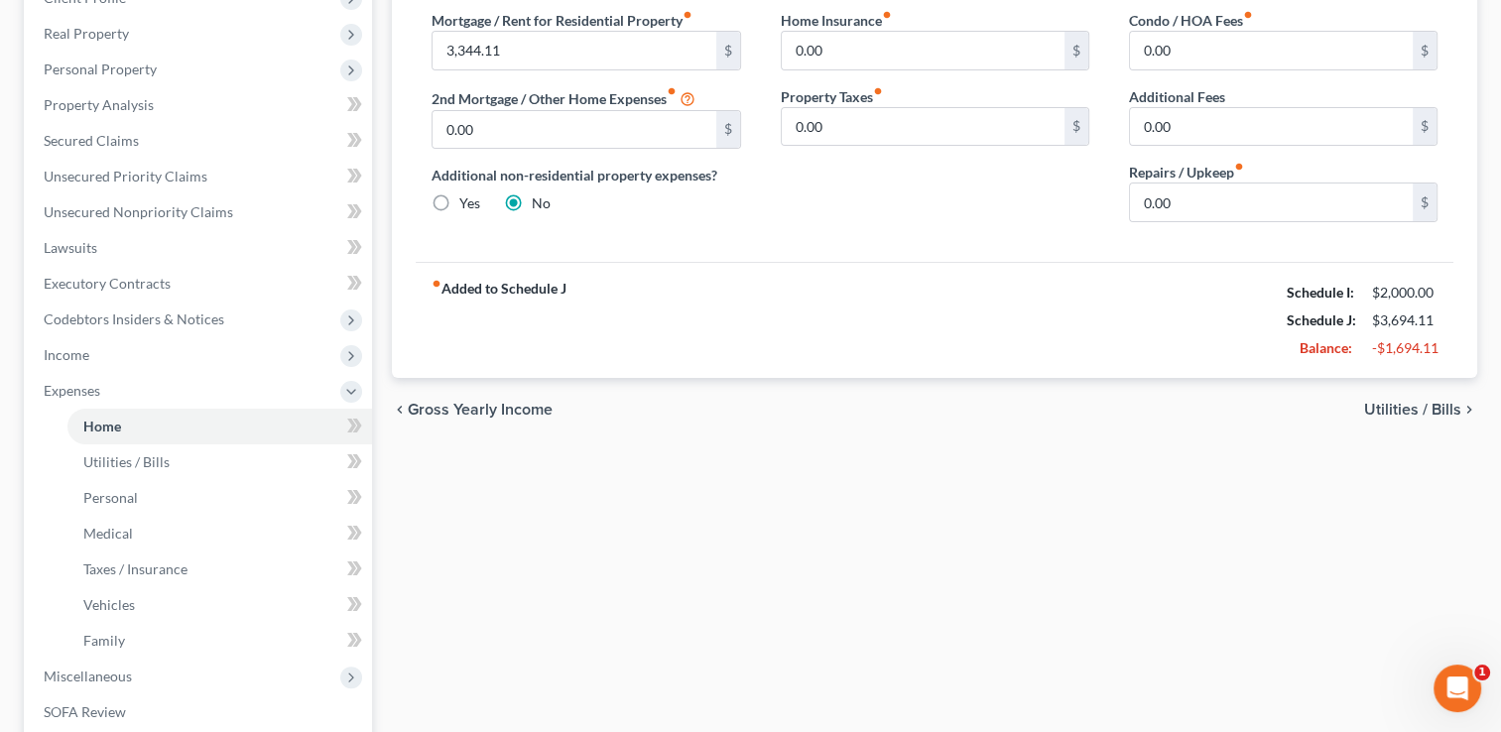
click at [1439, 404] on span "Utilities / Bills" at bounding box center [1412, 410] width 97 height 16
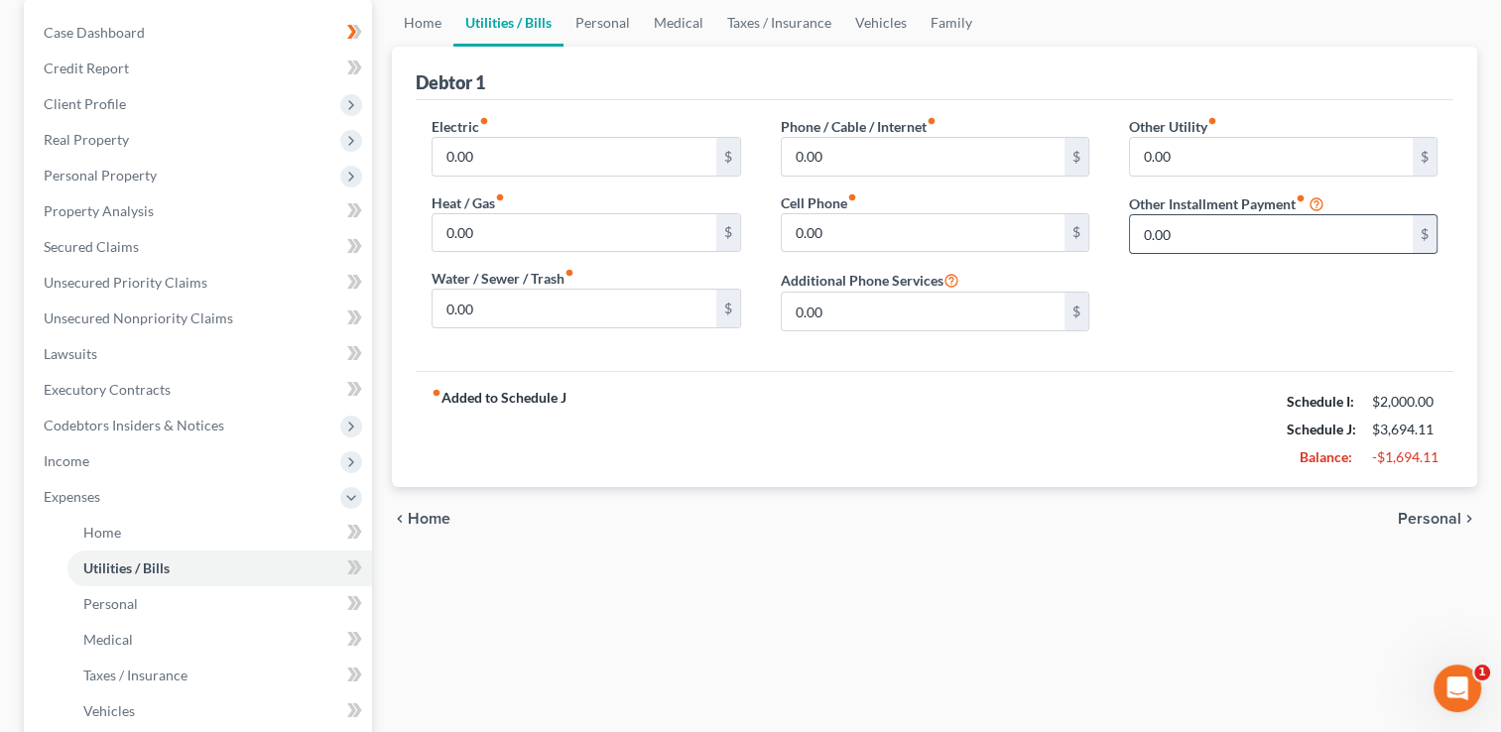
scroll to position [198, 0]
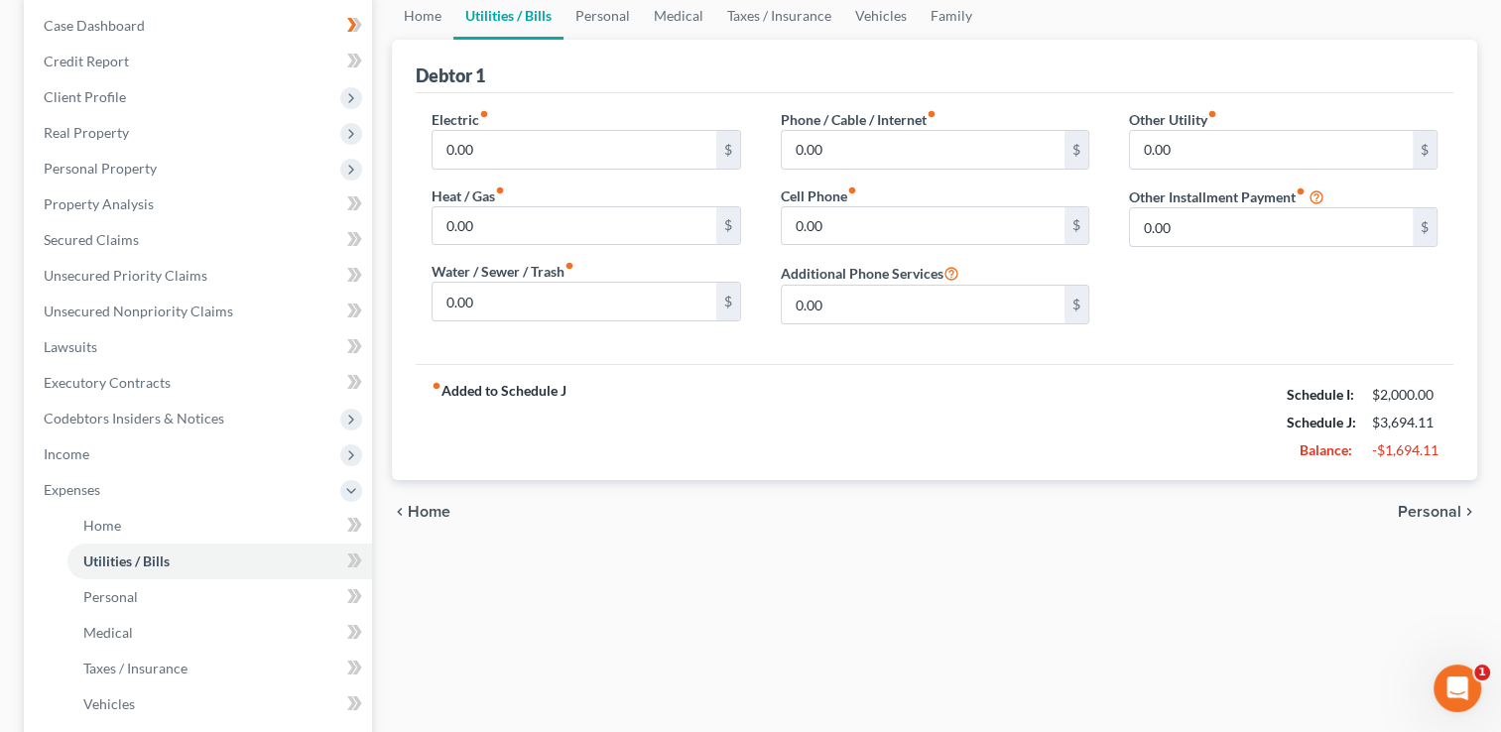
click at [1428, 508] on span "Personal" at bounding box center [1430, 512] width 64 height 16
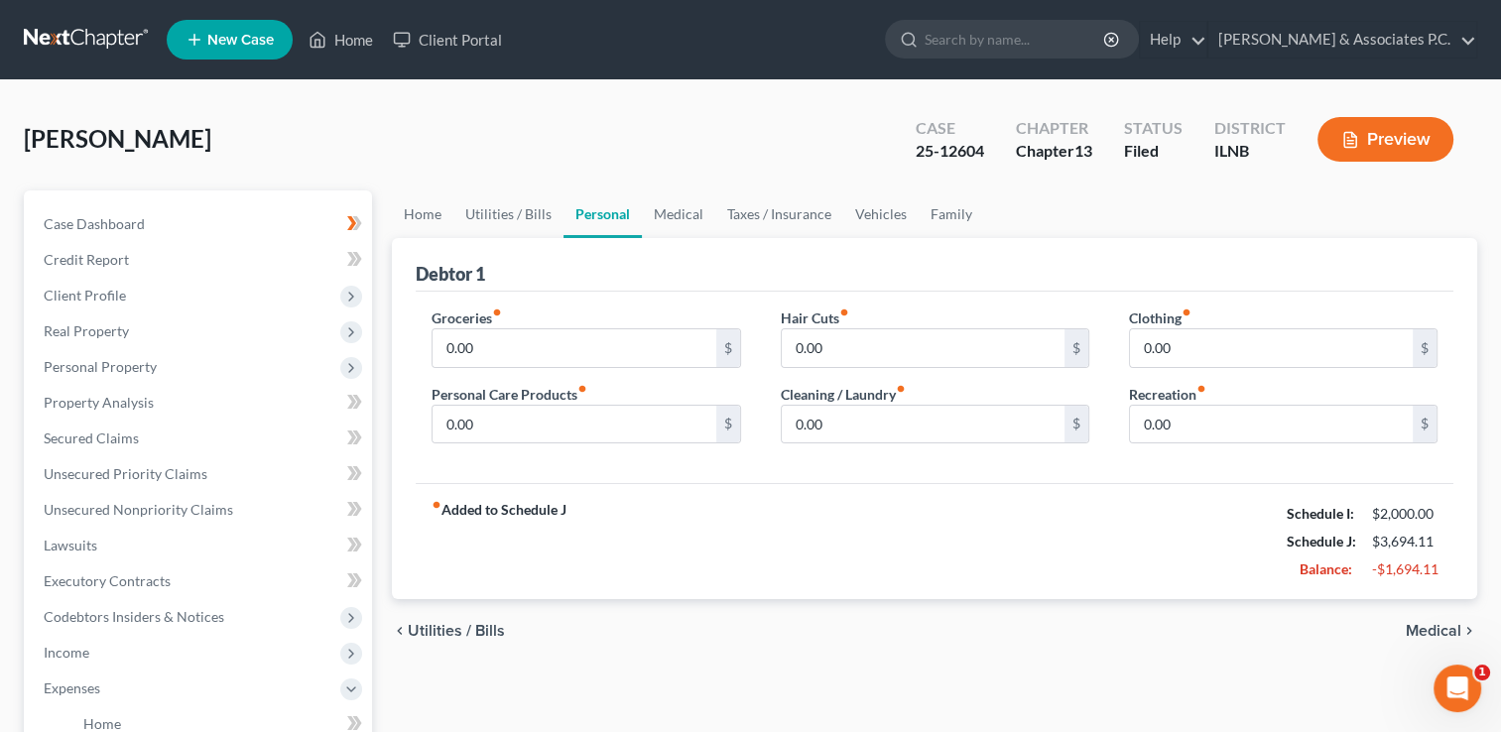
click at [1434, 630] on span "Medical" at bounding box center [1434, 631] width 56 height 16
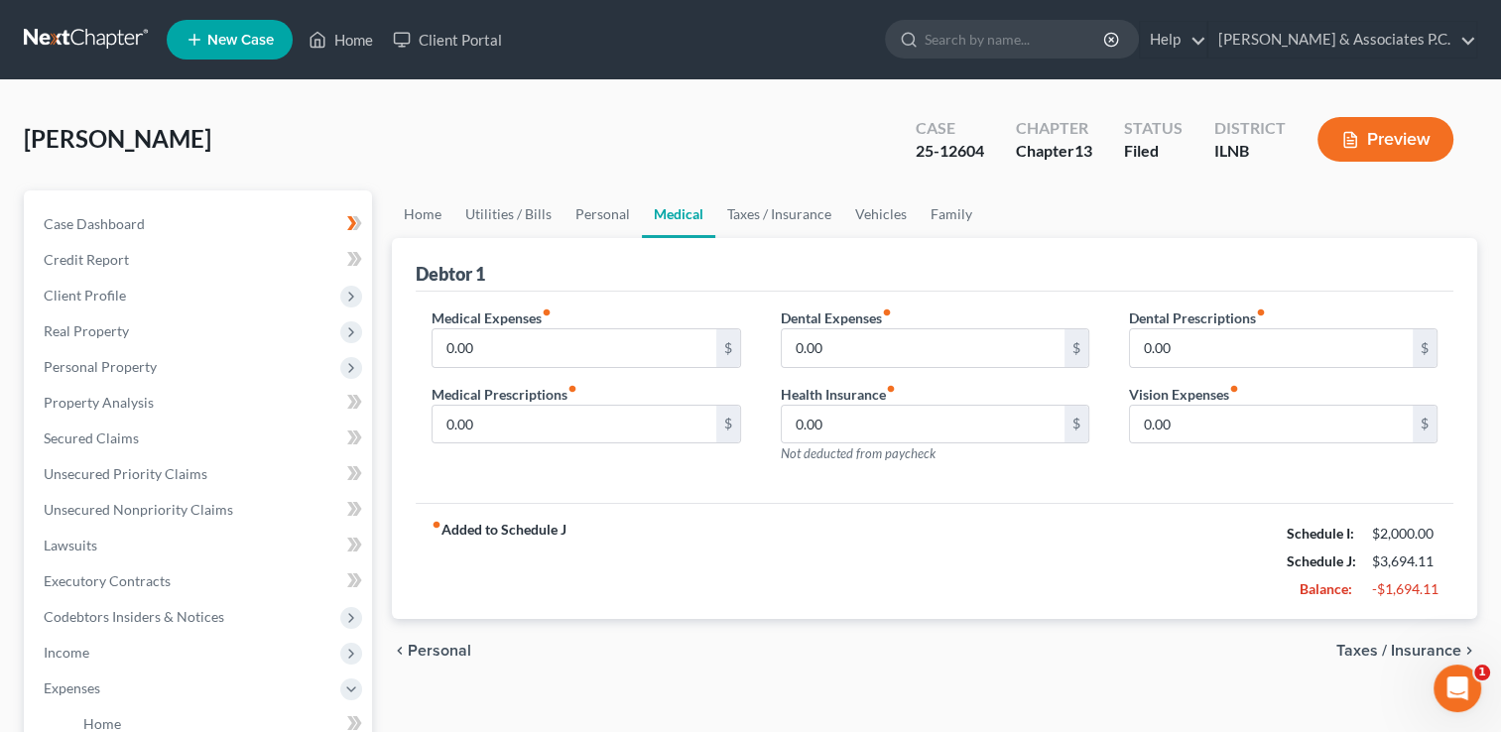
click at [1424, 650] on span "Taxes / Insurance" at bounding box center [1399, 651] width 125 height 16
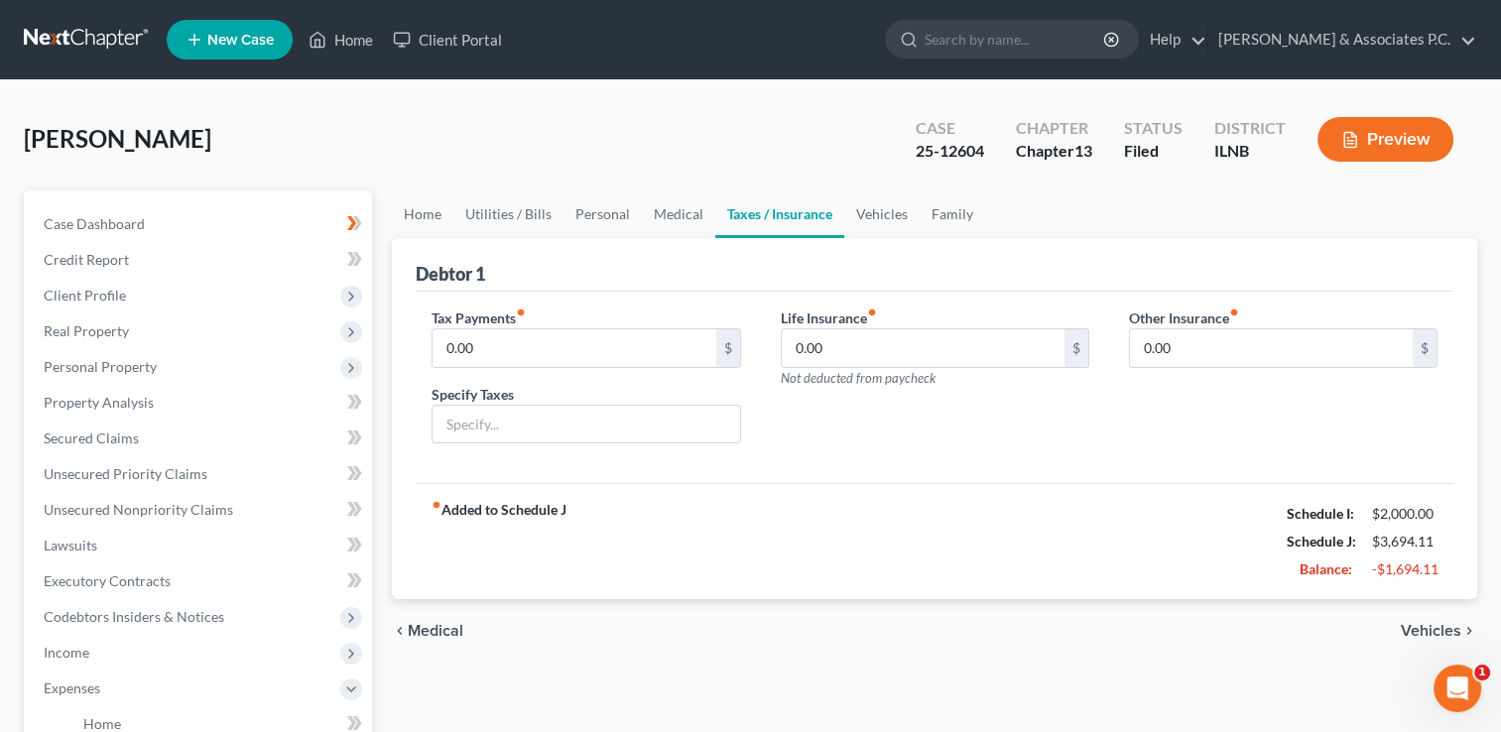
click at [1426, 633] on span "Vehicles" at bounding box center [1431, 631] width 61 height 16
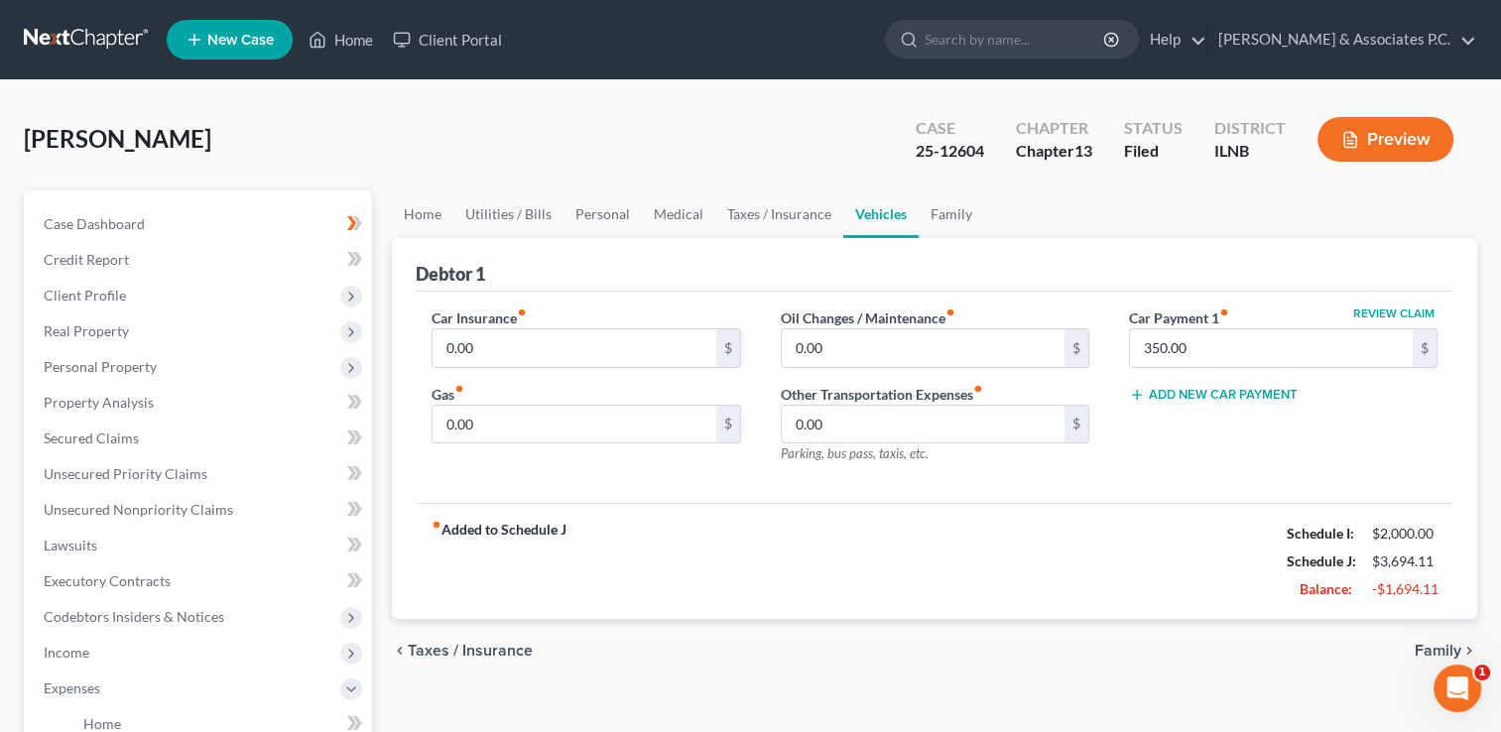
click at [1426, 633] on div "chevron_left Taxes / Insurance Family chevron_right" at bounding box center [935, 651] width 1086 height 64
click at [1427, 647] on span "Family" at bounding box center [1438, 651] width 47 height 16
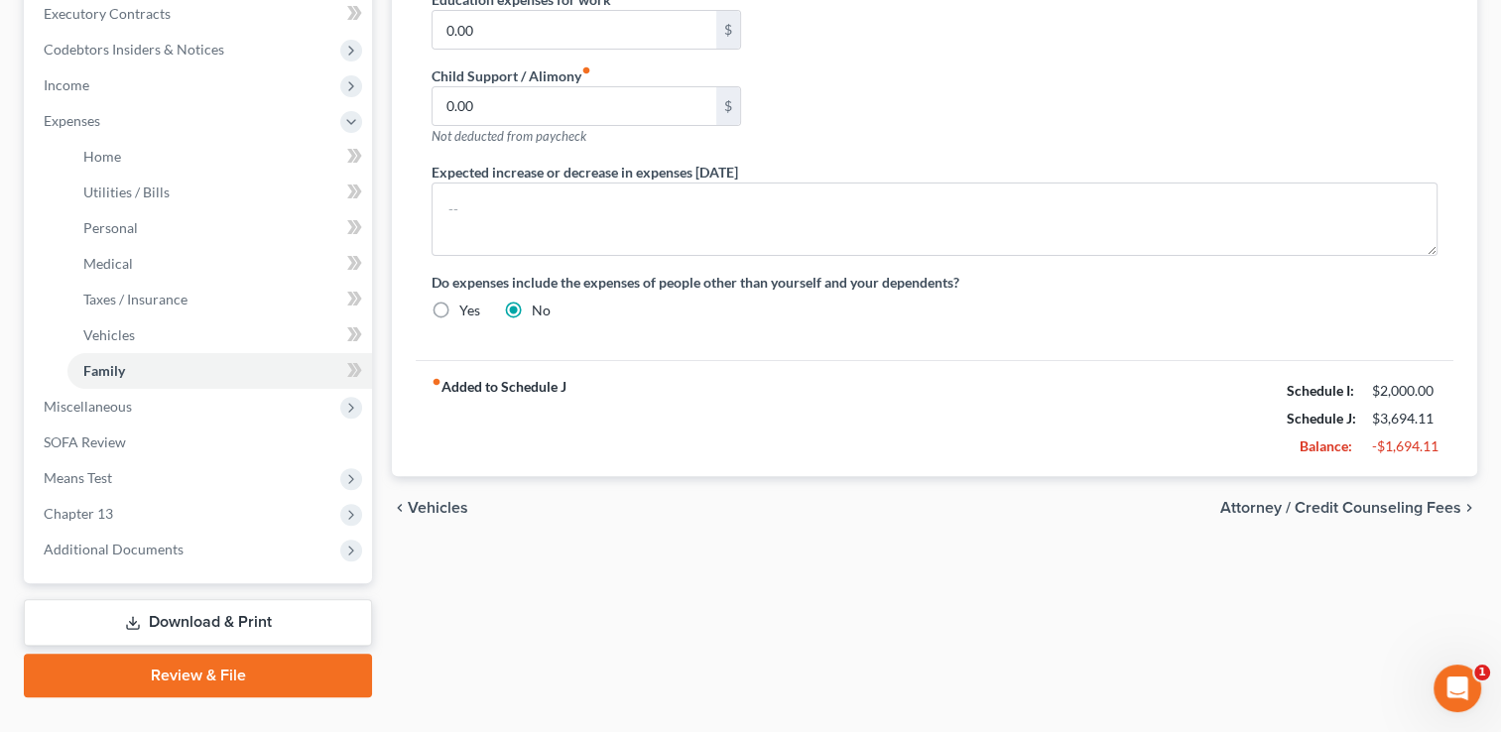
scroll to position [595, 0]
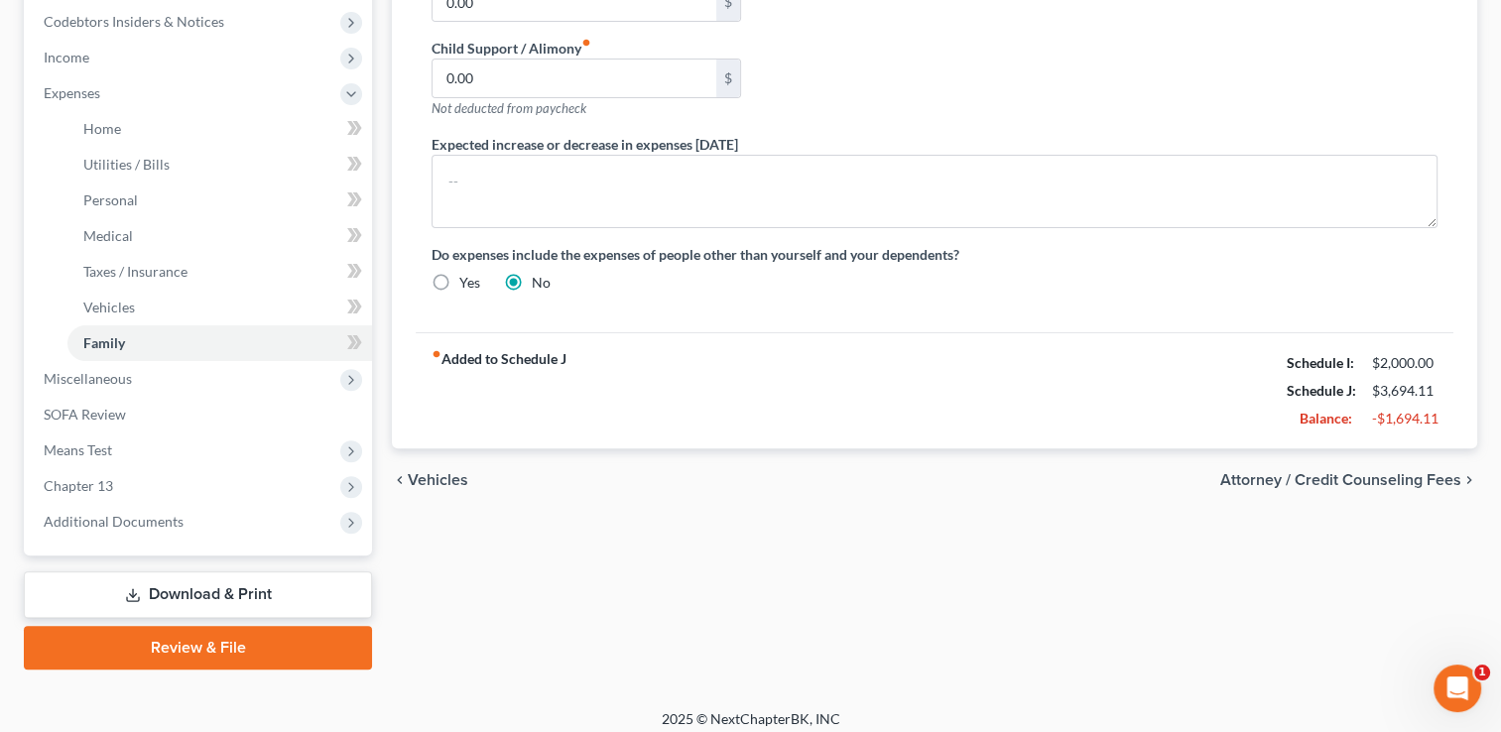
click at [1343, 476] on span "Attorney / Credit Counseling Fees" at bounding box center [1340, 480] width 241 height 16
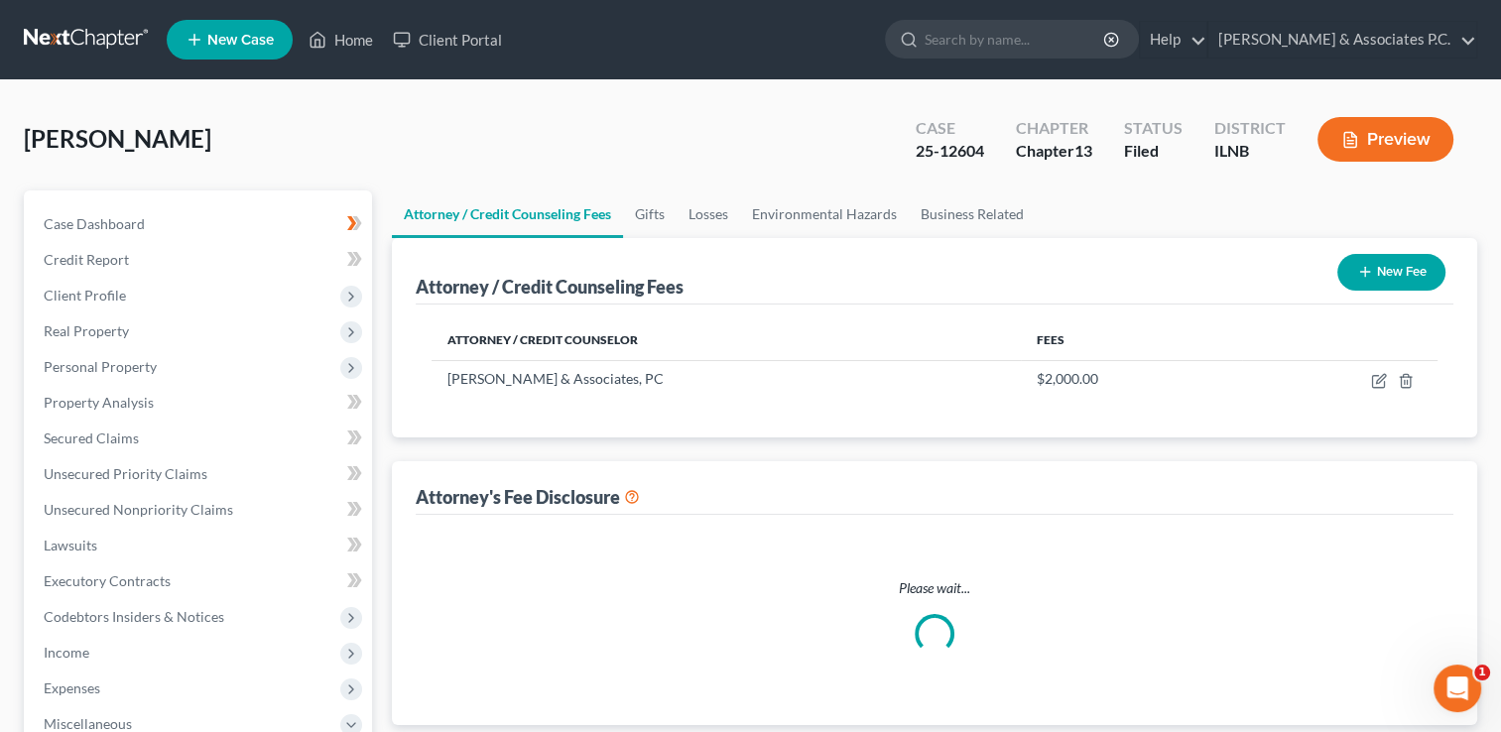
select select "0"
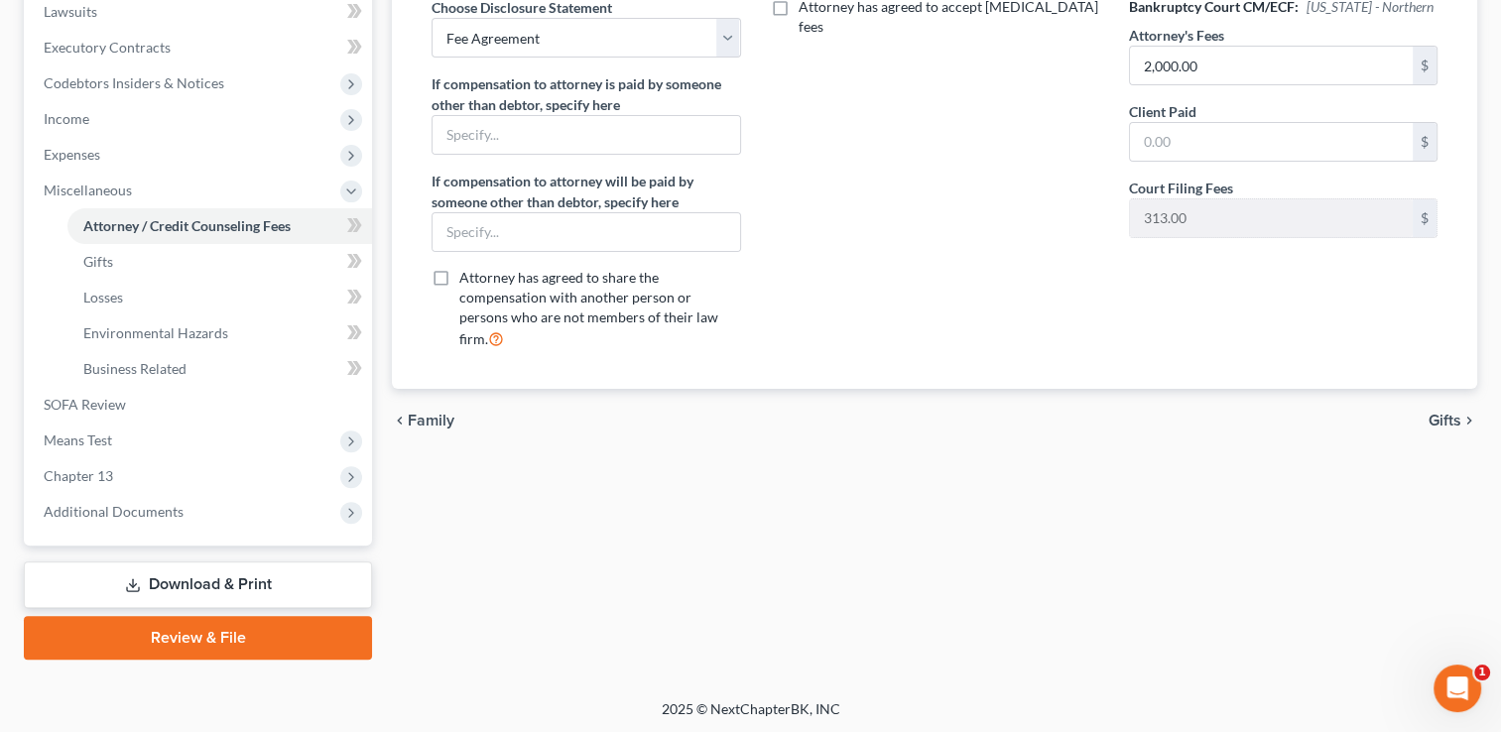
scroll to position [535, 0]
click at [1441, 412] on span "Gifts" at bounding box center [1445, 420] width 33 height 16
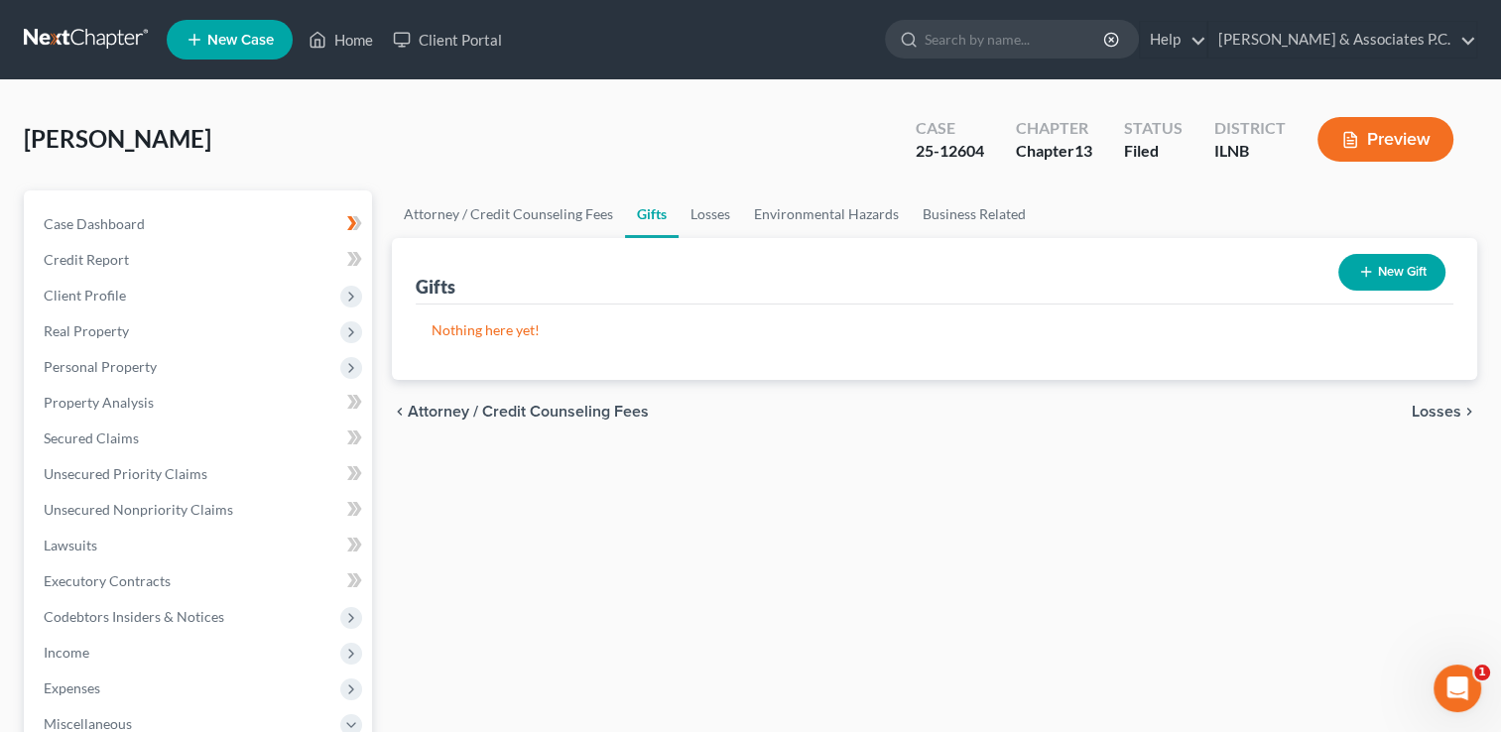
click at [1438, 411] on span "Losses" at bounding box center [1437, 412] width 50 height 16
click at [1419, 411] on span "Environmental Hazards" at bounding box center [1378, 412] width 167 height 16
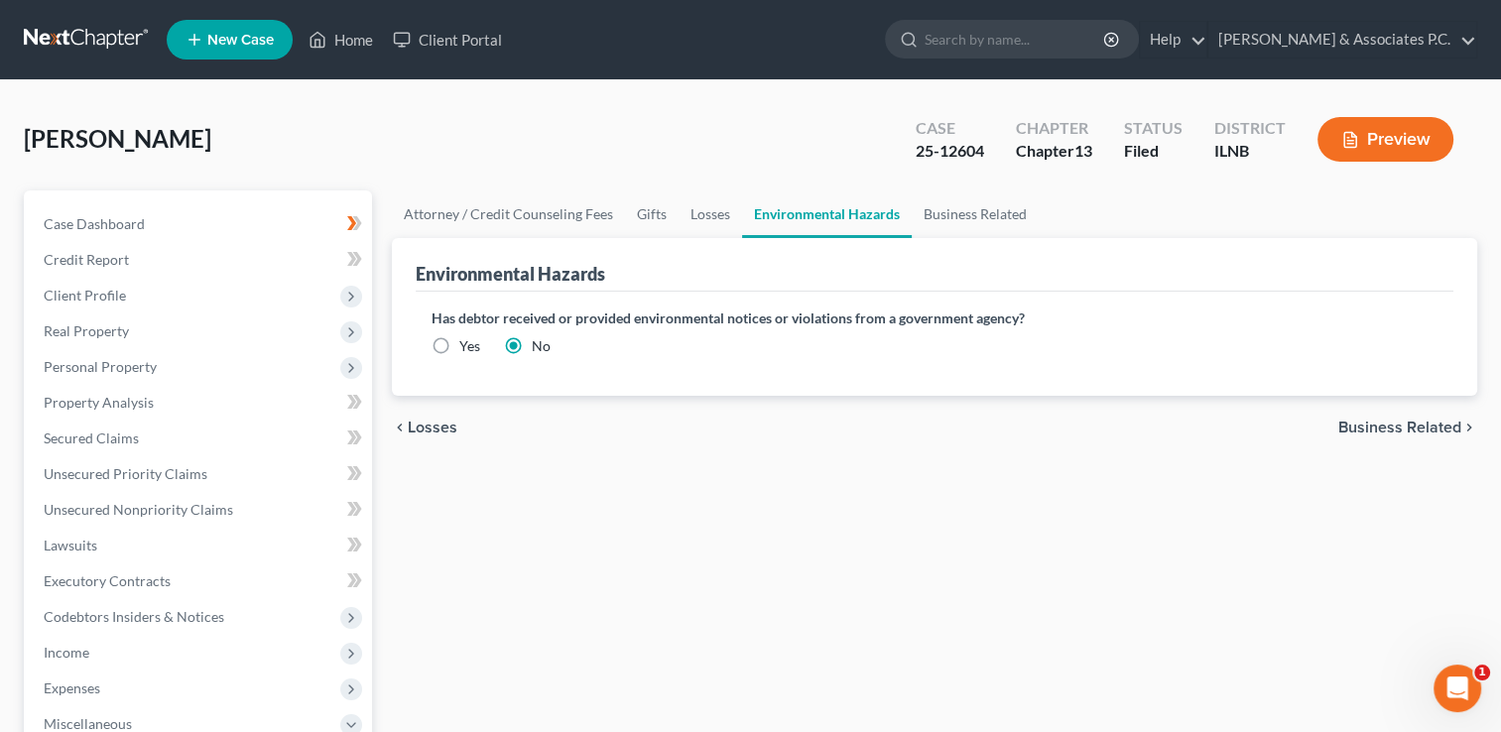
click at [1411, 427] on span "Business Related" at bounding box center [1400, 428] width 123 height 16
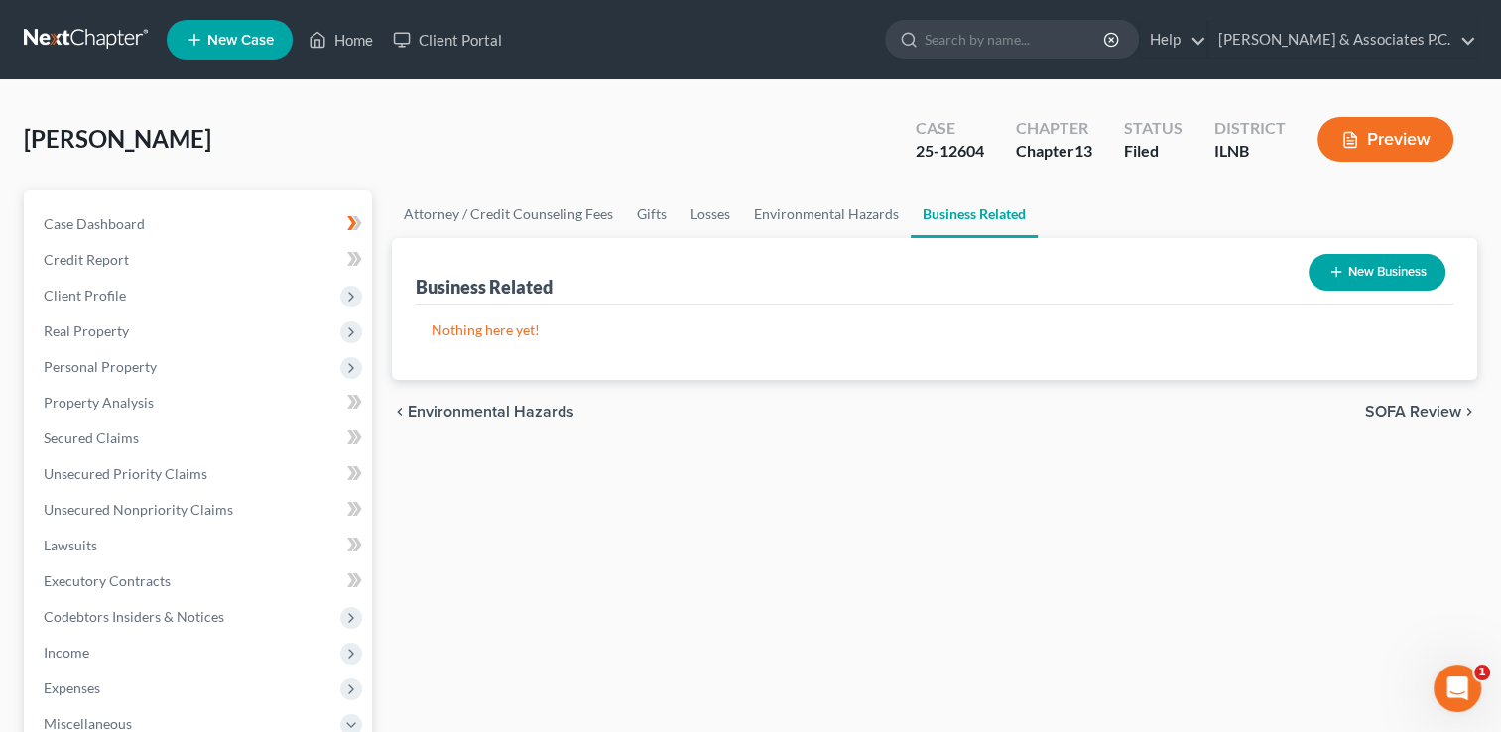
click at [1405, 414] on span "SOFA Review" at bounding box center [1413, 412] width 96 height 16
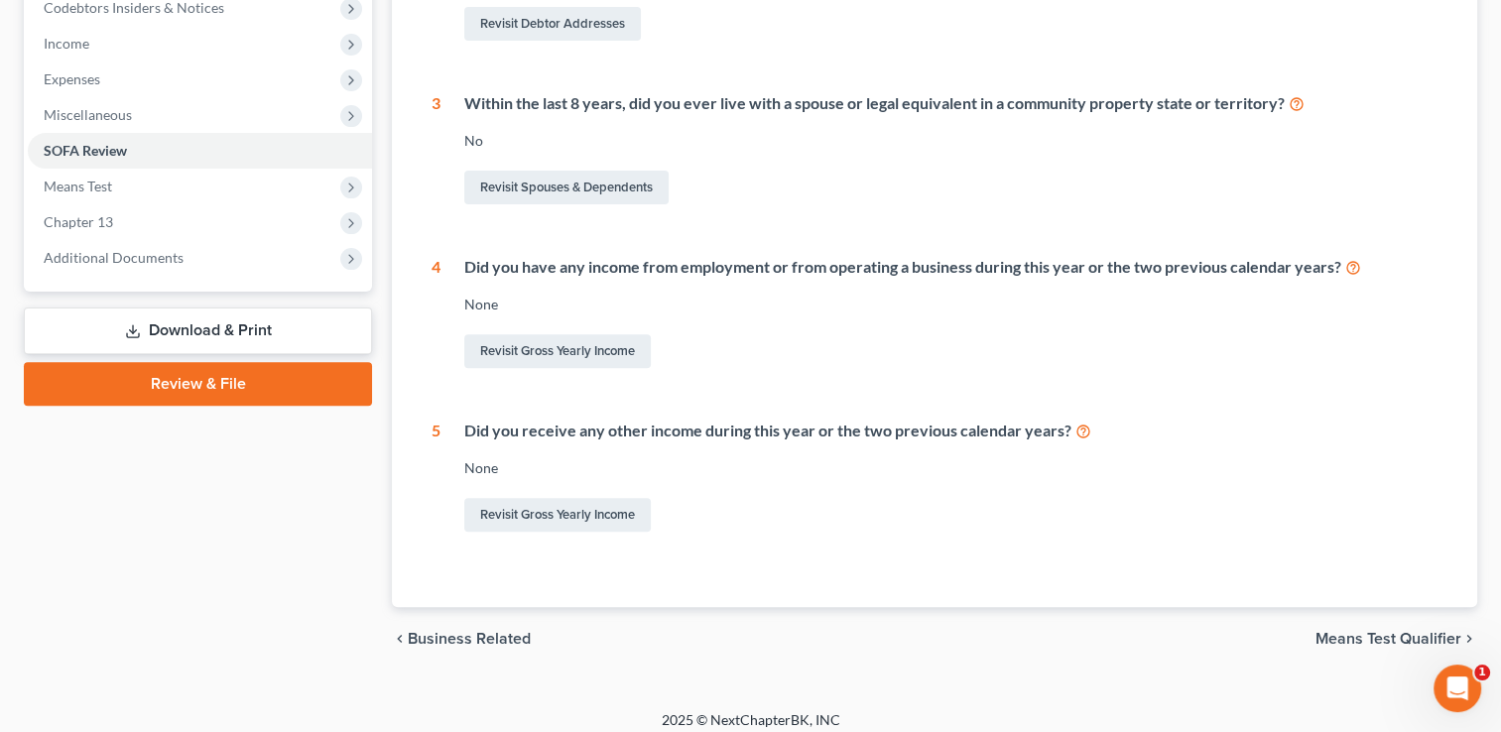
scroll to position [621, 0]
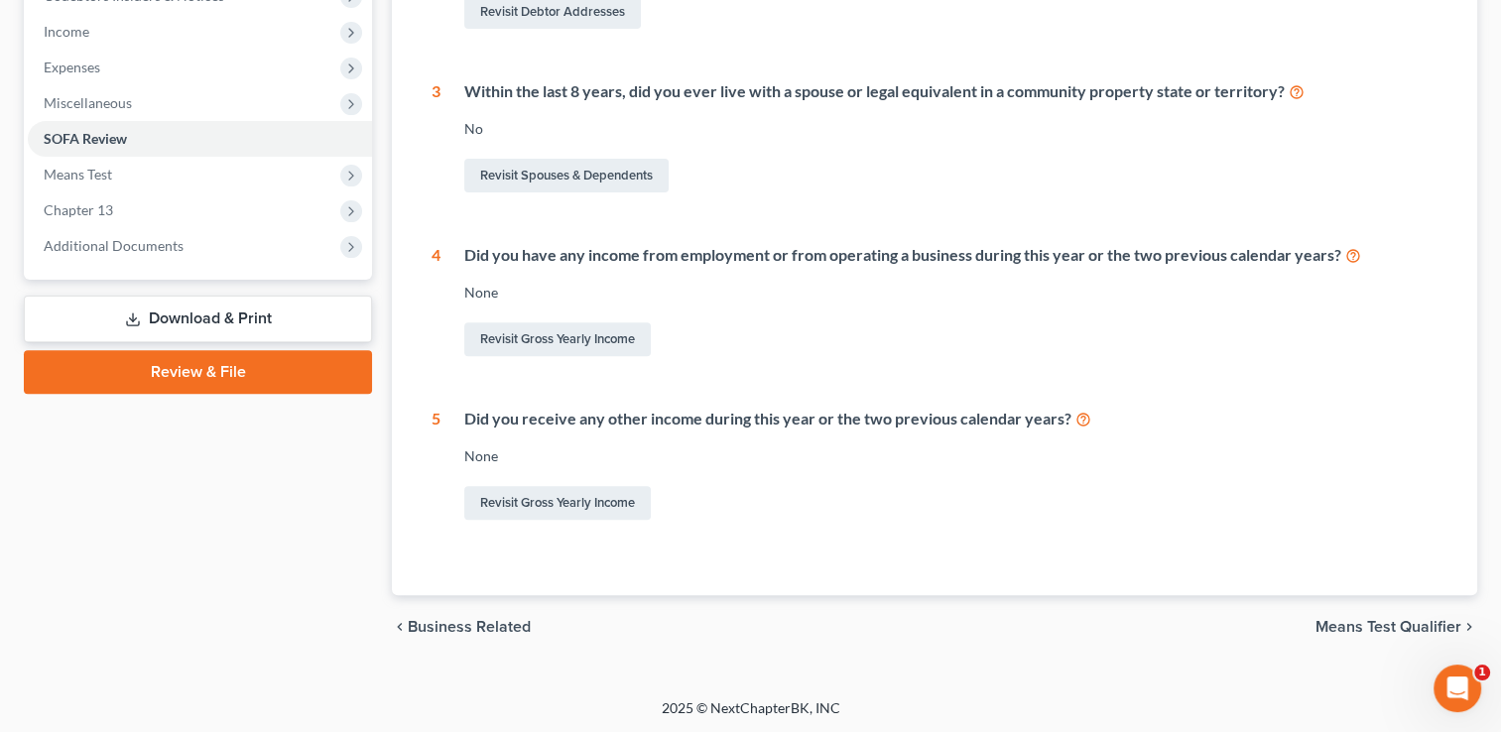
click at [1341, 626] on span "Means Test Qualifier" at bounding box center [1389, 627] width 146 height 16
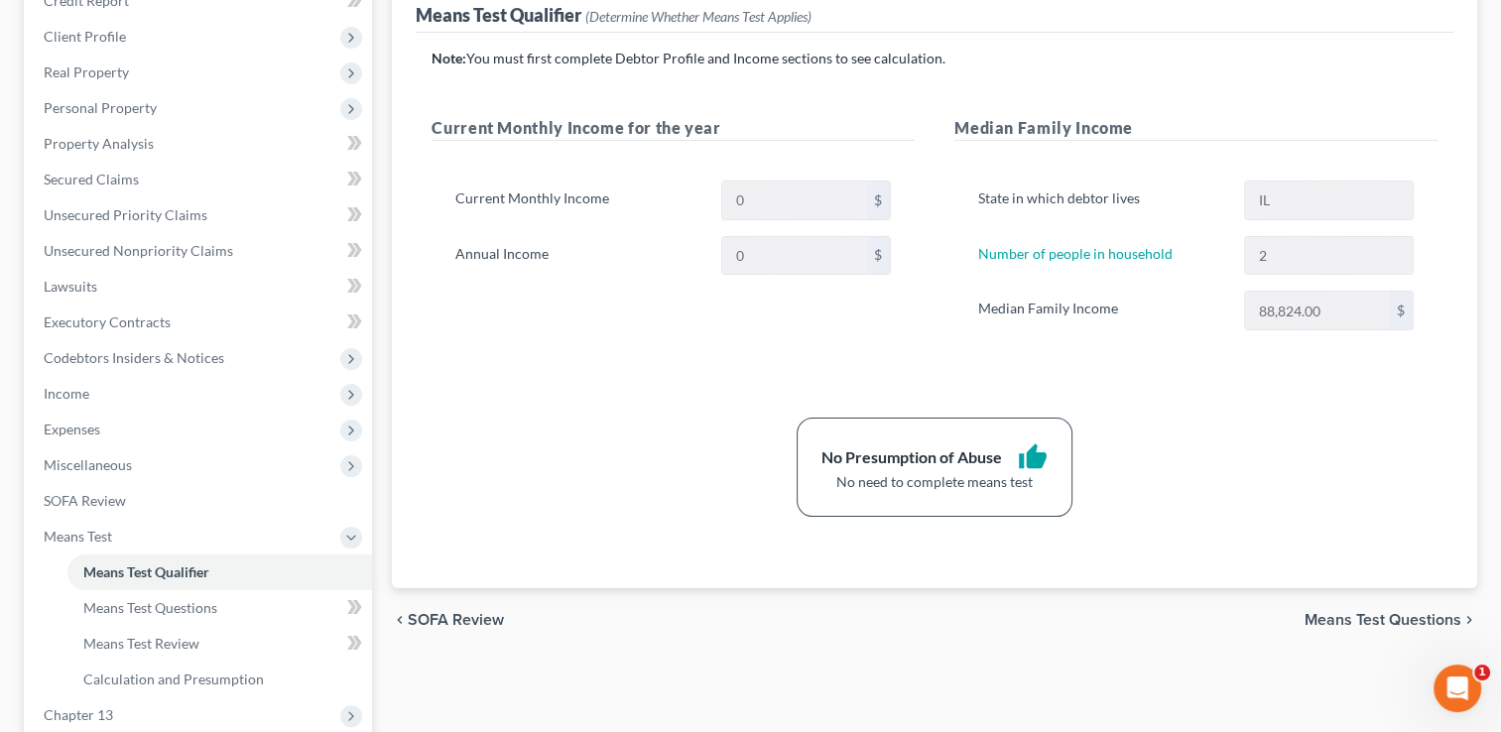
scroll to position [298, 0]
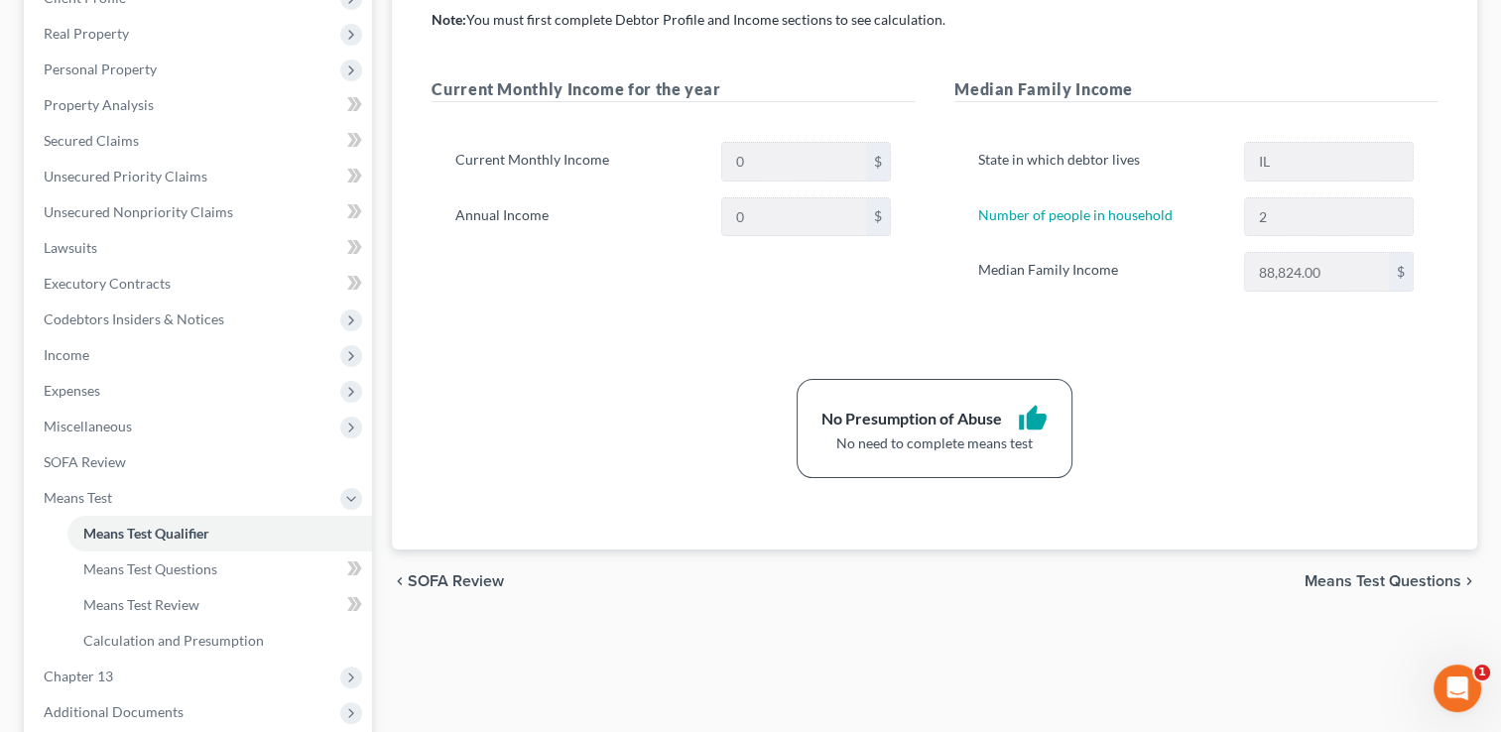
click at [1370, 579] on span "Means Test Questions" at bounding box center [1383, 582] width 157 height 16
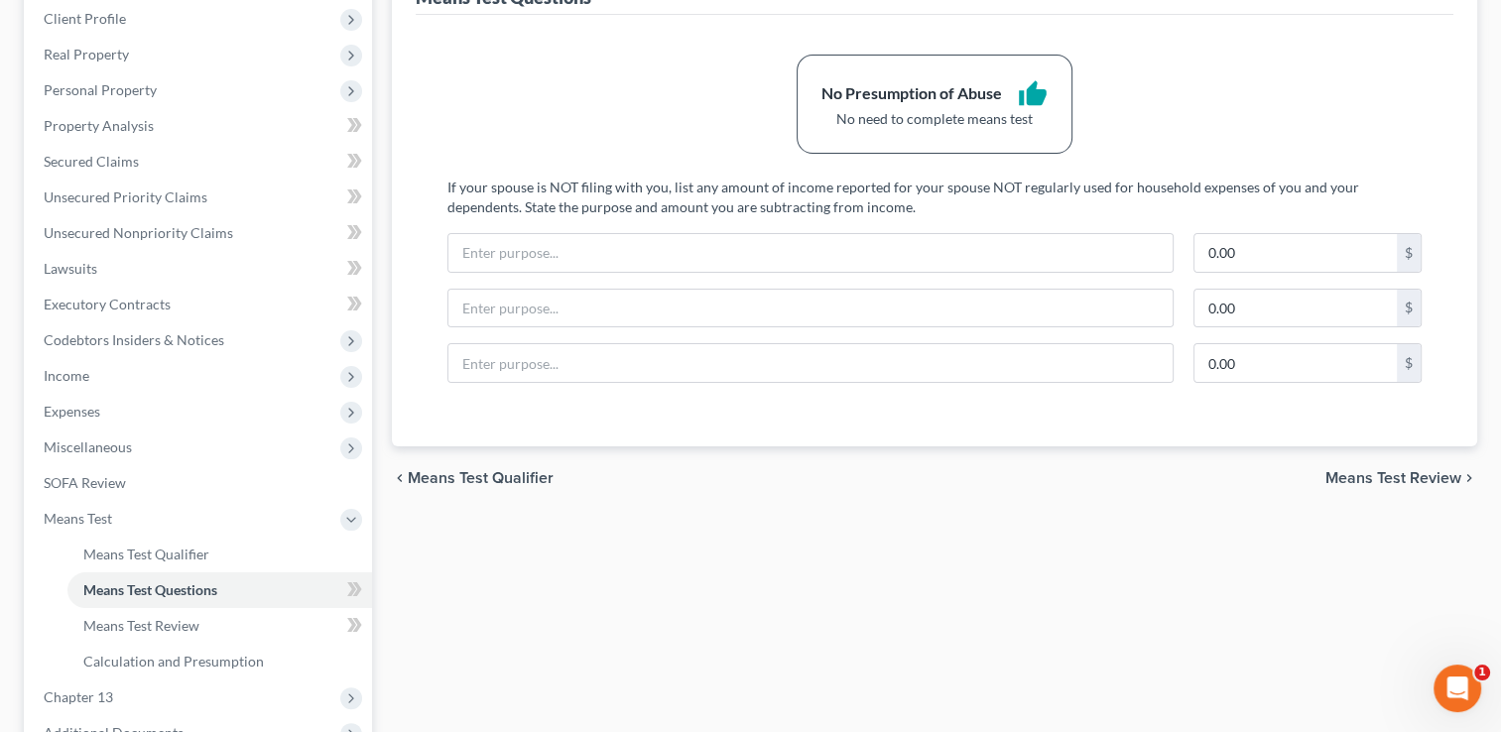
scroll to position [298, 0]
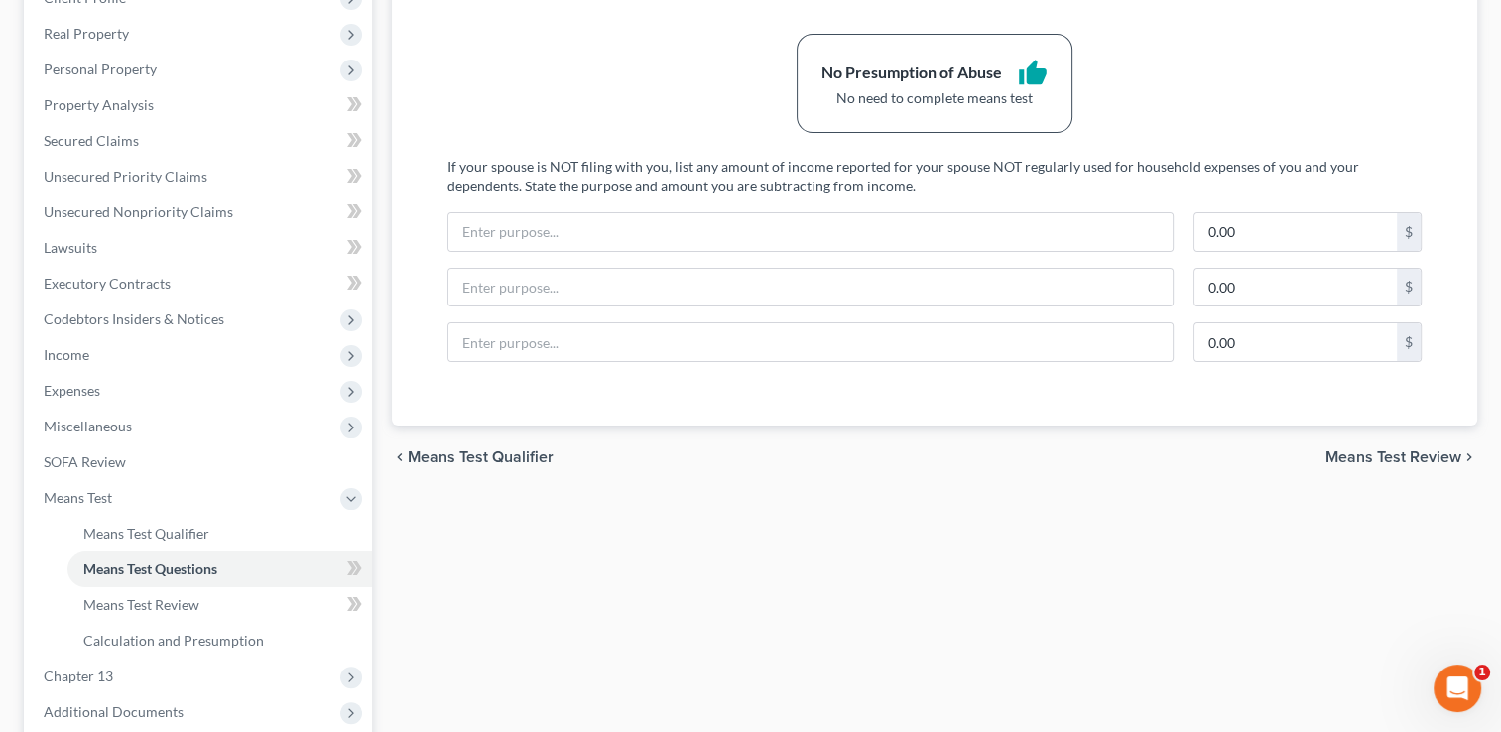
click at [1358, 457] on span "Means Test Review" at bounding box center [1394, 457] width 136 height 16
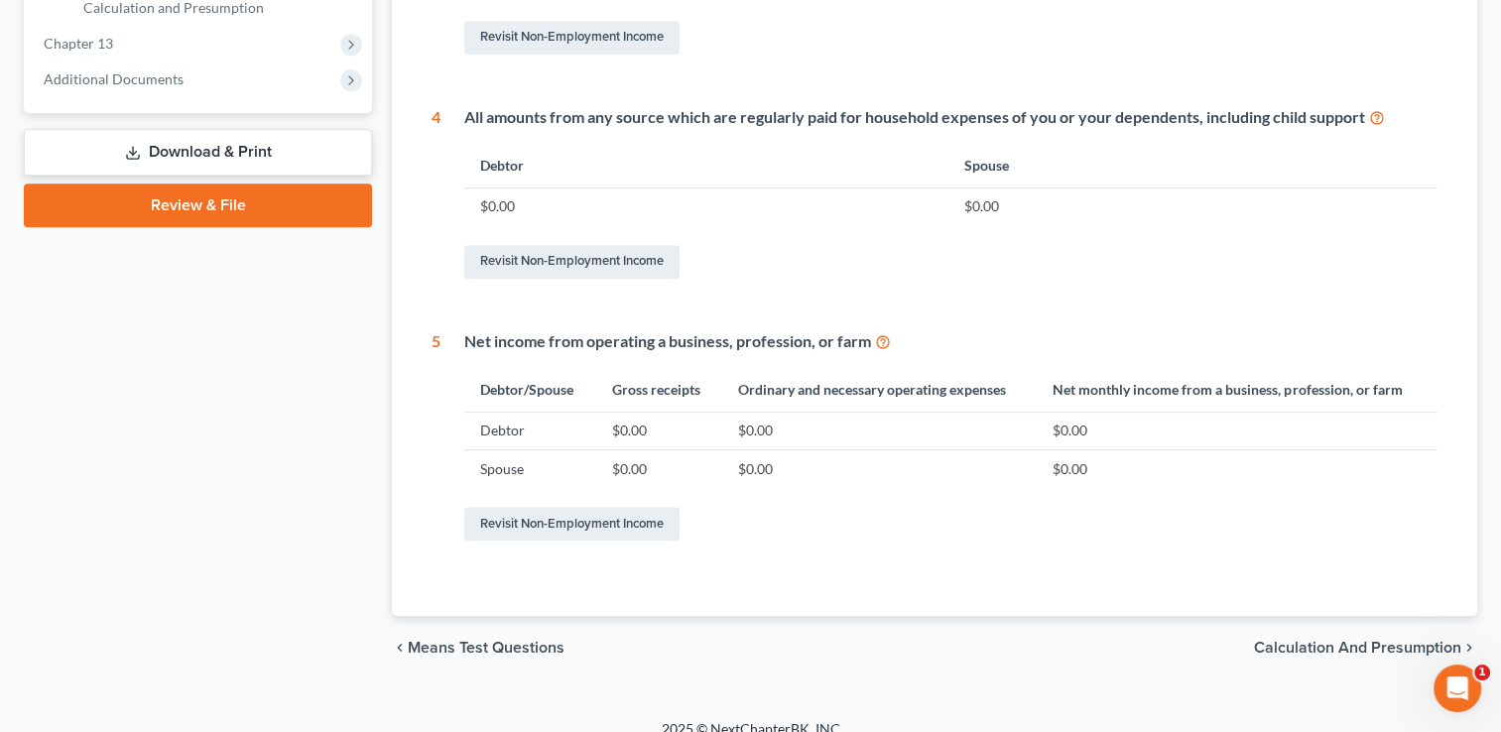
scroll to position [952, 0]
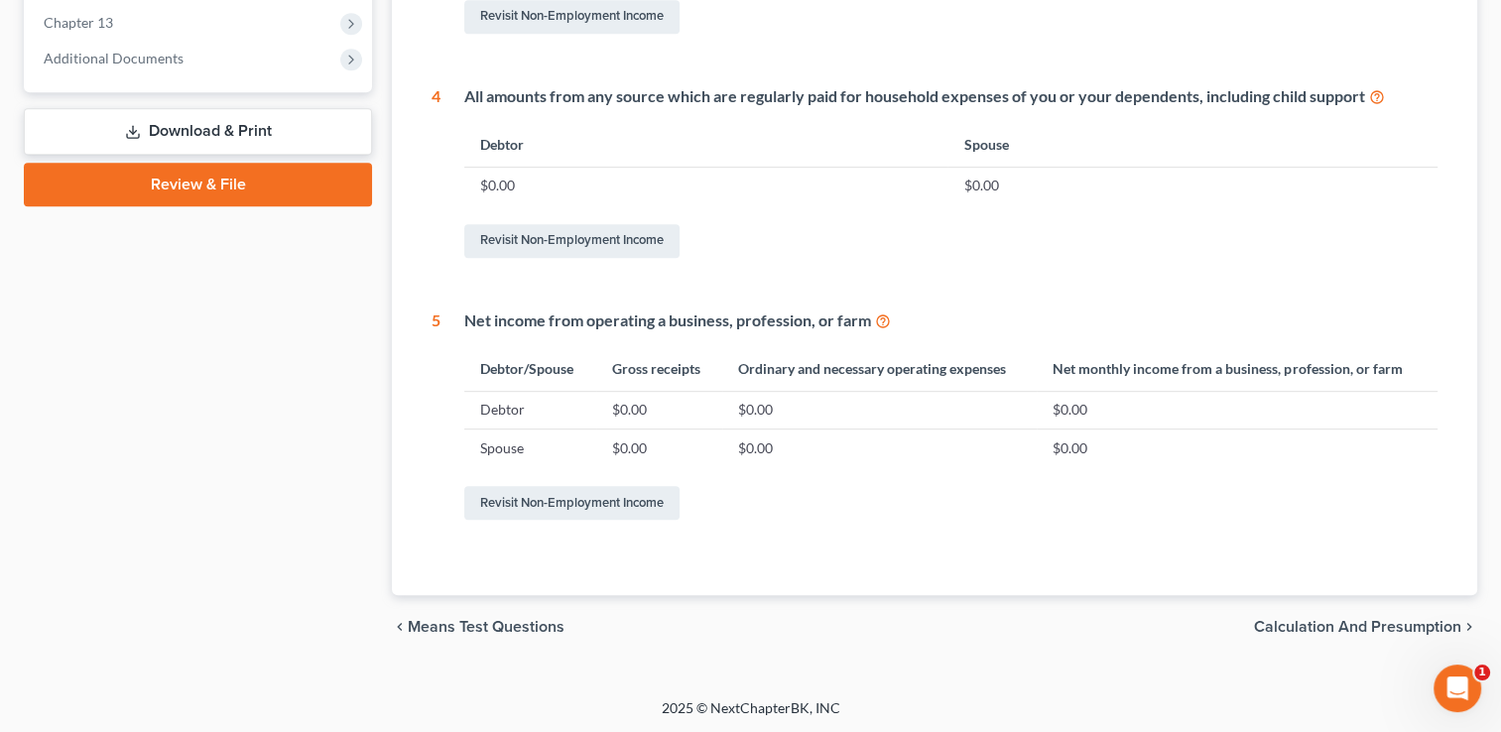
click at [1326, 627] on span "Calculation and Presumption" at bounding box center [1357, 627] width 207 height 16
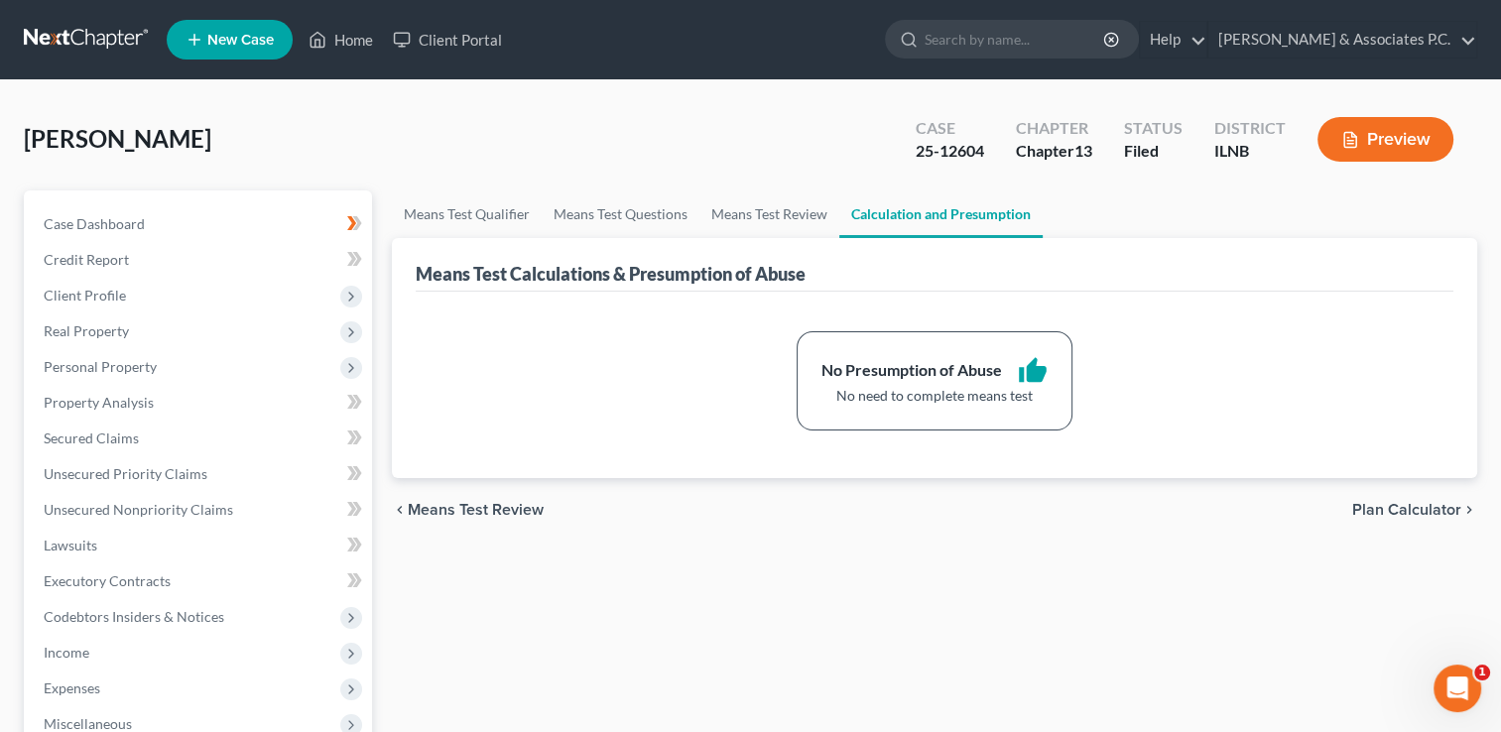
click at [1386, 510] on span "Plan Calculator" at bounding box center [1406, 510] width 109 height 16
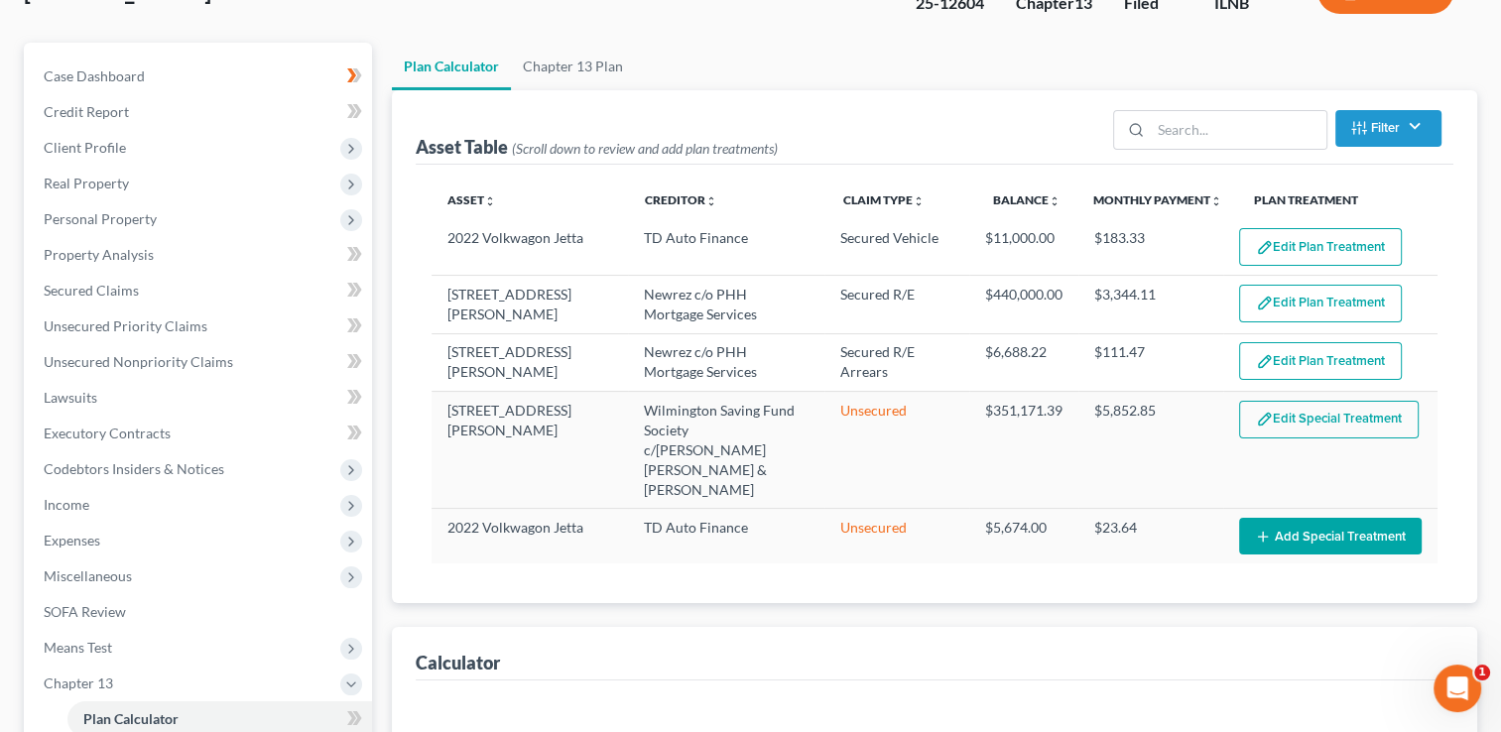
scroll to position [198, 0]
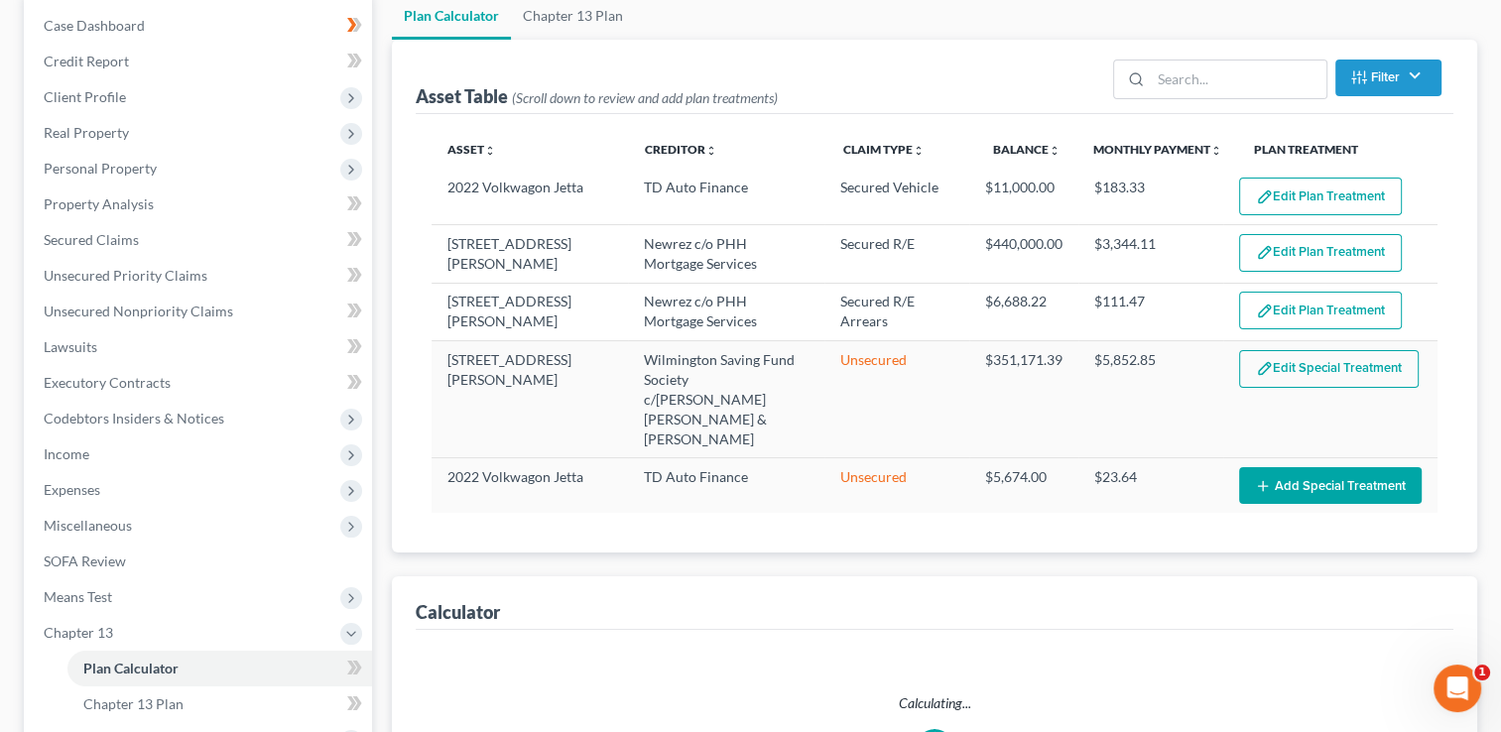
select select "59"
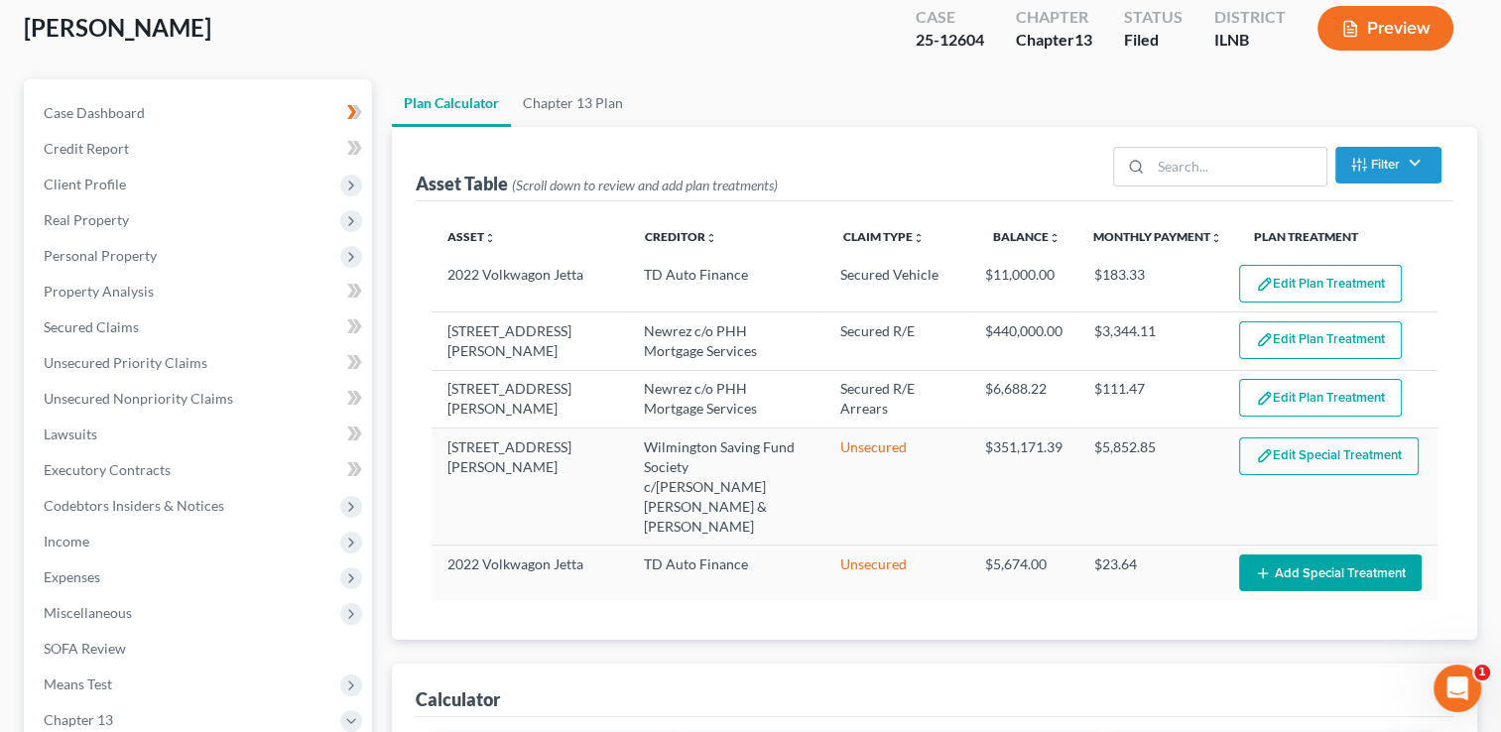
scroll to position [99, 0]
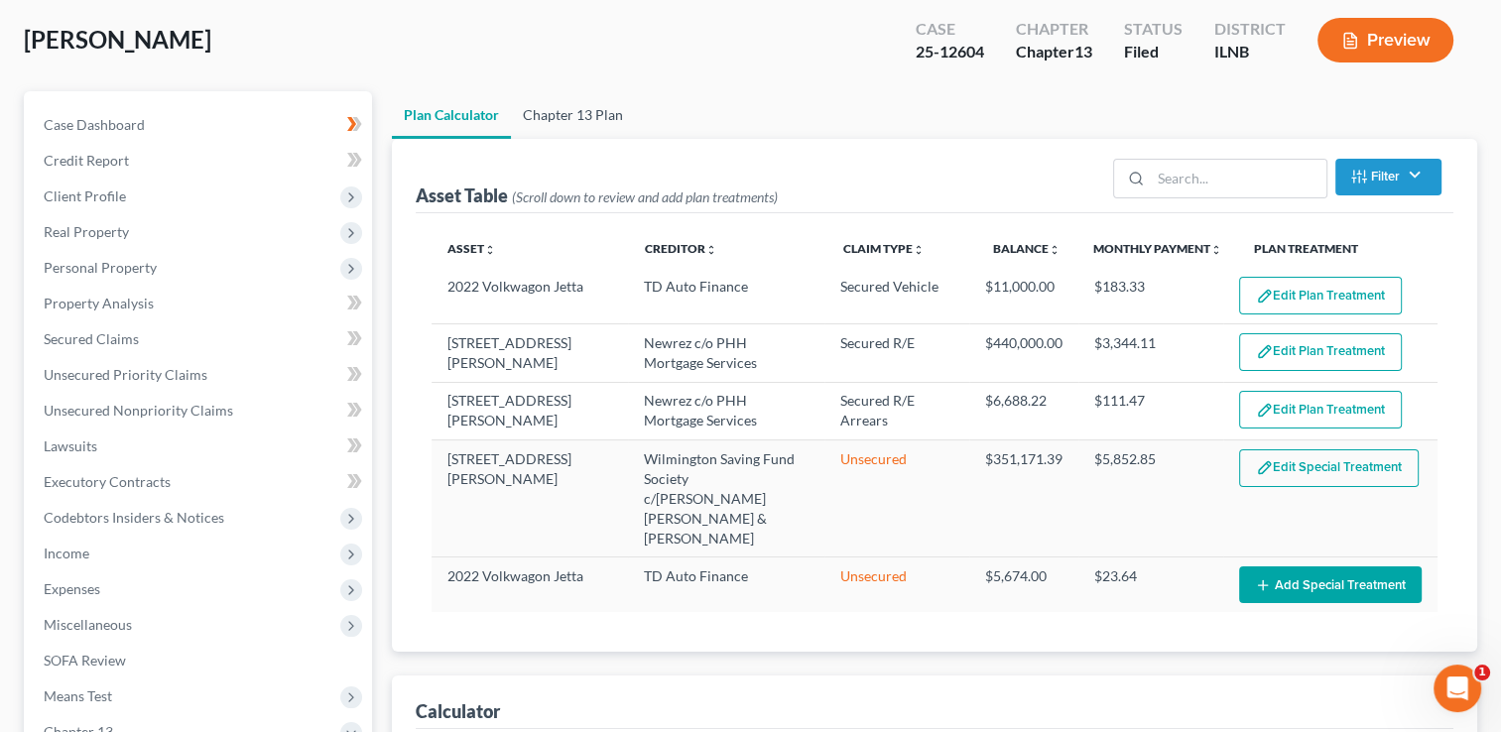
click at [586, 113] on link "Chapter 13 Plan" at bounding box center [573, 115] width 124 height 48
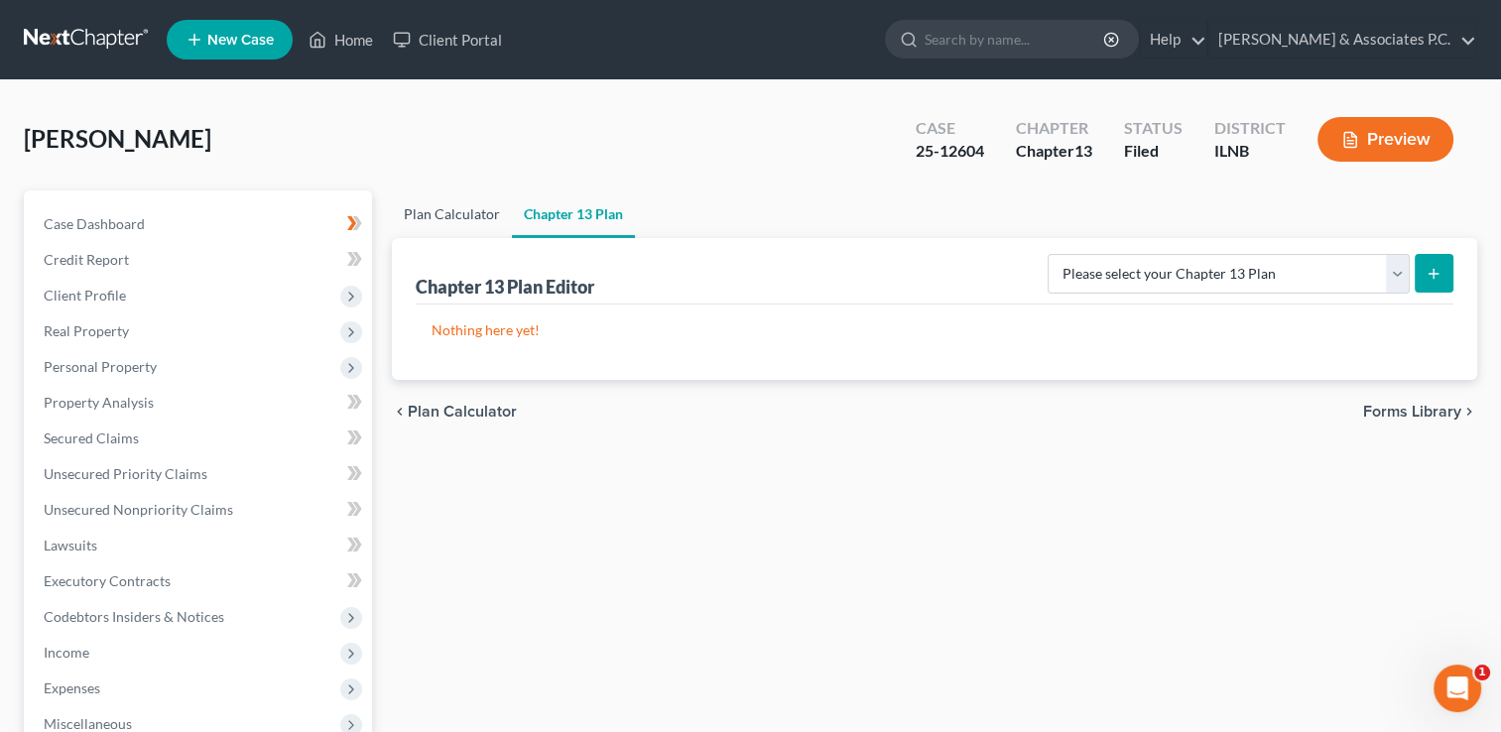
click at [447, 212] on link "Plan Calculator" at bounding box center [452, 215] width 120 height 48
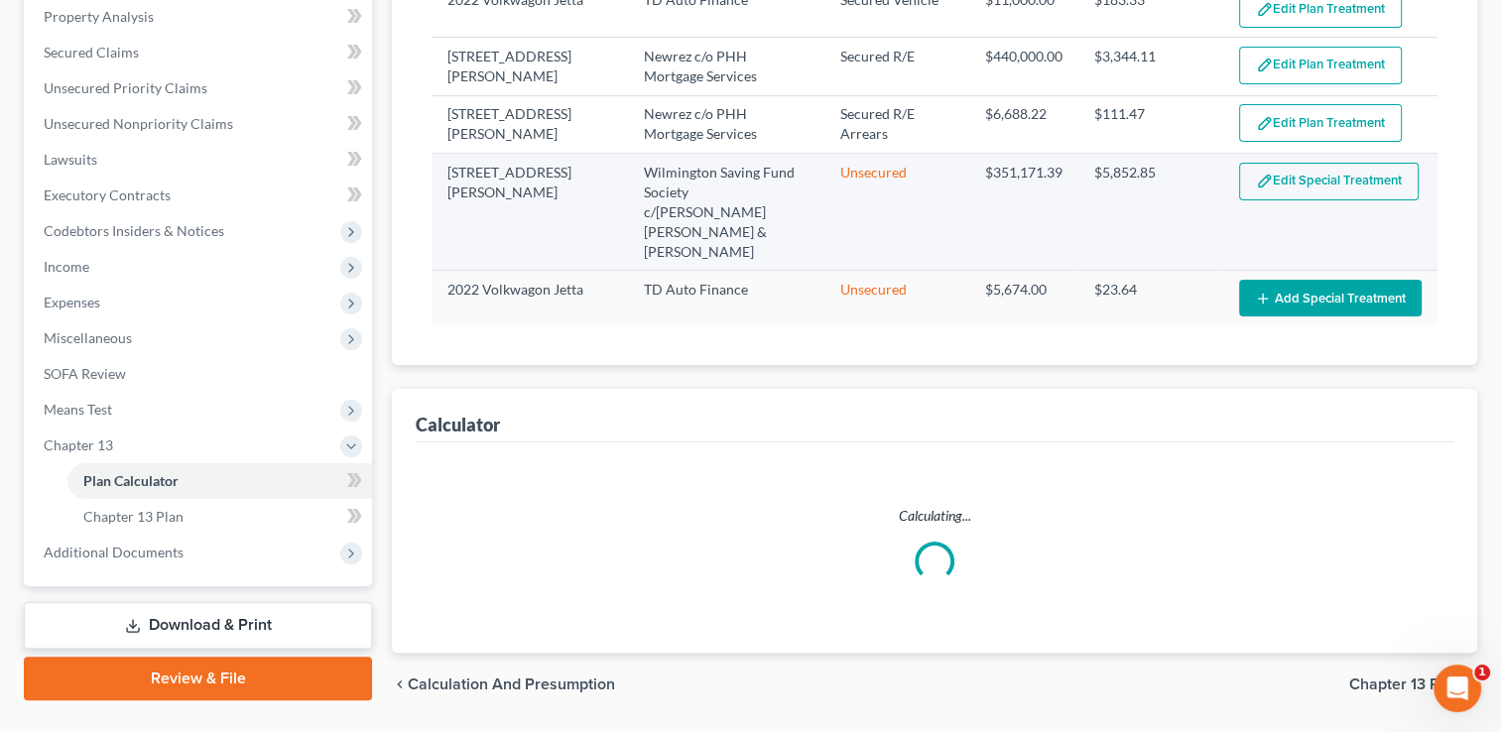
scroll to position [428, 0]
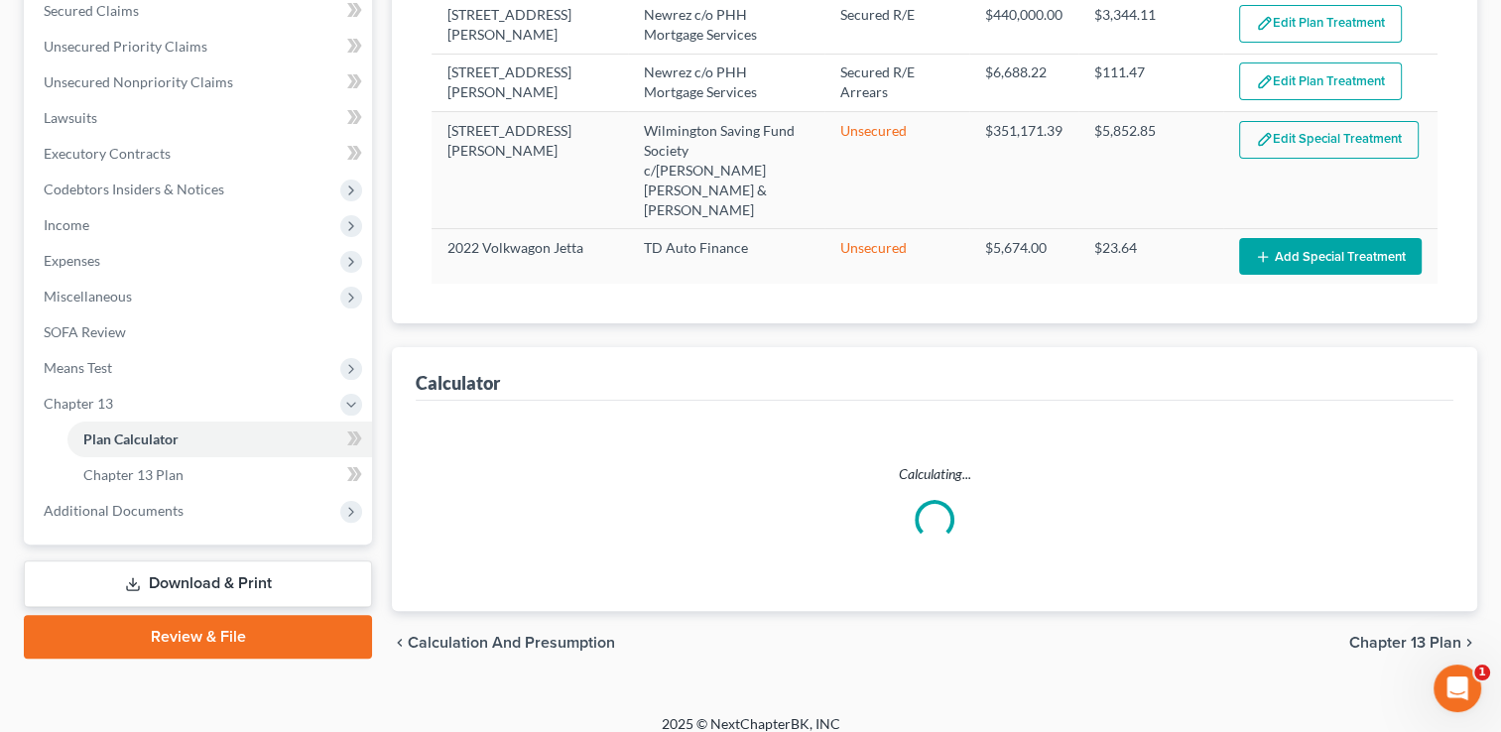
select select "59"
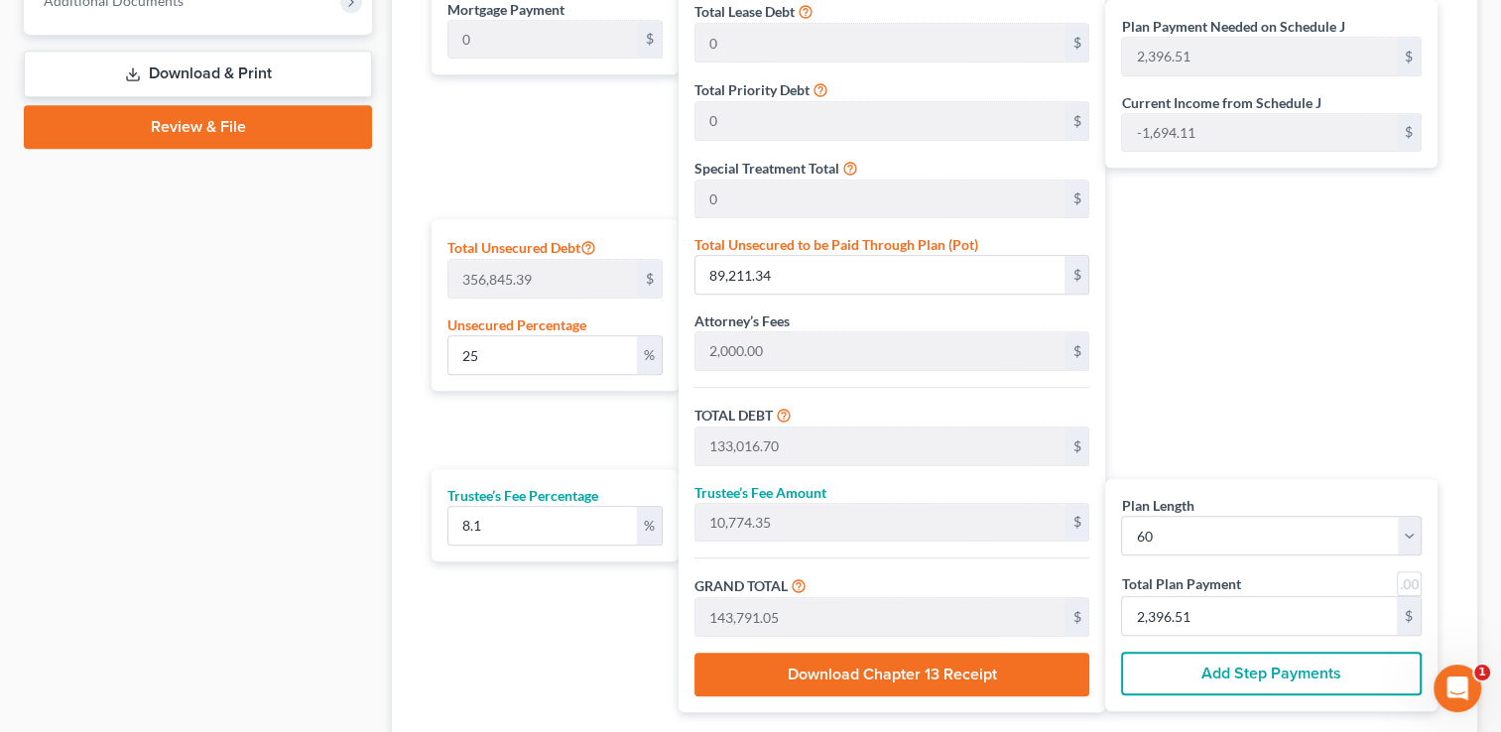
scroll to position [1037, 0]
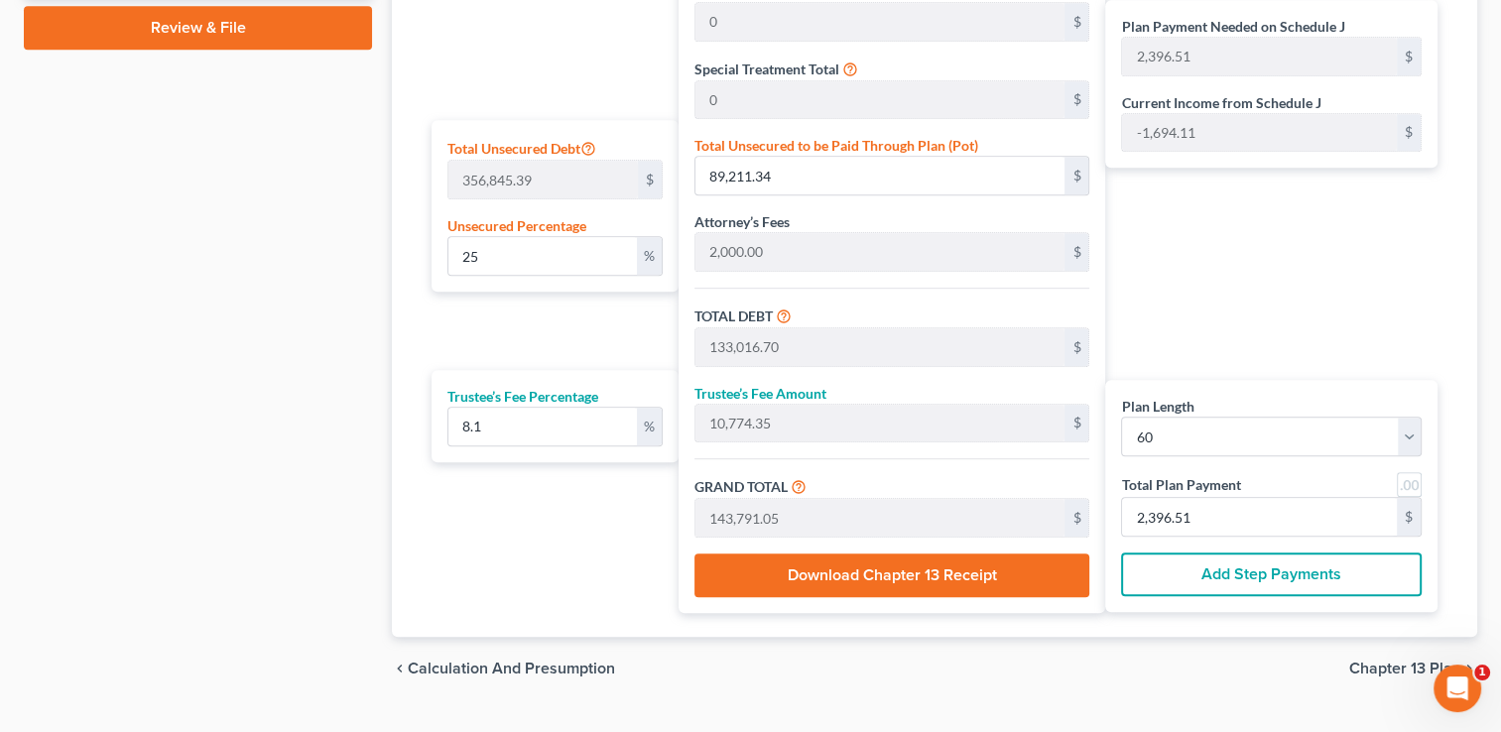
click at [1401, 661] on span "Chapter 13 Plan" at bounding box center [1405, 669] width 112 height 16
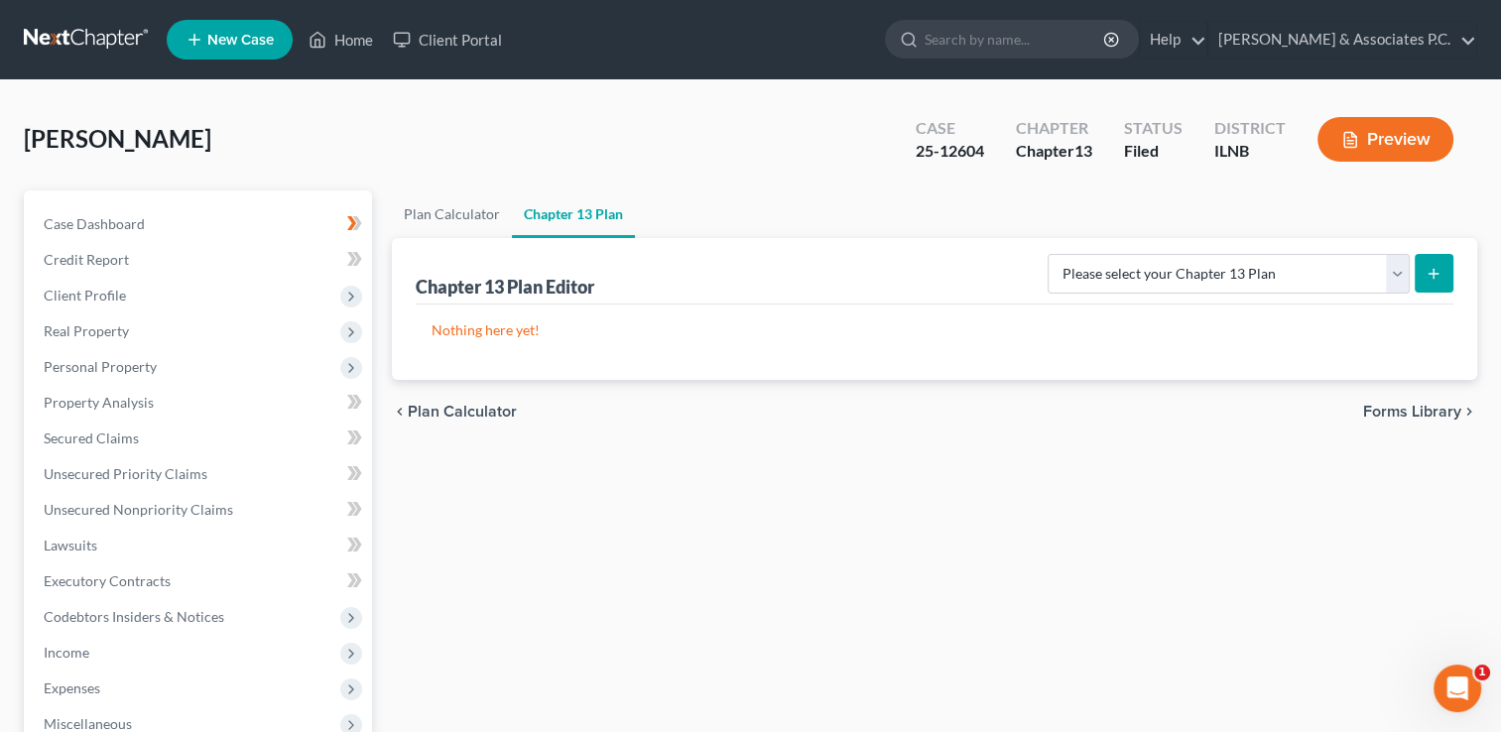
click at [452, 410] on span "Plan Calculator" at bounding box center [462, 412] width 109 height 16
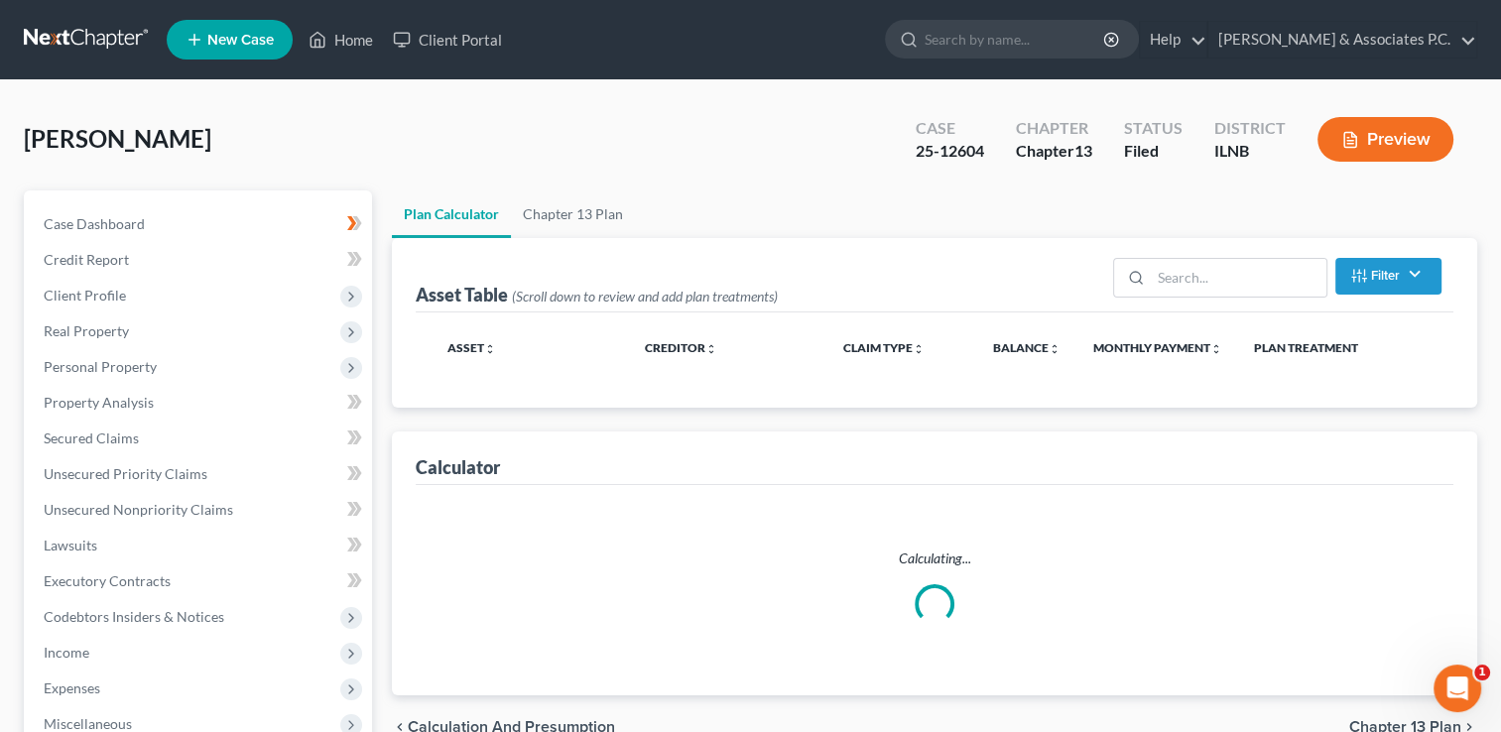
select select "59"
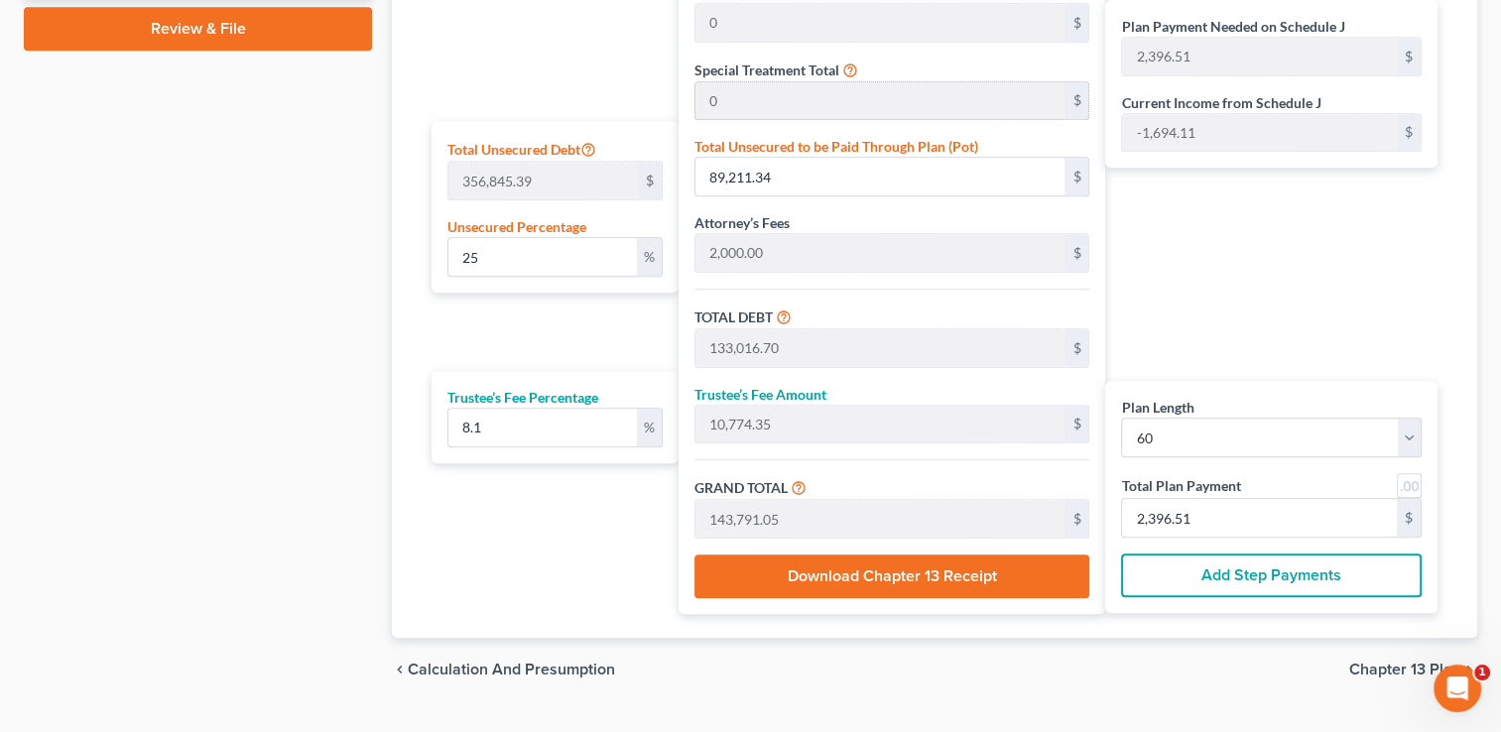
scroll to position [1037, 0]
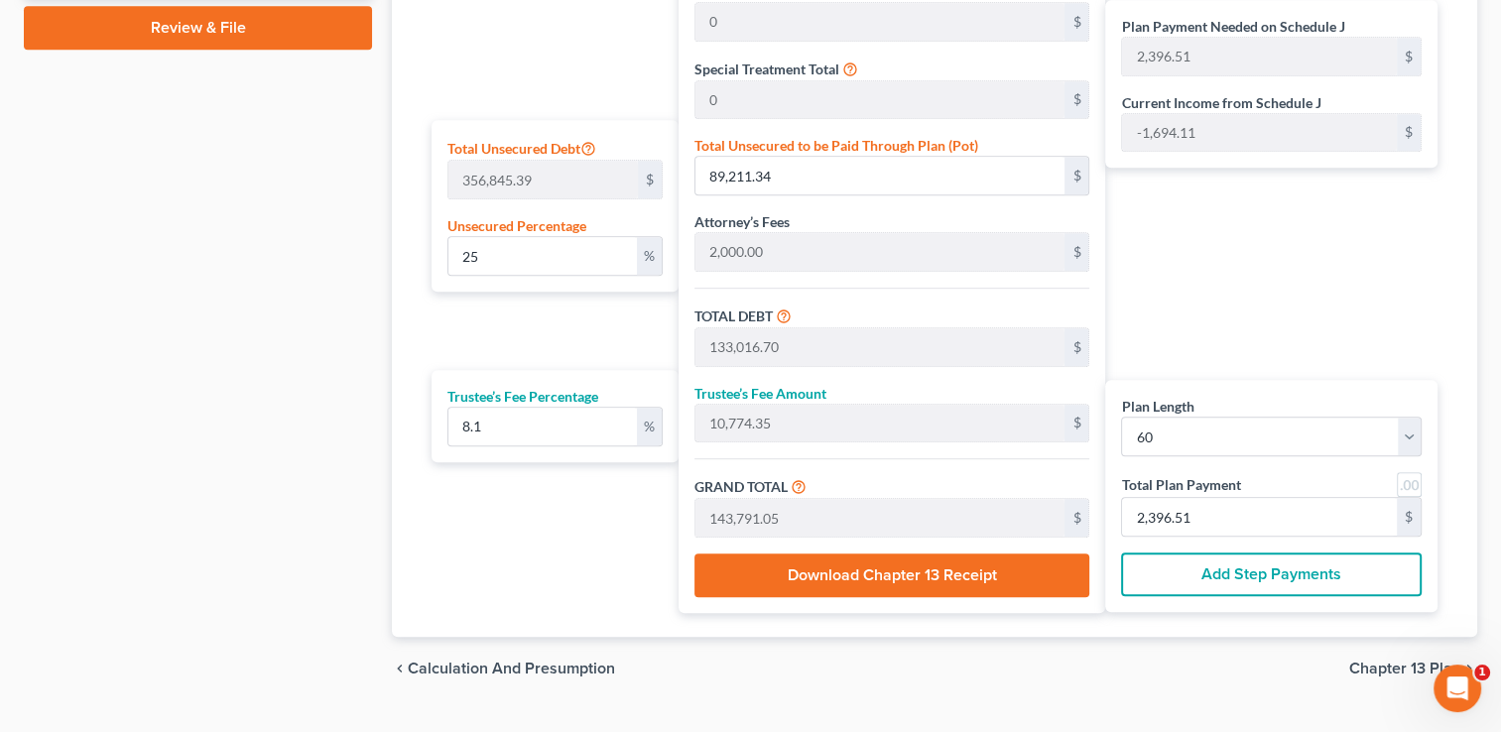
click at [870, 554] on button "Download Chapter 13 Receipt" at bounding box center [893, 576] width 396 height 44
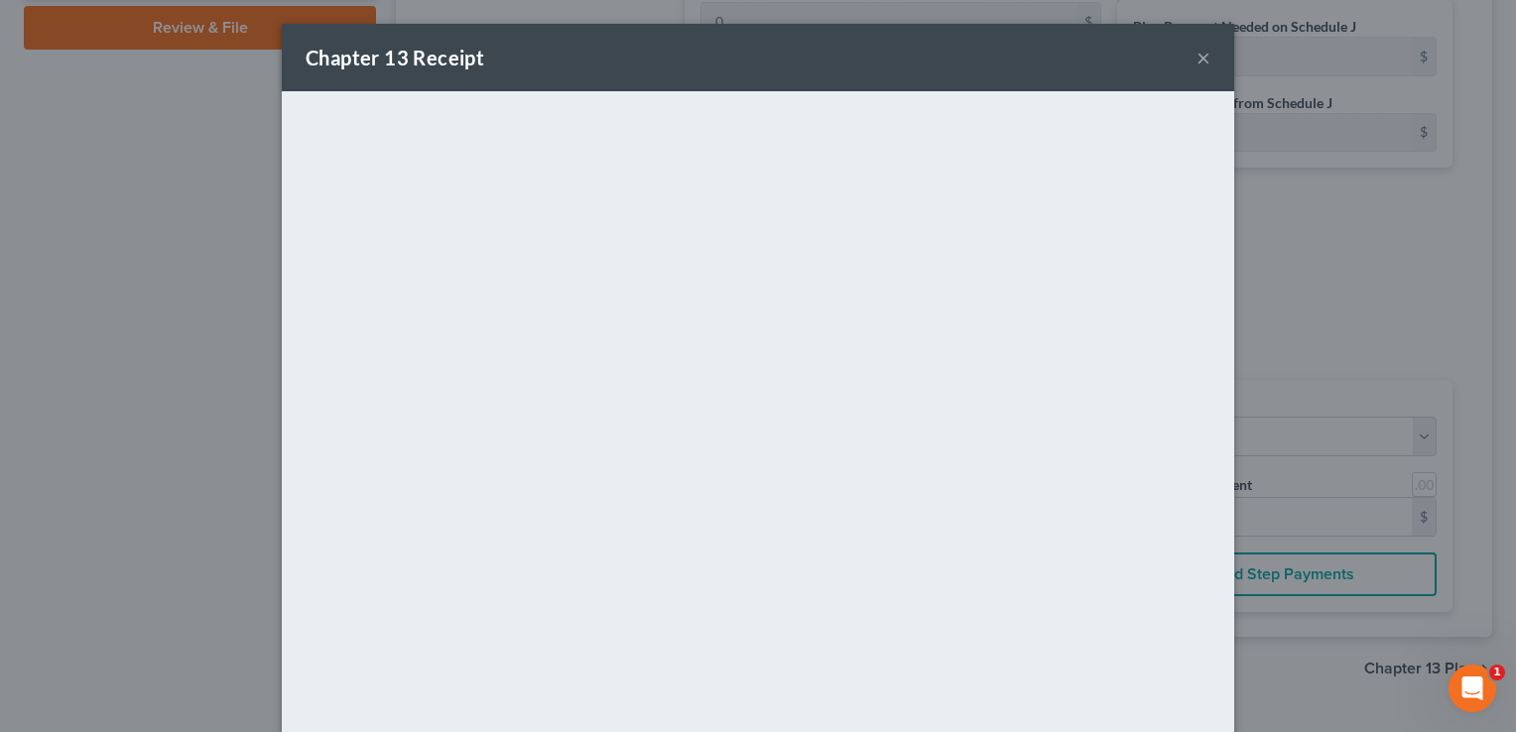
click at [1199, 54] on button "×" at bounding box center [1204, 58] width 14 height 24
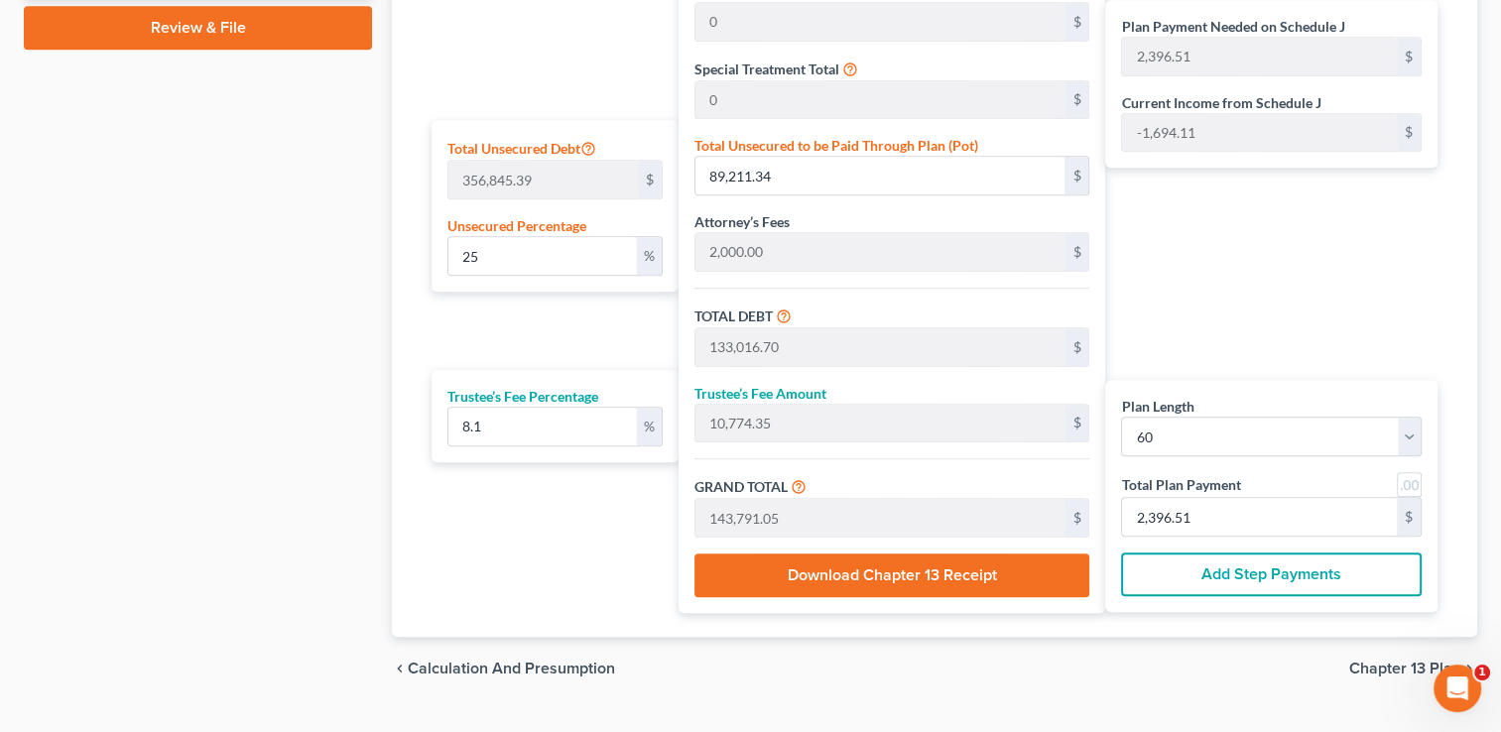
click at [1309, 553] on button "Add Step Payments" at bounding box center [1271, 575] width 301 height 44
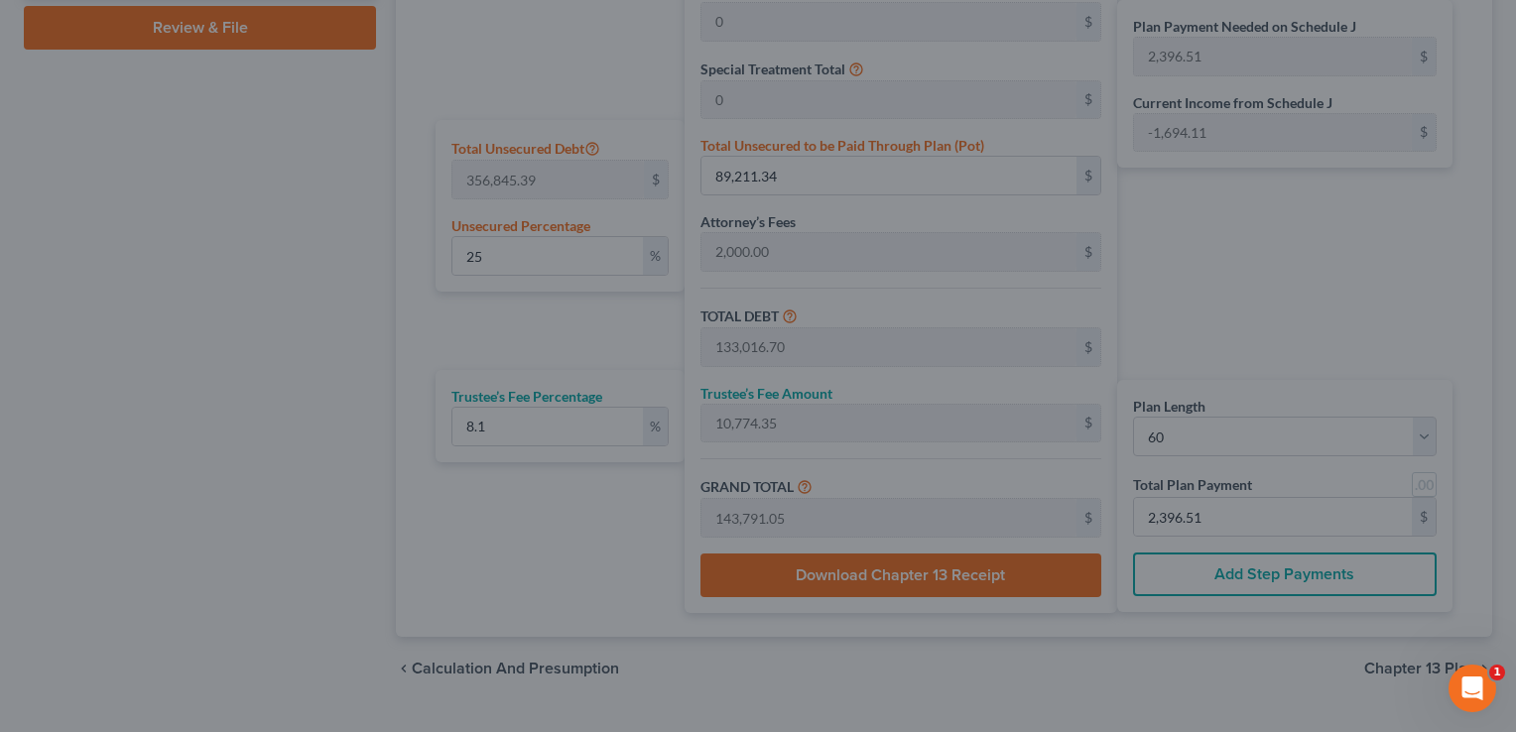
click at [1281, 534] on div "Step Payments × Number of Months Monthly Payment Total Term Payments Remove Ter…" at bounding box center [758, 366] width 1516 height 732
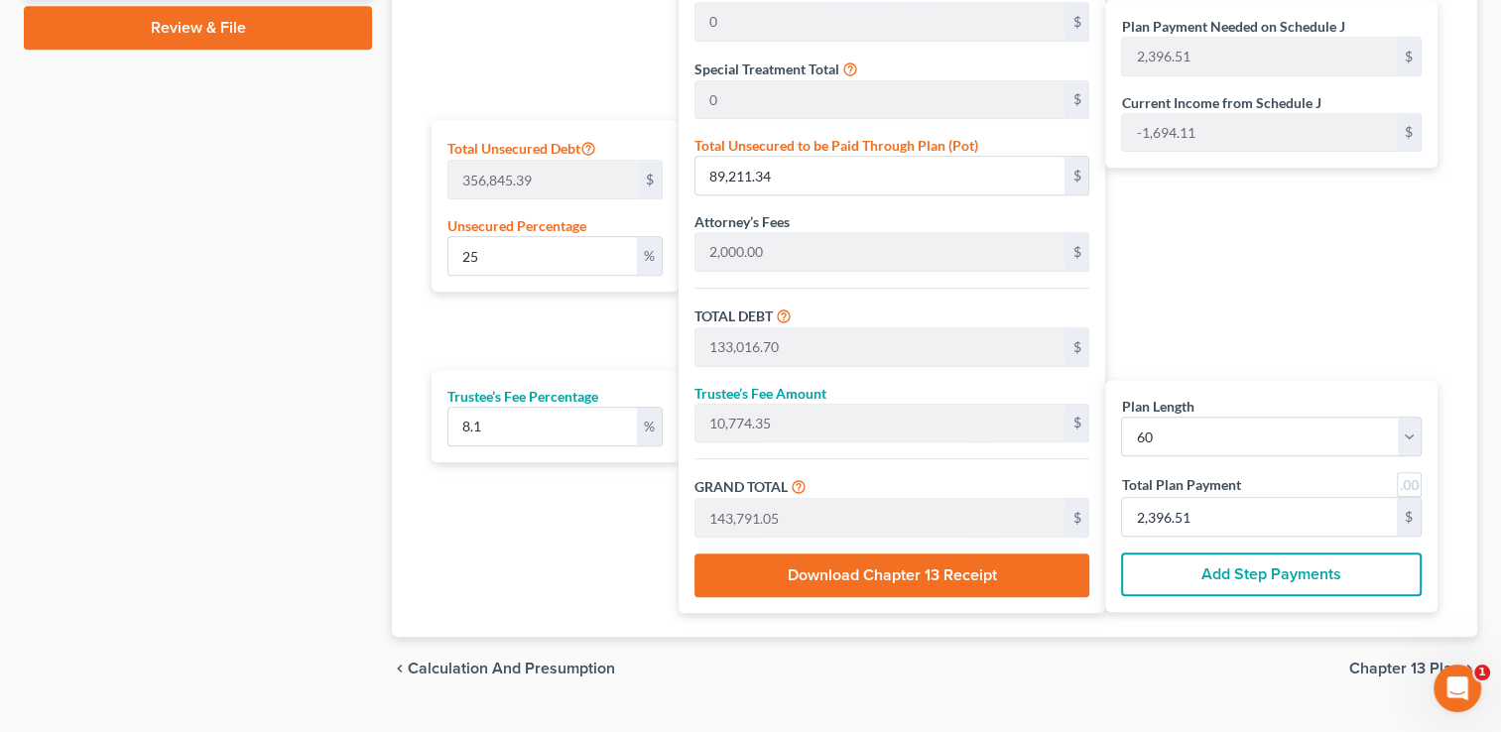
click at [1383, 661] on span "Chapter 13 Plan" at bounding box center [1405, 669] width 112 height 16
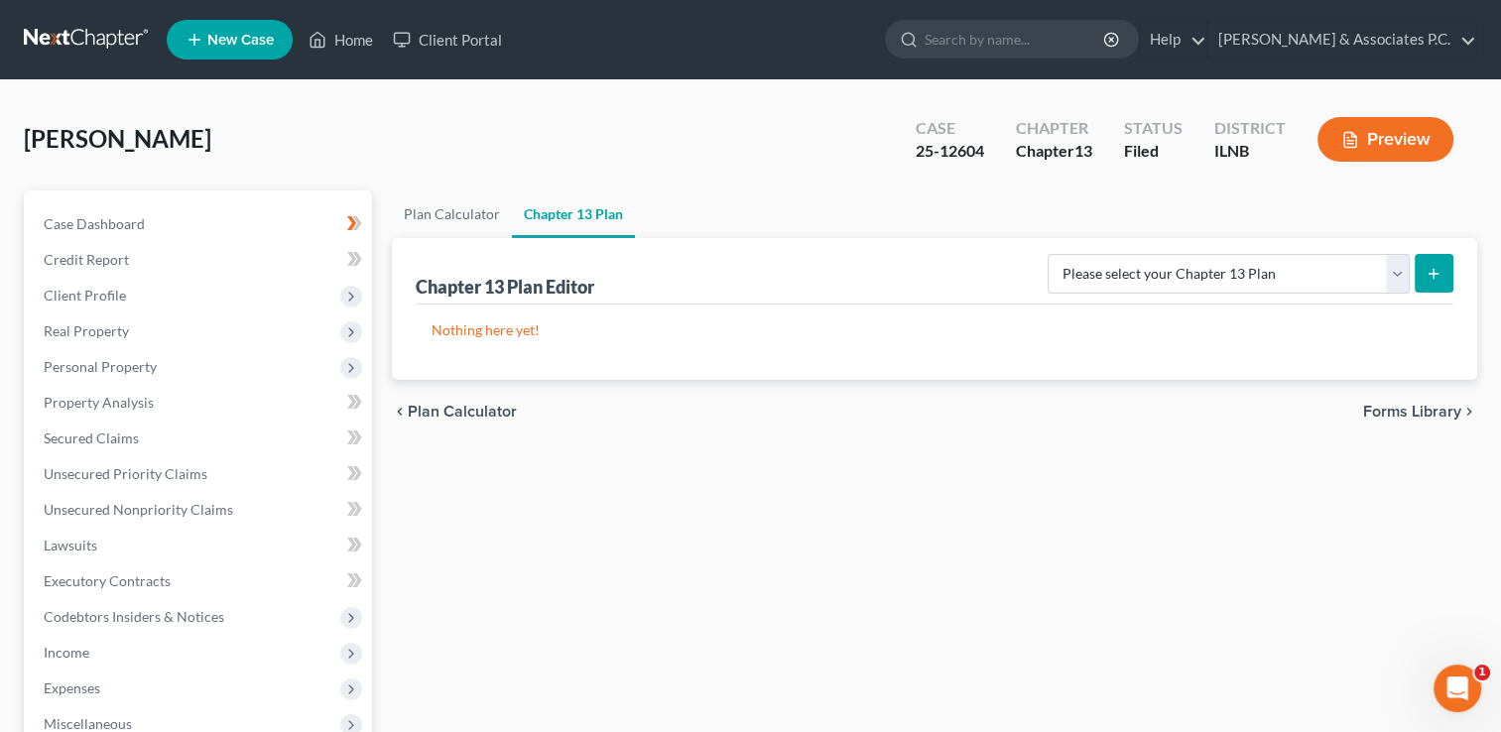
click at [1397, 414] on span "Forms Library" at bounding box center [1412, 412] width 98 height 16
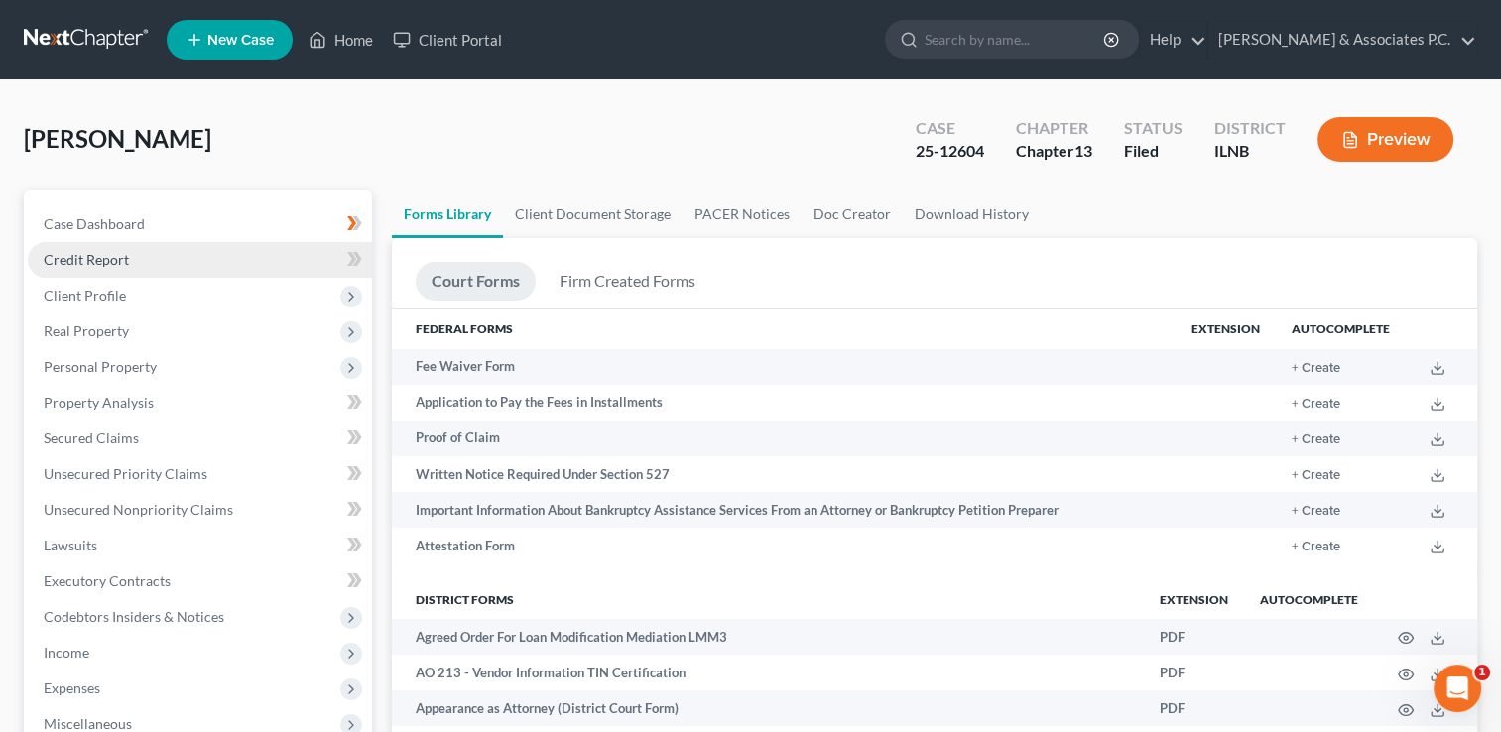
click at [116, 253] on span "Credit Report" at bounding box center [86, 259] width 85 height 17
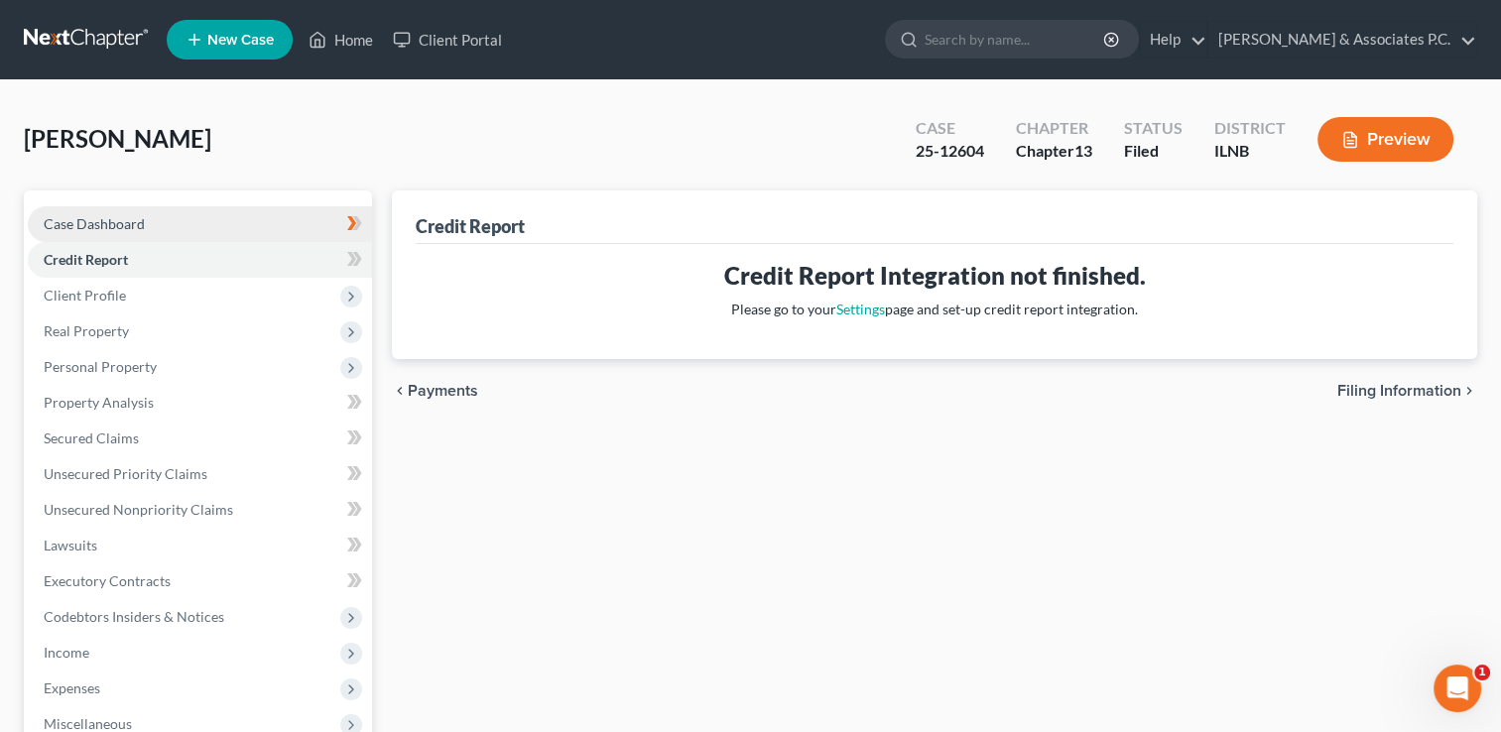
click at [254, 220] on link "Case Dashboard" at bounding box center [200, 224] width 344 height 36
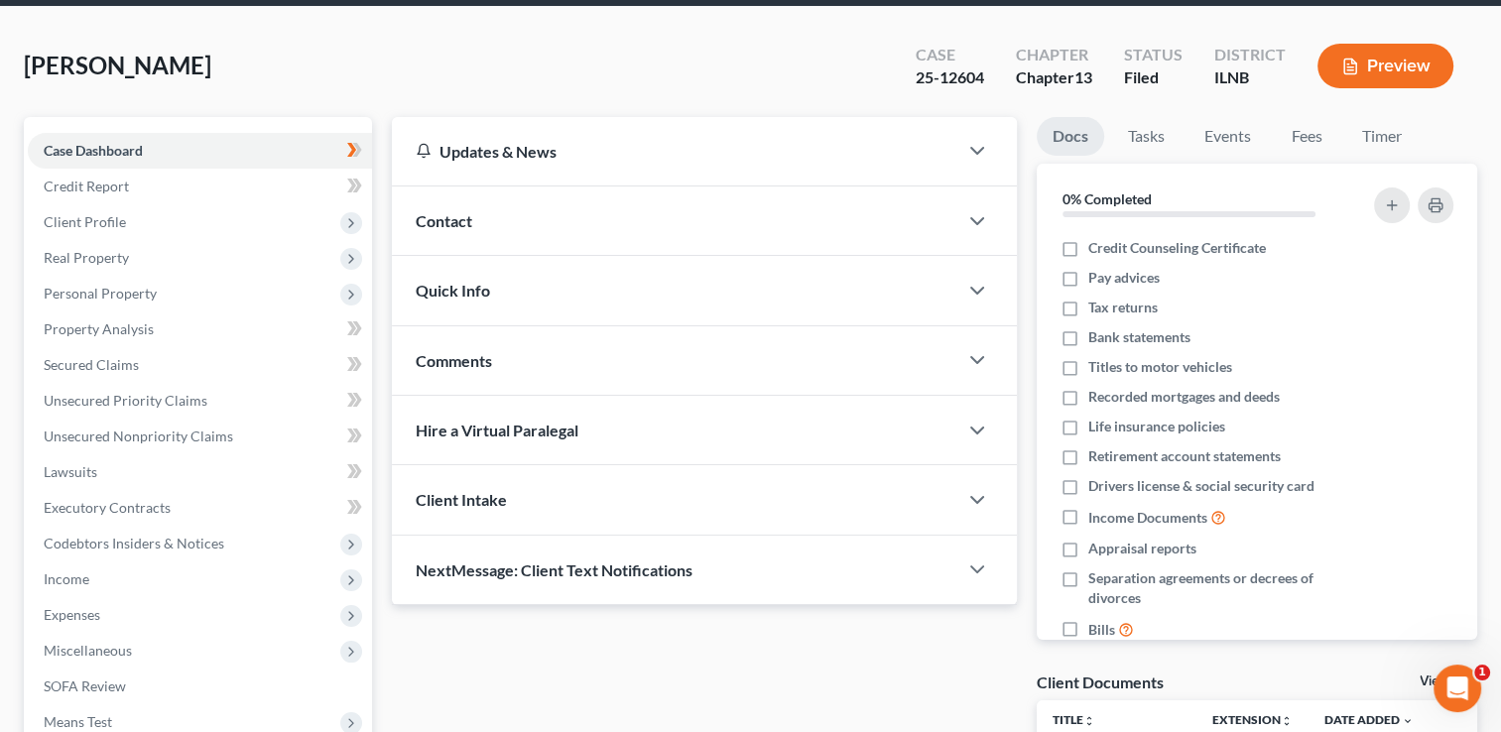
scroll to position [99, 0]
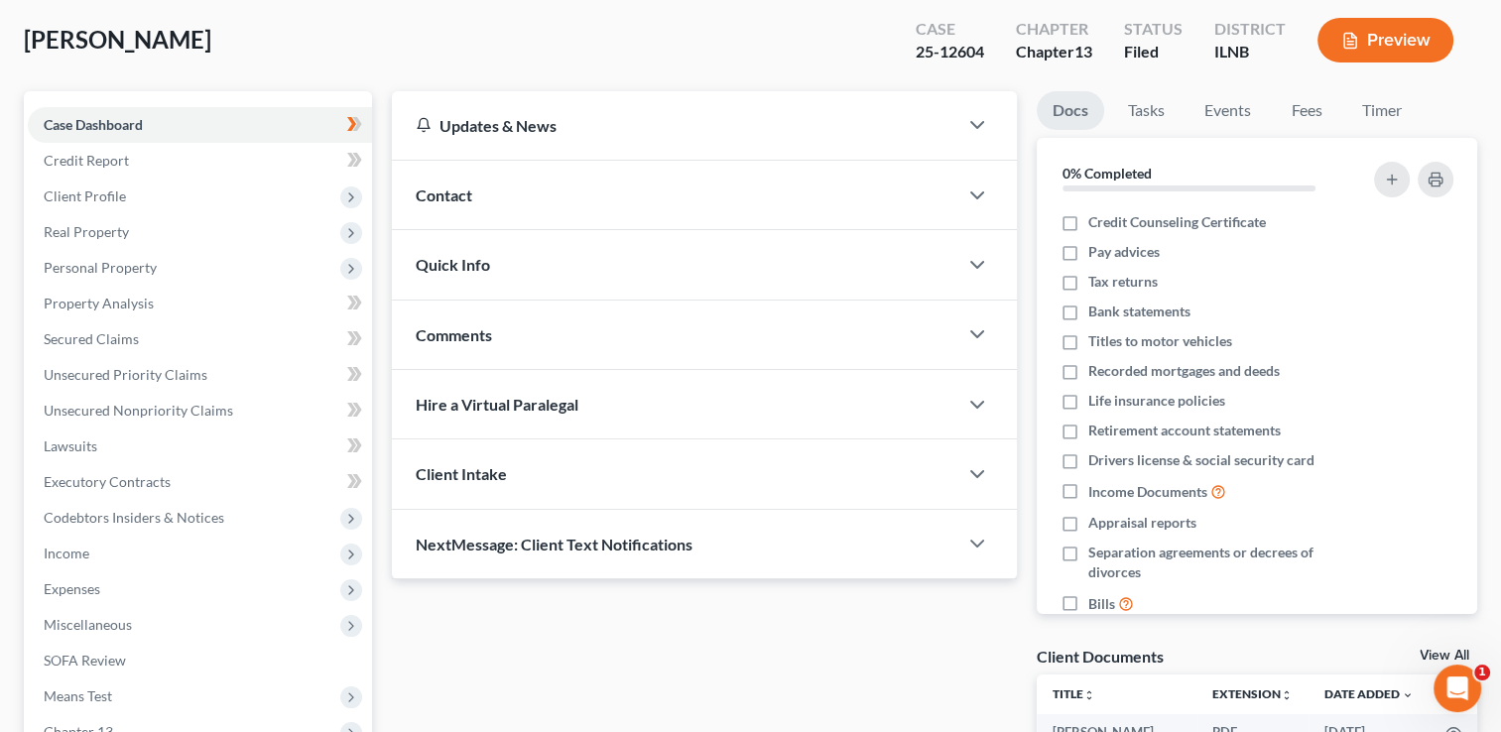
click at [953, 196] on div "Contact" at bounding box center [675, 195] width 566 height 68
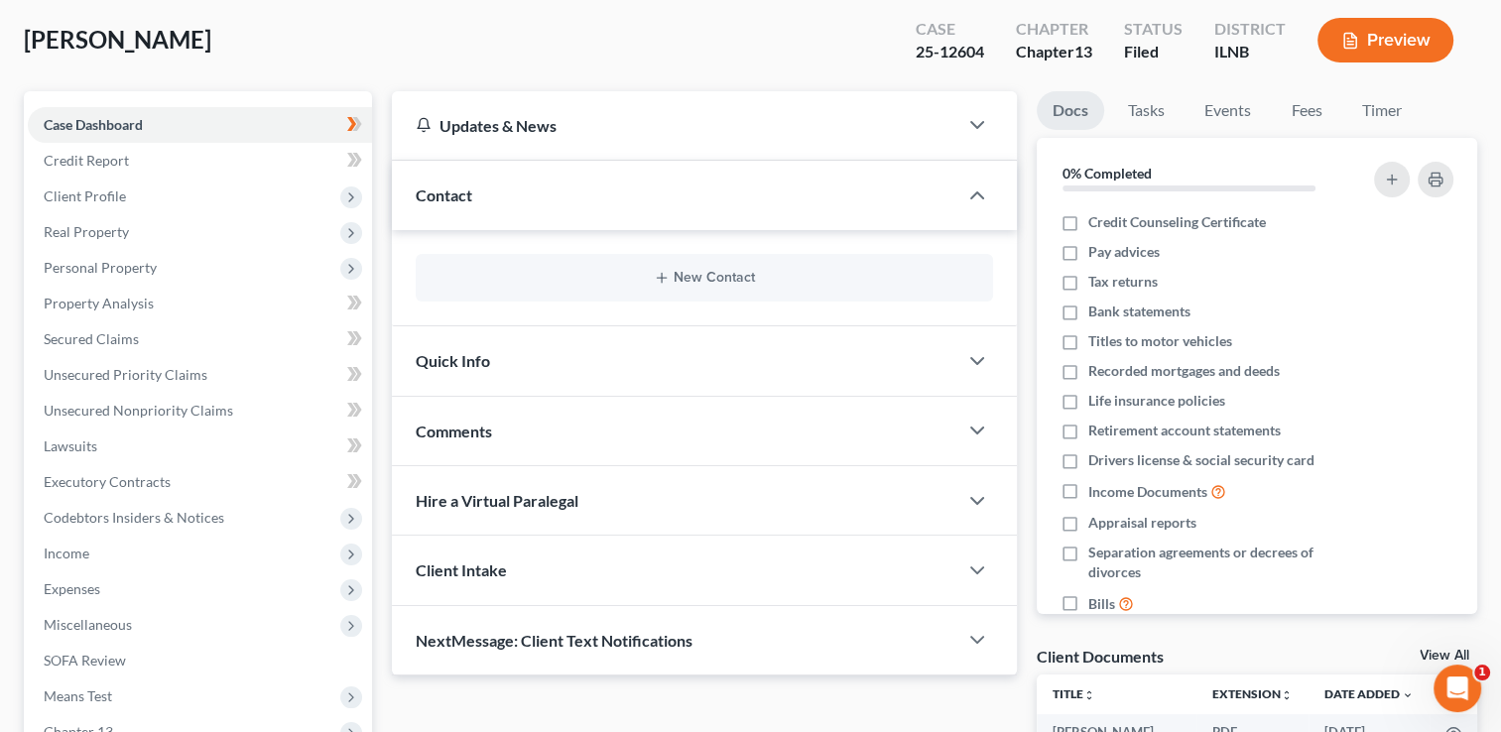
click at [953, 196] on div "Contact" at bounding box center [675, 195] width 566 height 68
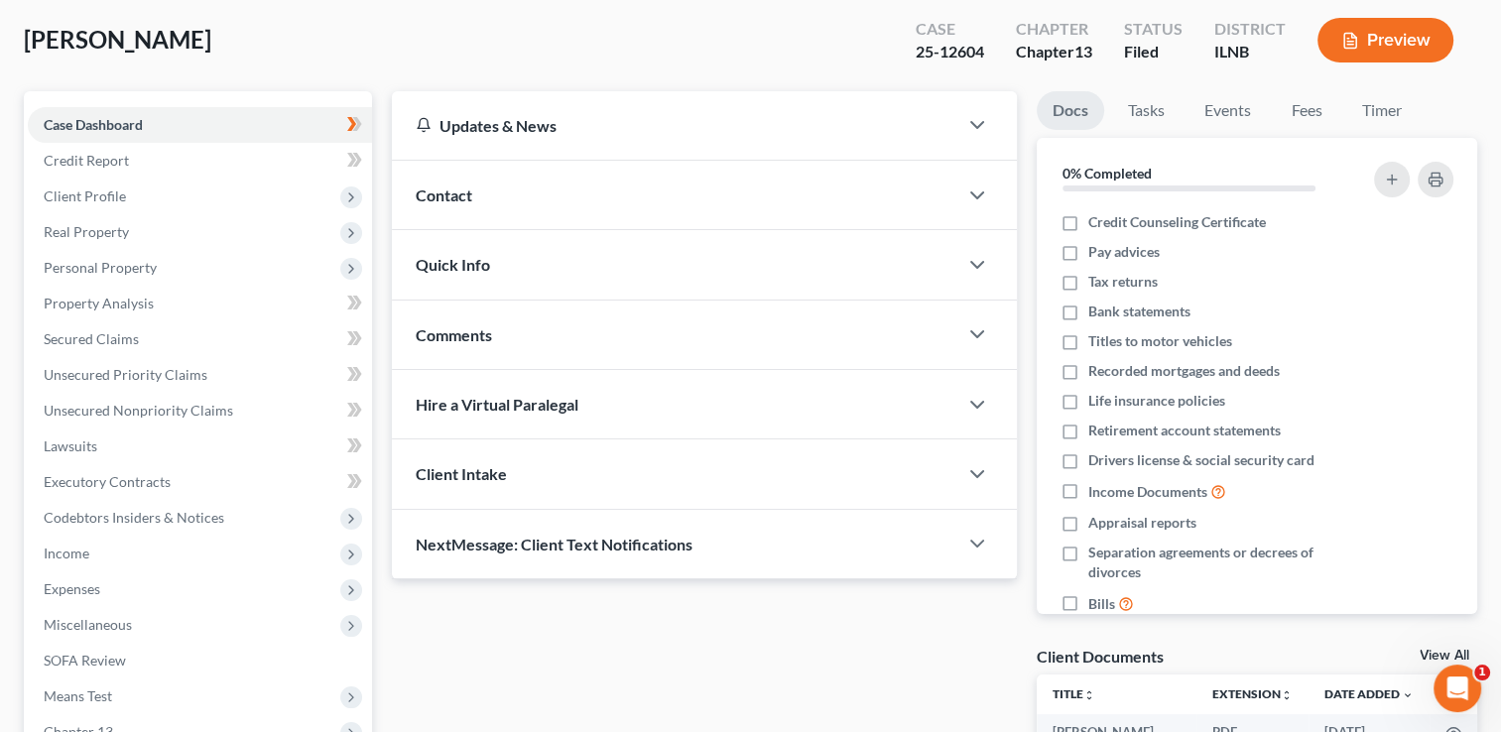
scroll to position [198, 0]
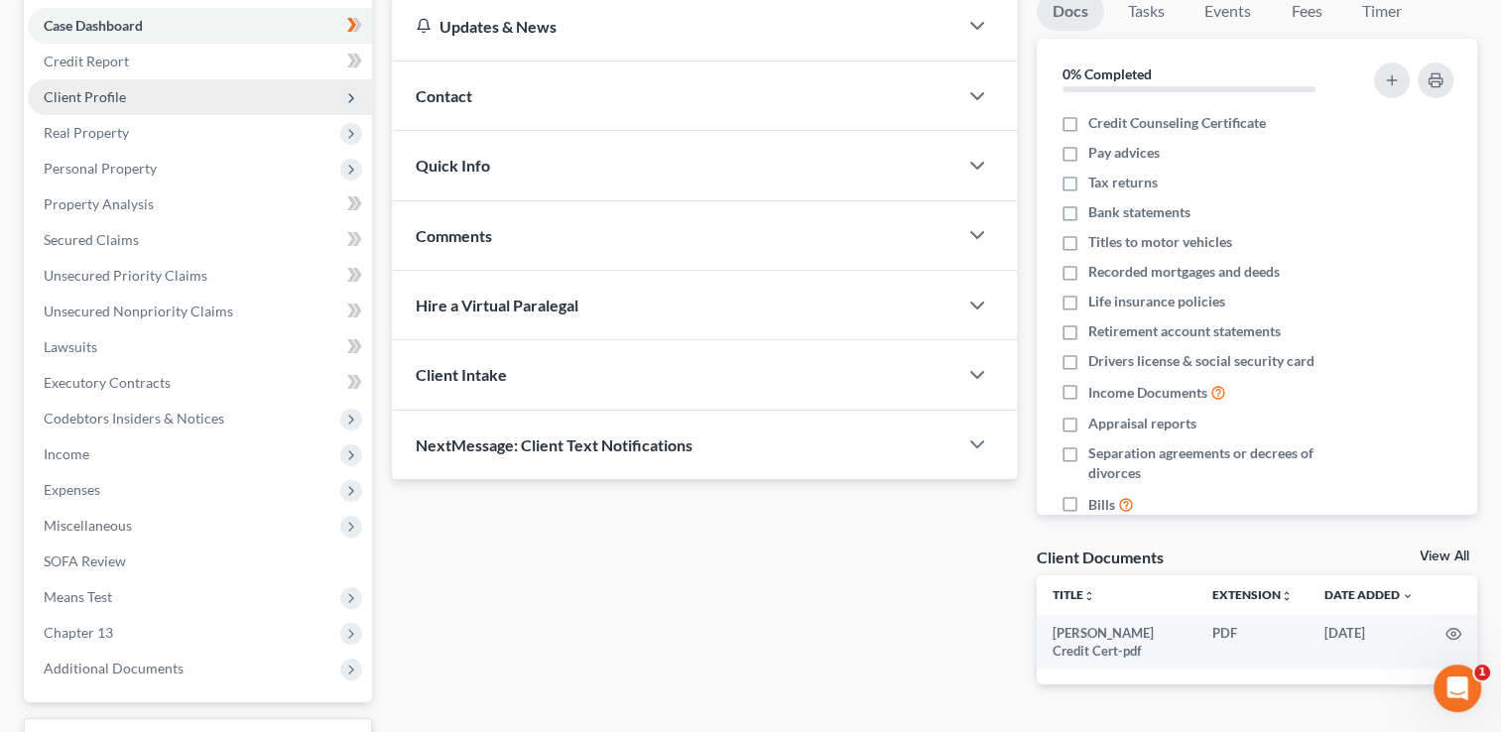
click at [139, 102] on span "Client Profile" at bounding box center [200, 97] width 344 height 36
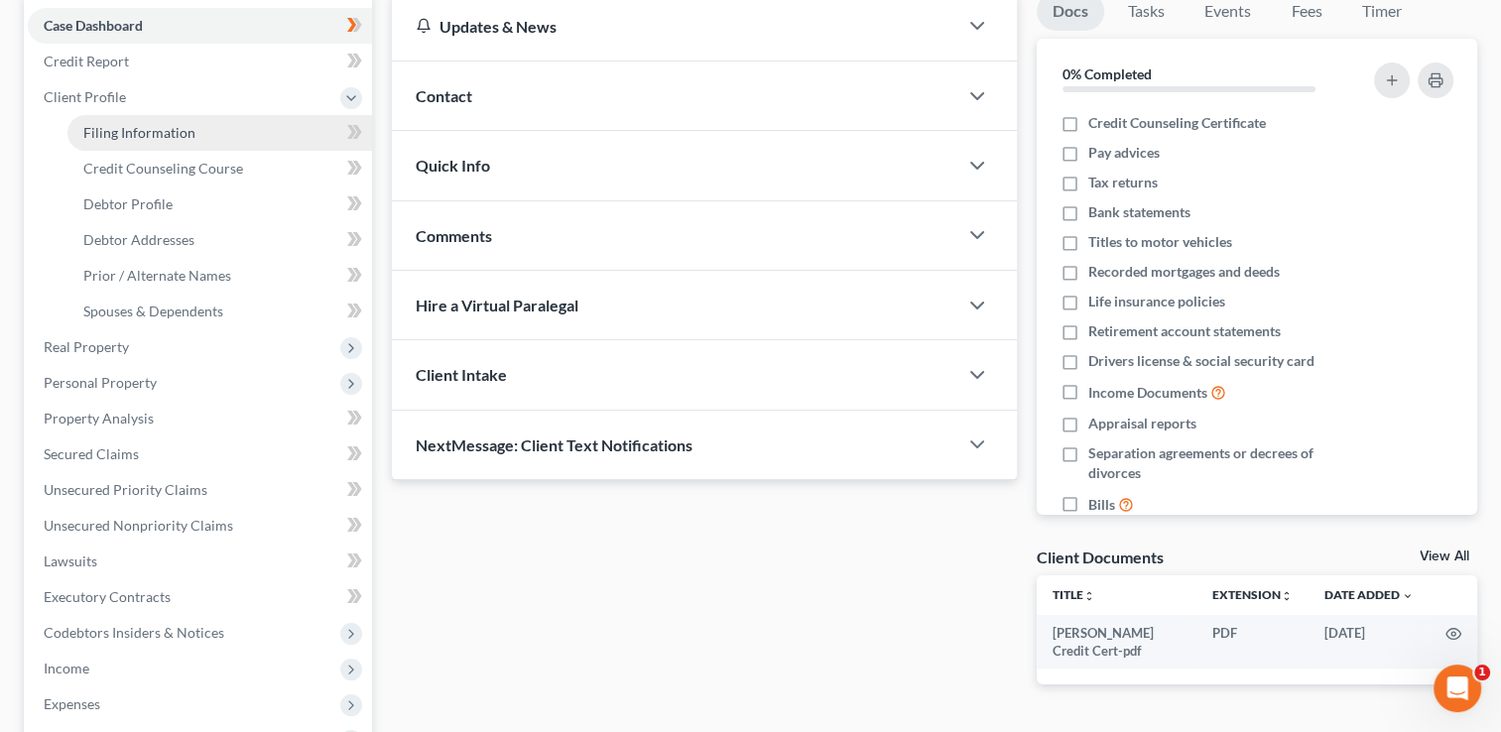
click at [157, 133] on span "Filing Information" at bounding box center [139, 132] width 112 height 17
select select "1"
select select "0"
select select "3"
select select "25"
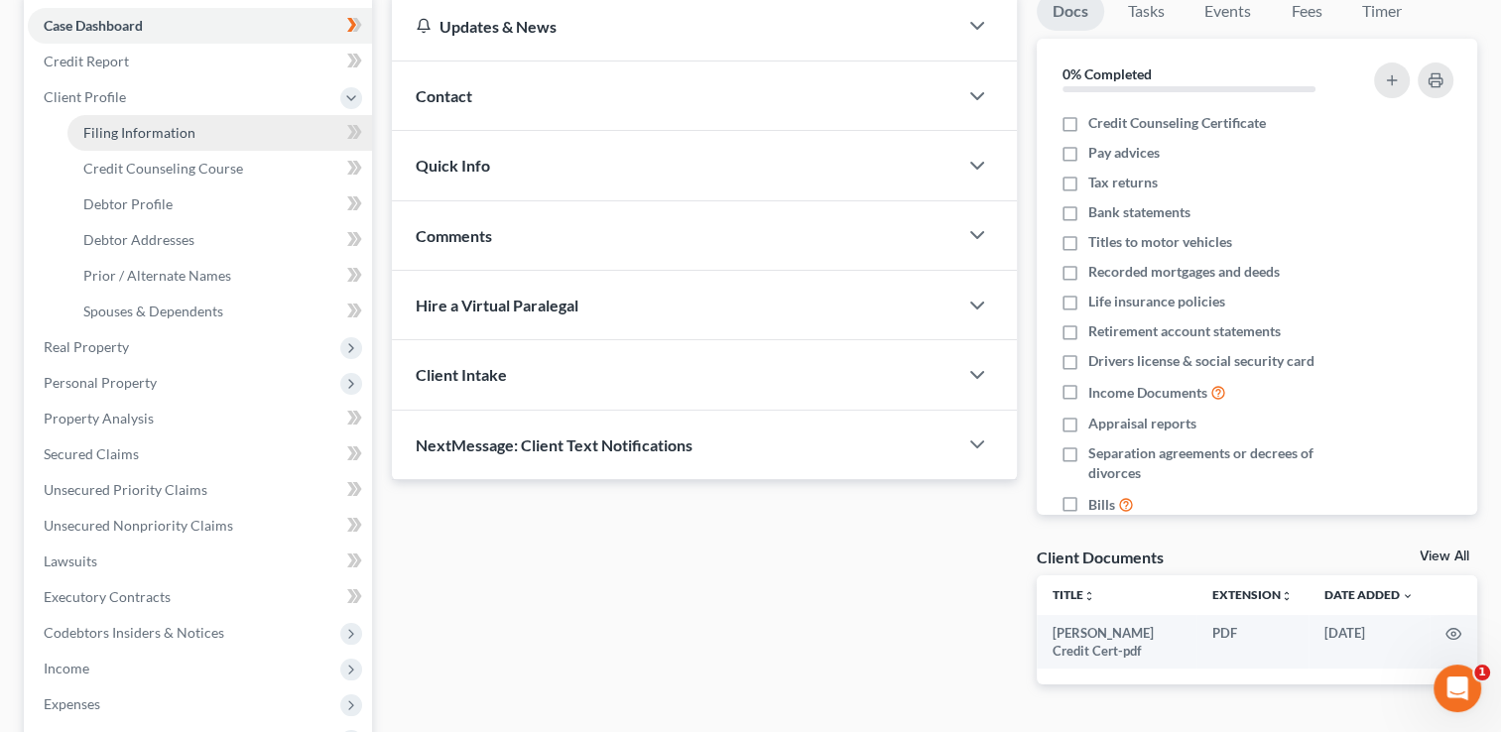
select select "0"
select select "14"
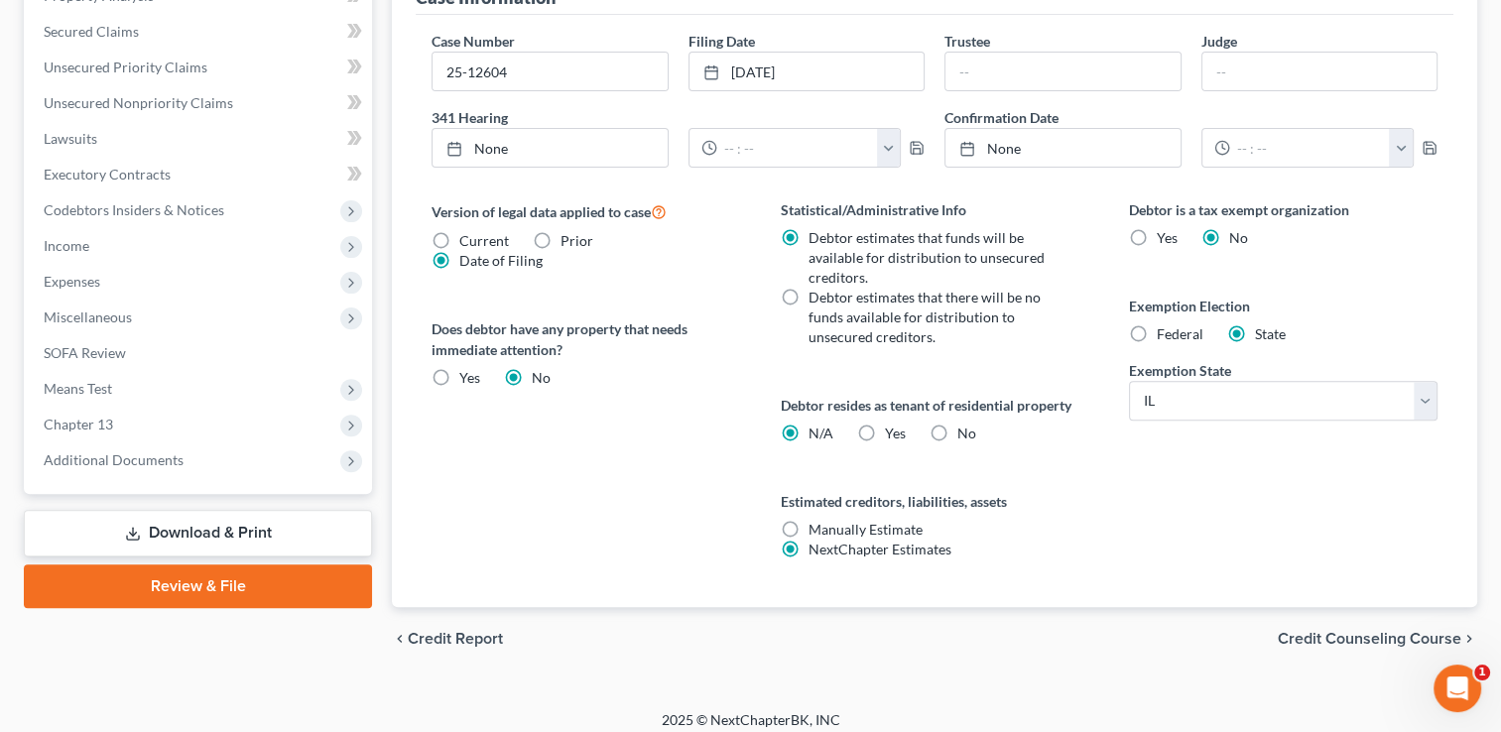
scroll to position [631, 0]
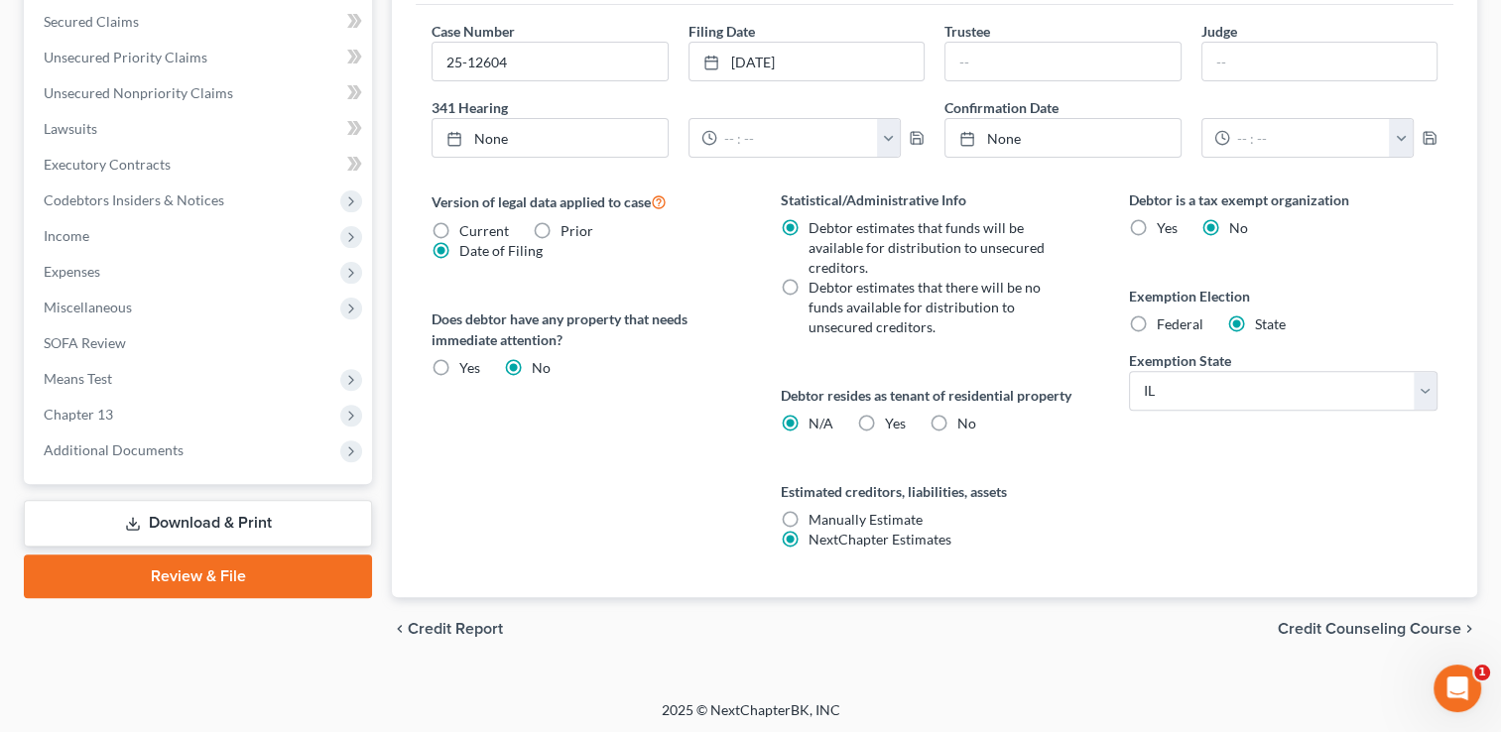
click at [200, 580] on link "Review & File" at bounding box center [198, 577] width 348 height 44
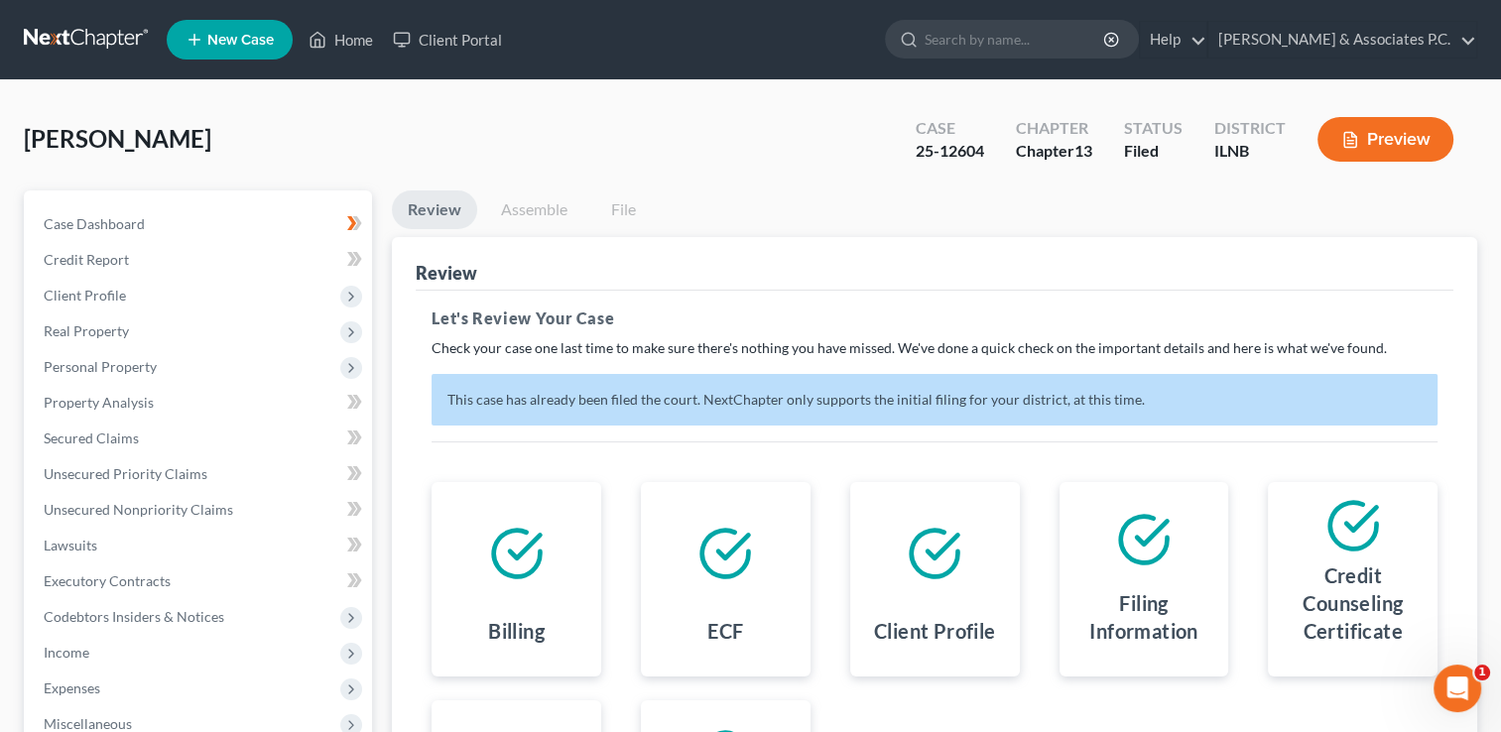
click at [521, 208] on link "Assemble" at bounding box center [534, 210] width 98 height 39
click at [537, 209] on link "Assemble" at bounding box center [534, 210] width 98 height 39
click at [528, 212] on link "Assemble" at bounding box center [534, 210] width 98 height 39
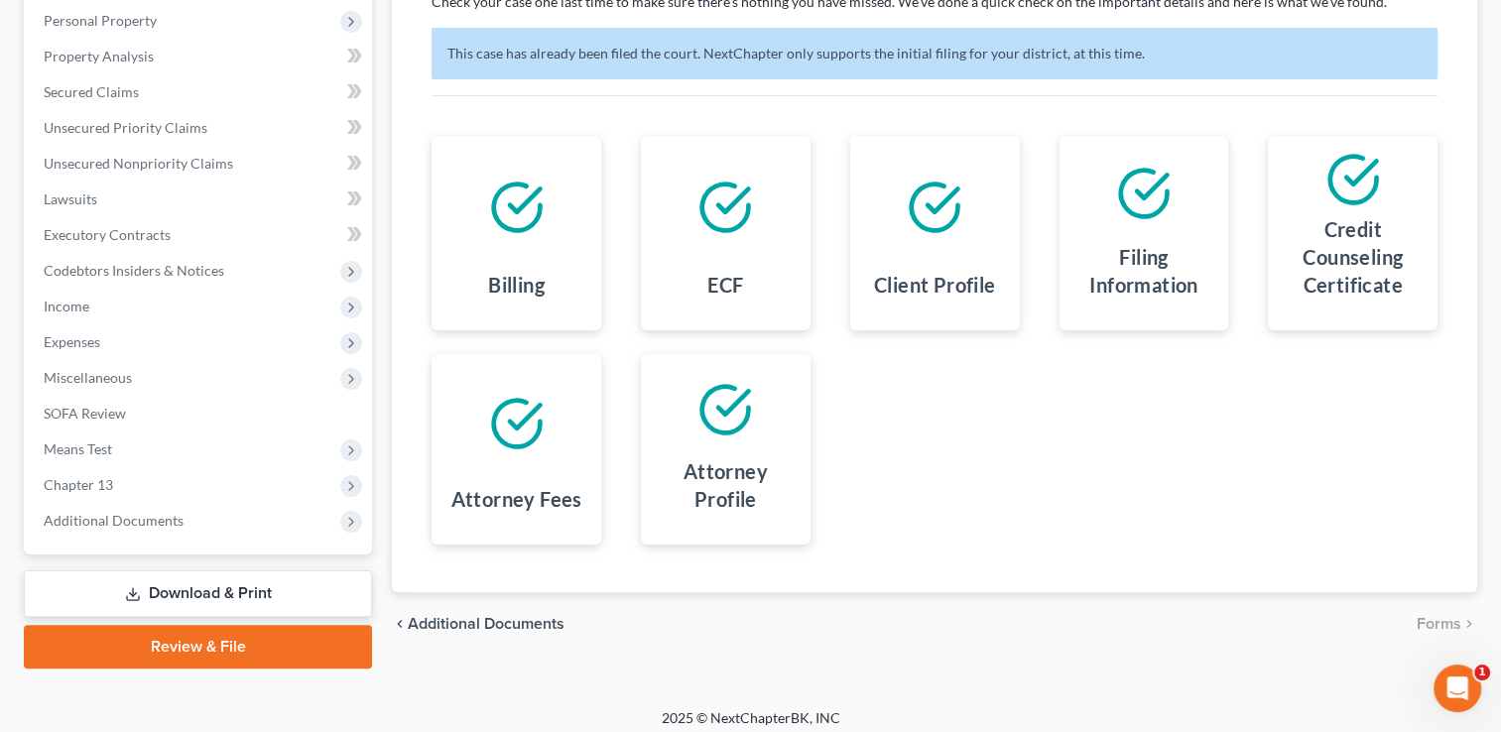
scroll to position [356, 0]
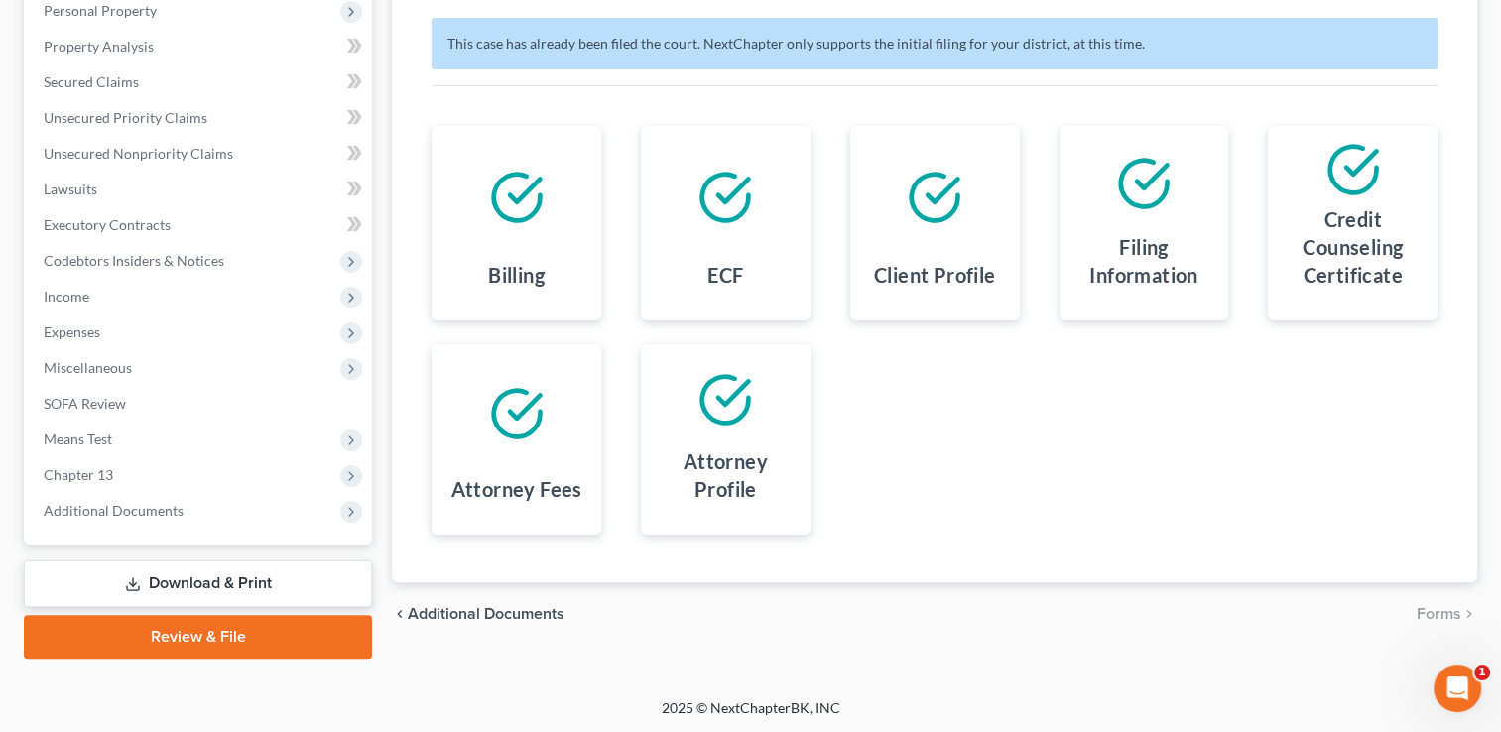
click at [214, 581] on link "Download & Print" at bounding box center [198, 584] width 348 height 47
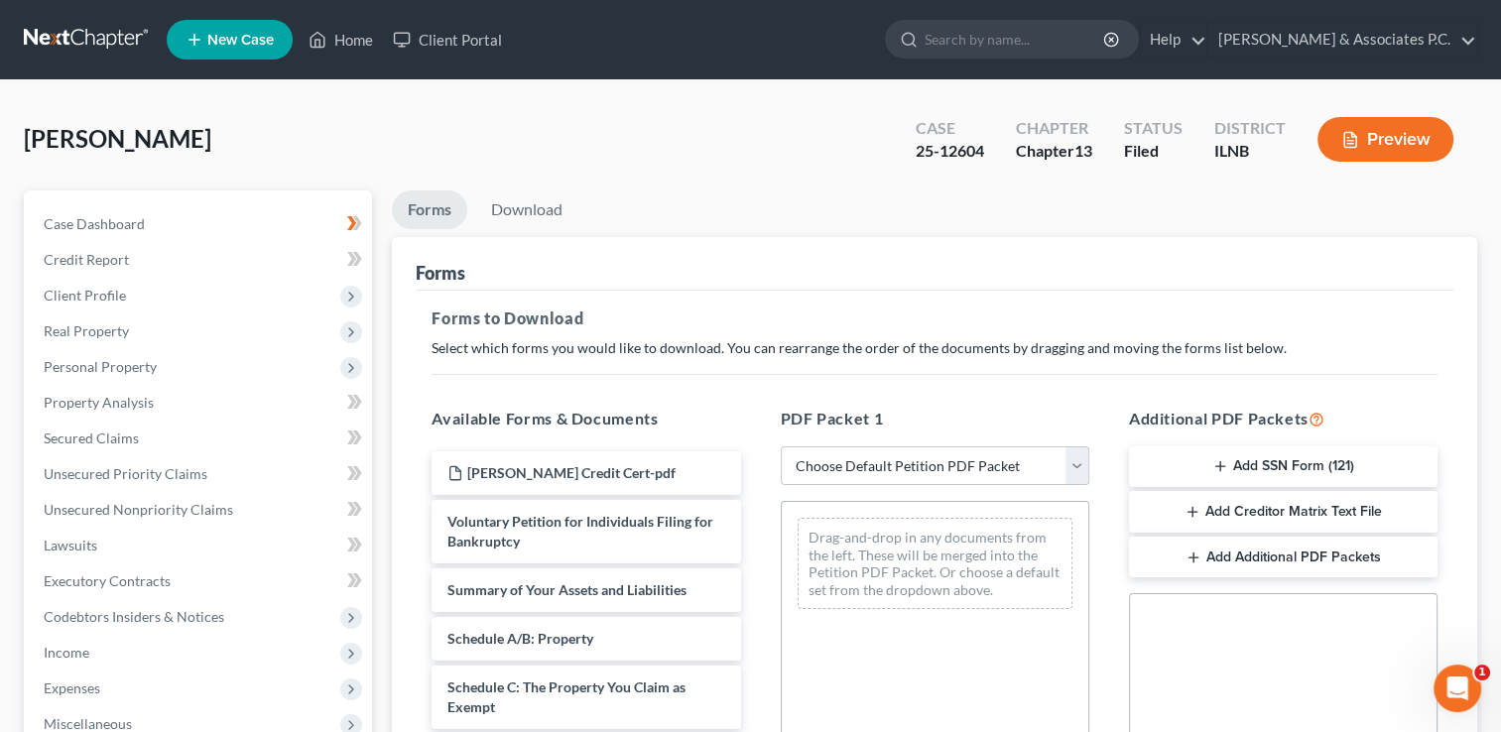
scroll to position [99, 0]
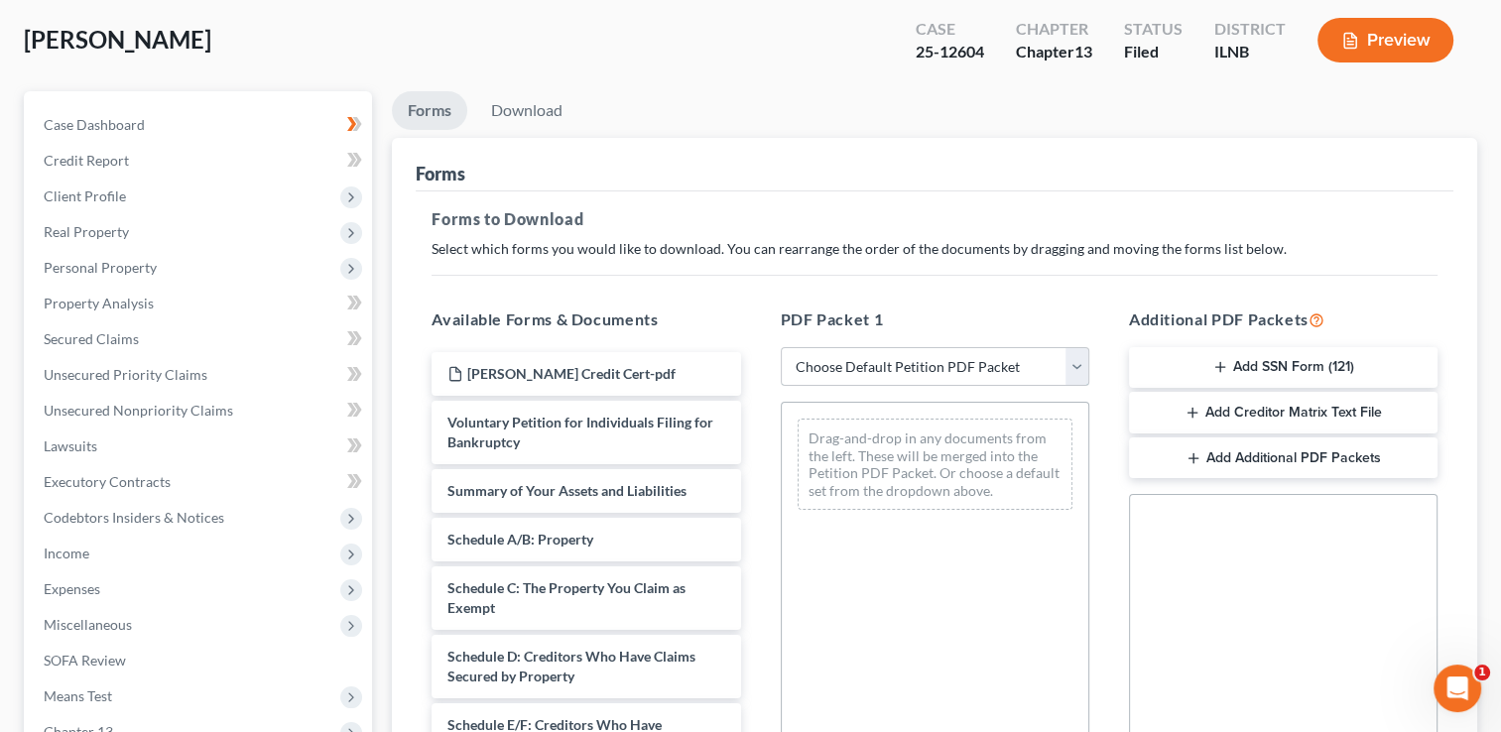
click at [919, 367] on select "Choose Default Petition PDF Packet Complete Bankruptcy Petition (all forms and …" at bounding box center [935, 367] width 309 height 40
select select "2"
click at [781, 347] on select "Choose Default Petition PDF Packet Complete Bankruptcy Petition (all forms and …" at bounding box center [935, 367] width 309 height 40
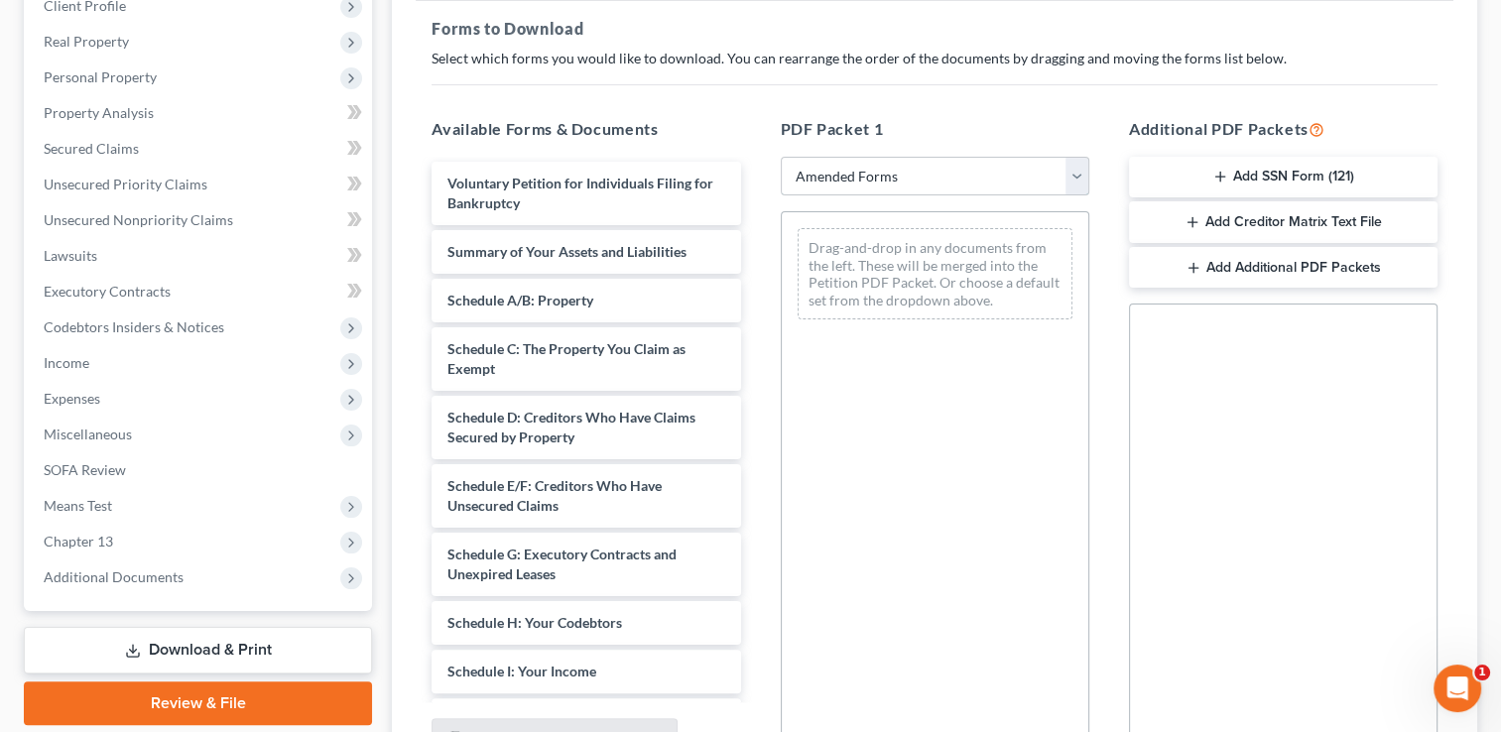
scroll to position [298, 0]
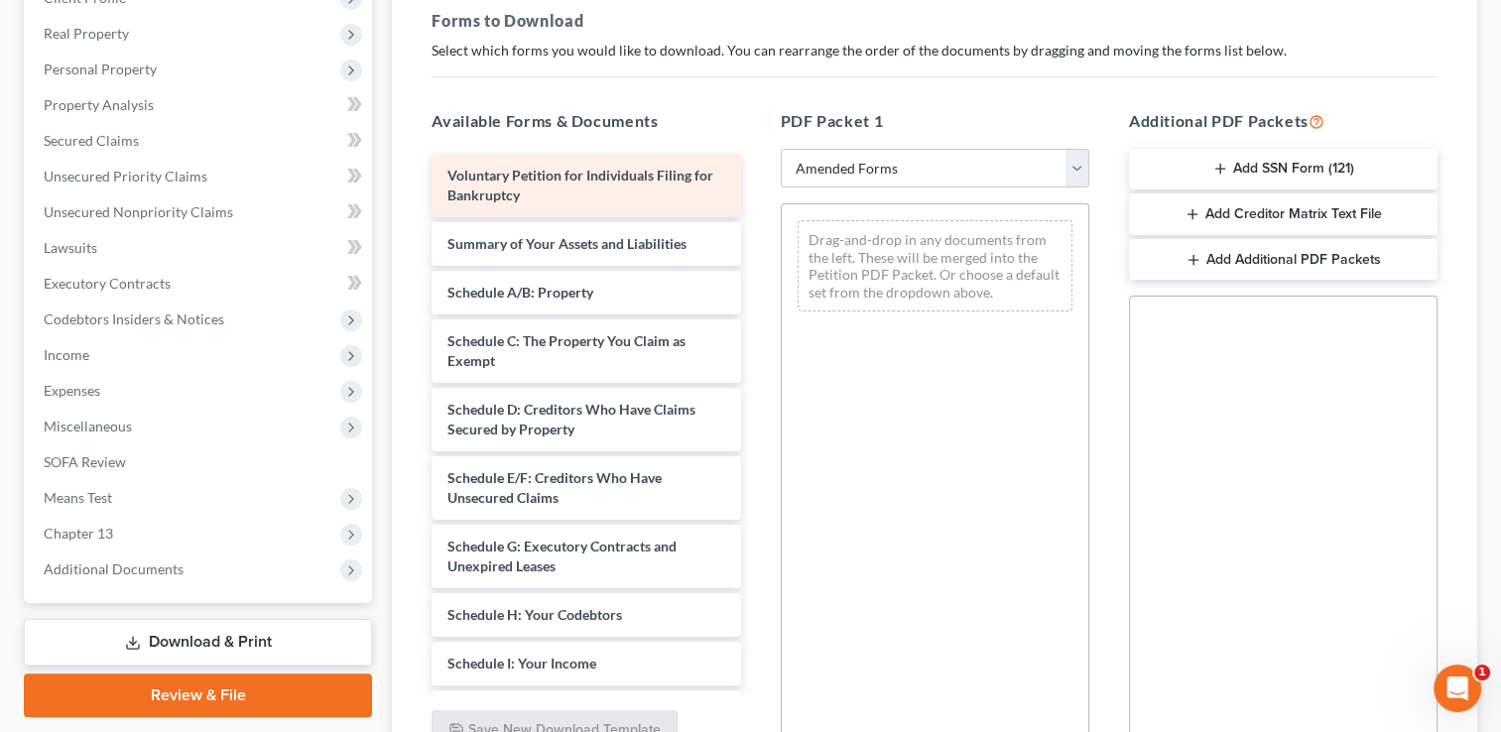
click at [615, 180] on span "Voluntary Petition for Individuals Filing for Bankruptcy" at bounding box center [581, 185] width 266 height 37
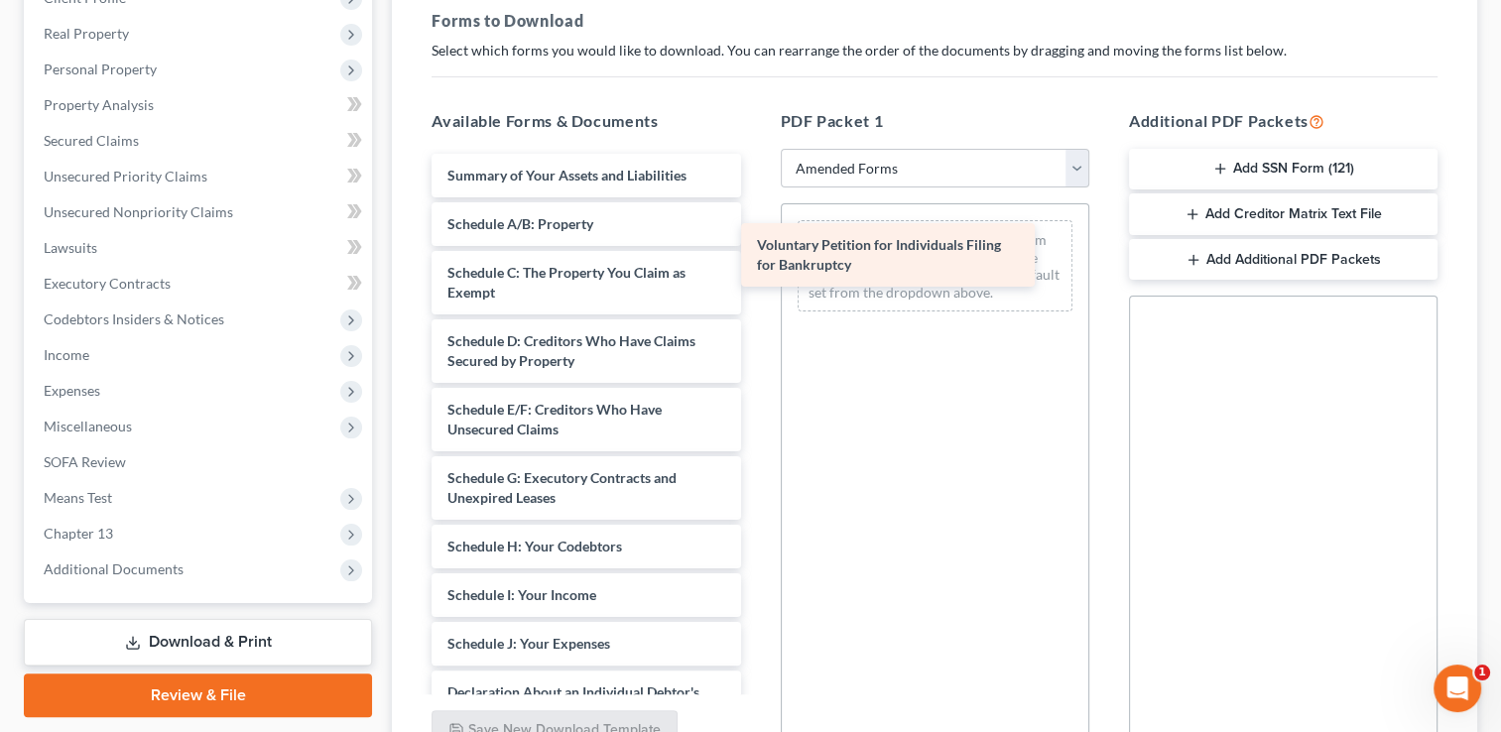
drag, startPoint x: 617, startPoint y: 179, endPoint x: 925, endPoint y: 250, distance: 315.8
click at [756, 250] on div "Voluntary Petition for Individuals Filing for Bankruptcy Voluntary Petition for…" at bounding box center [586, 620] width 340 height 932
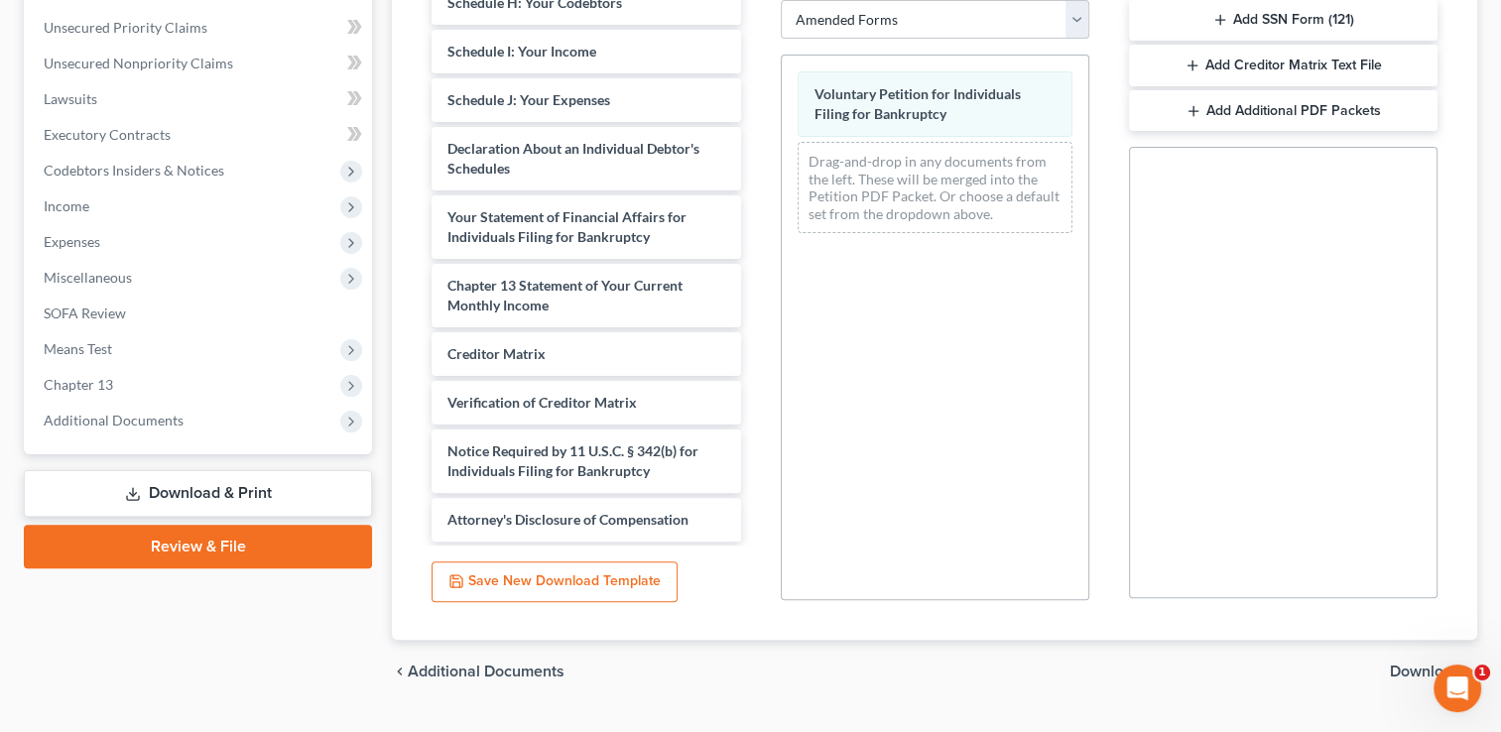
scroll to position [491, 0]
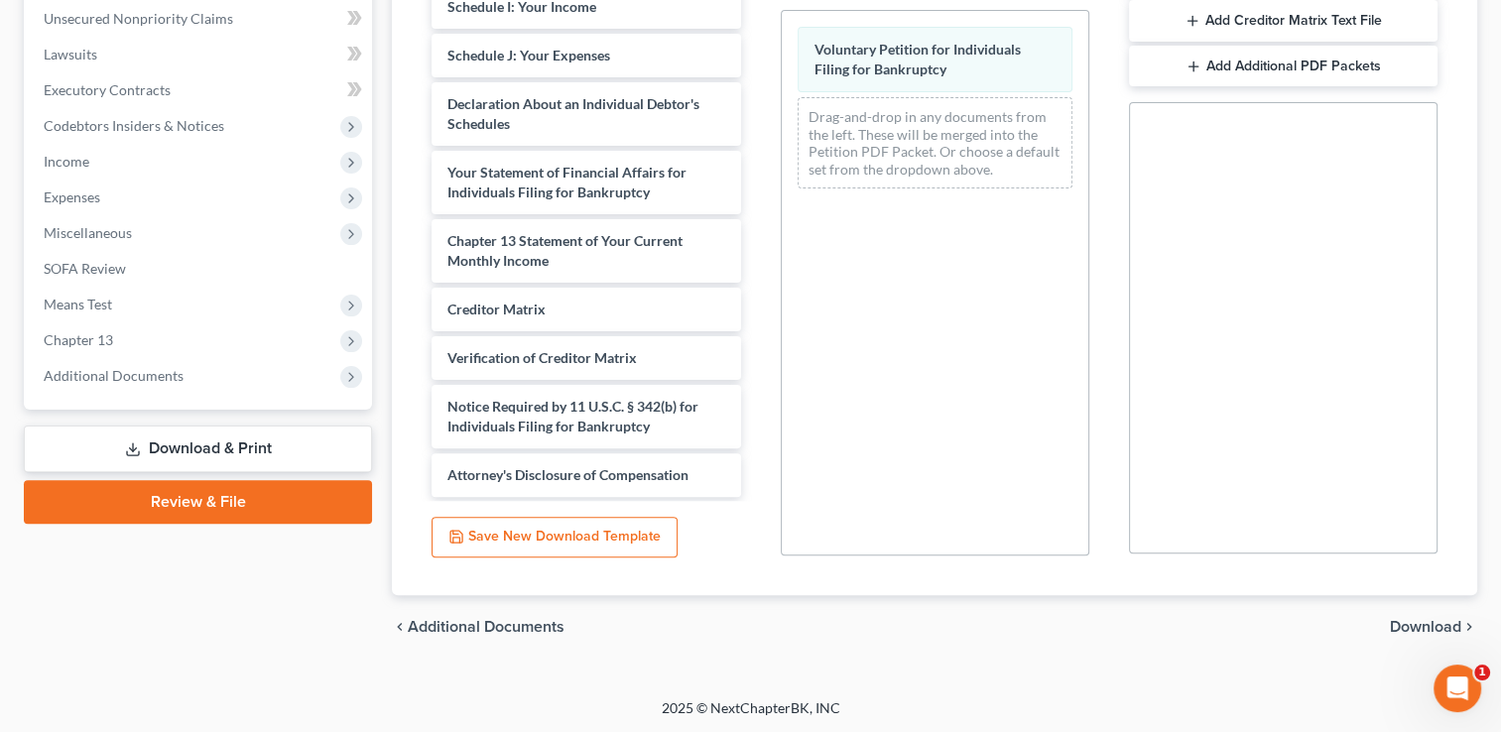
click at [1428, 625] on span "Download" at bounding box center [1425, 627] width 71 height 16
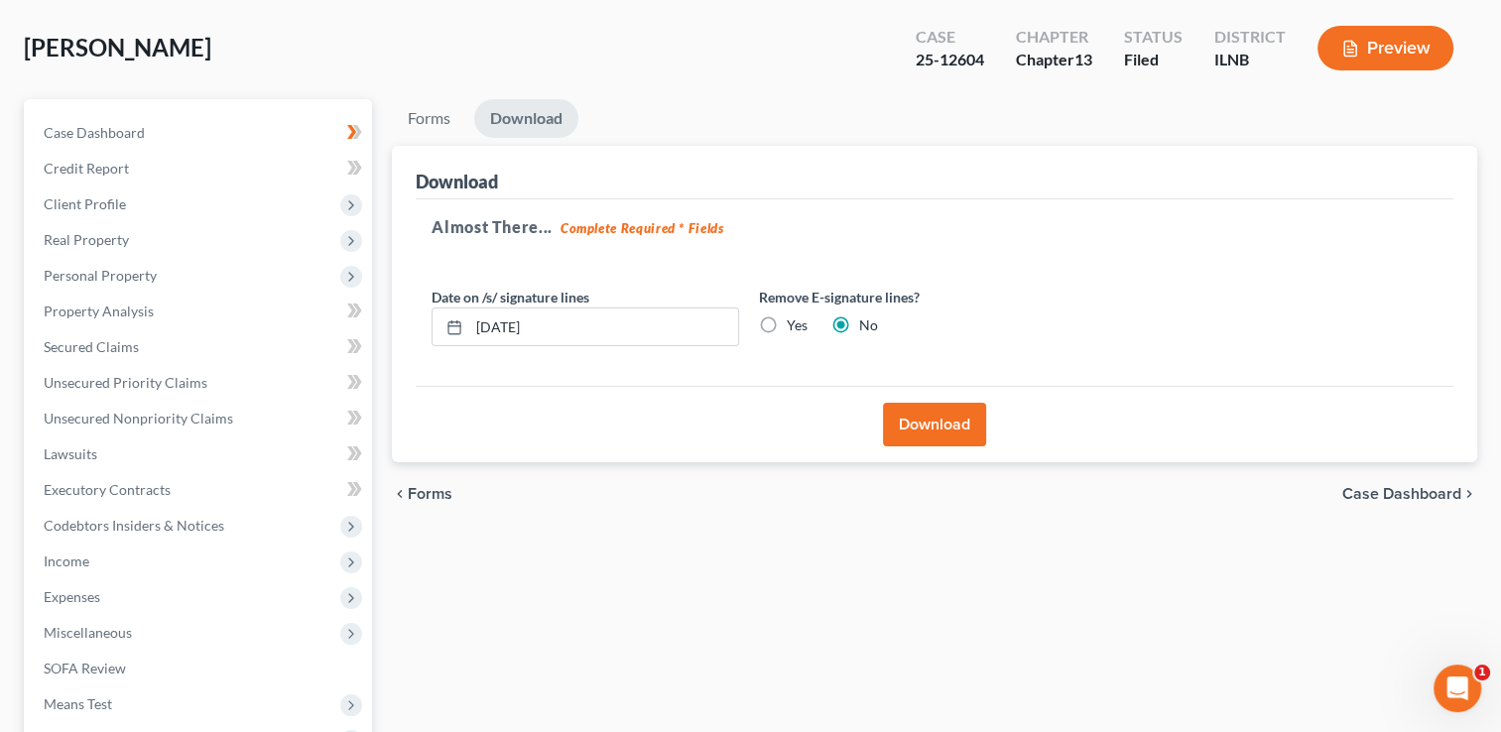
scroll to position [59, 0]
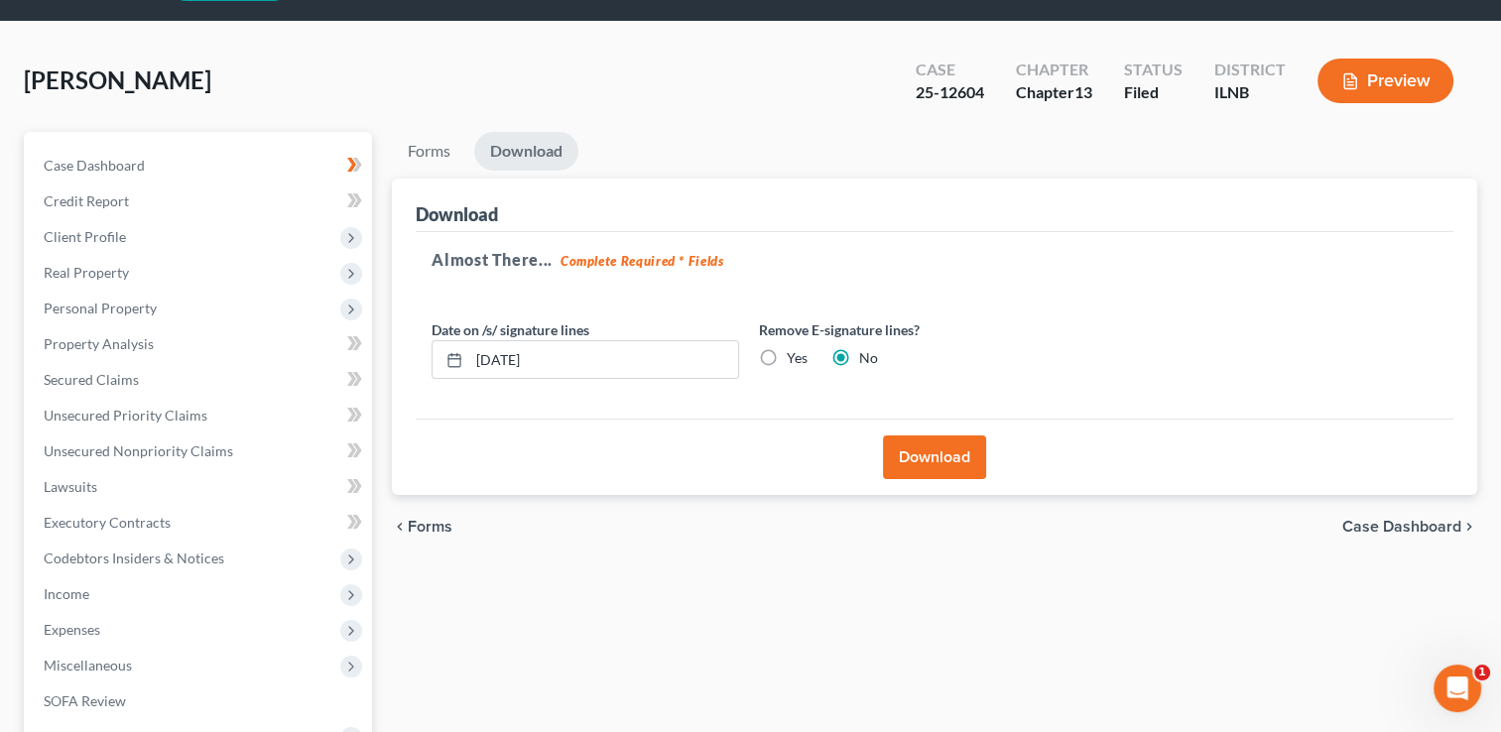
click at [934, 460] on button "Download" at bounding box center [934, 458] width 103 height 44
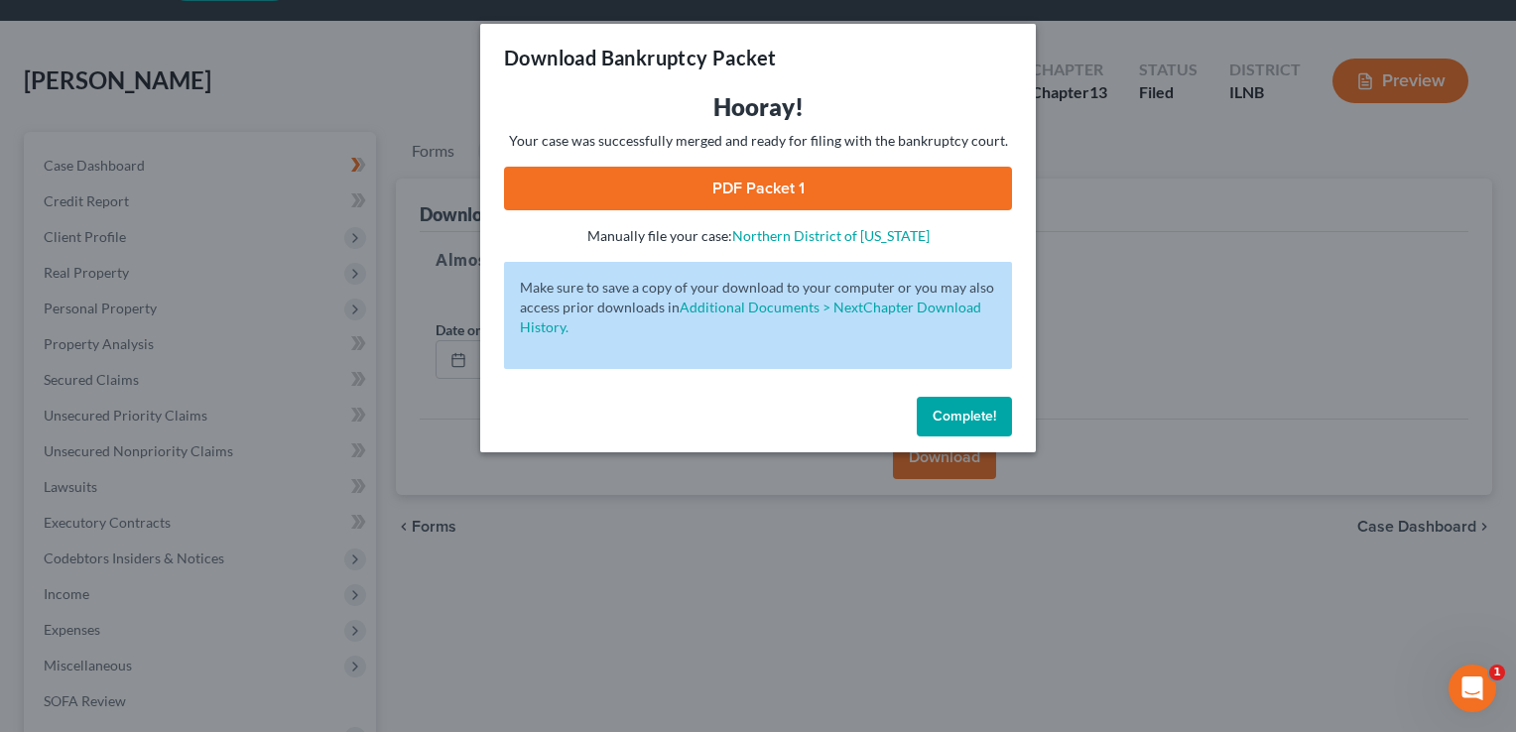
click at [953, 415] on span "Complete!" at bounding box center [965, 416] width 64 height 17
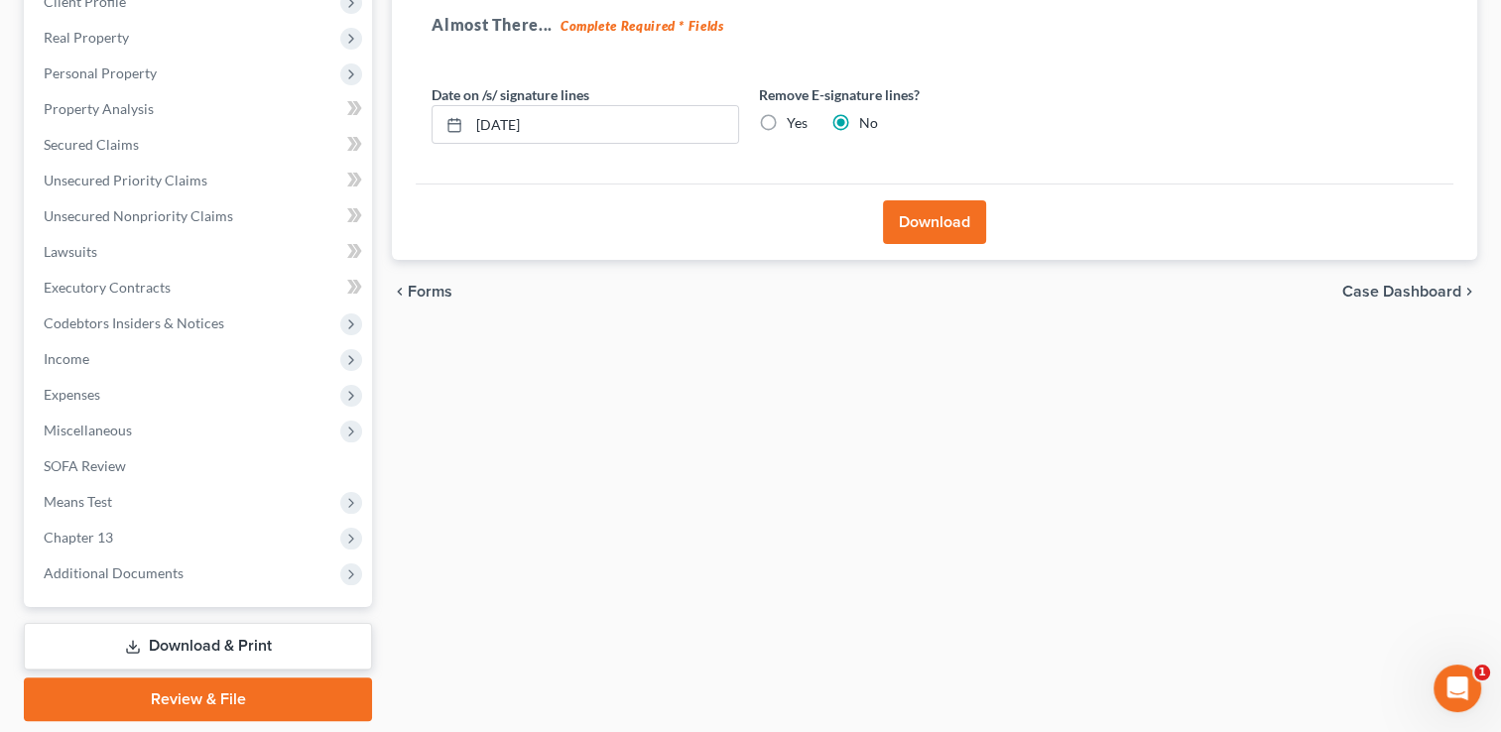
scroll to position [356, 0]
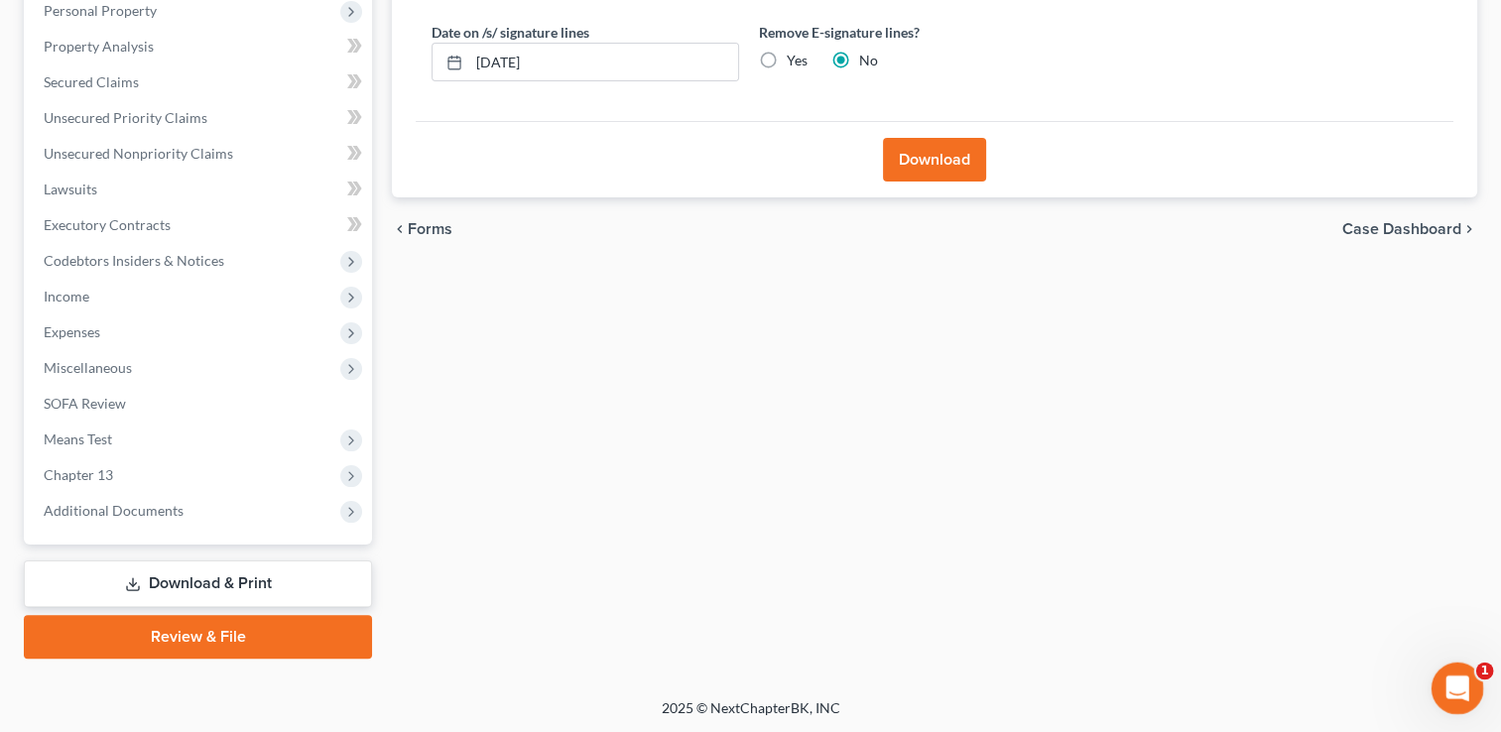
click at [1450, 686] on icon "Open Intercom Messenger" at bounding box center [1455, 686] width 33 height 33
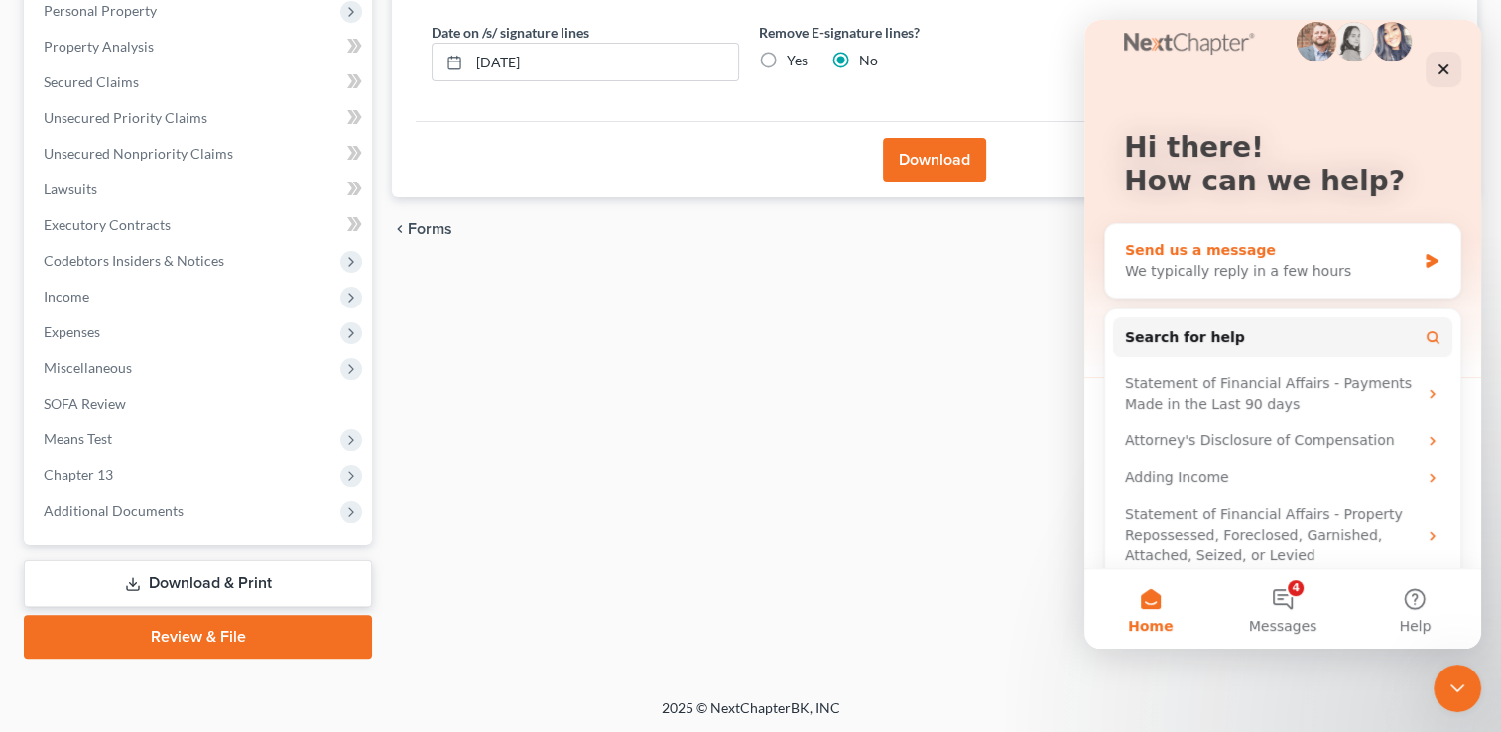
scroll to position [53, 0]
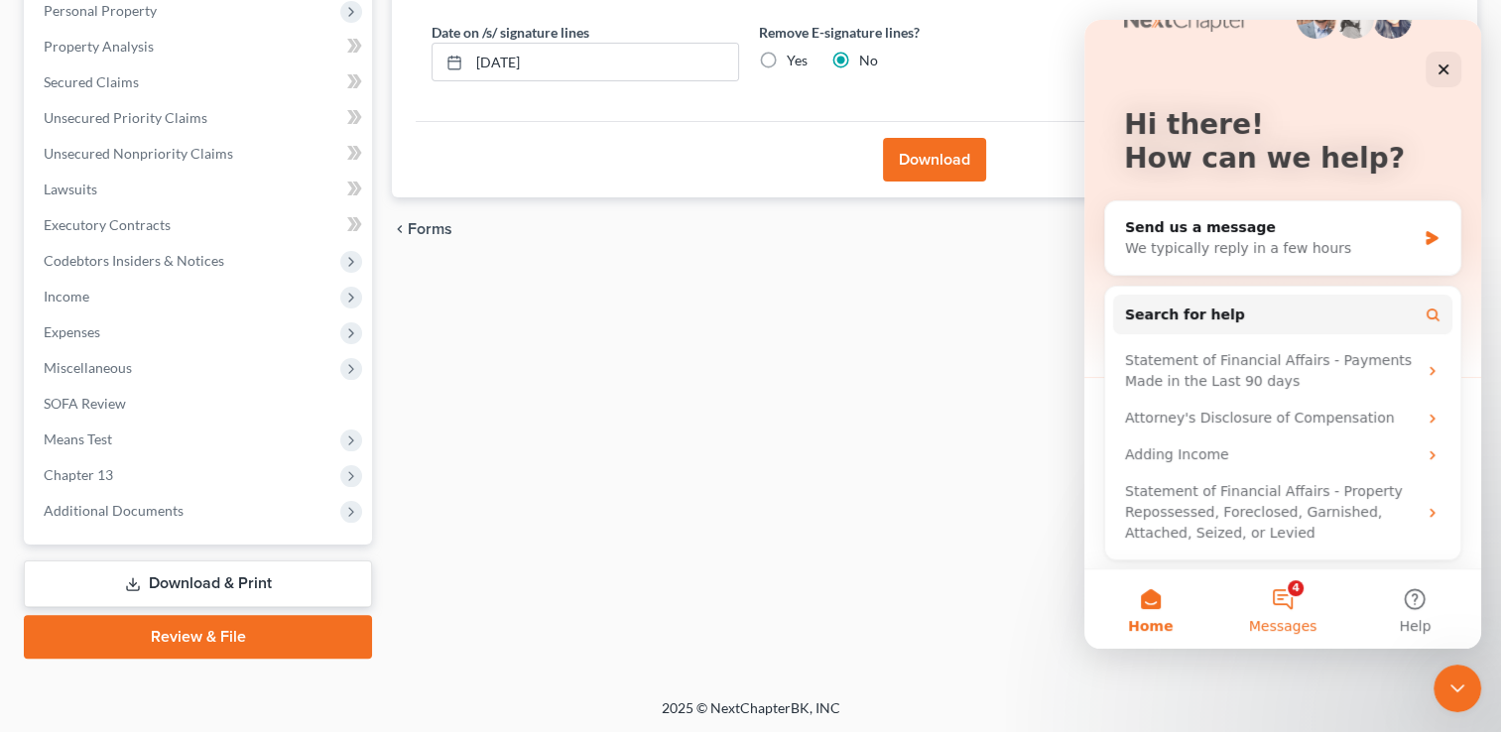
click at [1281, 600] on button "4 Messages" at bounding box center [1282, 609] width 132 height 79
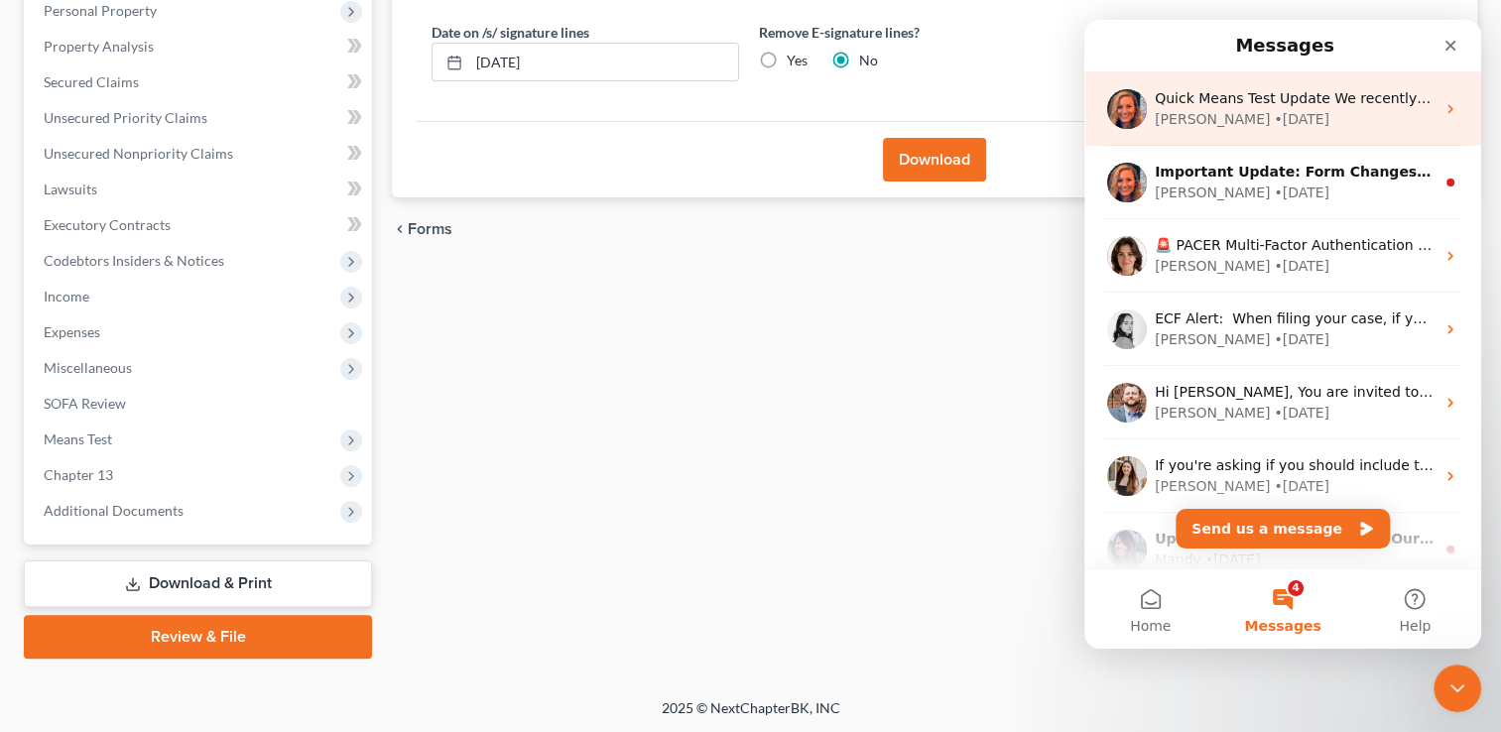
click at [1302, 127] on div "Kelly • 1d ago" at bounding box center [1295, 119] width 280 height 21
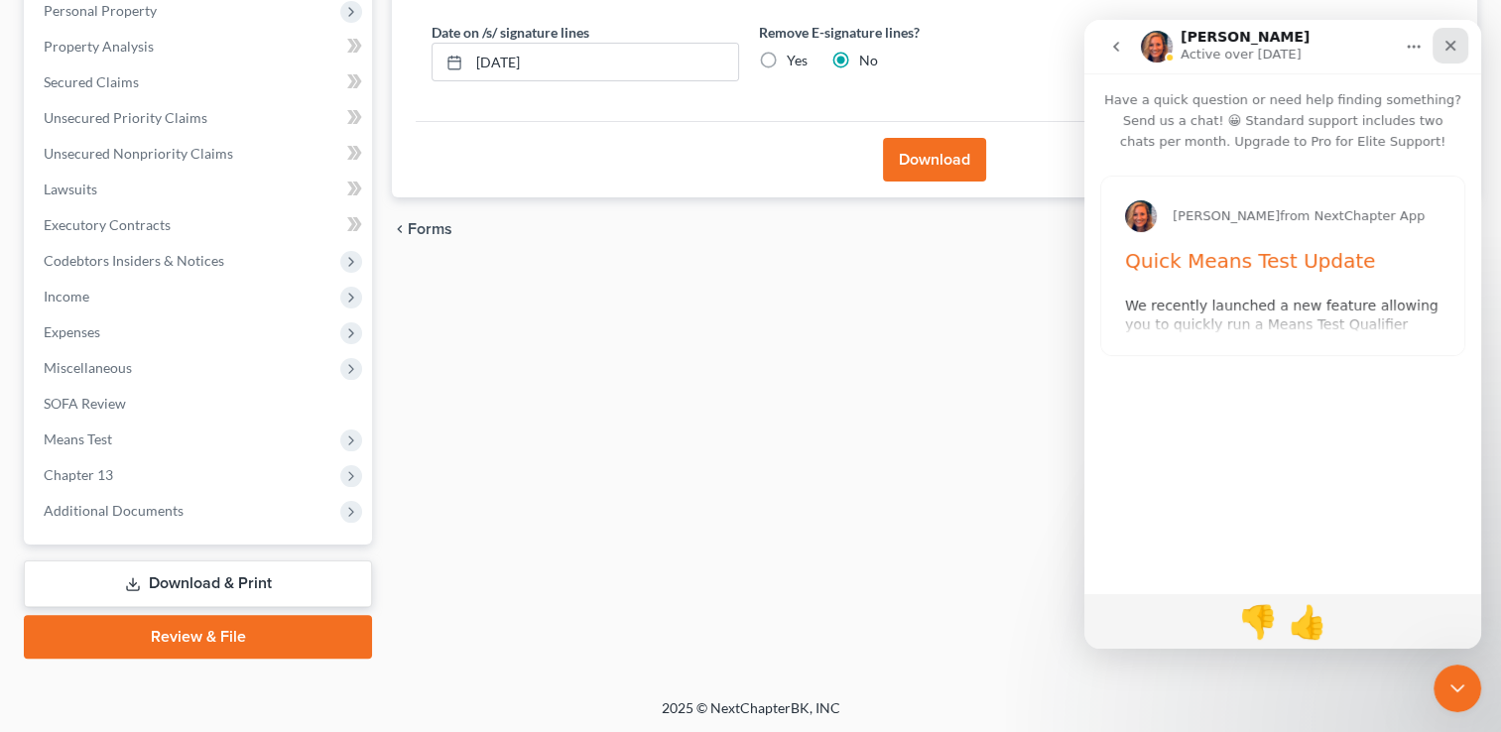
click at [1457, 38] on icon "Close" at bounding box center [1451, 46] width 16 height 16
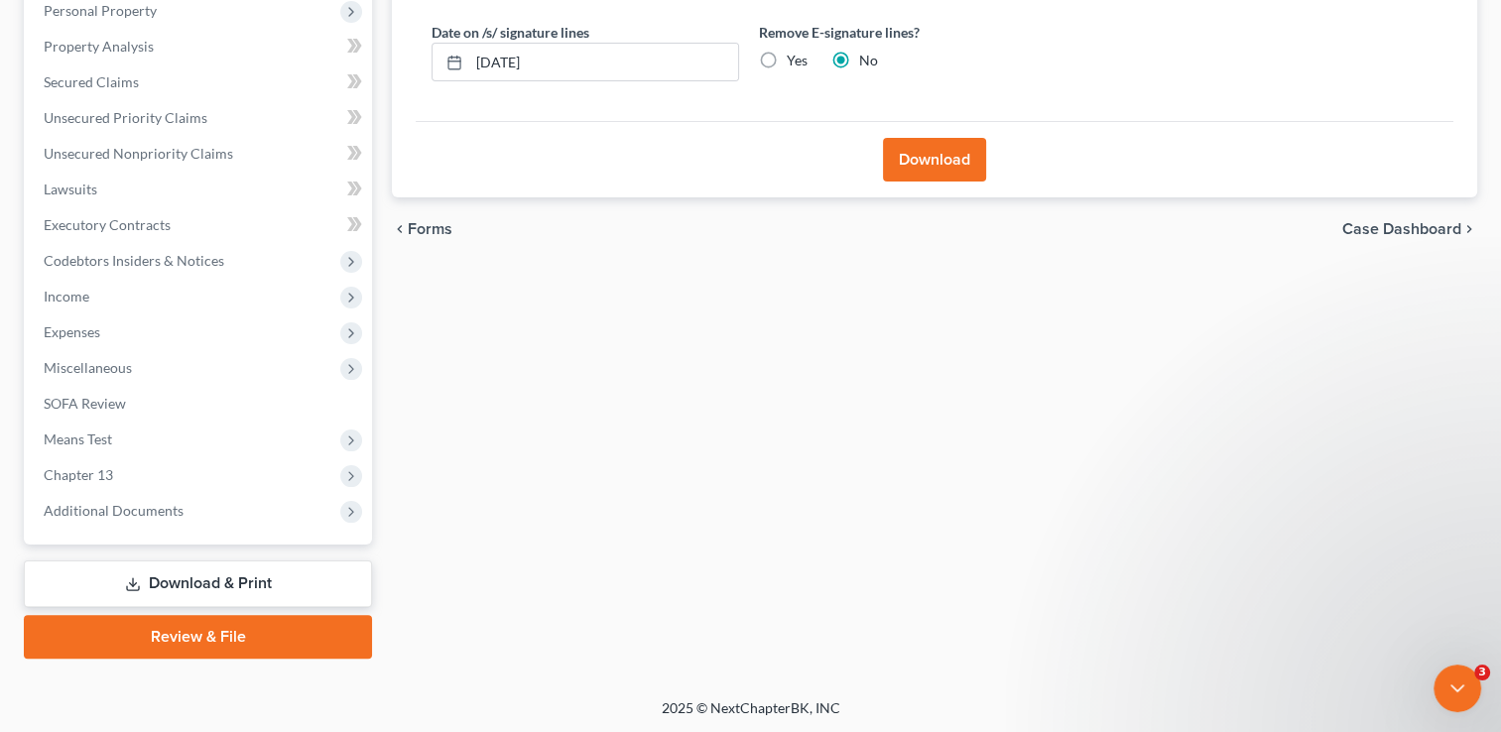
scroll to position [0, 0]
click at [1371, 229] on span "Case Dashboard" at bounding box center [1402, 229] width 119 height 16
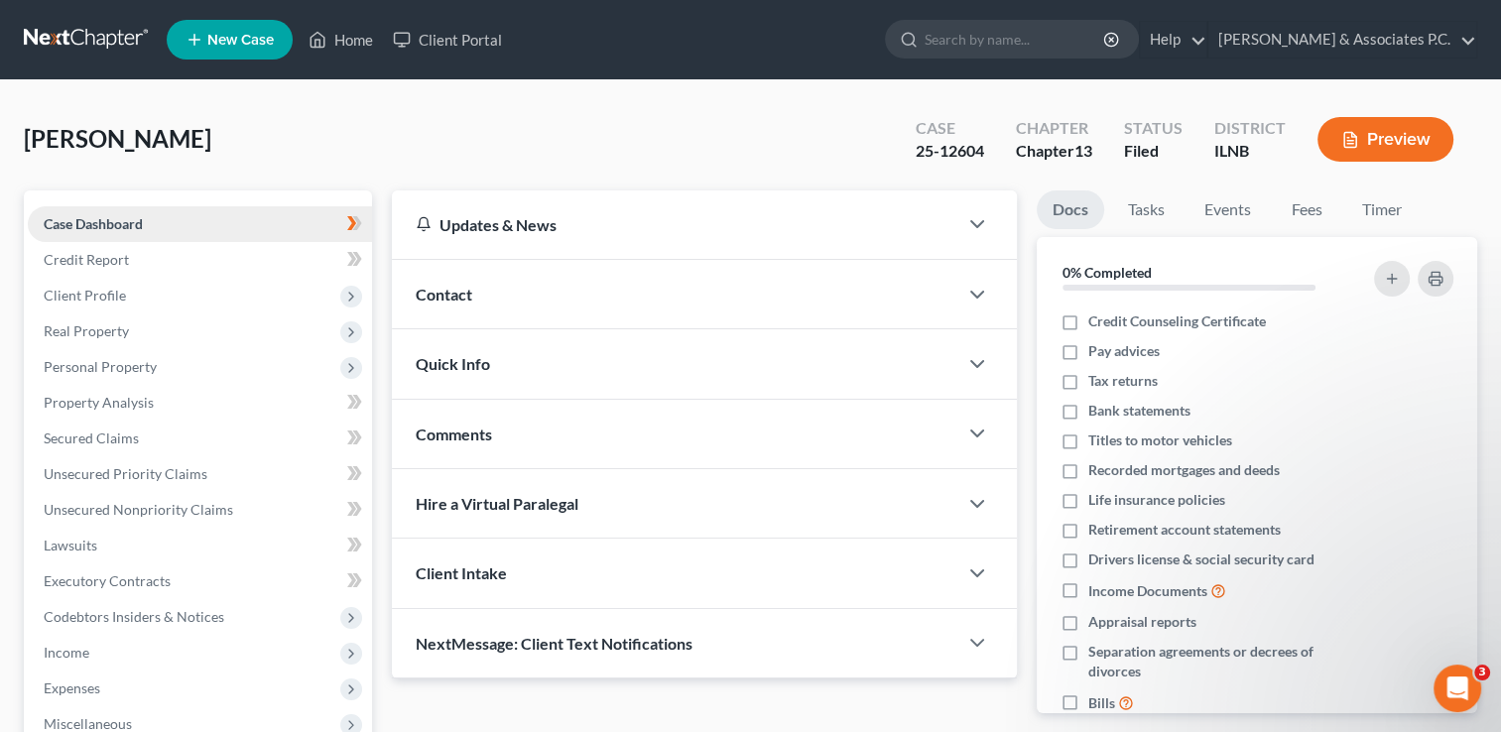
click at [149, 224] on link "Case Dashboard" at bounding box center [200, 224] width 344 height 36
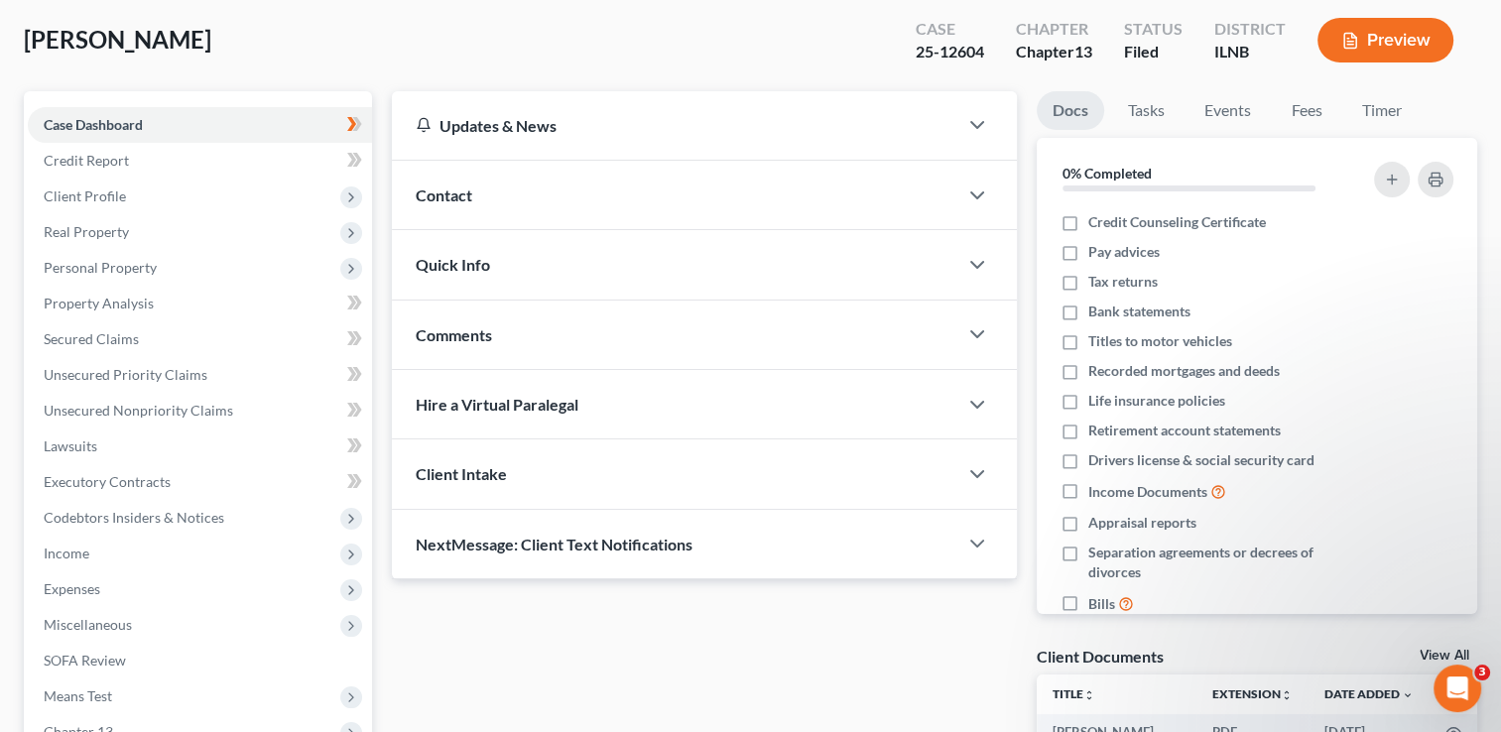
scroll to position [198, 0]
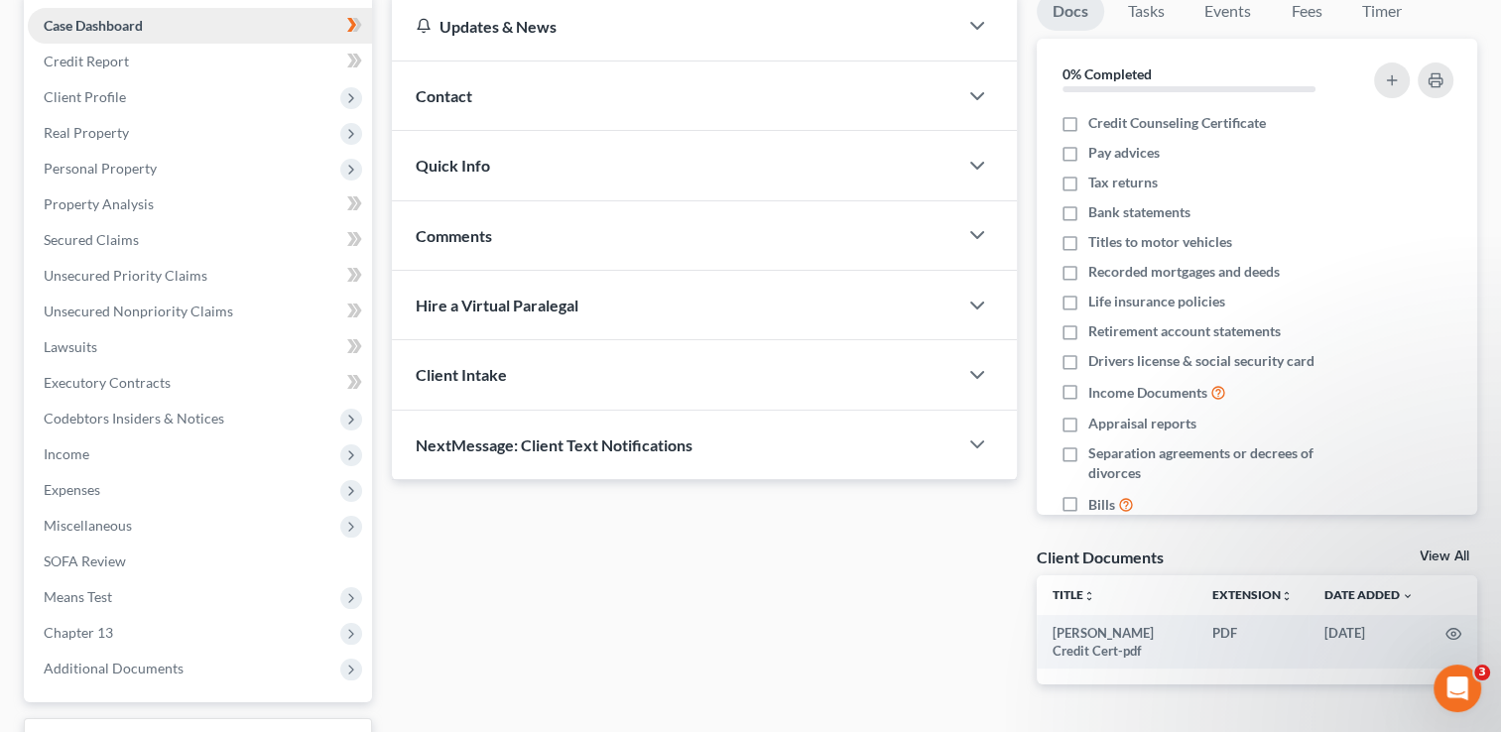
click at [298, 25] on link "Case Dashboard" at bounding box center [200, 26] width 344 height 36
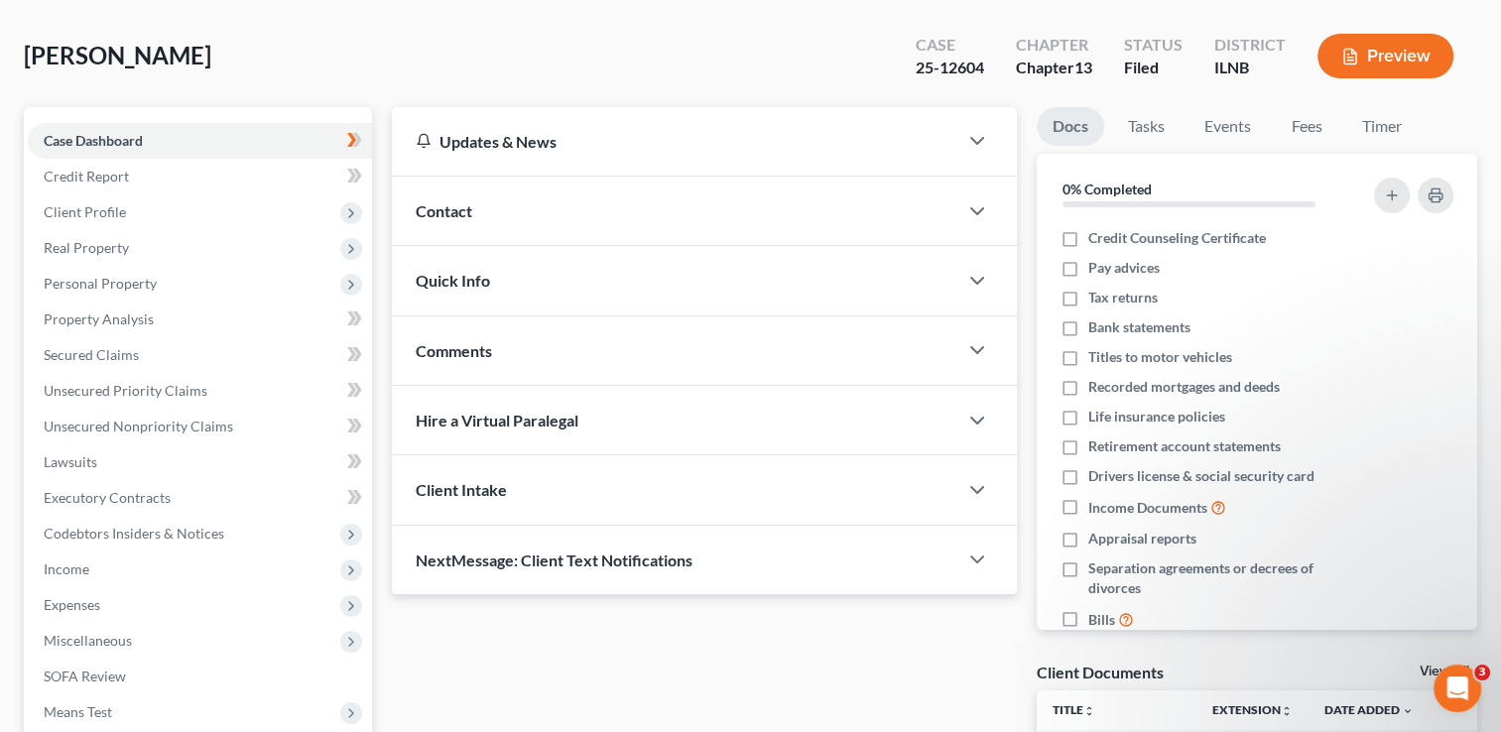
scroll to position [0, 0]
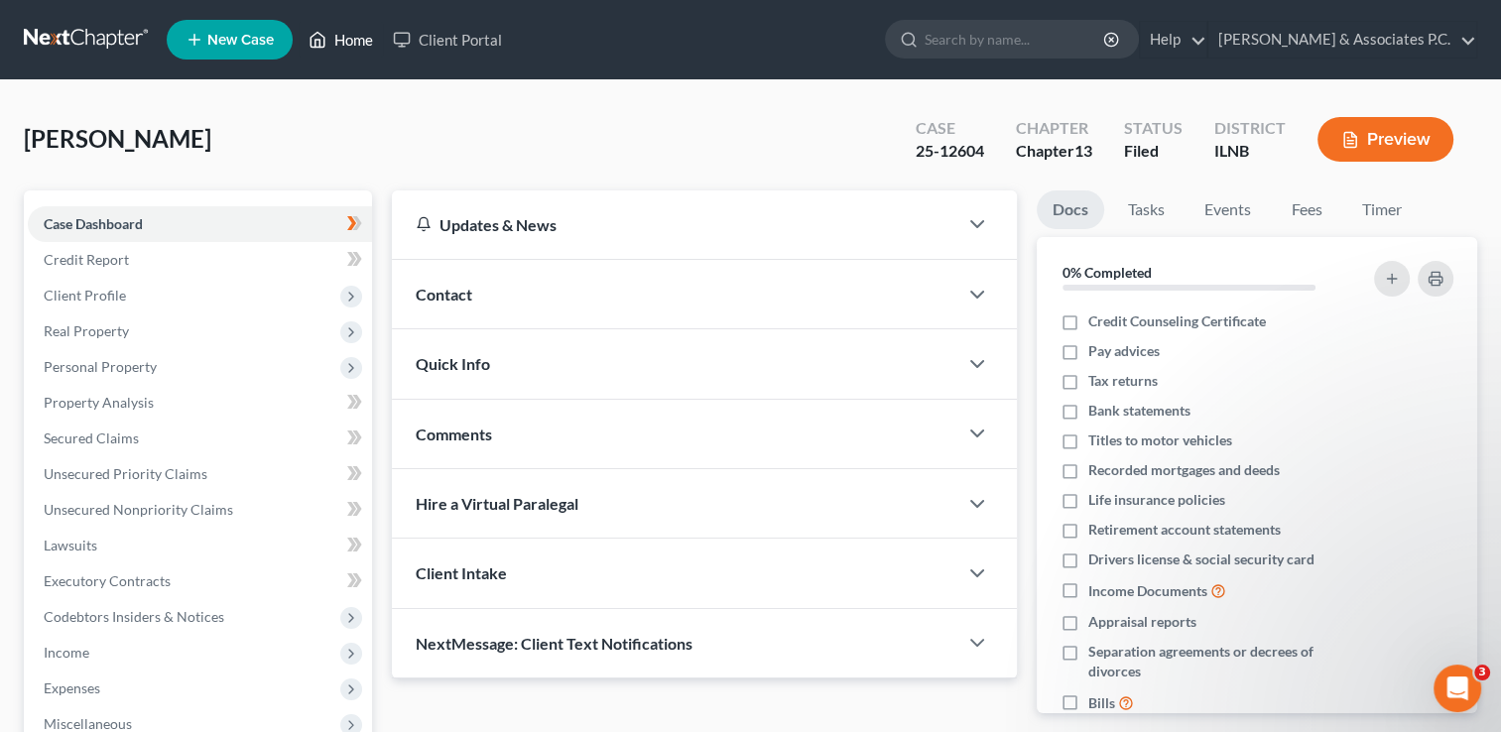
click at [345, 38] on link "Home" at bounding box center [341, 40] width 84 height 36
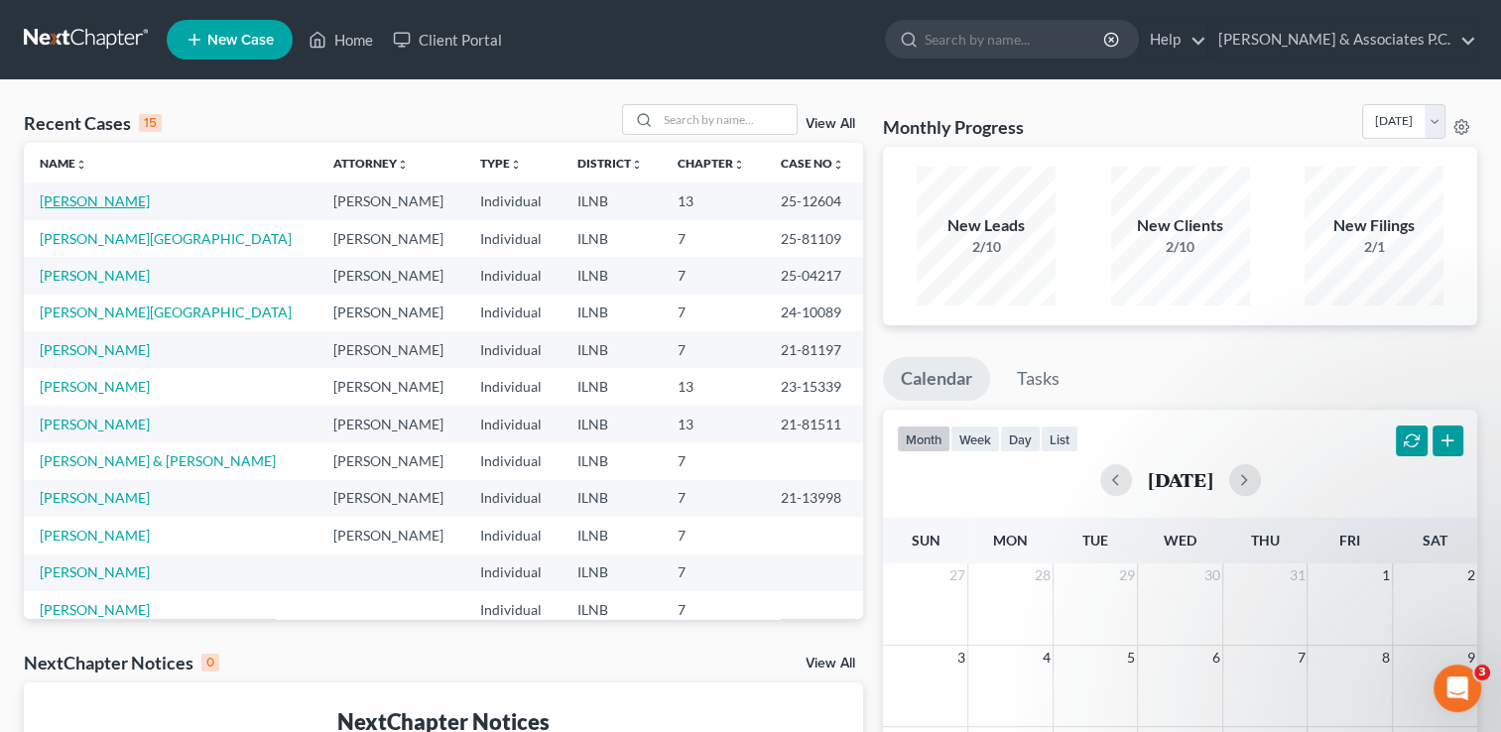
click at [87, 205] on link "[PERSON_NAME]" at bounding box center [95, 200] width 110 height 17
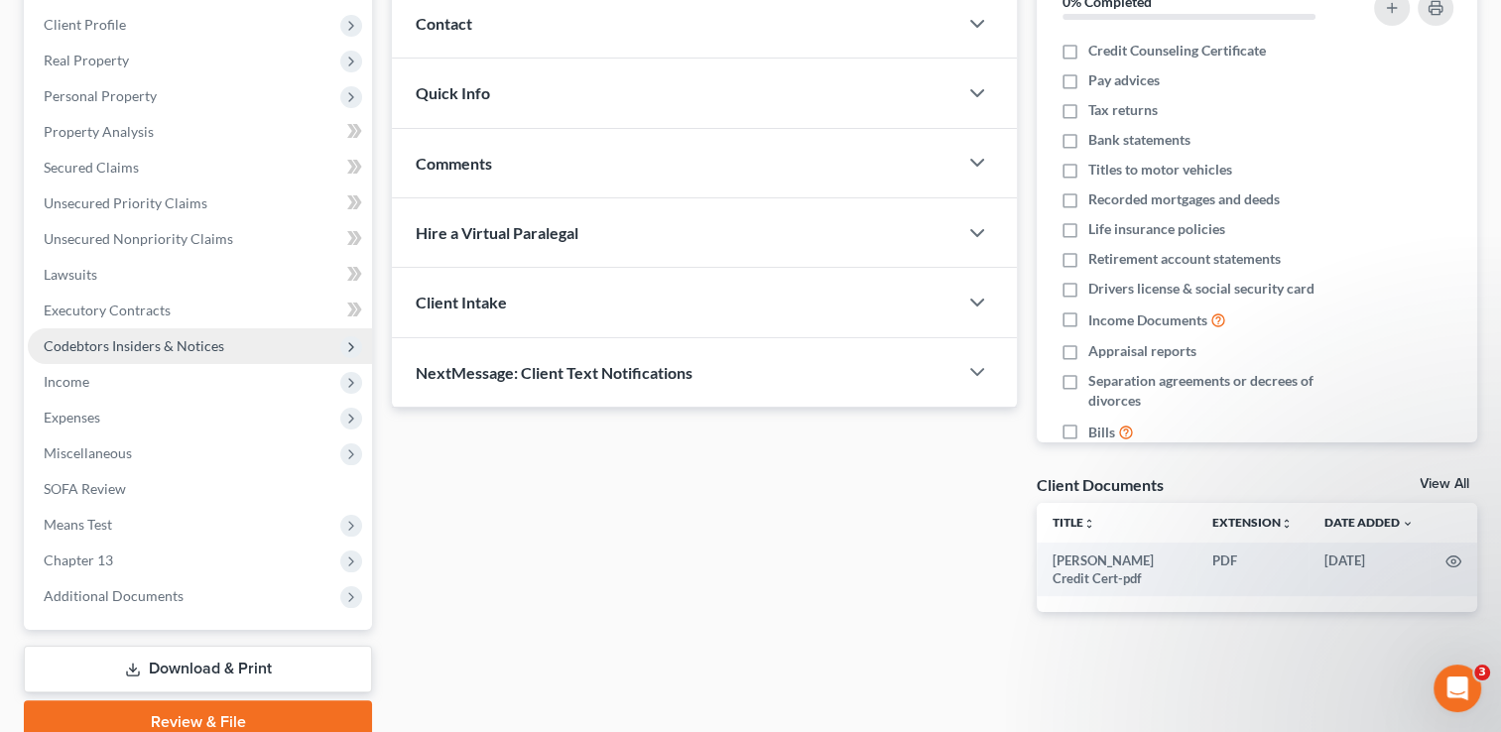
scroll to position [356, 0]
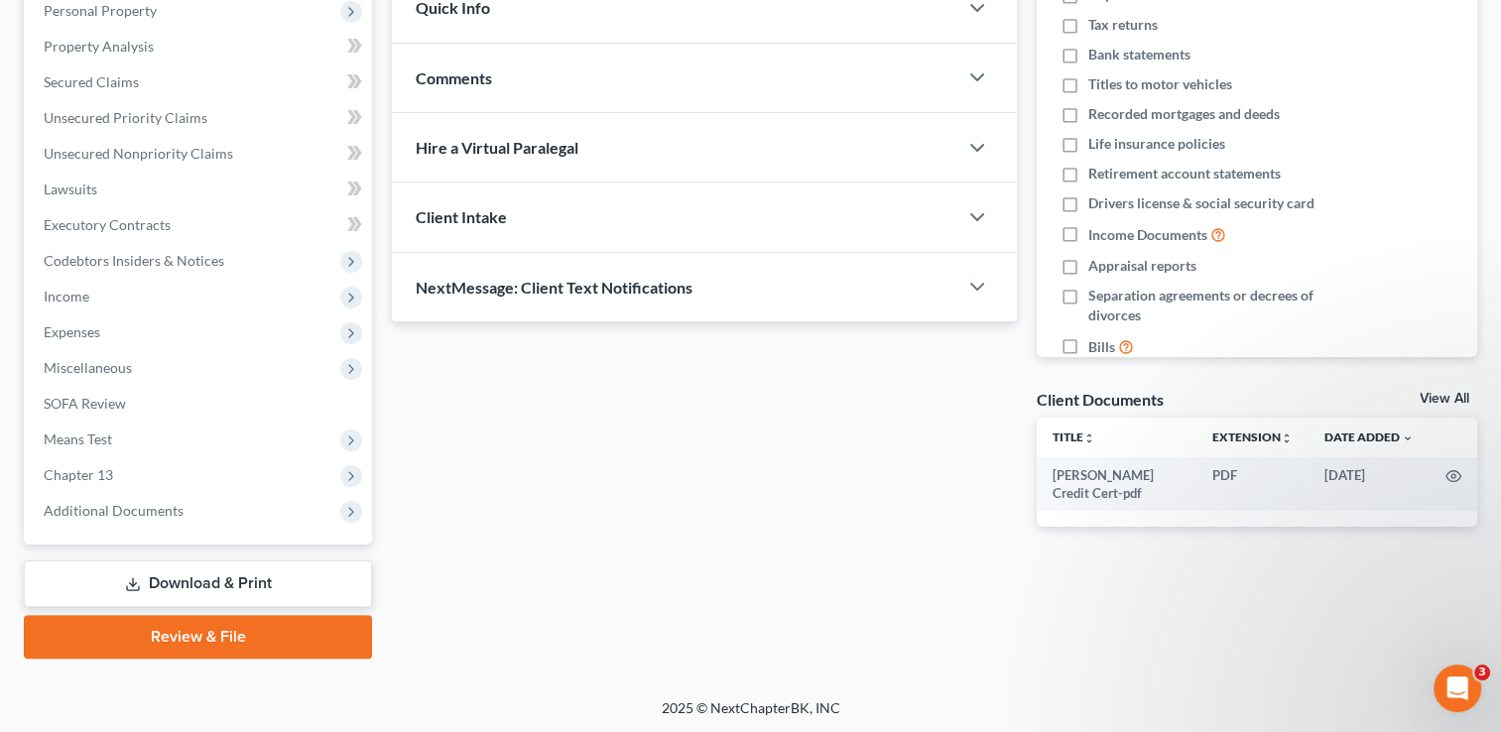
click at [186, 632] on link "Review & File" at bounding box center [198, 637] width 348 height 44
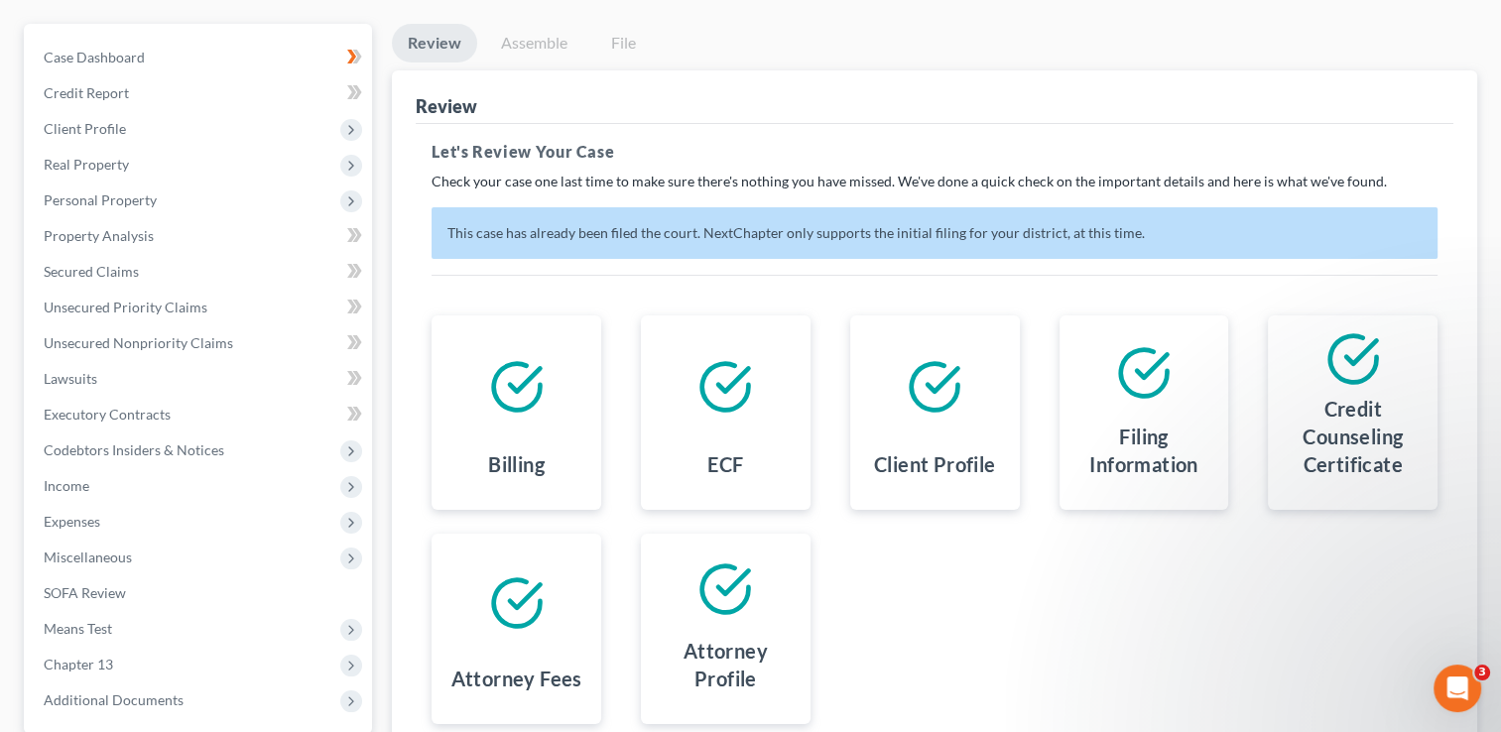
scroll to position [158, 0]
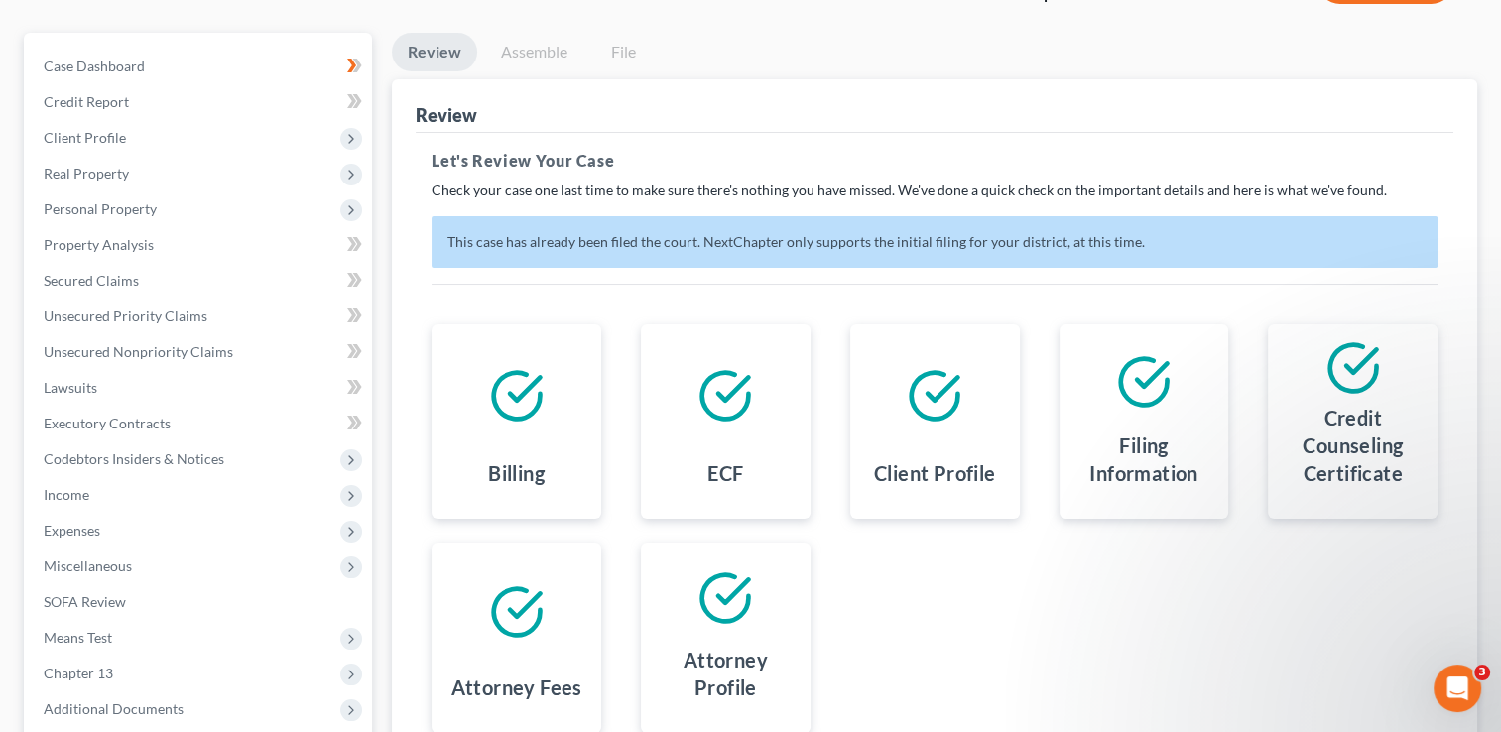
click at [548, 51] on link "Assemble" at bounding box center [534, 52] width 98 height 39
click at [533, 57] on link "Assemble" at bounding box center [534, 52] width 98 height 39
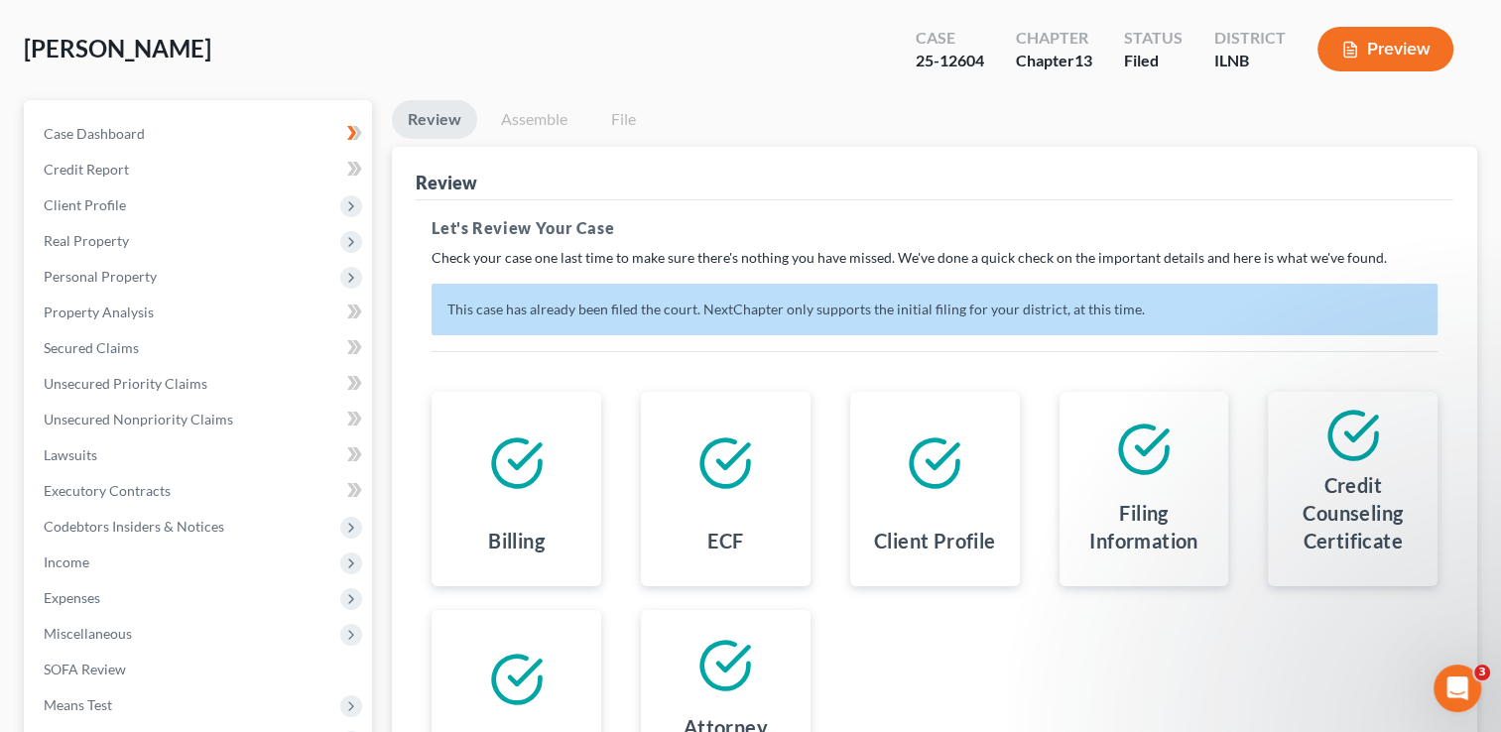
scroll to position [0, 0]
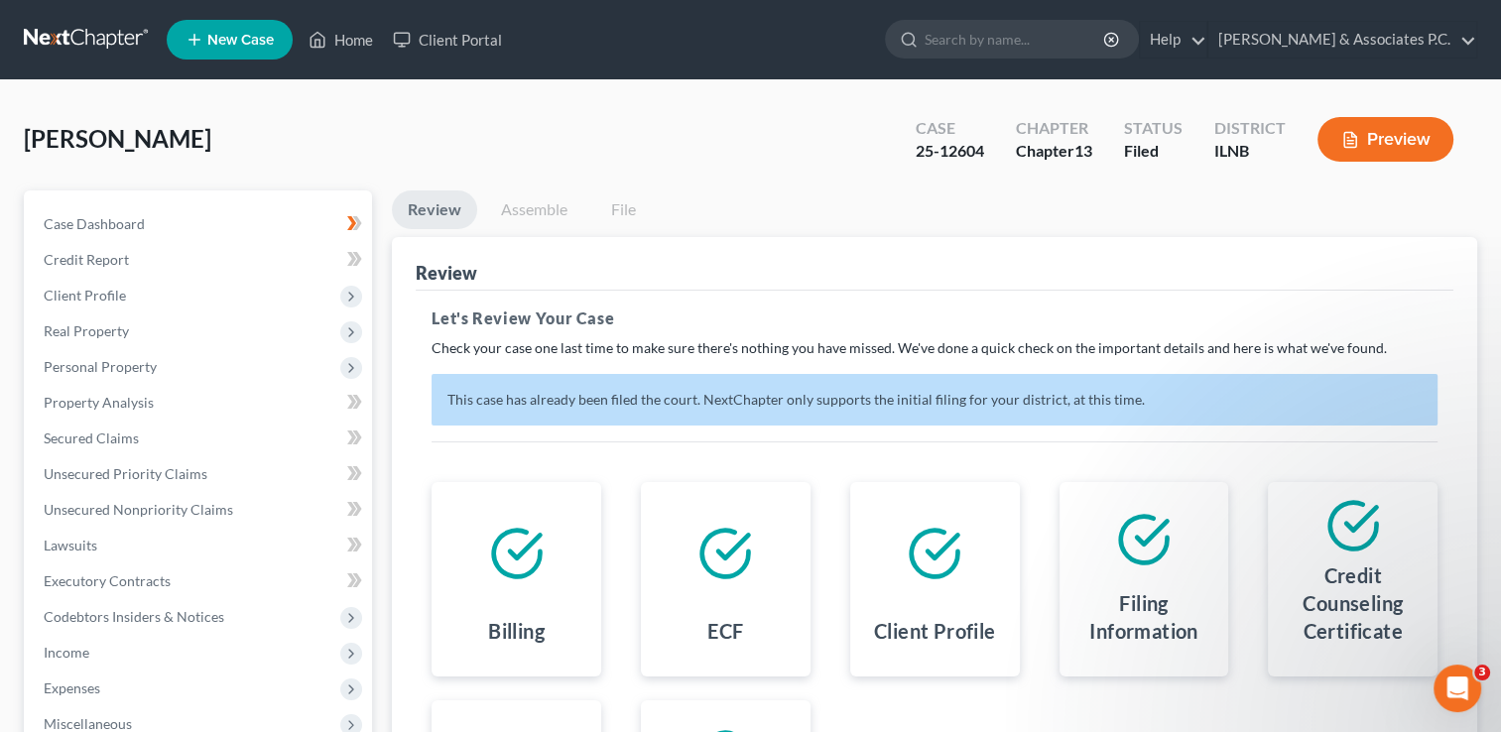
click at [620, 212] on link "File" at bounding box center [623, 210] width 64 height 39
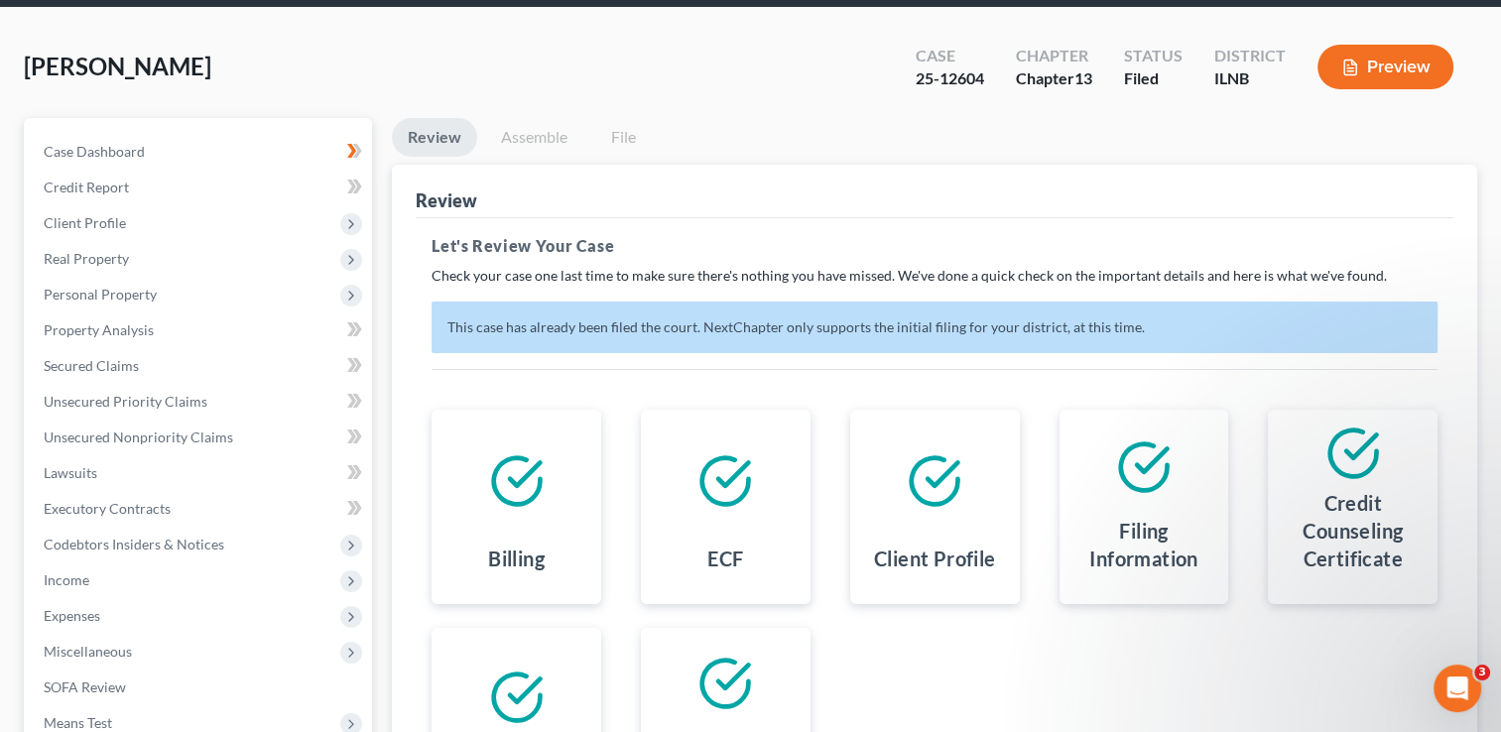
scroll to position [59, 0]
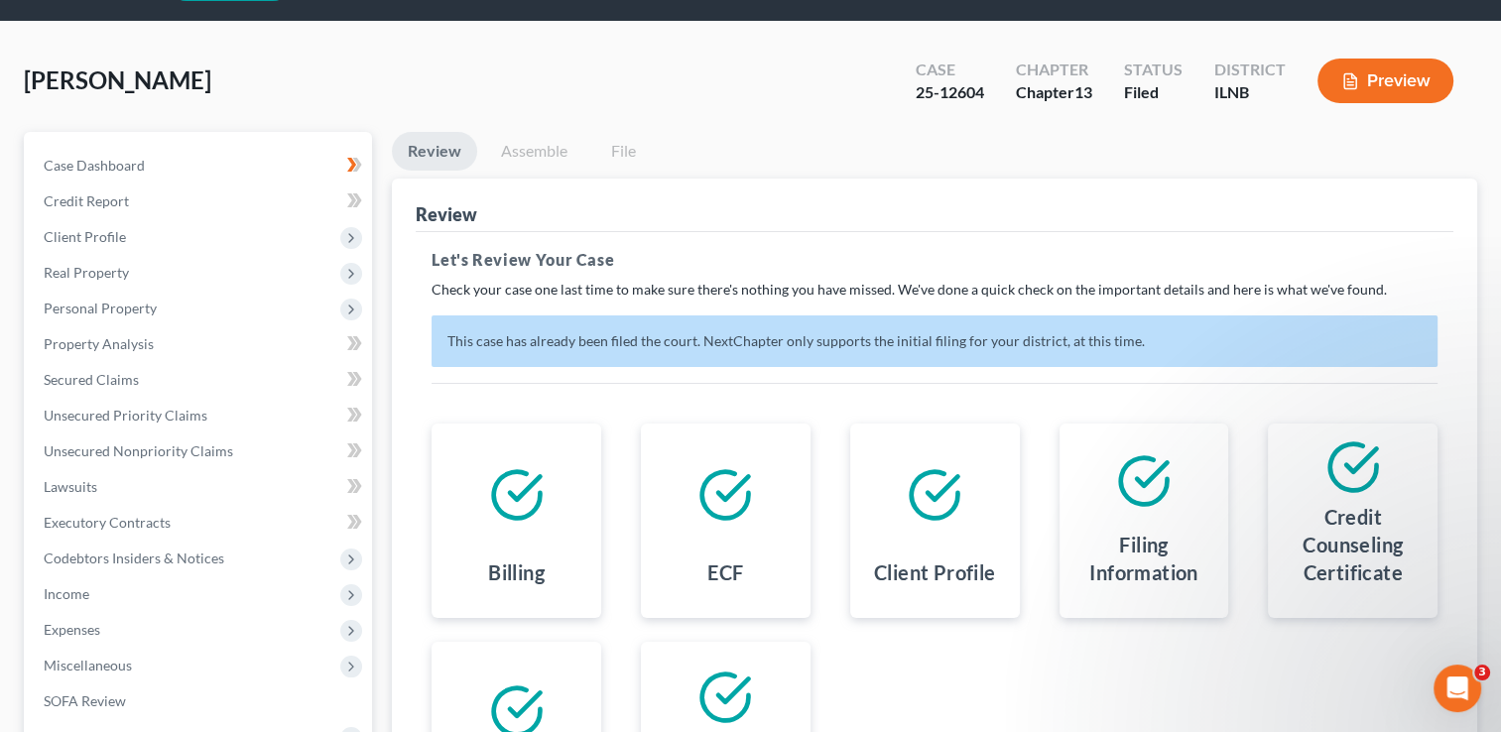
click at [524, 141] on link "Assemble" at bounding box center [534, 151] width 98 height 39
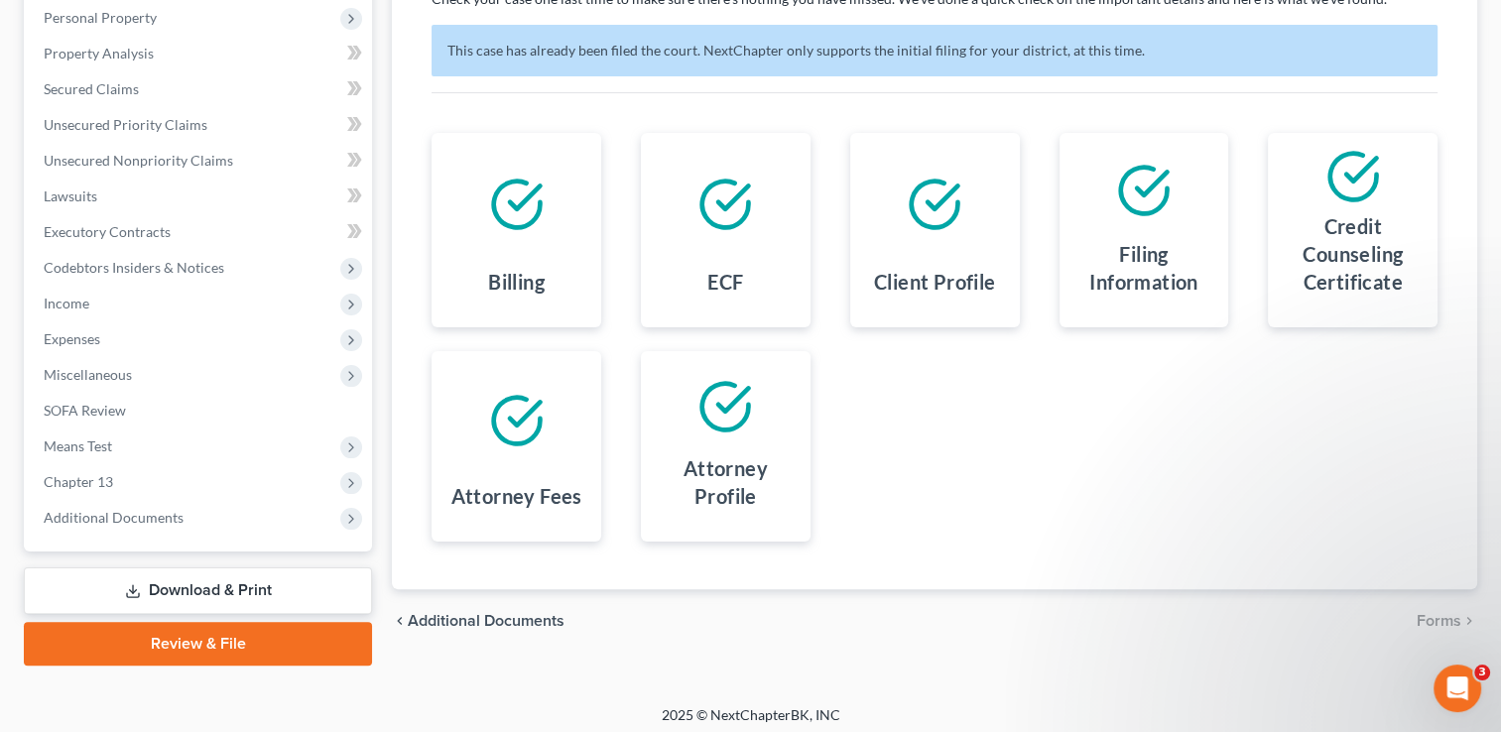
scroll to position [356, 0]
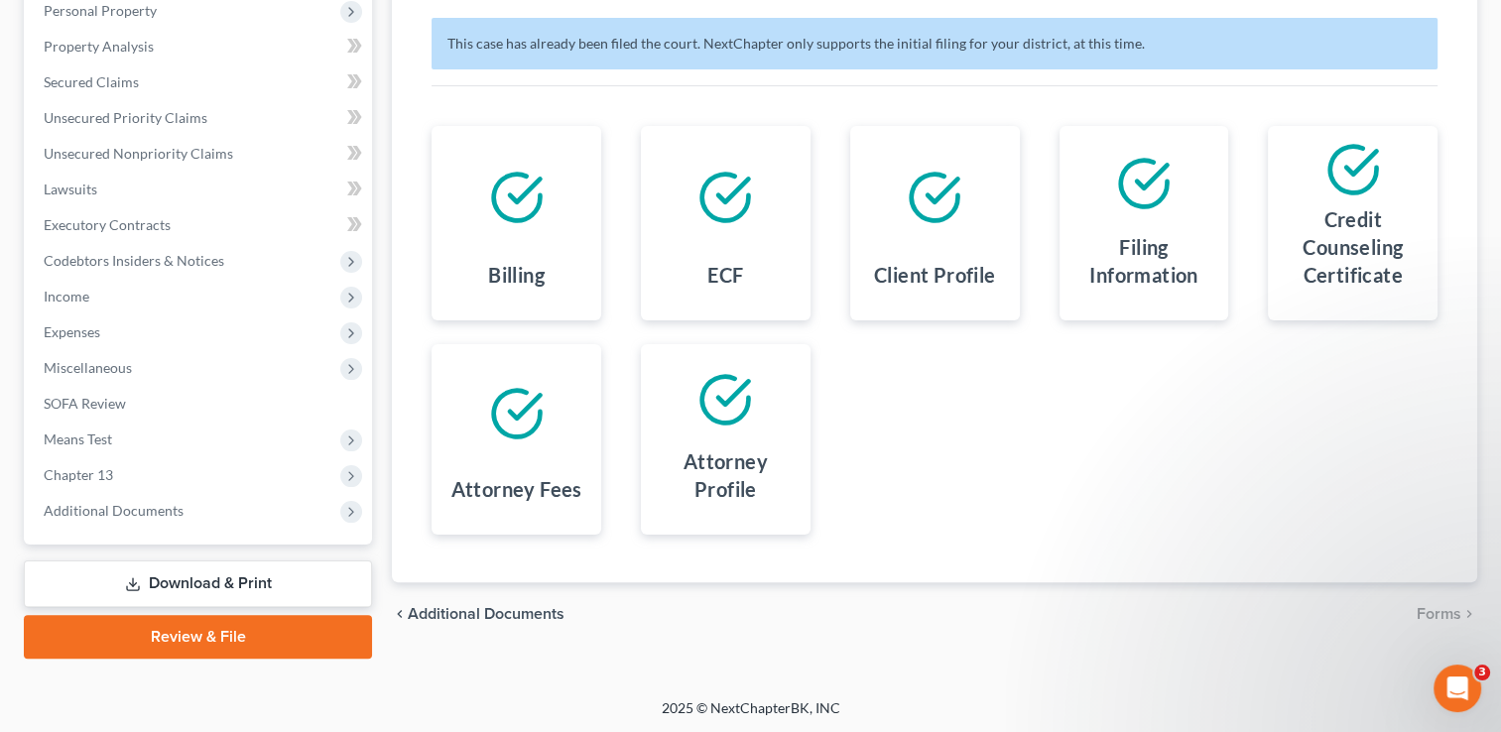
click at [534, 554] on div "Billing ECF Client Profile Filing Information Credit Counseling Certificate Att…" at bounding box center [935, 330] width 1046 height 456
click at [1451, 692] on icon "Open Intercom Messenger" at bounding box center [1455, 686] width 33 height 33
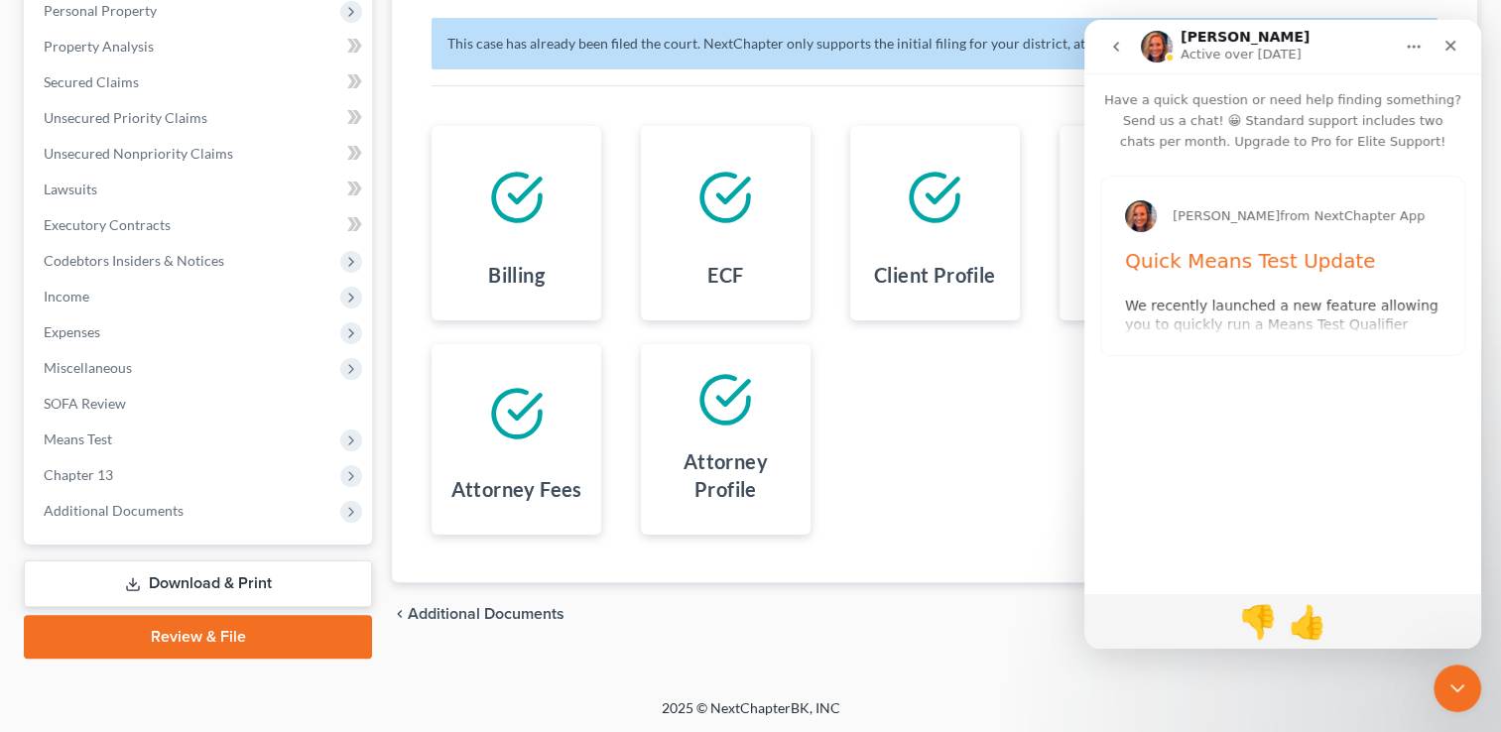
click at [878, 427] on div "Billing ECF Client Profile Filing Information Credit Counseling Certificate Att…" at bounding box center [935, 330] width 1046 height 456
click at [1458, 45] on icon "Close" at bounding box center [1451, 46] width 16 height 16
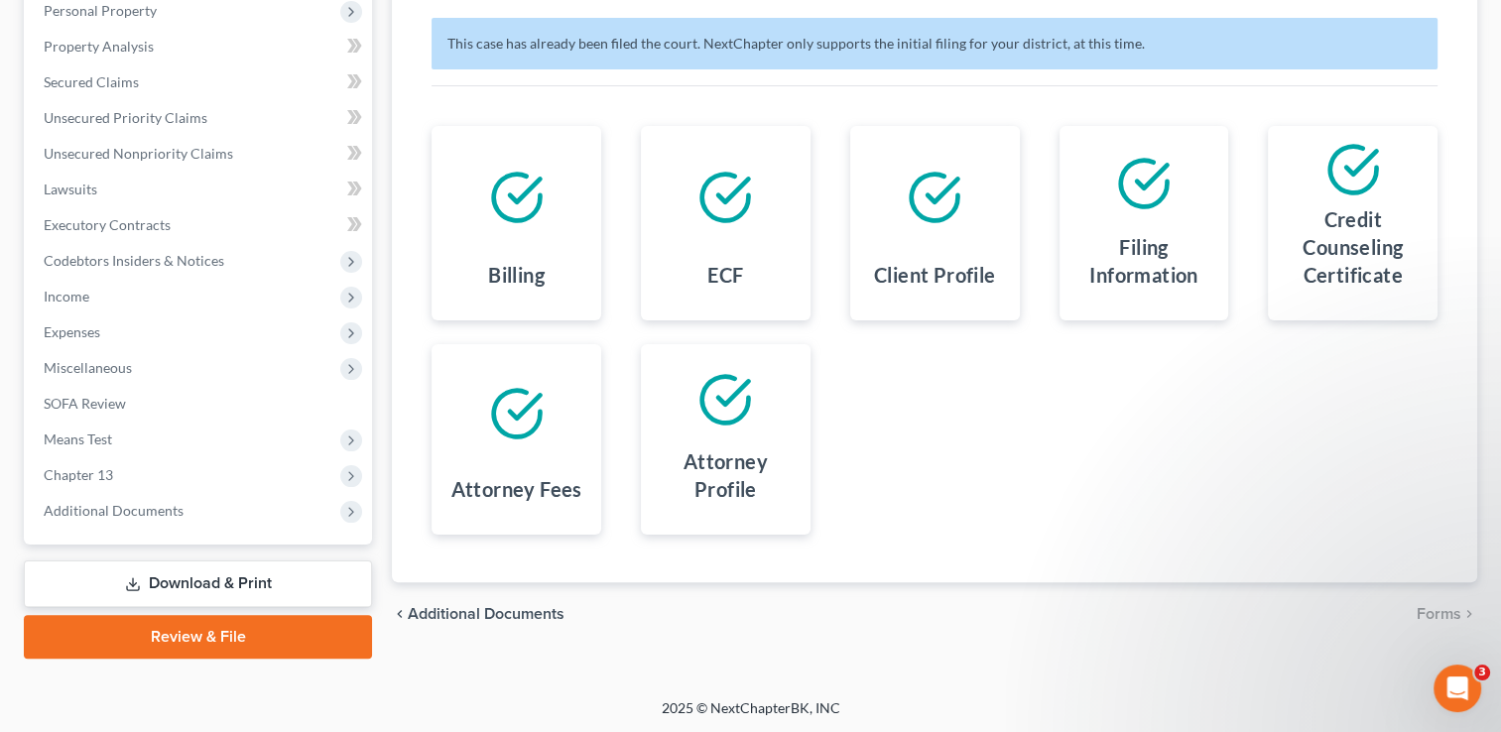
click at [198, 581] on link "Download & Print" at bounding box center [198, 584] width 348 height 47
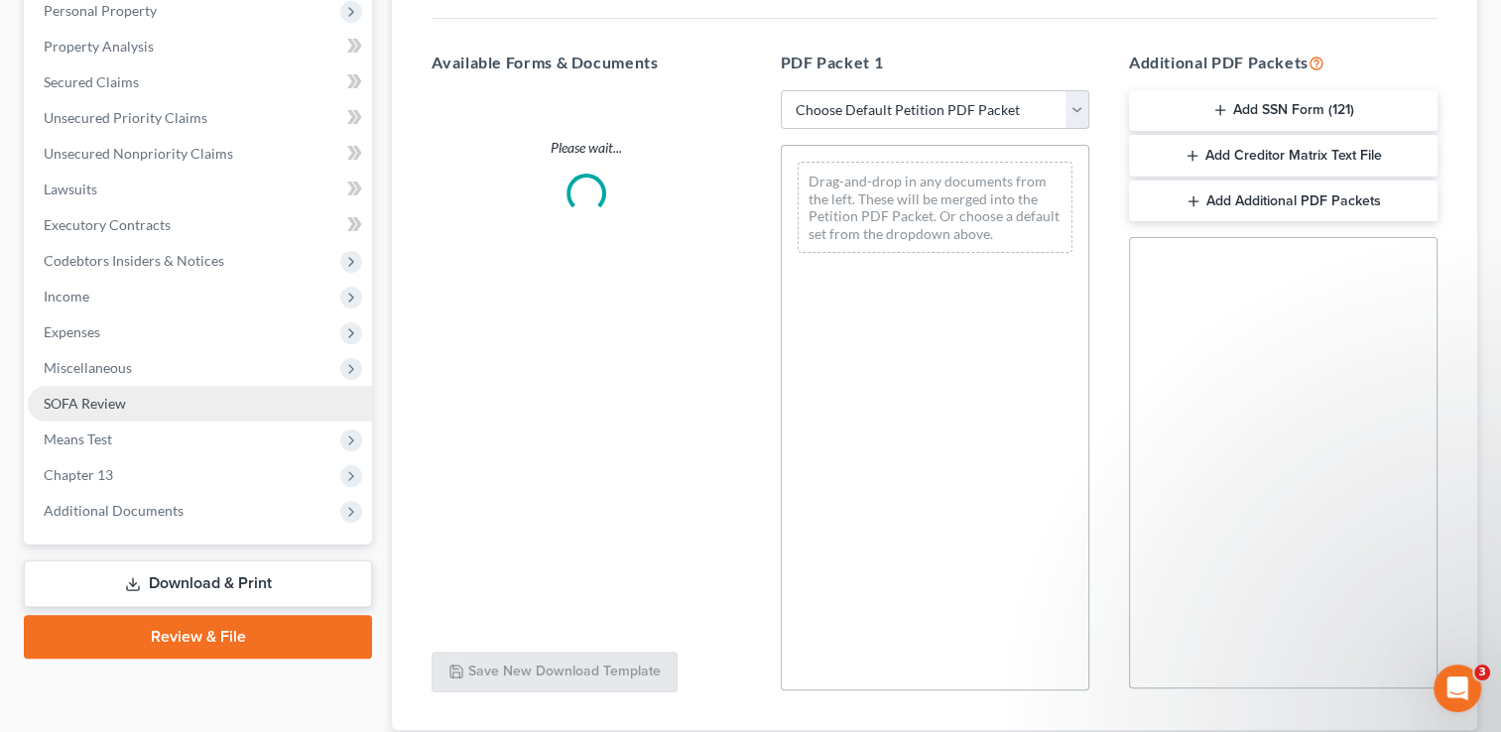
scroll to position [275, 0]
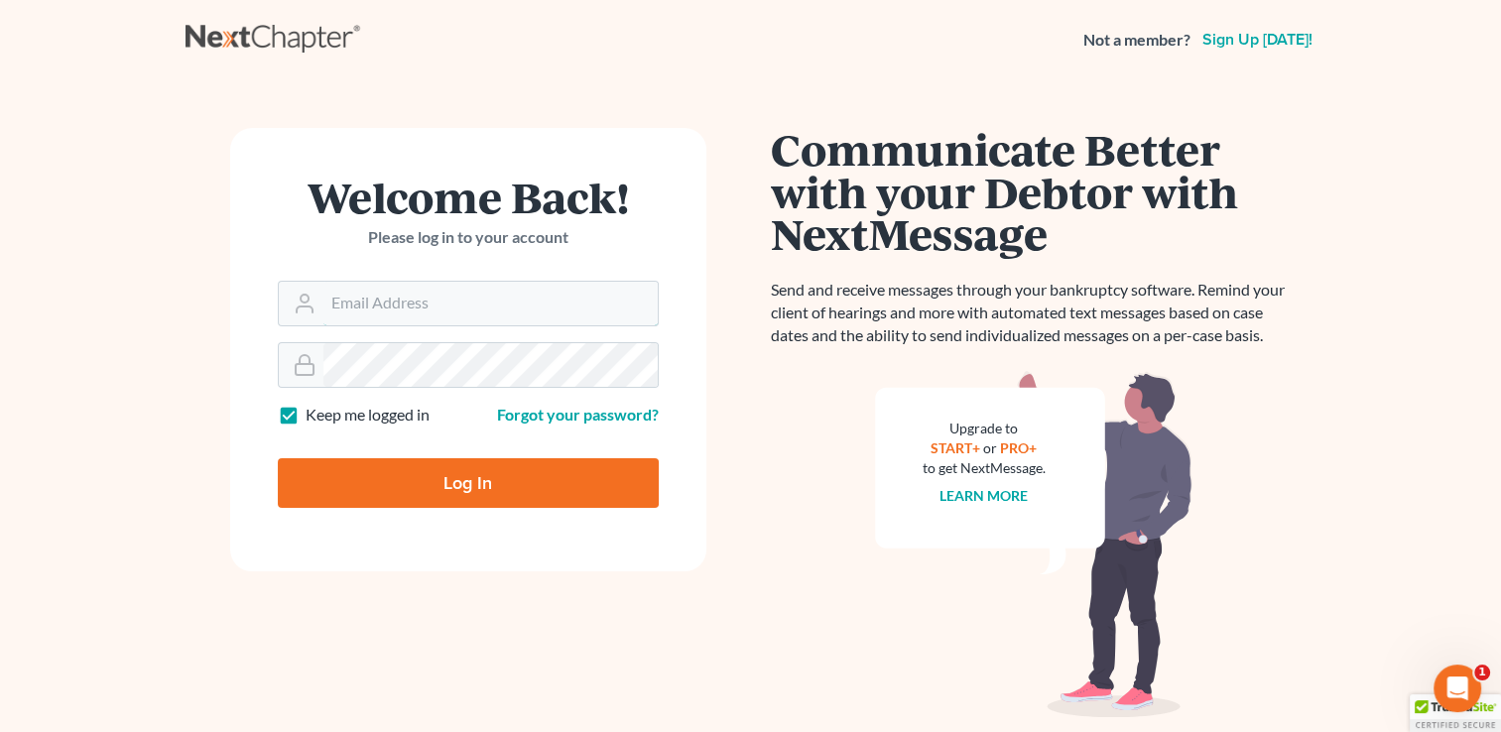
type input "[EMAIL_ADDRESS][DOMAIN_NAME]"
click at [480, 476] on input "Log In" at bounding box center [468, 483] width 381 height 50
type input "Thinking..."
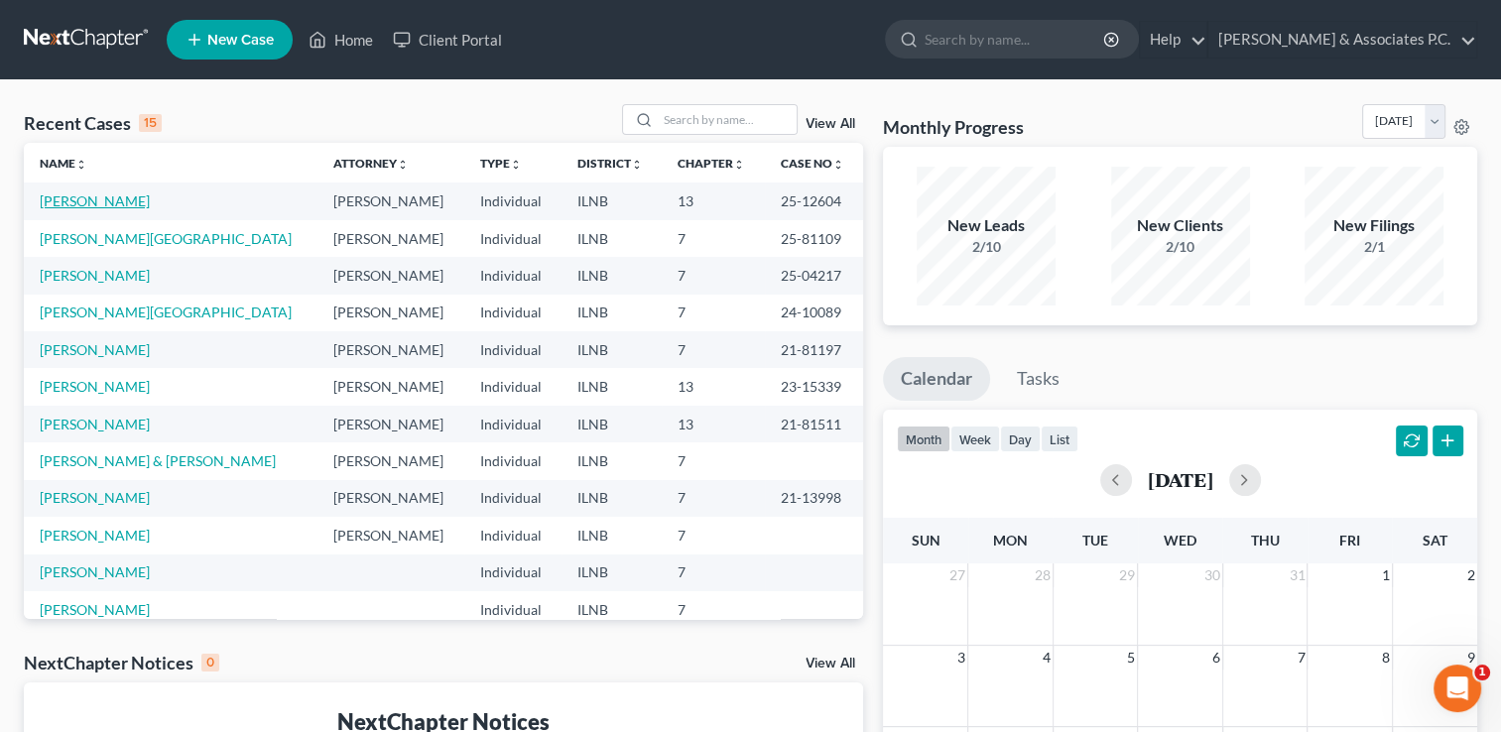
click at [94, 202] on link "Fedele, Maria" at bounding box center [95, 200] width 110 height 17
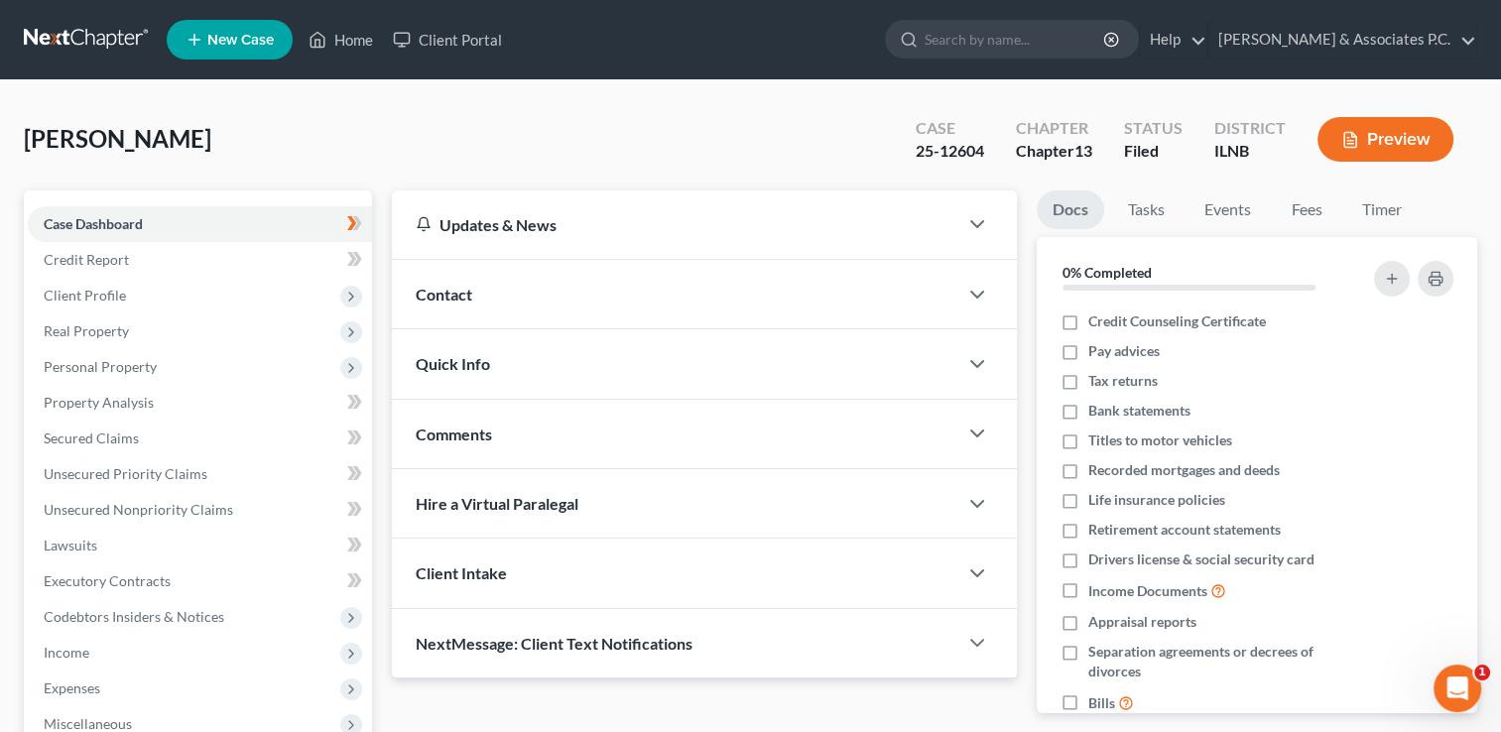
click at [61, 38] on link at bounding box center [87, 40] width 127 height 36
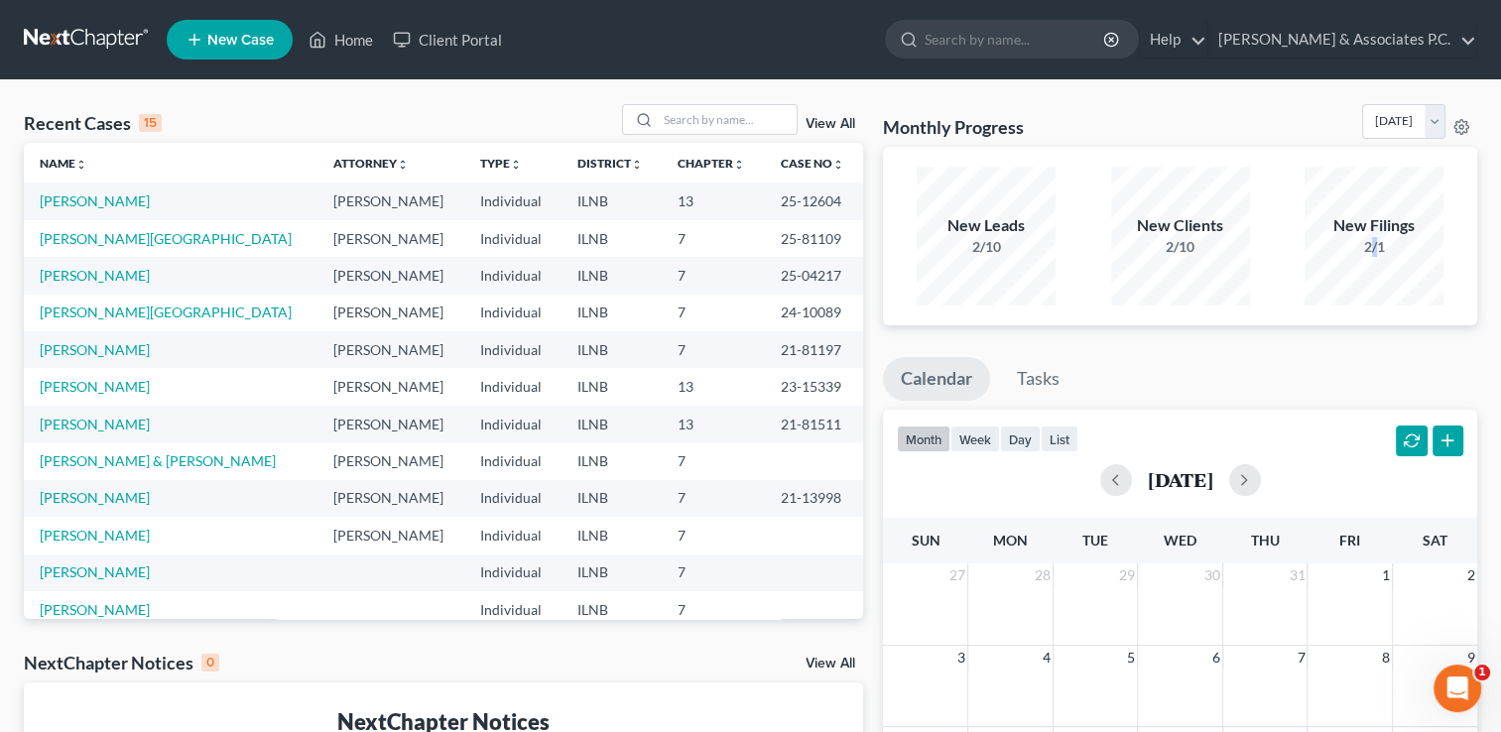
click at [1373, 240] on div "2/1" at bounding box center [1374, 247] width 139 height 20
drag, startPoint x: 1373, startPoint y: 240, endPoint x: 1369, endPoint y: 227, distance: 13.5
click at [1369, 227] on div "New Filings" at bounding box center [1374, 225] width 139 height 23
click at [1372, 243] on div "2/1" at bounding box center [1374, 247] width 139 height 20
click at [1371, 250] on div "2/1" at bounding box center [1374, 247] width 139 height 20
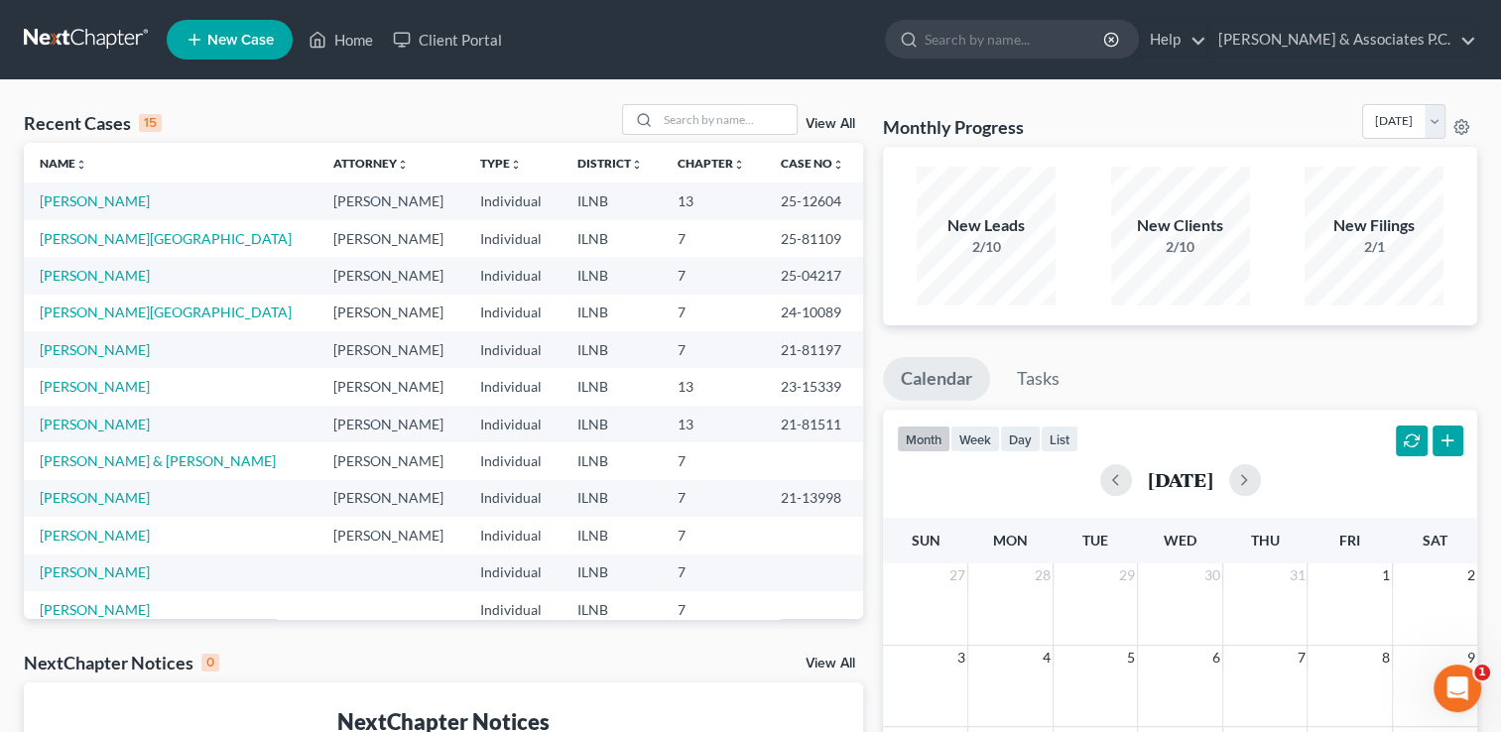
click at [1373, 248] on div "2/1" at bounding box center [1374, 247] width 139 height 20
click at [1378, 247] on div "2/1" at bounding box center [1374, 247] width 139 height 20
click at [1369, 244] on div "2/1" at bounding box center [1374, 247] width 139 height 20
click at [1371, 224] on div "New Filings" at bounding box center [1374, 225] width 139 height 23
click at [75, 198] on link "[PERSON_NAME]" at bounding box center [95, 200] width 110 height 17
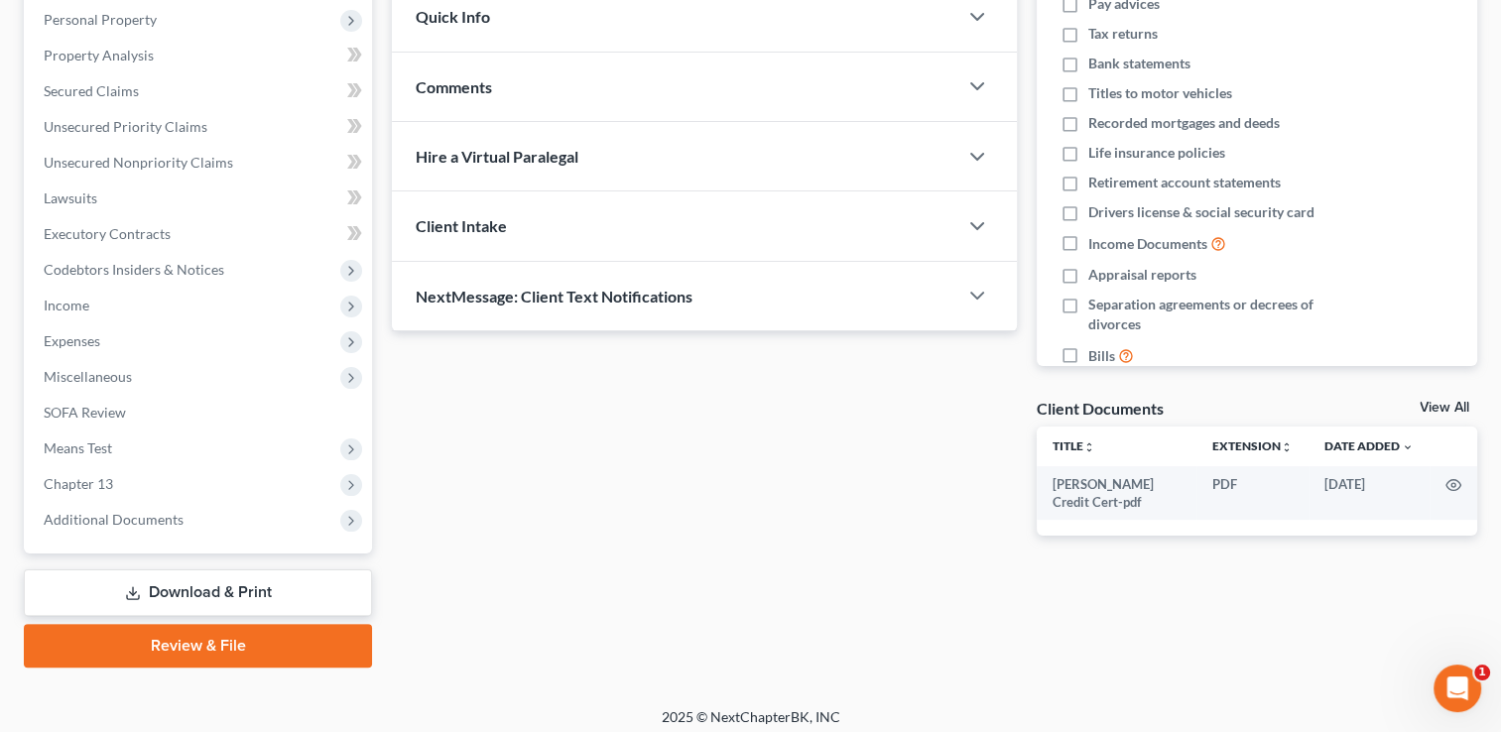
scroll to position [356, 0]
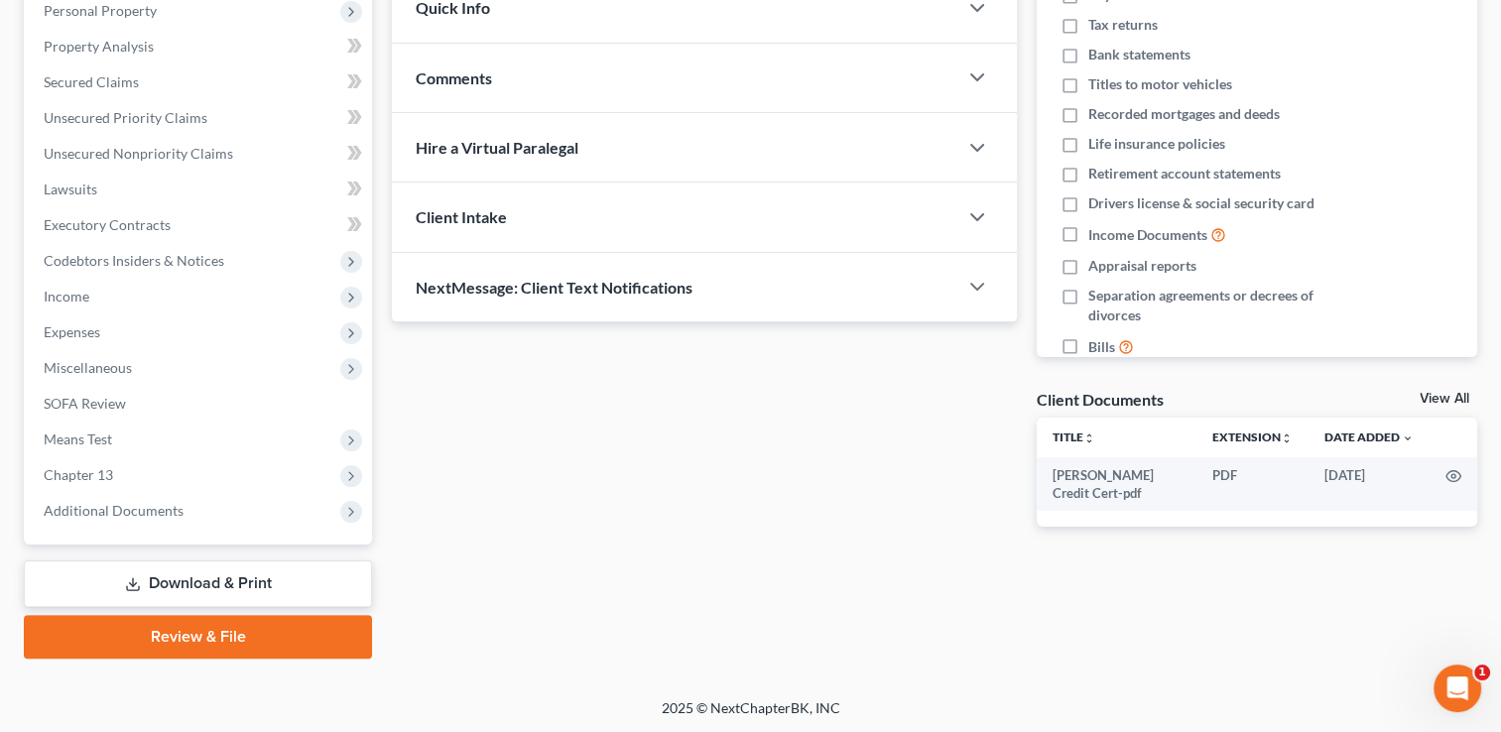
click at [214, 576] on link "Download & Print" at bounding box center [198, 584] width 348 height 47
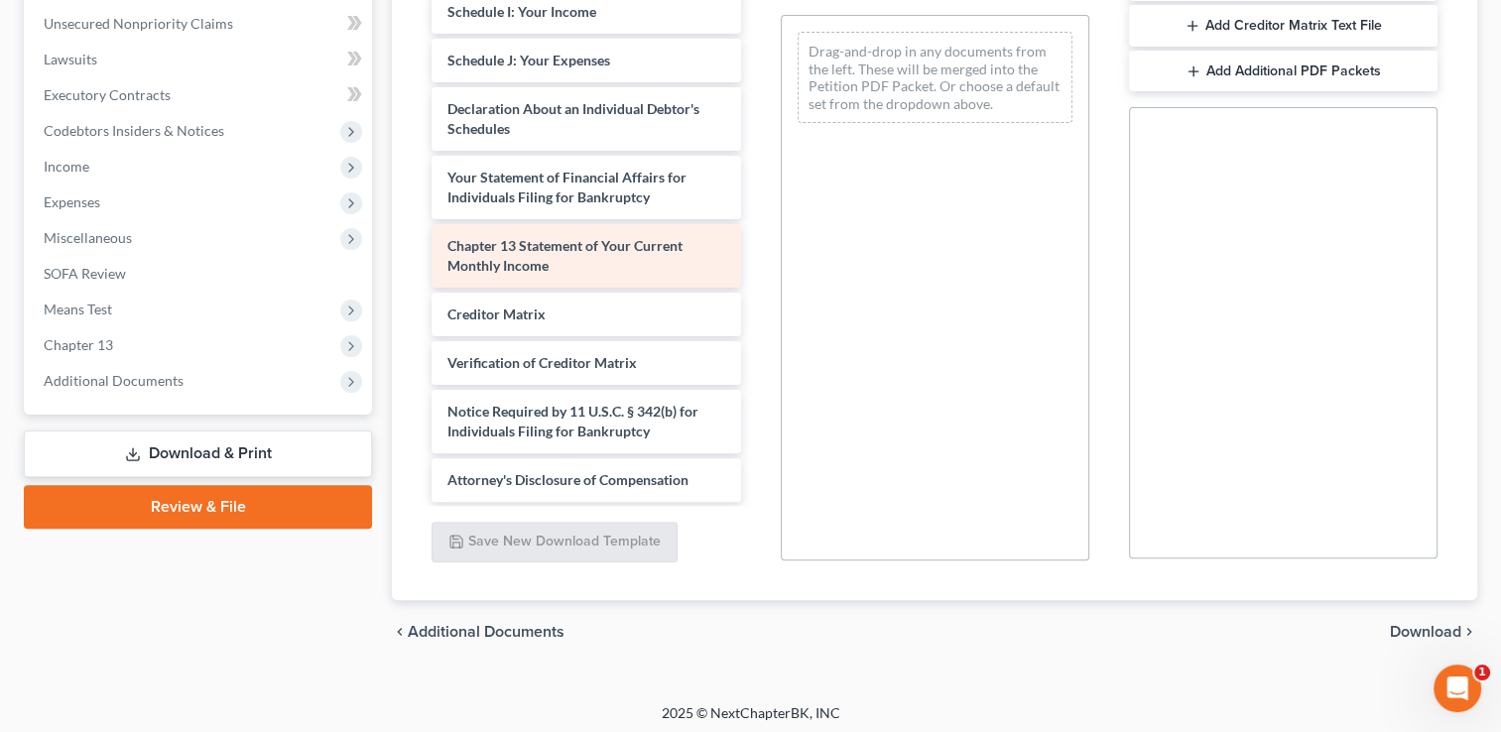
scroll to position [491, 0]
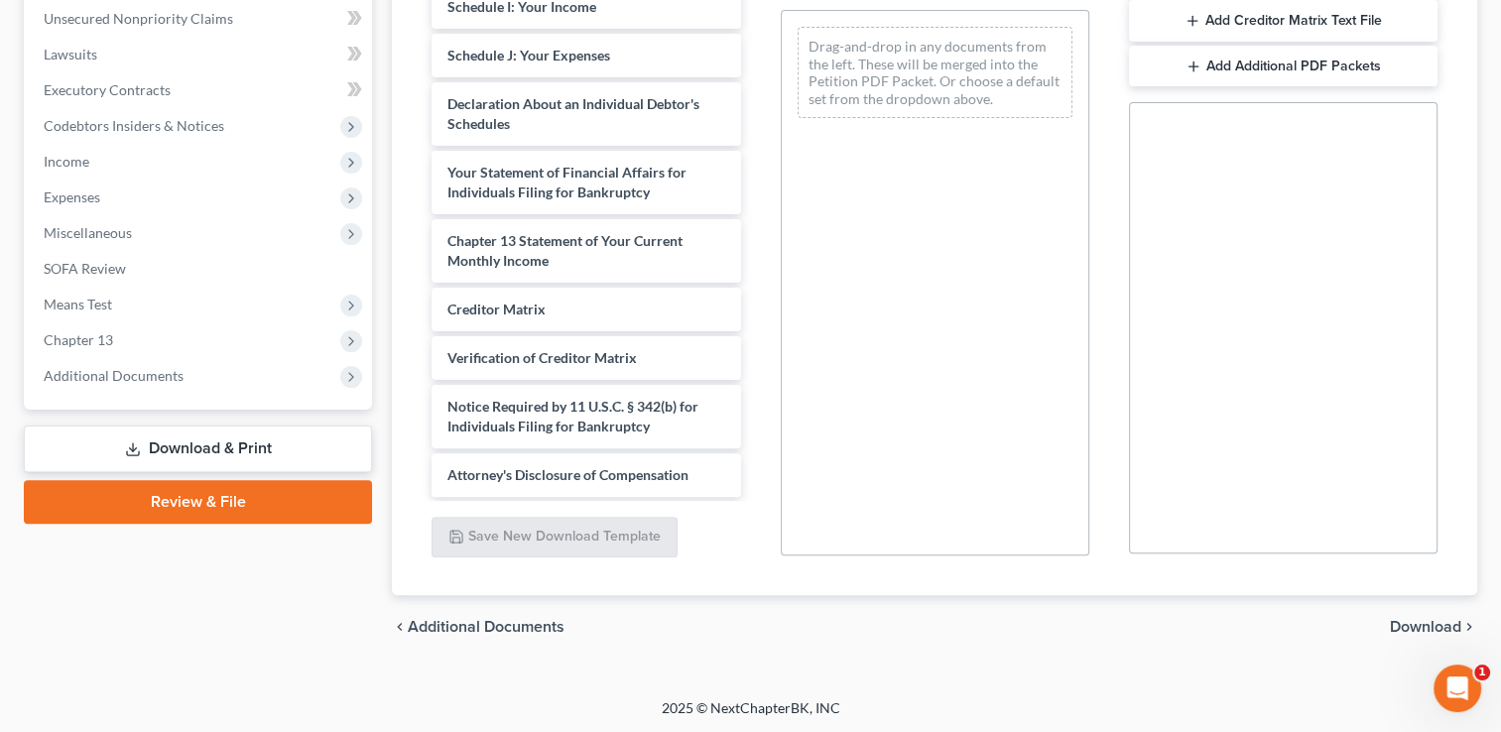
click at [235, 499] on link "Review & File" at bounding box center [198, 502] width 348 height 44
